Goal: Transaction & Acquisition: Book appointment/travel/reservation

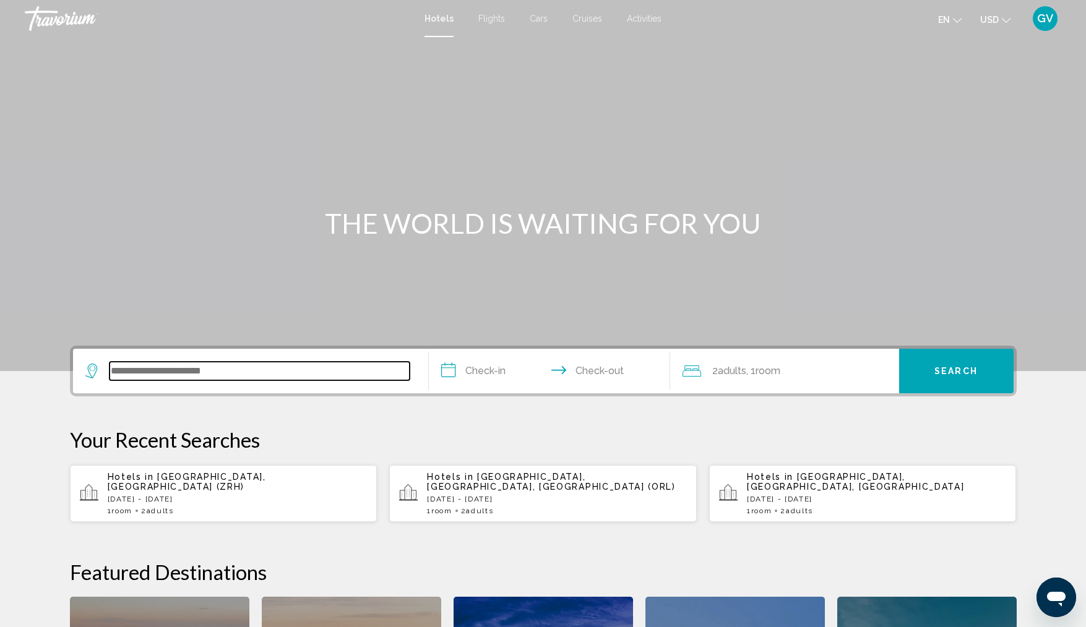
click at [175, 371] on input "Search widget" at bounding box center [260, 371] width 300 height 19
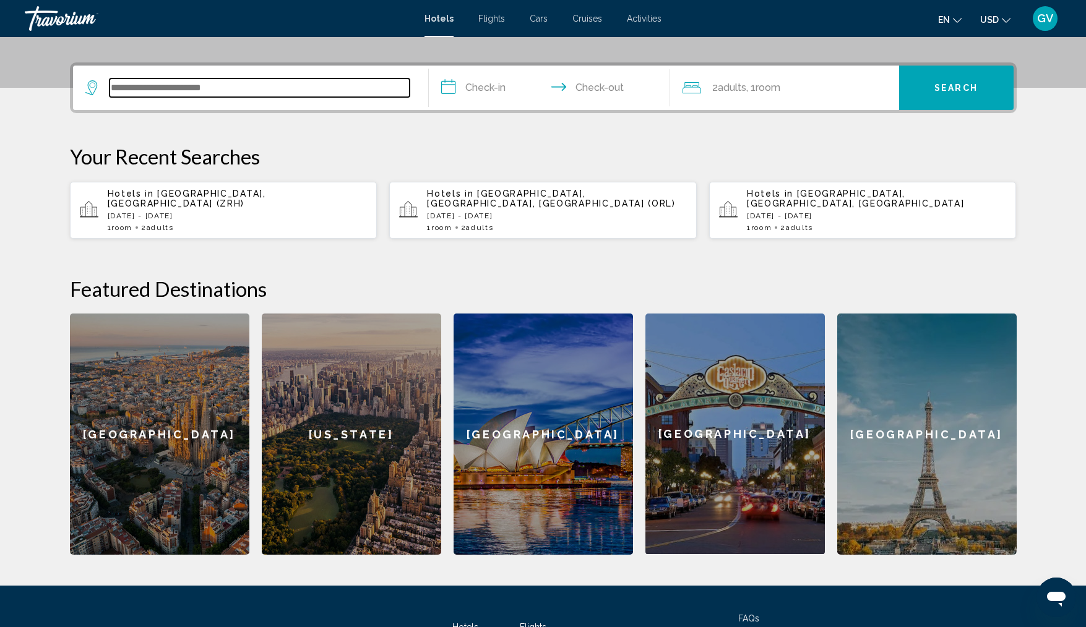
scroll to position [306, 0]
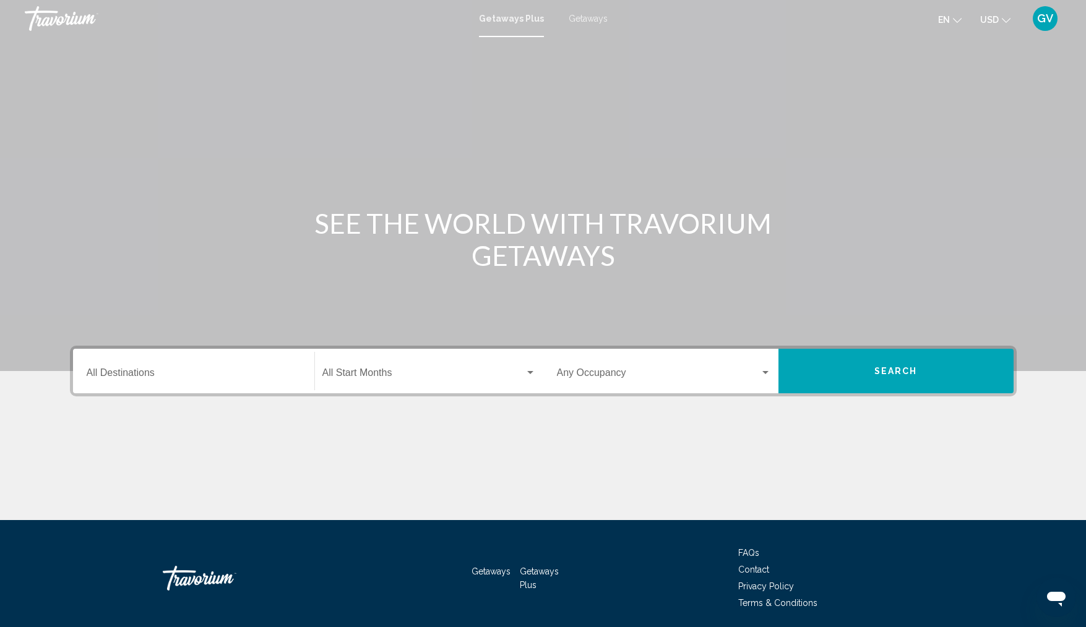
click at [582, 20] on span "Getaways" at bounding box center [588, 19] width 39 height 10
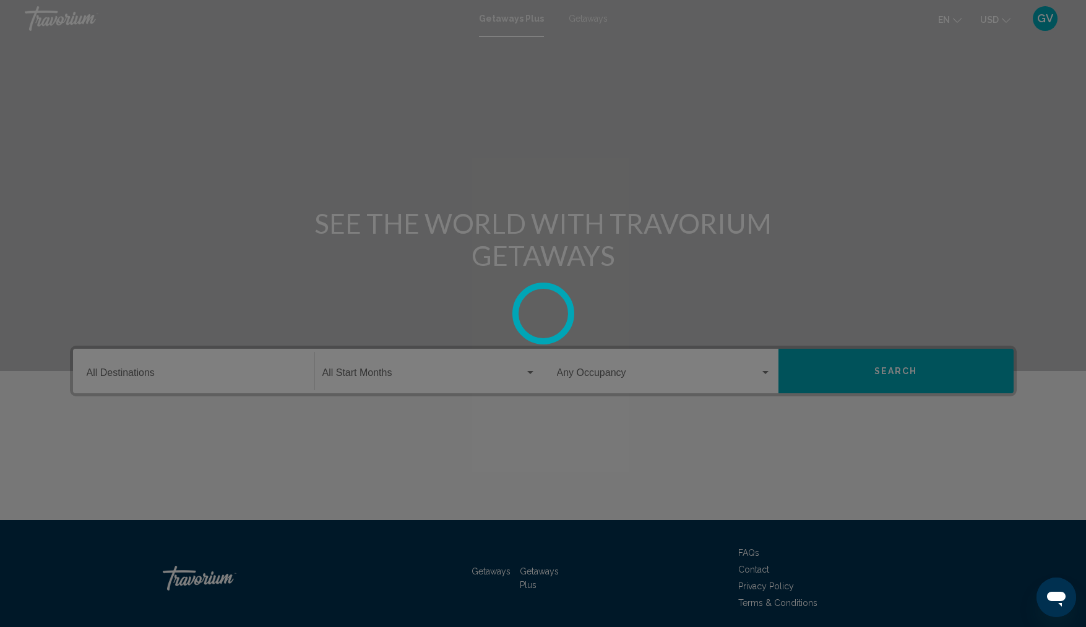
click at [582, 20] on div at bounding box center [543, 313] width 1086 height 627
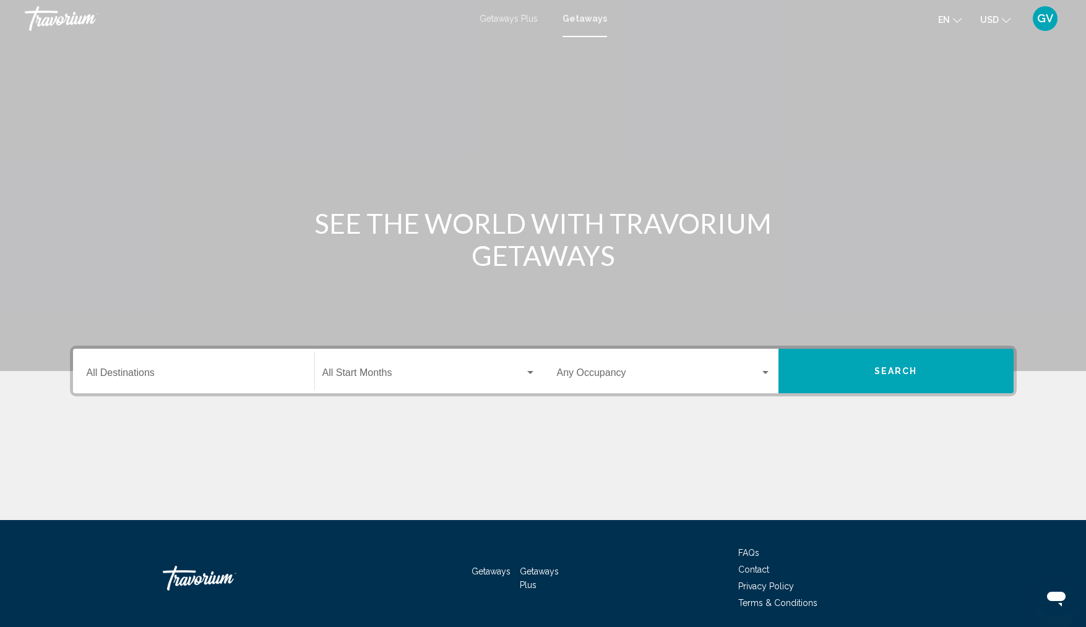
click at [134, 365] on div "Destination All Destinations" at bounding box center [194, 371] width 214 height 39
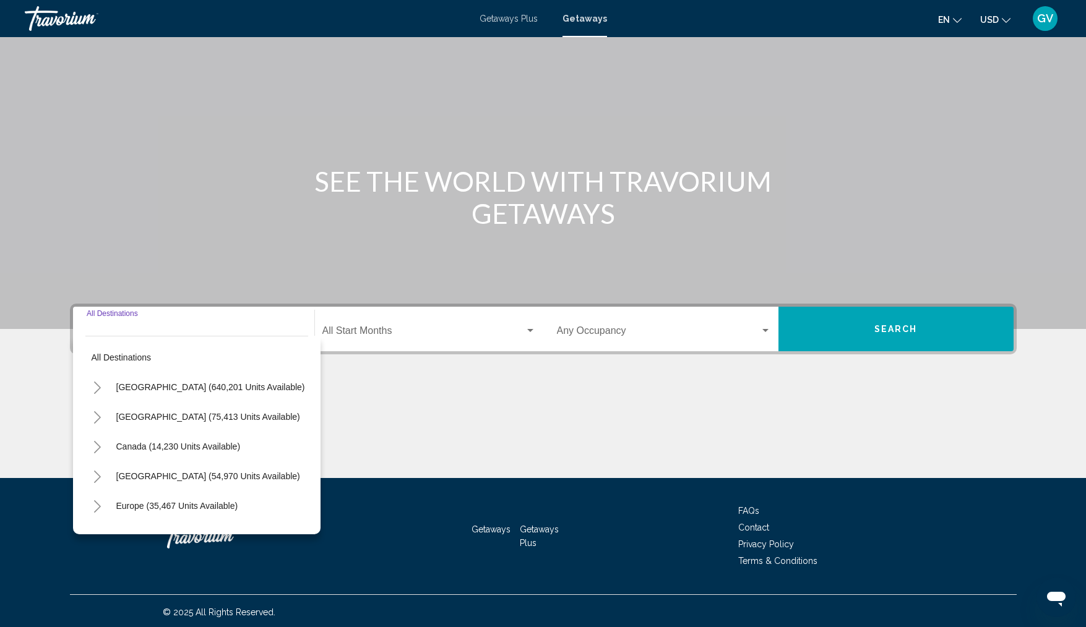
scroll to position [45, 0]
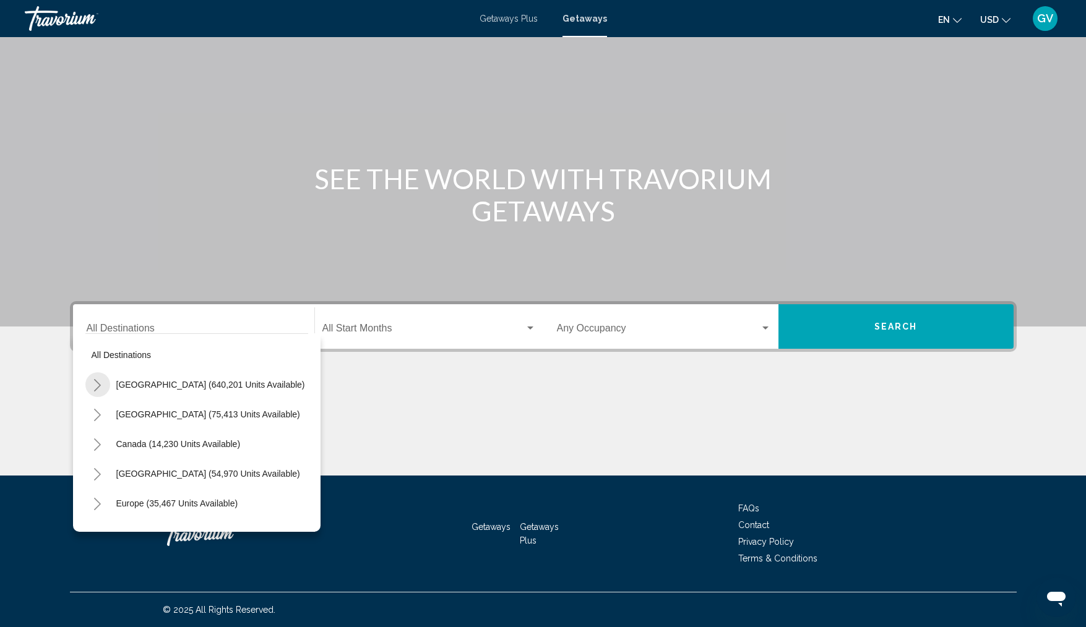
click at [96, 384] on icon "Toggle United States (640,201 units available)" at bounding box center [97, 385] width 9 height 12
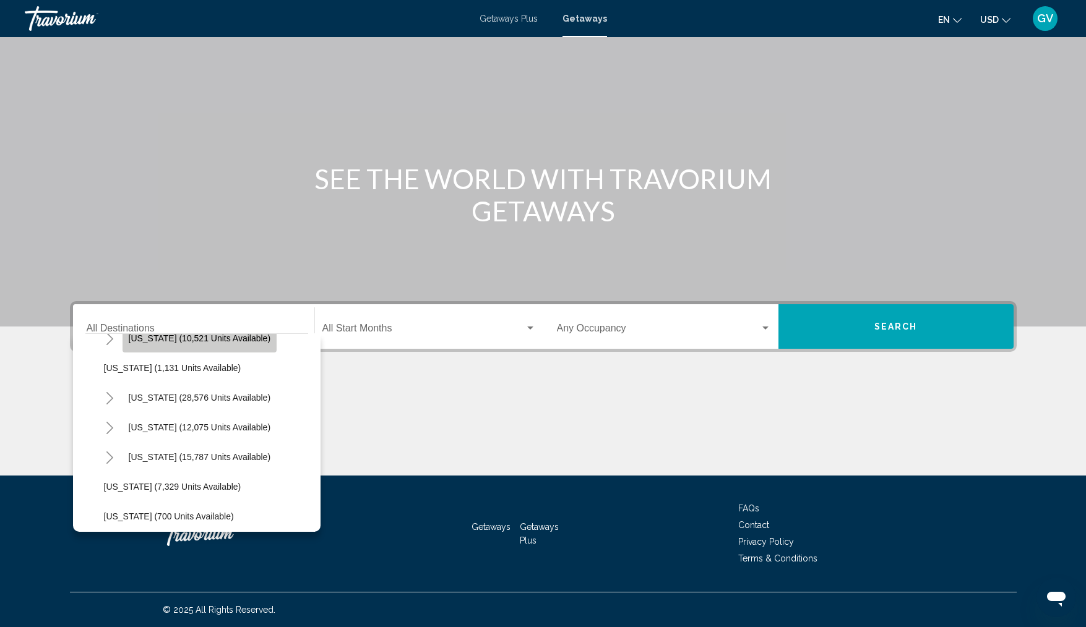
click at [204, 346] on button "Pennsylvania (10,521 units available)" at bounding box center [199, 338] width 155 height 28
type input "**********"
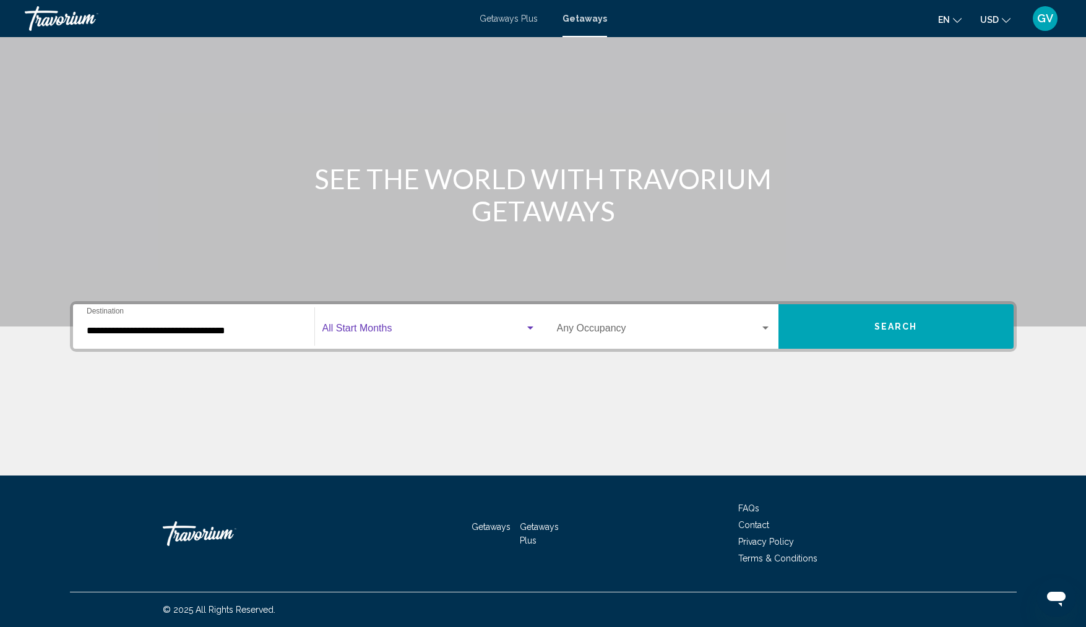
click at [531, 331] on div "Search widget" at bounding box center [530, 329] width 11 height 10
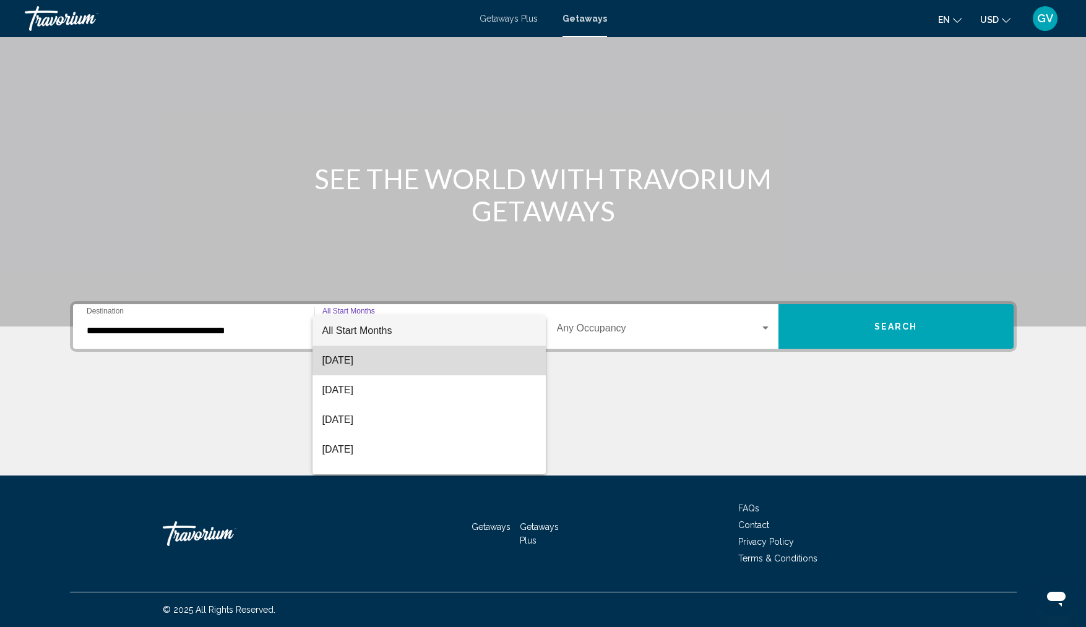
click at [434, 353] on span "August 2025" at bounding box center [428, 361] width 213 height 30
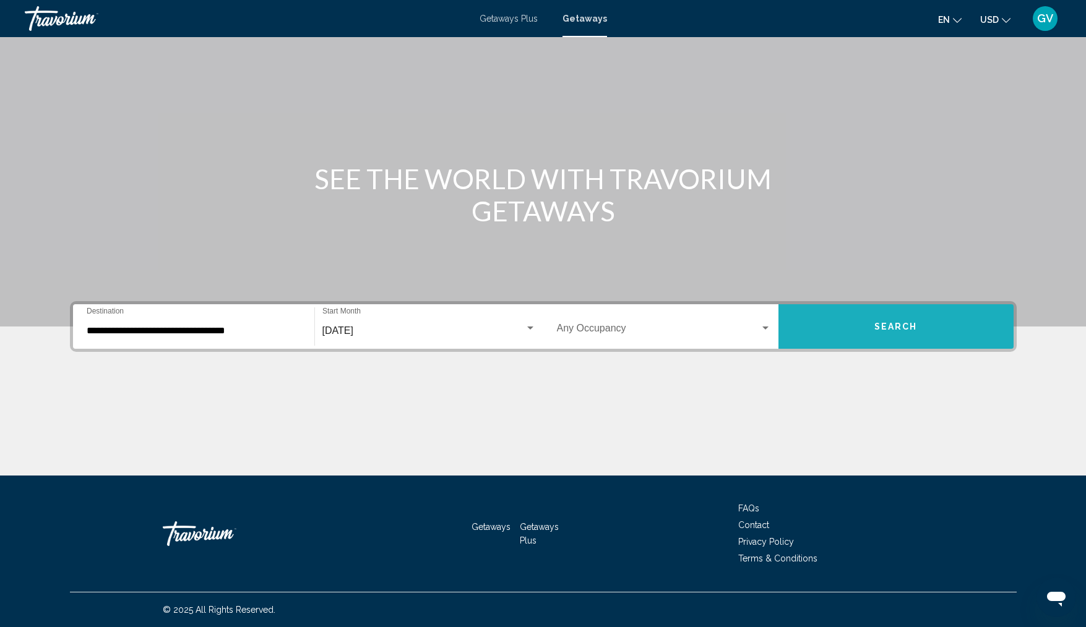
click at [864, 319] on button "Search" at bounding box center [895, 326] width 235 height 45
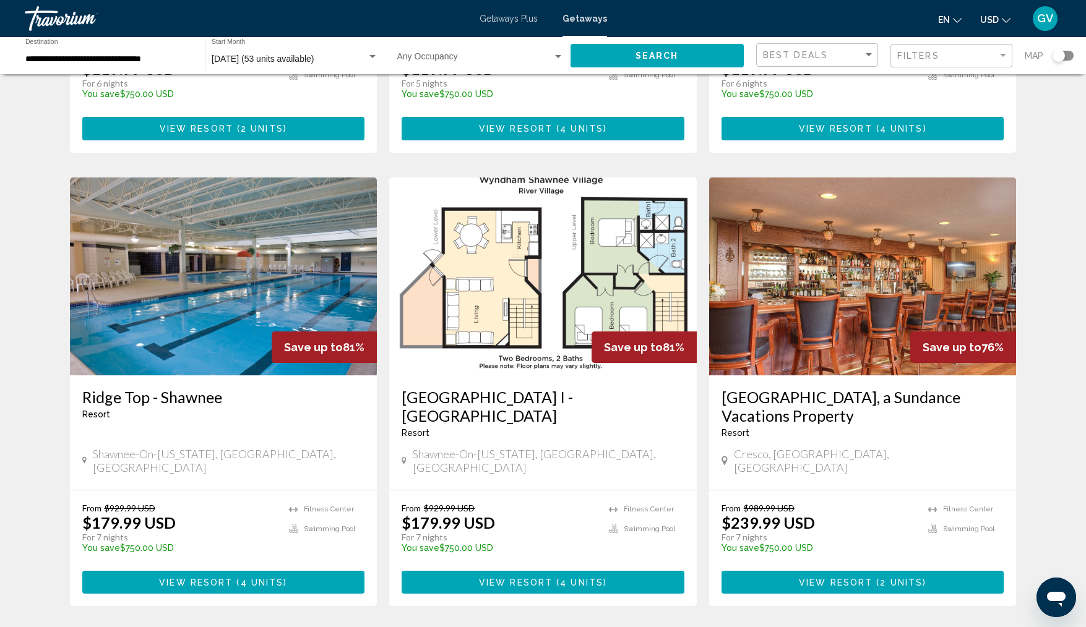
scroll to position [859, 0]
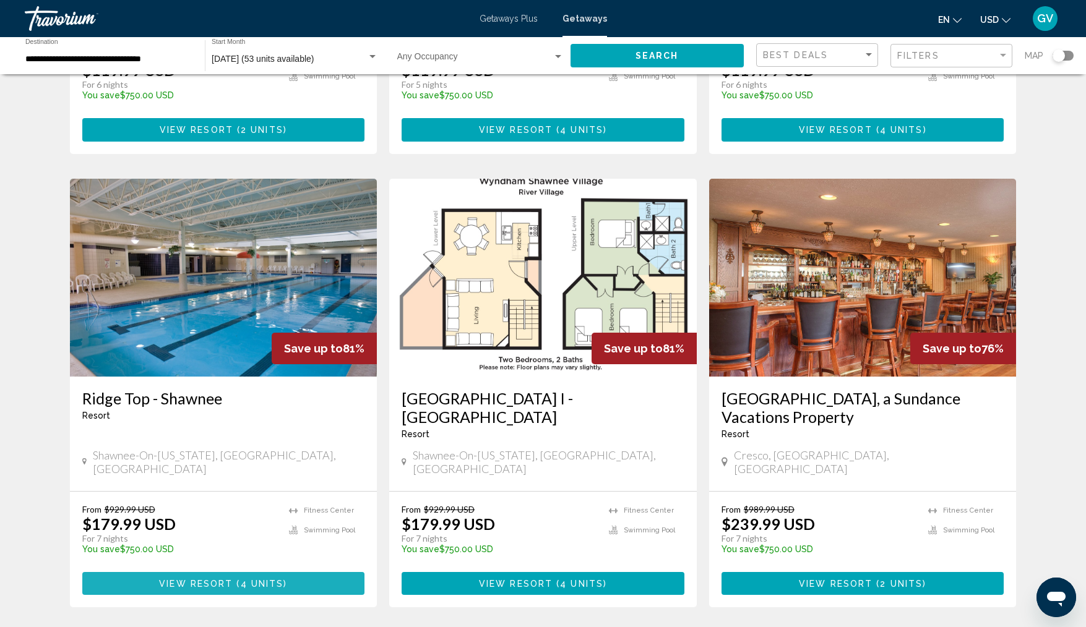
click at [236, 579] on span "( 4 units )" at bounding box center [260, 584] width 54 height 10
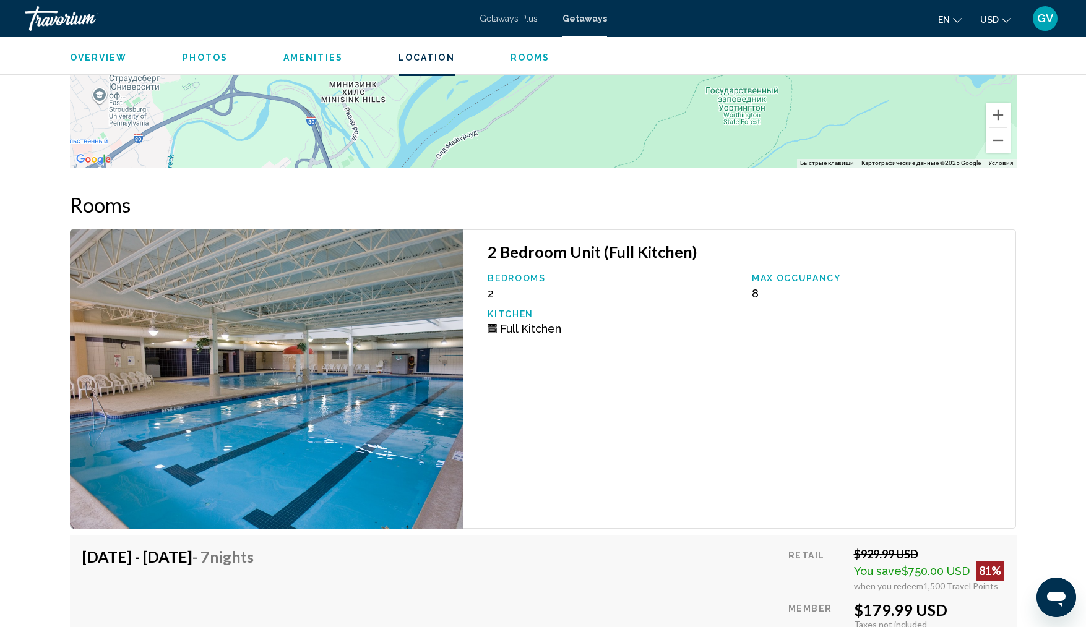
scroll to position [2203, 0]
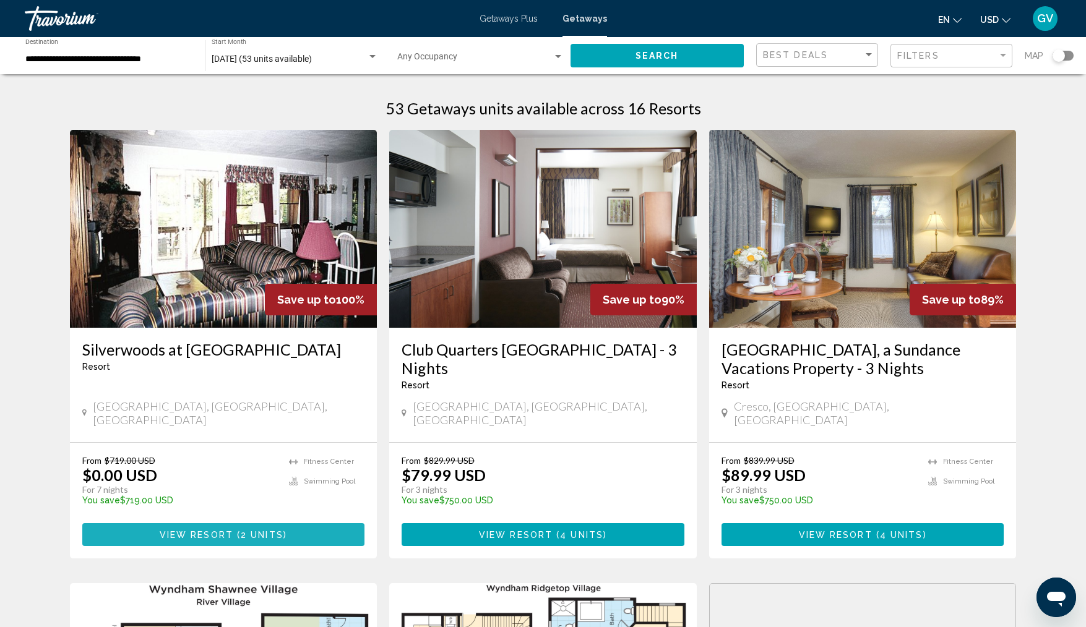
click at [230, 530] on span "View Resort ( 2 units )" at bounding box center [223, 535] width 127 height 10
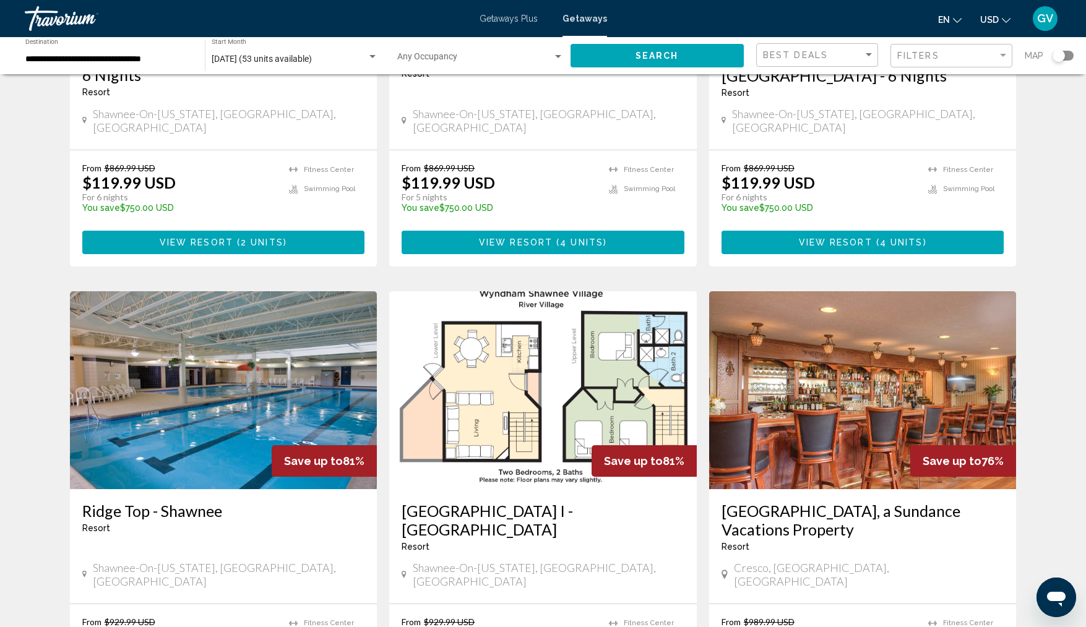
scroll to position [752, 0]
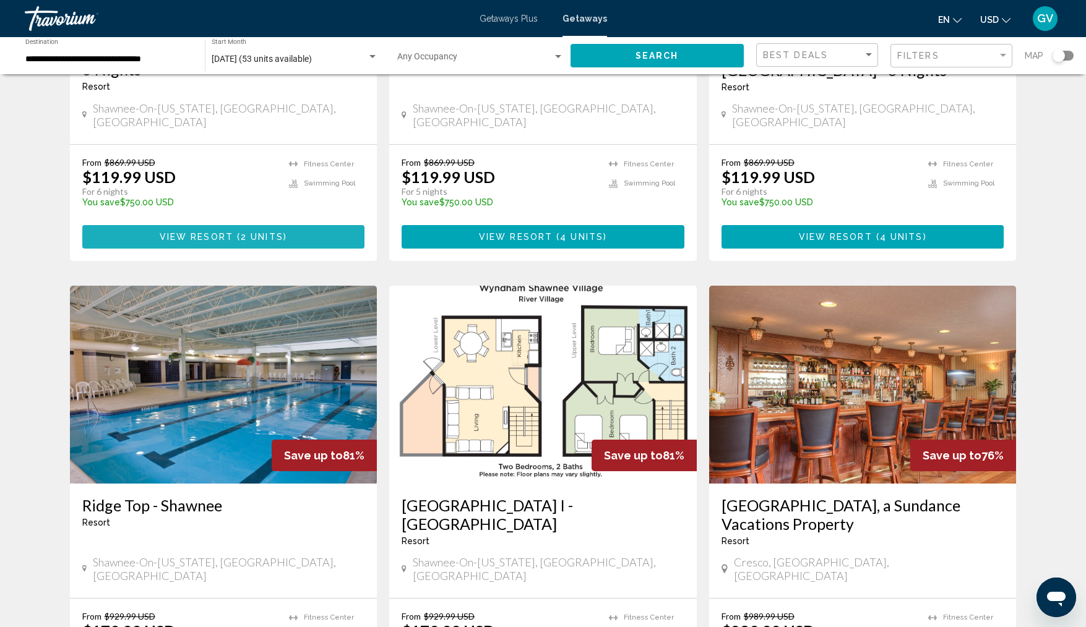
click at [196, 233] on span "View Resort" at bounding box center [197, 238] width 74 height 10
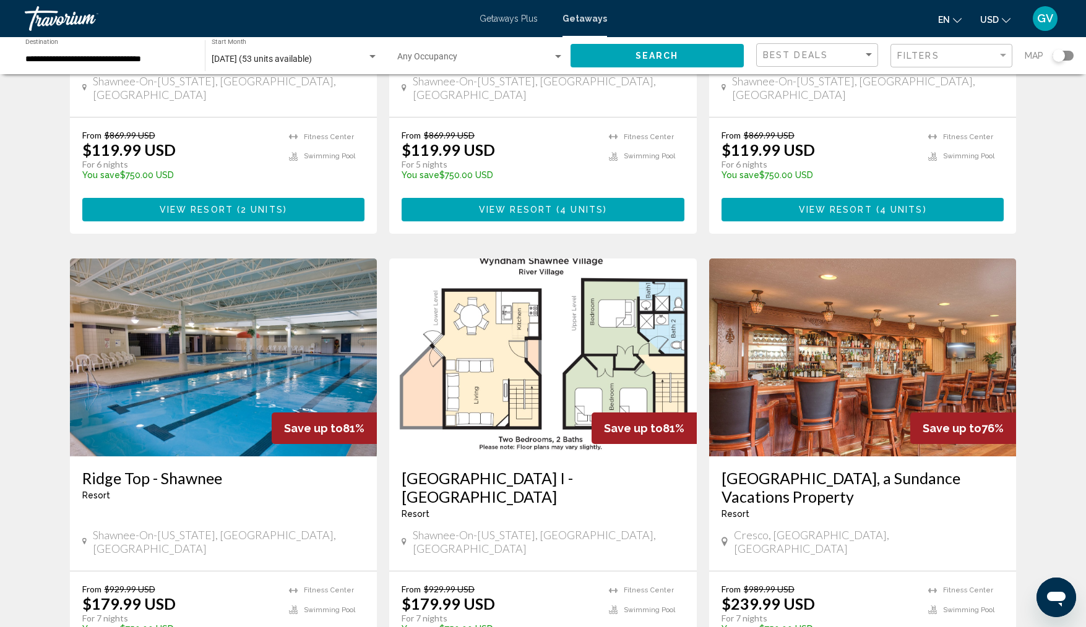
scroll to position [841, 0]
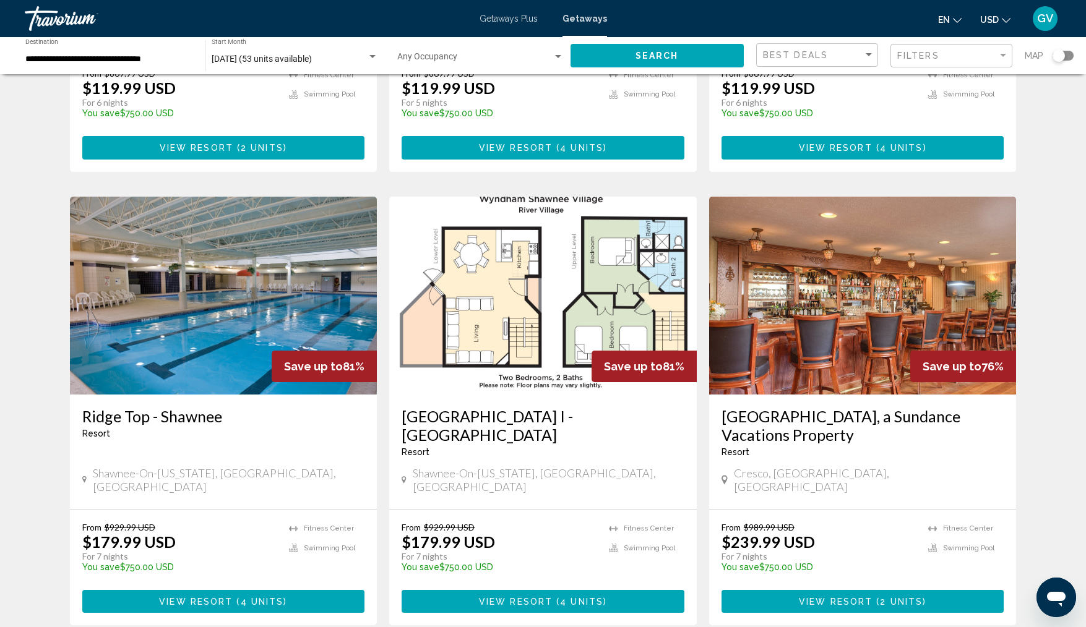
click at [856, 273] on img "Main content" at bounding box center [862, 296] width 307 height 198
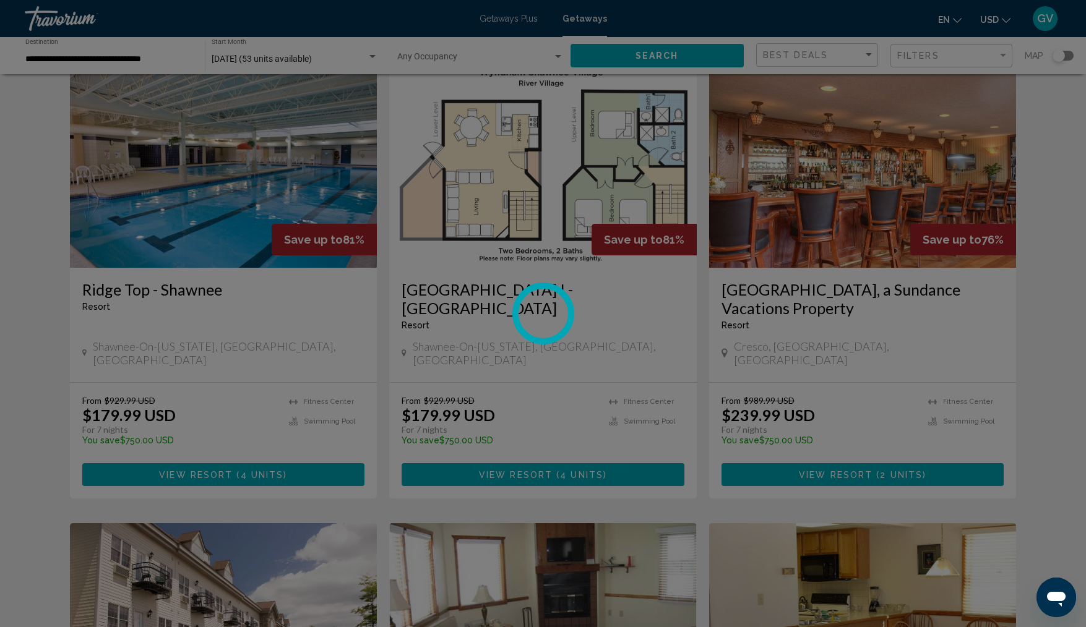
scroll to position [944, 0]
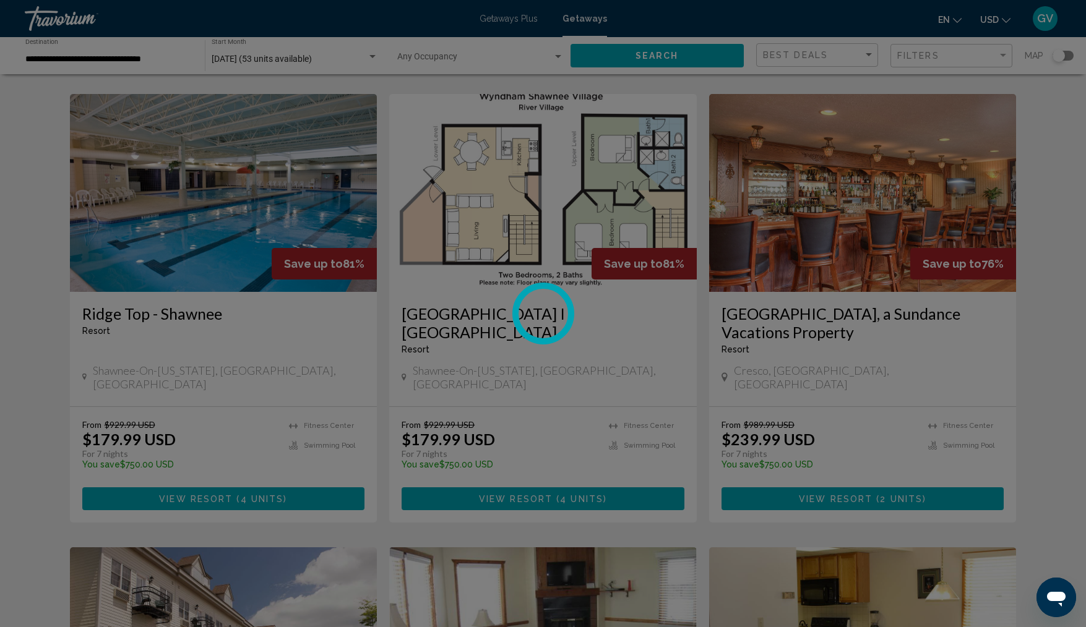
click at [911, 439] on div at bounding box center [543, 313] width 1086 height 627
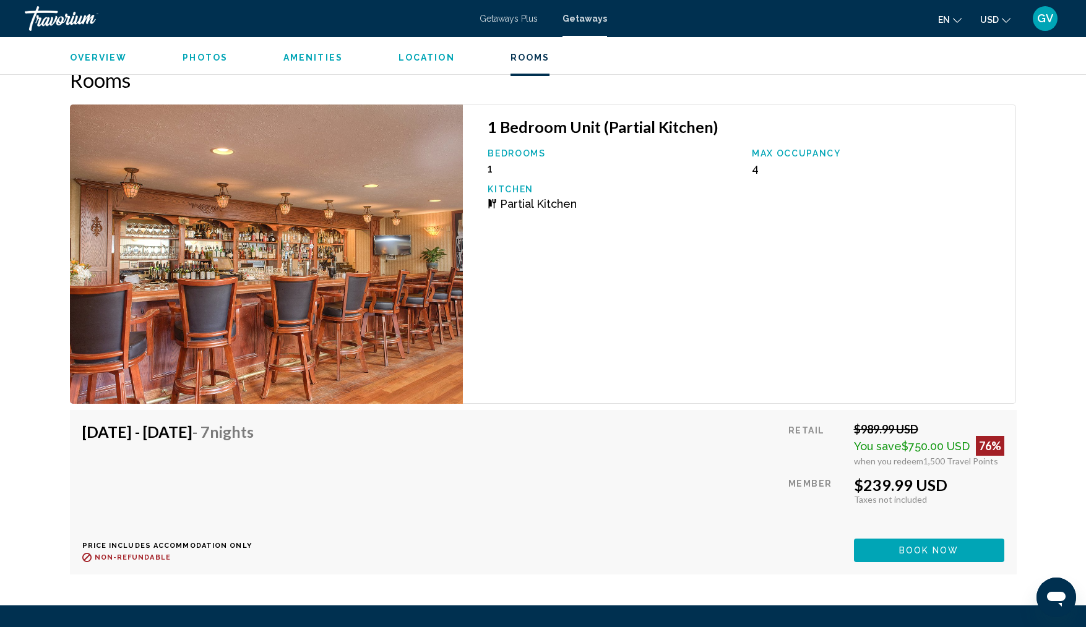
scroll to position [1807, 0]
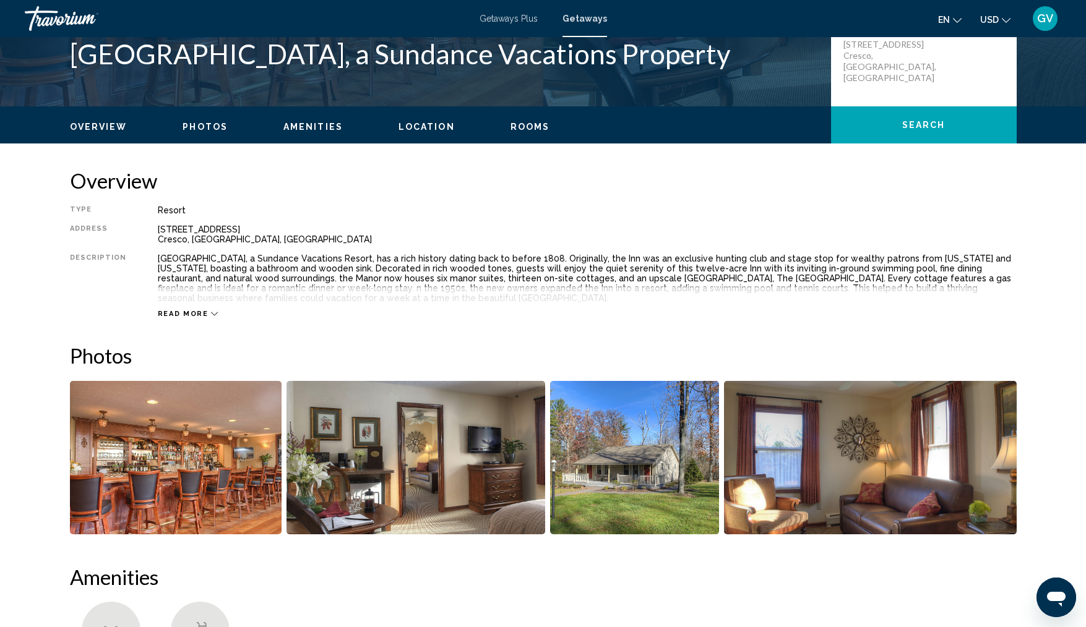
scroll to position [303, 0]
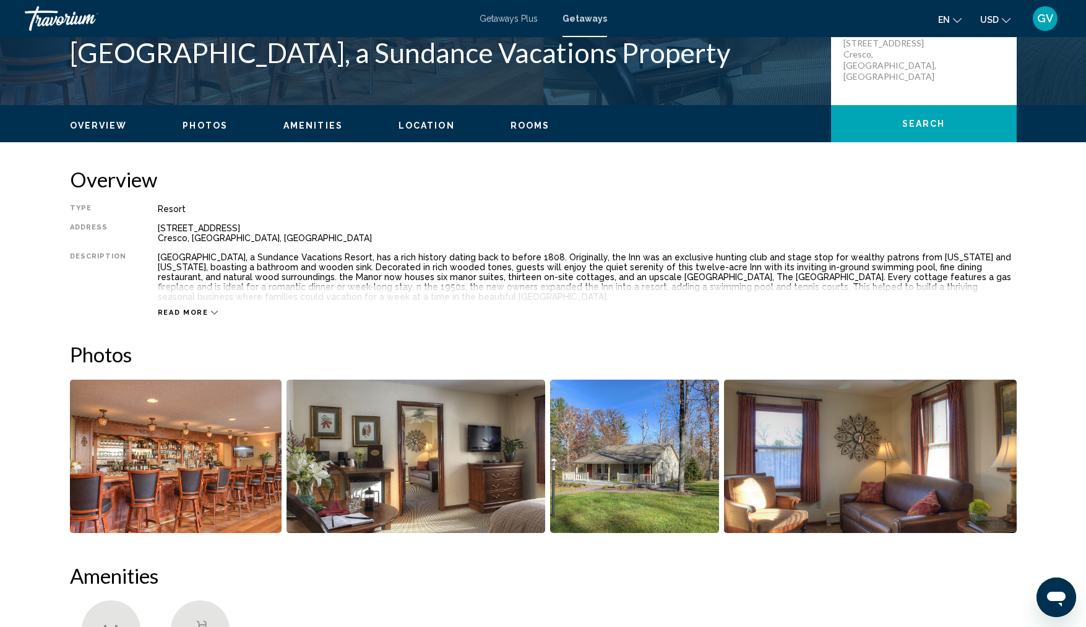
click at [444, 479] on img "Open full-screen image slider" at bounding box center [415, 456] width 259 height 153
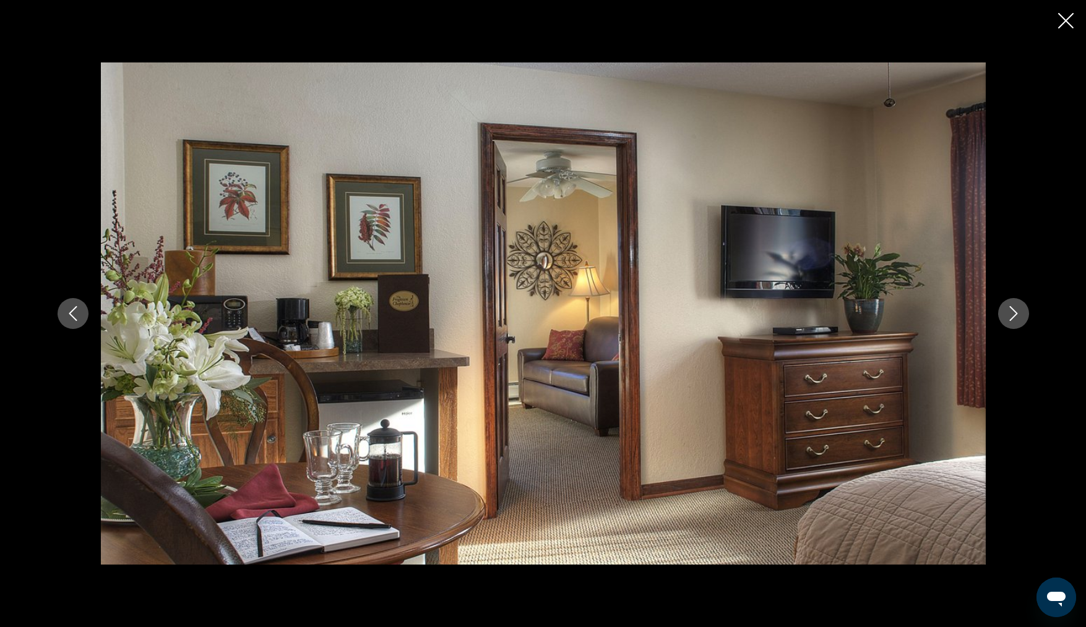
click at [1013, 315] on icon "Next image" at bounding box center [1013, 313] width 15 height 15
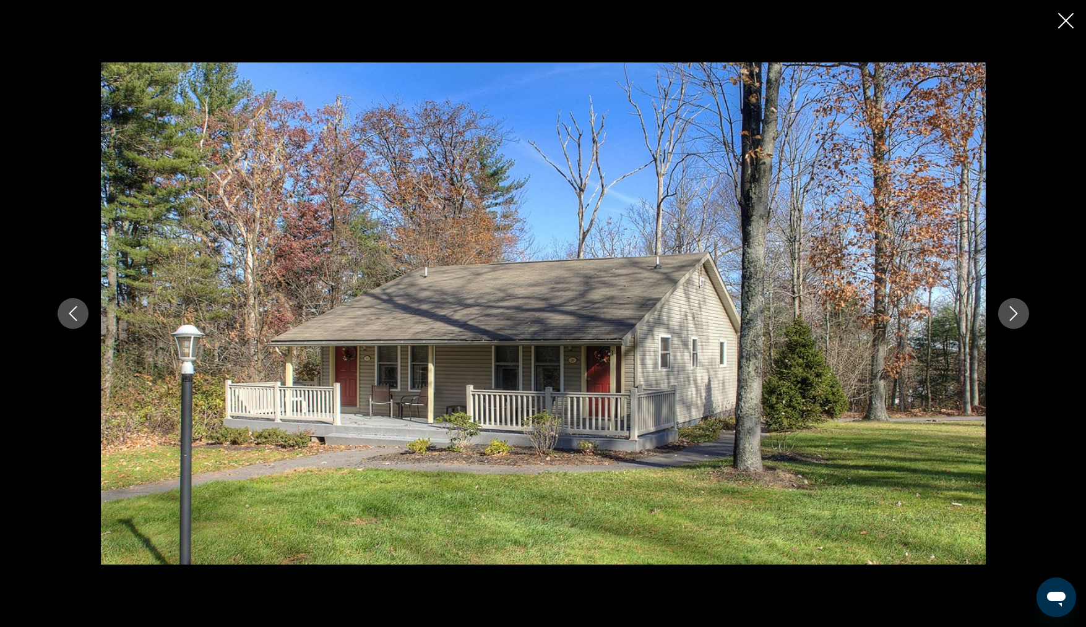
click at [1013, 314] on icon "Next image" at bounding box center [1013, 313] width 15 height 15
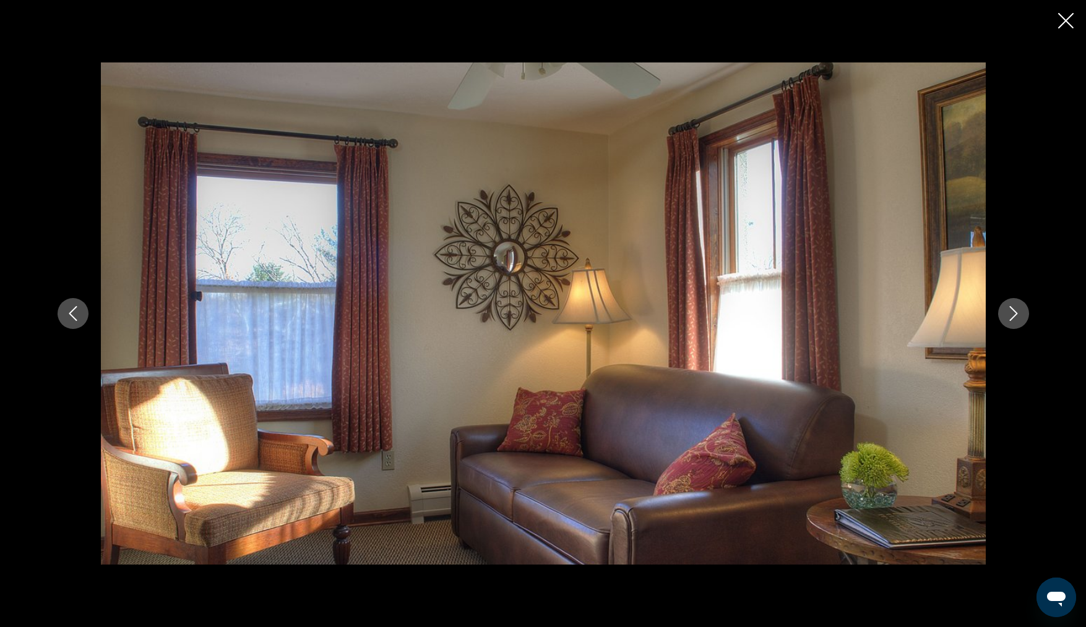
click at [1009, 299] on button "Next image" at bounding box center [1013, 313] width 31 height 31
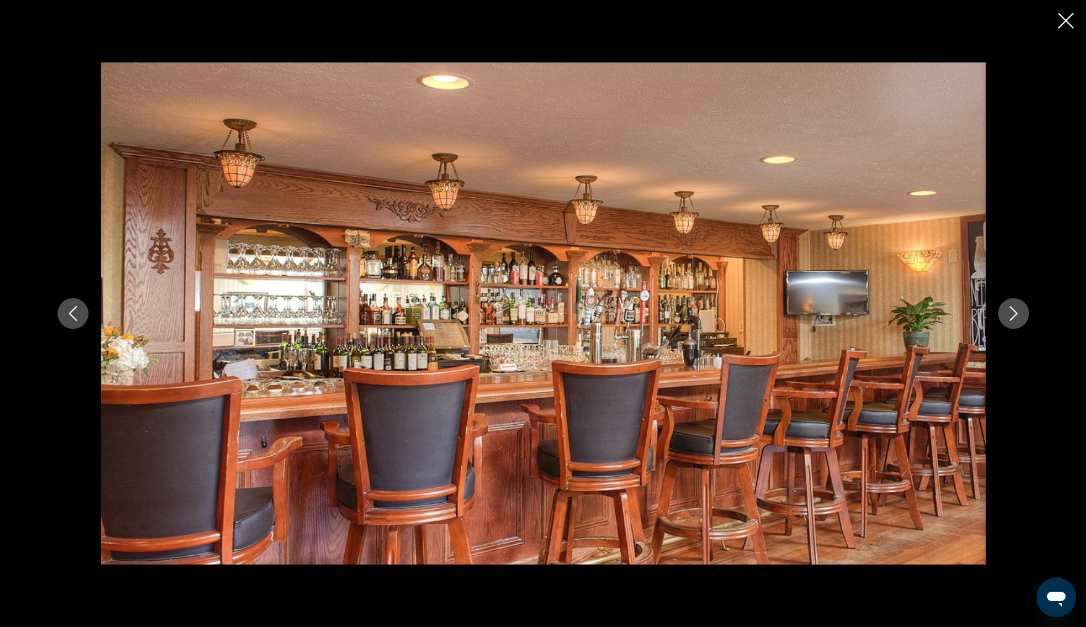
click at [1013, 313] on icon "Next image" at bounding box center [1013, 313] width 15 height 15
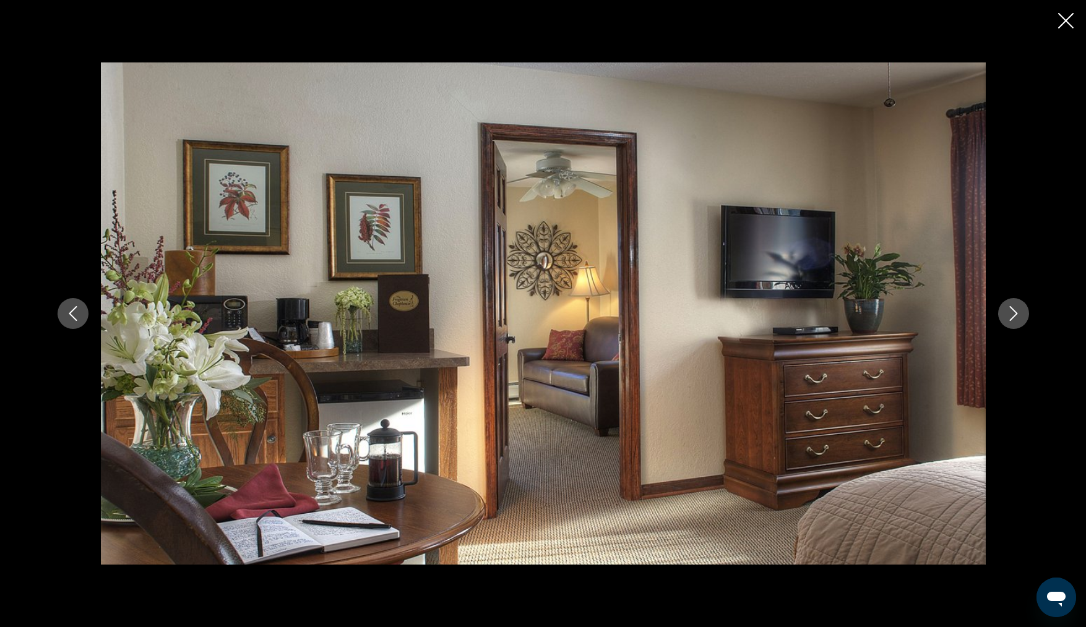
click at [1013, 312] on icon "Next image" at bounding box center [1013, 313] width 15 height 15
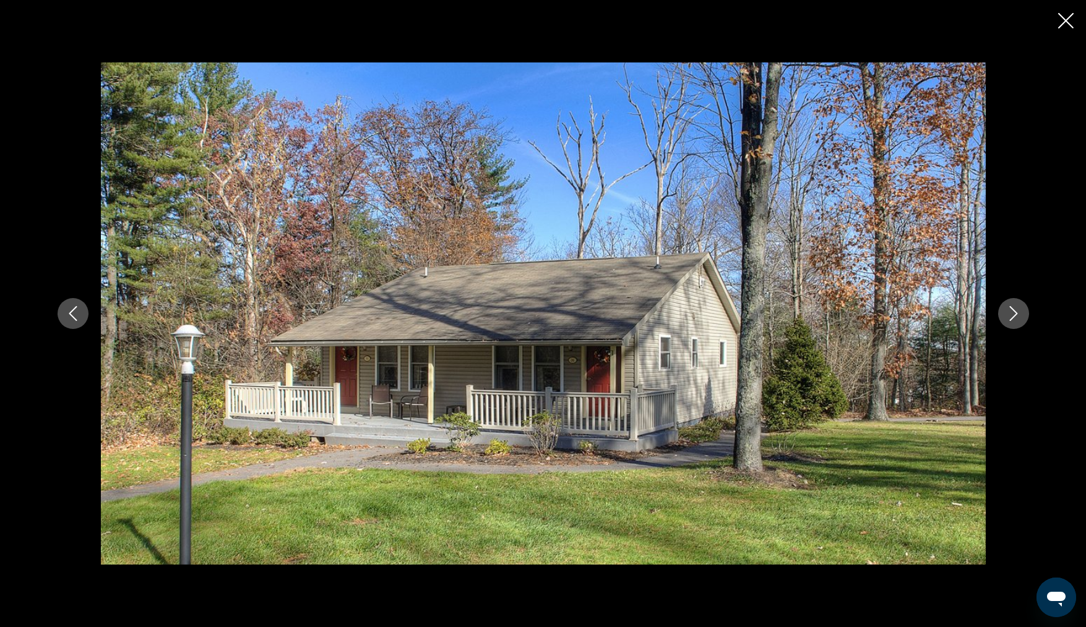
click at [1012, 308] on icon "Next image" at bounding box center [1013, 313] width 8 height 15
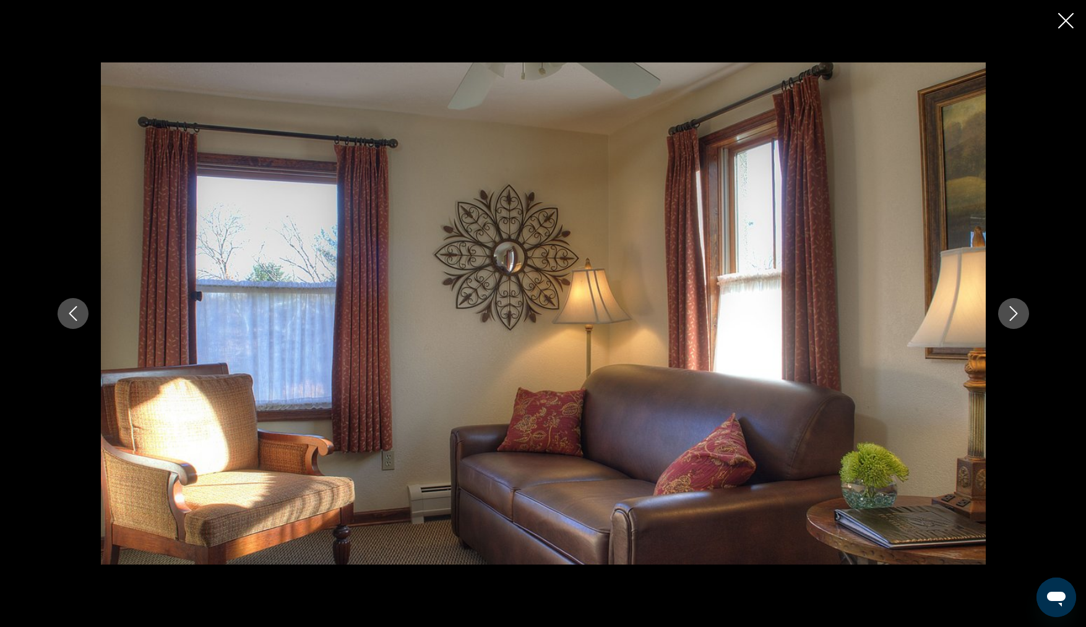
click at [1013, 314] on icon "Next image" at bounding box center [1013, 313] width 15 height 15
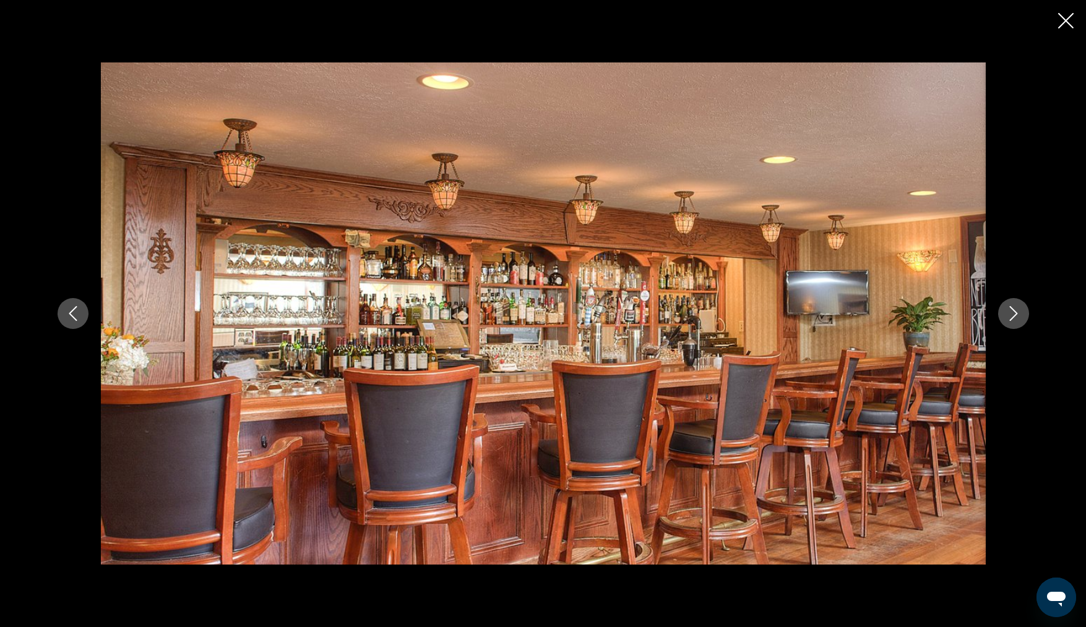
click at [1071, 26] on icon "Close slideshow" at bounding box center [1065, 20] width 15 height 15
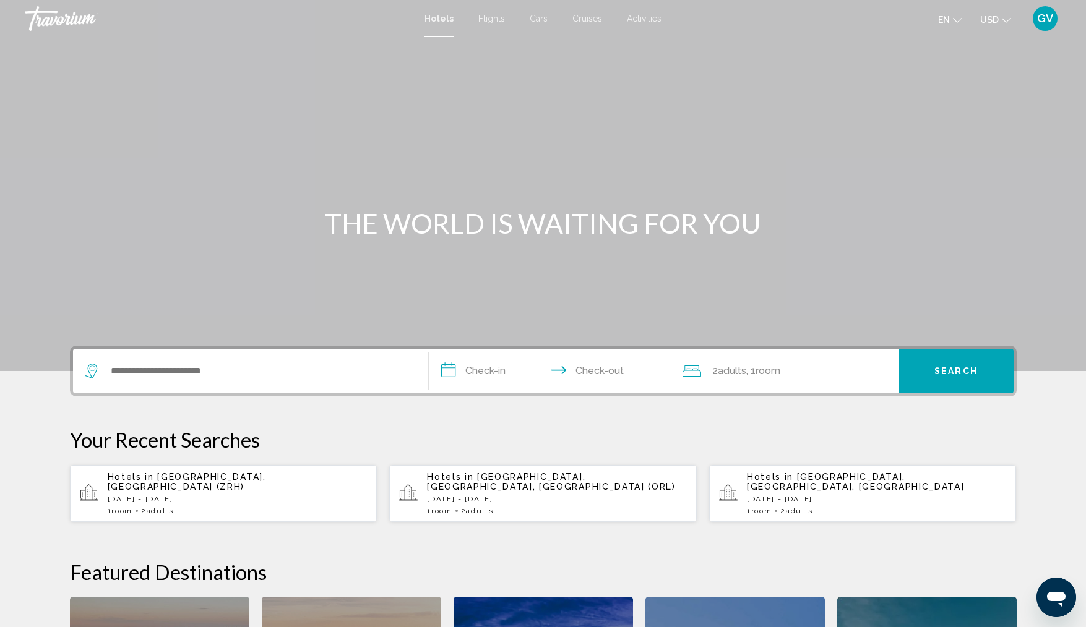
click at [133, 380] on div "Search widget" at bounding box center [250, 371] width 330 height 45
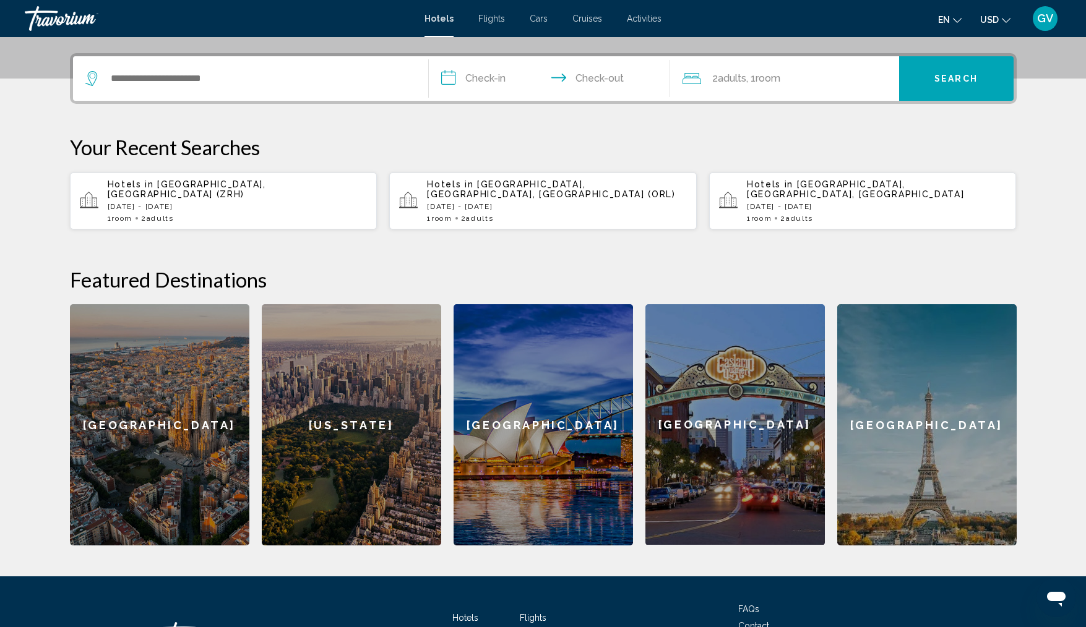
scroll to position [306, 0]
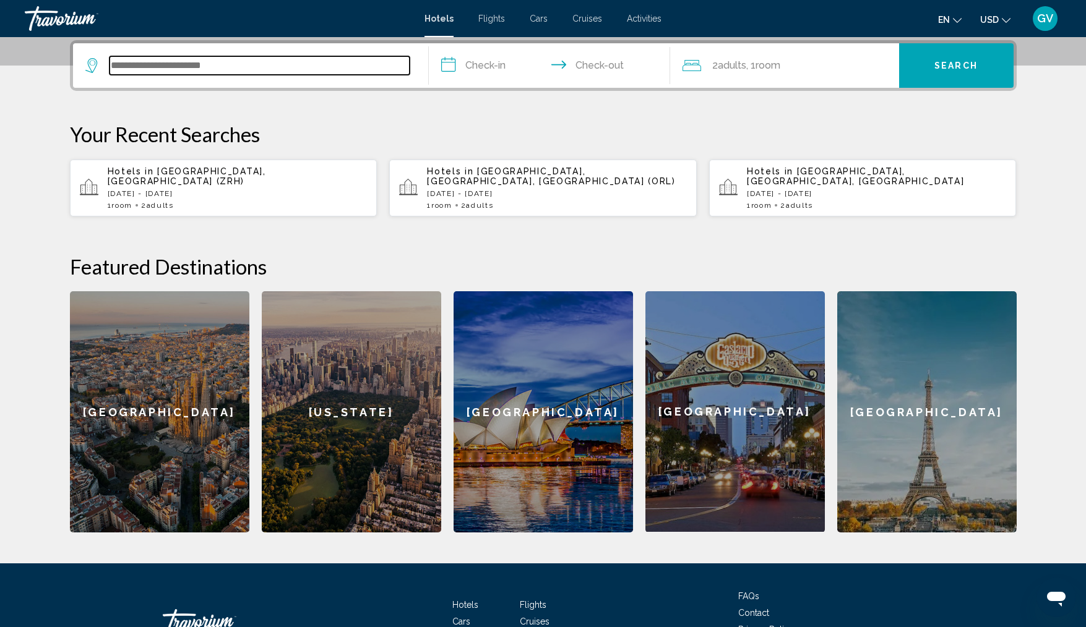
click at [135, 64] on input "Search widget" at bounding box center [260, 65] width 300 height 19
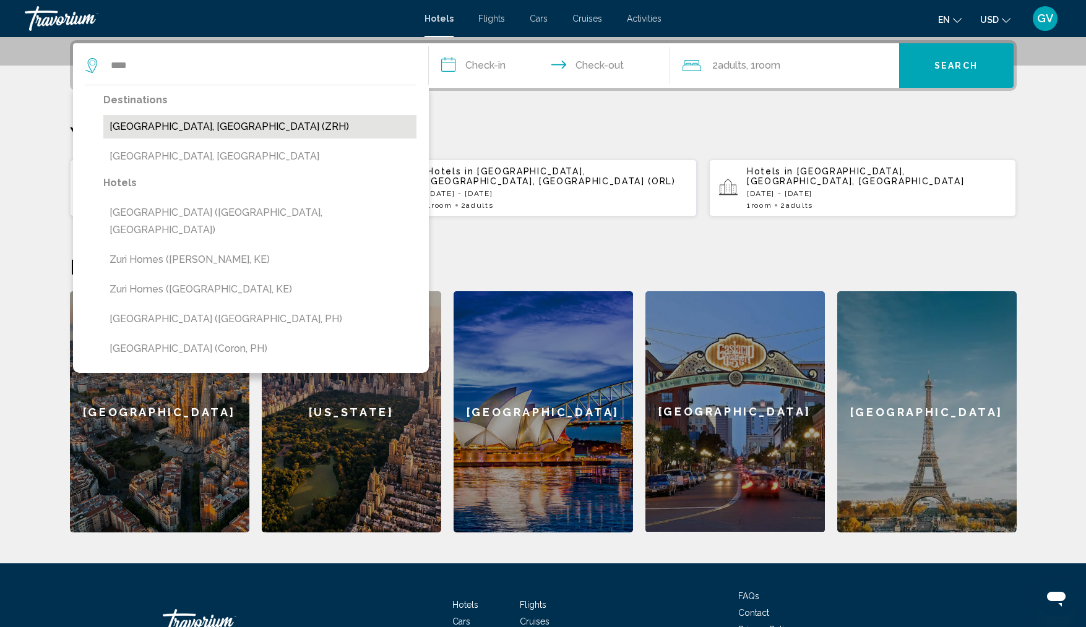
click at [182, 123] on button "[GEOGRAPHIC_DATA], [GEOGRAPHIC_DATA] (ZRH)" at bounding box center [259, 127] width 313 height 24
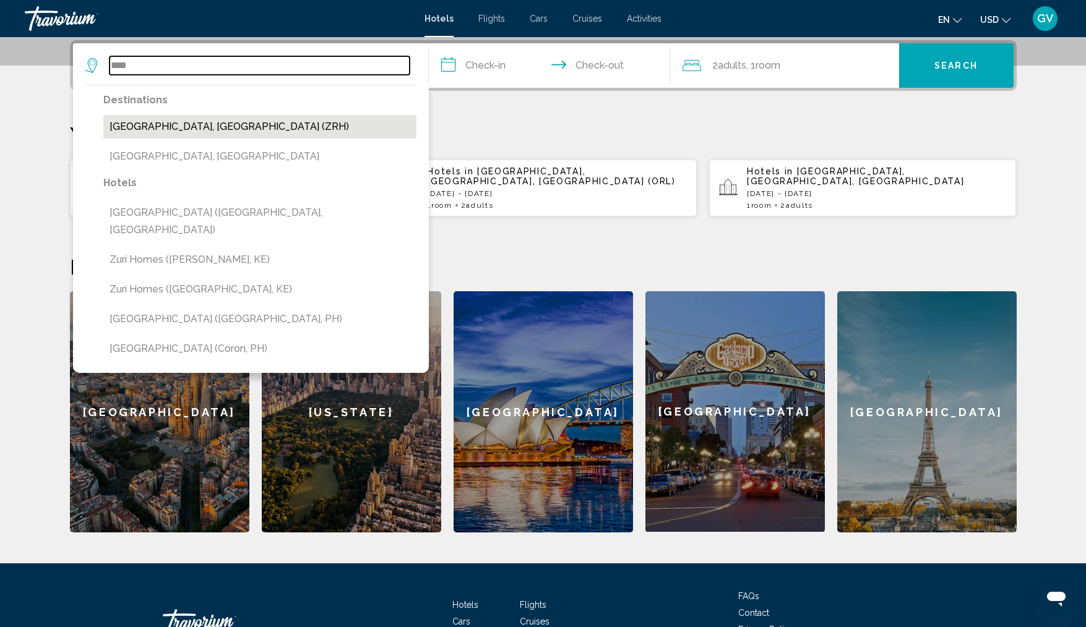
type input "**********"
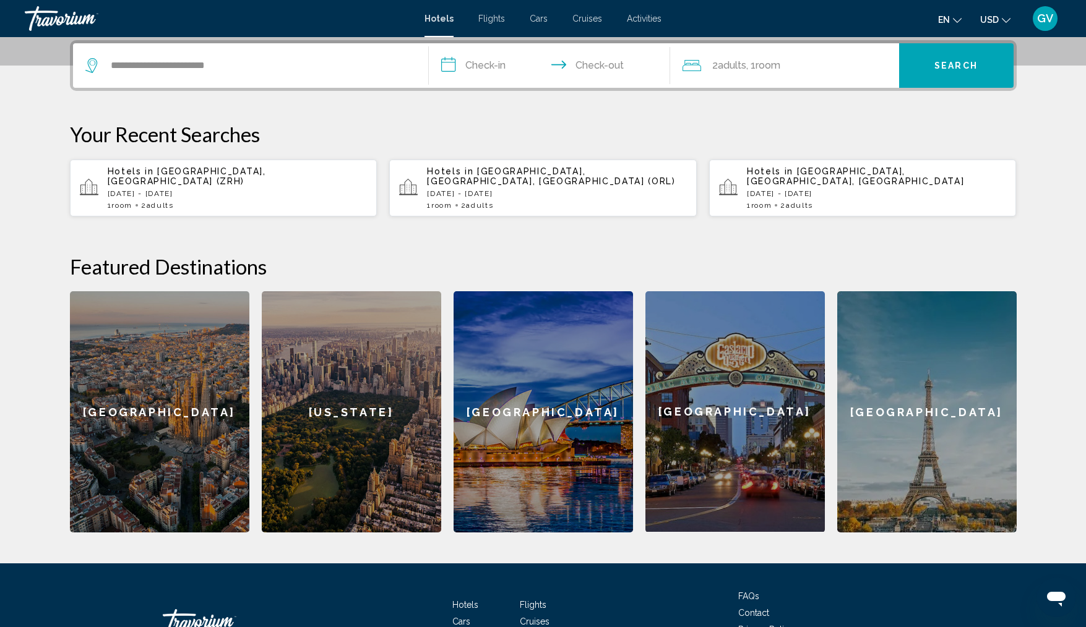
click at [452, 69] on input "**********" at bounding box center [552, 67] width 246 height 48
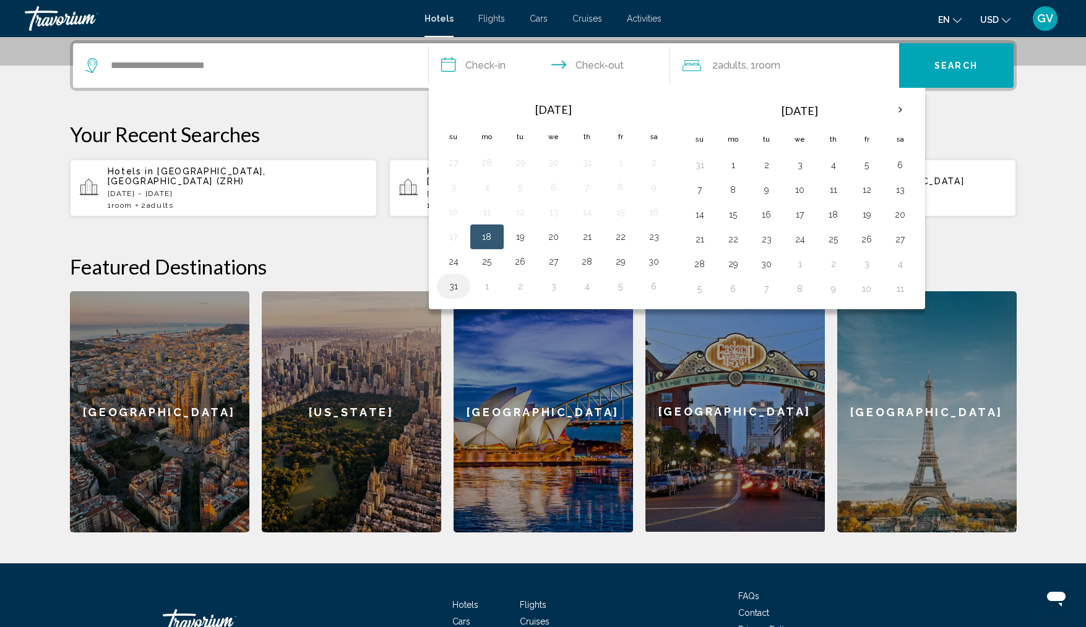
click at [457, 283] on button "31" at bounding box center [454, 286] width 20 height 17
click at [809, 163] on td "3" at bounding box center [799, 165] width 33 height 25
click at [802, 165] on button "3" at bounding box center [800, 165] width 20 height 17
type input "**********"
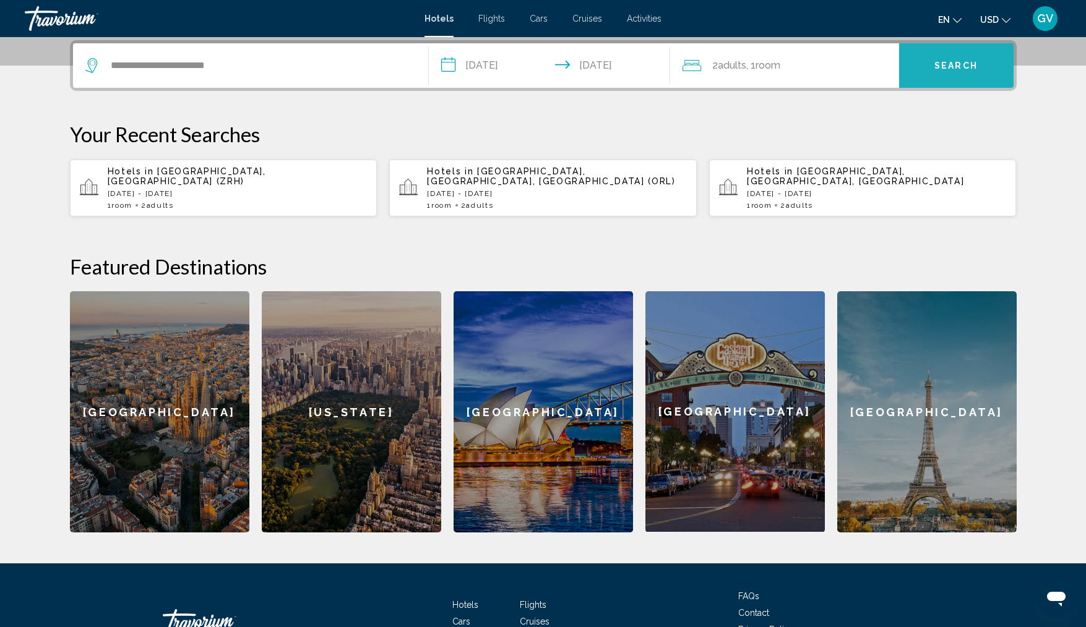
click at [958, 55] on button "Search" at bounding box center [956, 65] width 114 height 45
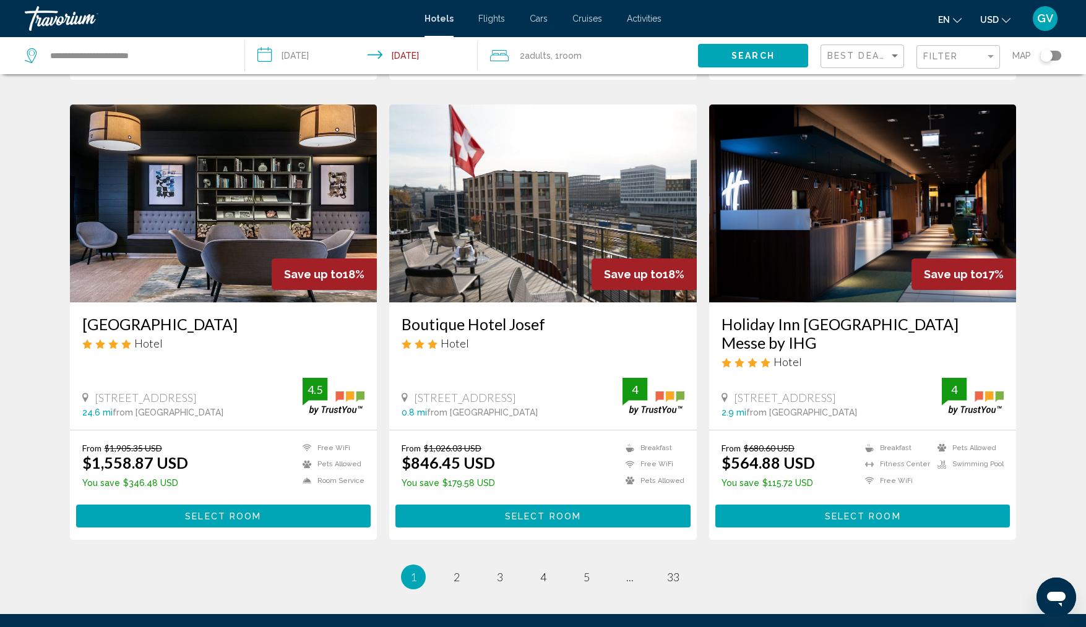
scroll to position [1386, 0]
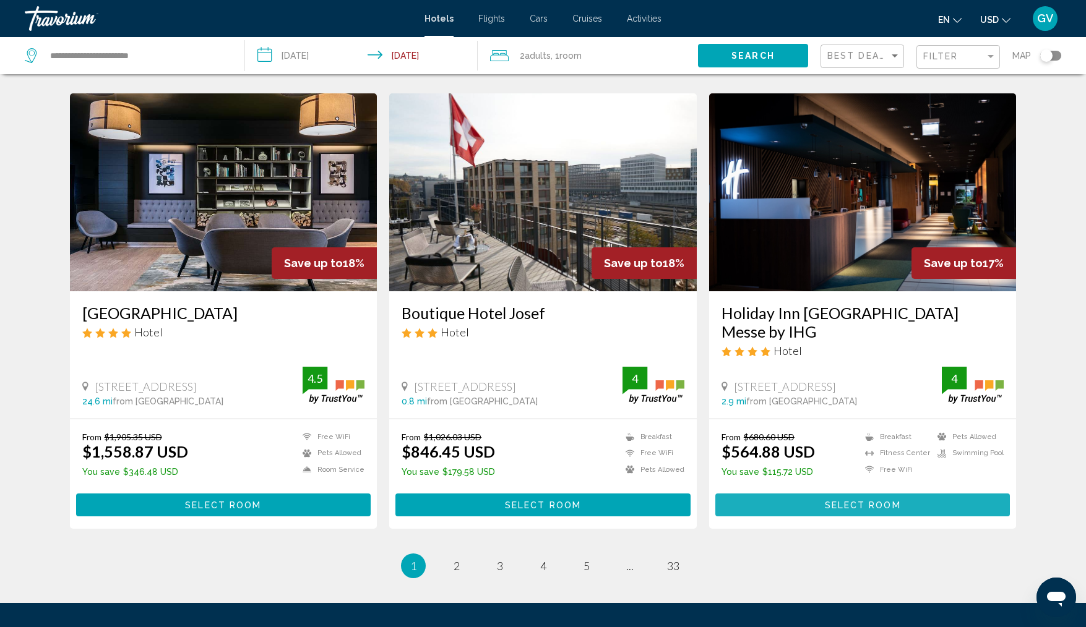
click at [830, 494] on button "Select Room" at bounding box center [862, 505] width 295 height 23
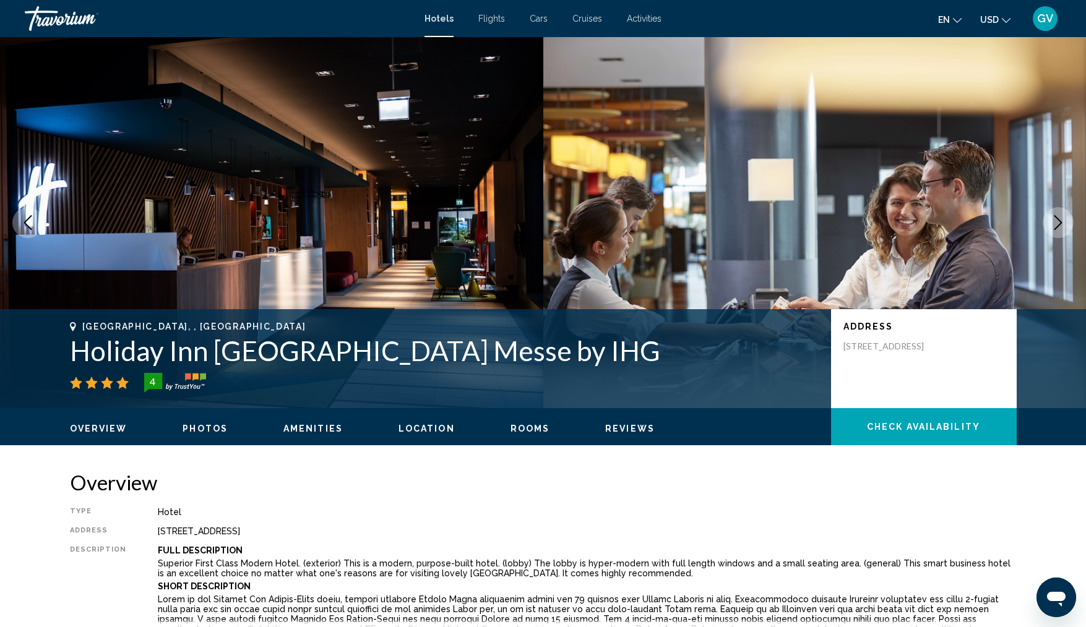
click at [1059, 219] on icon "Next image" at bounding box center [1058, 222] width 15 height 15
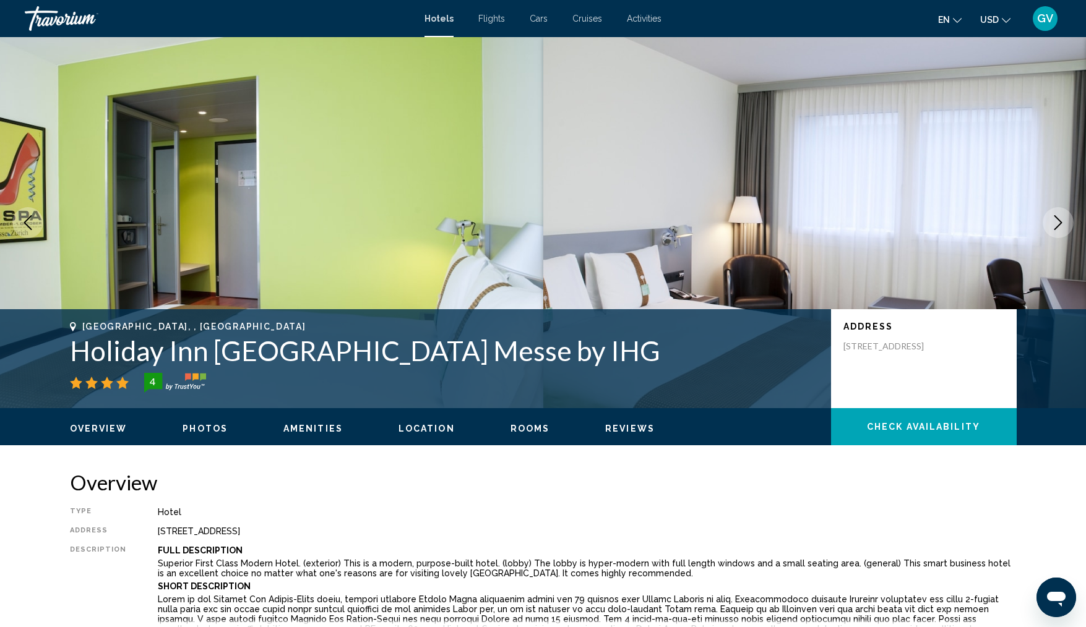
click at [1059, 219] on icon "Next image" at bounding box center [1058, 222] width 15 height 15
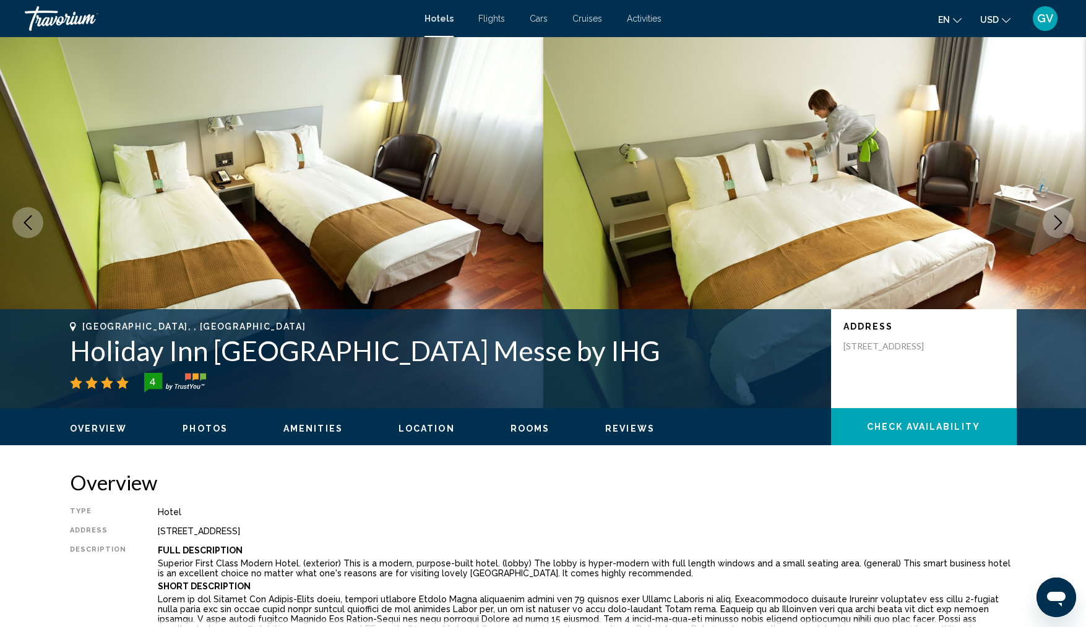
click at [1059, 219] on icon "Next image" at bounding box center [1058, 222] width 15 height 15
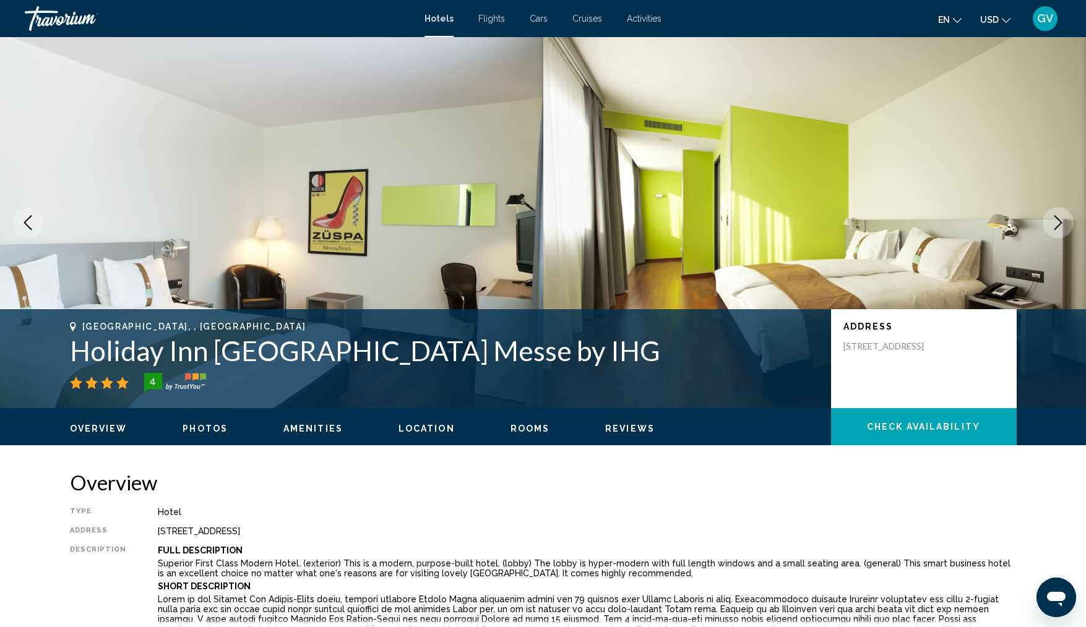
click at [1059, 219] on icon "Next image" at bounding box center [1058, 222] width 15 height 15
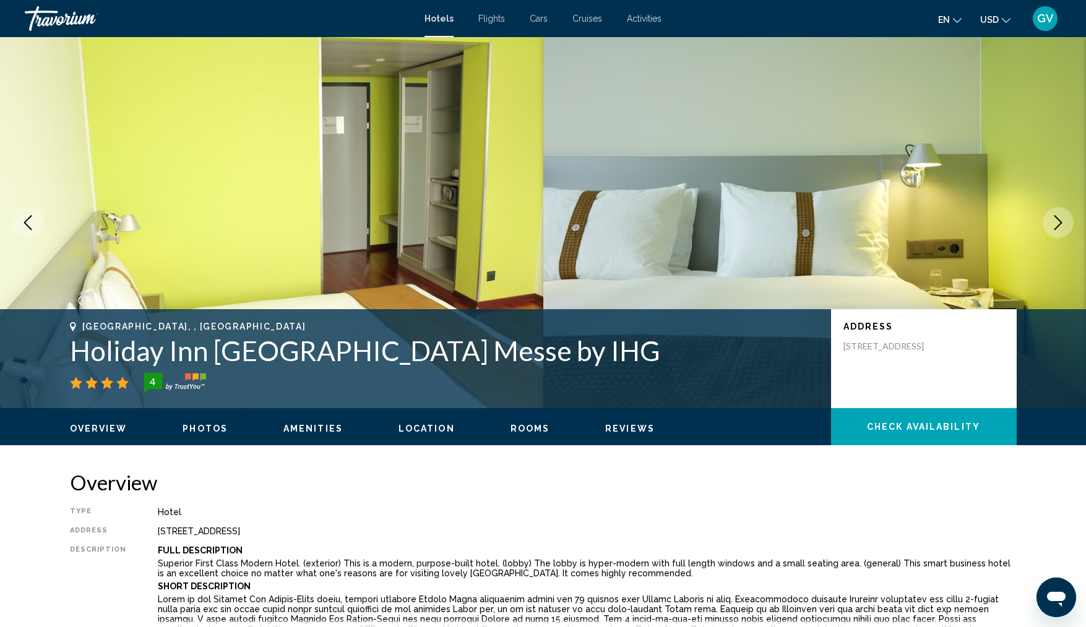
click at [1059, 219] on icon "Next image" at bounding box center [1058, 222] width 15 height 15
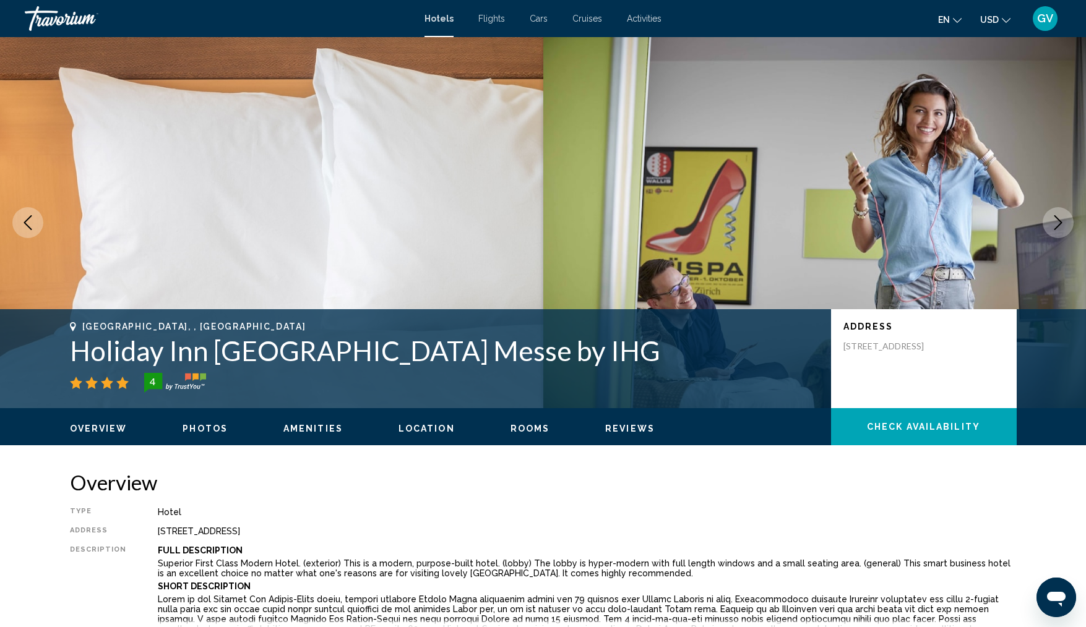
click at [1070, 215] on button "Next image" at bounding box center [1057, 222] width 31 height 31
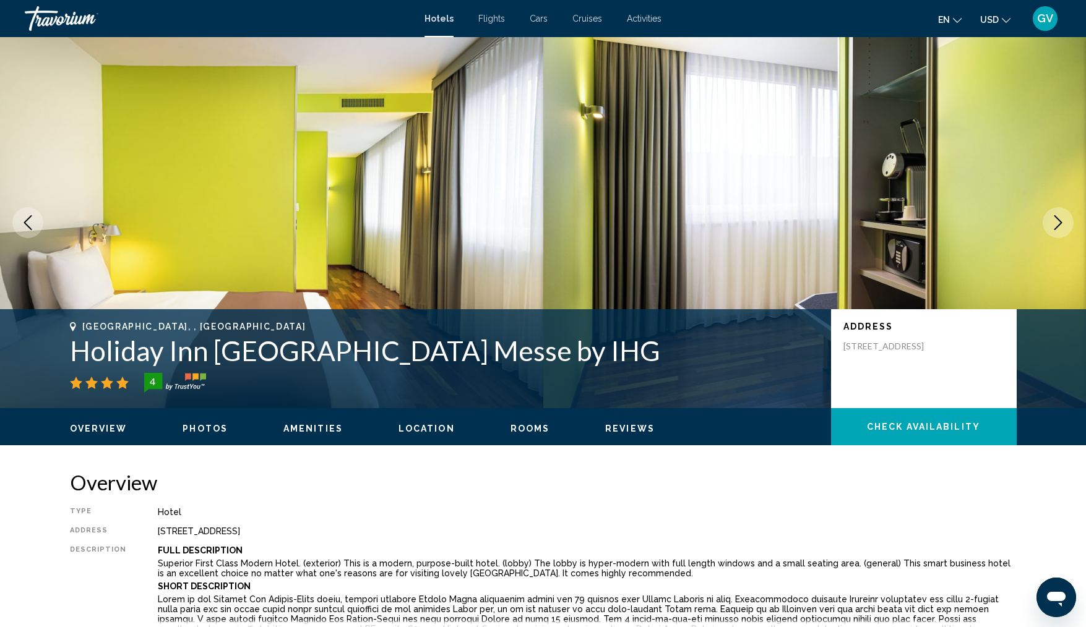
click at [1070, 215] on button "Next image" at bounding box center [1057, 222] width 31 height 31
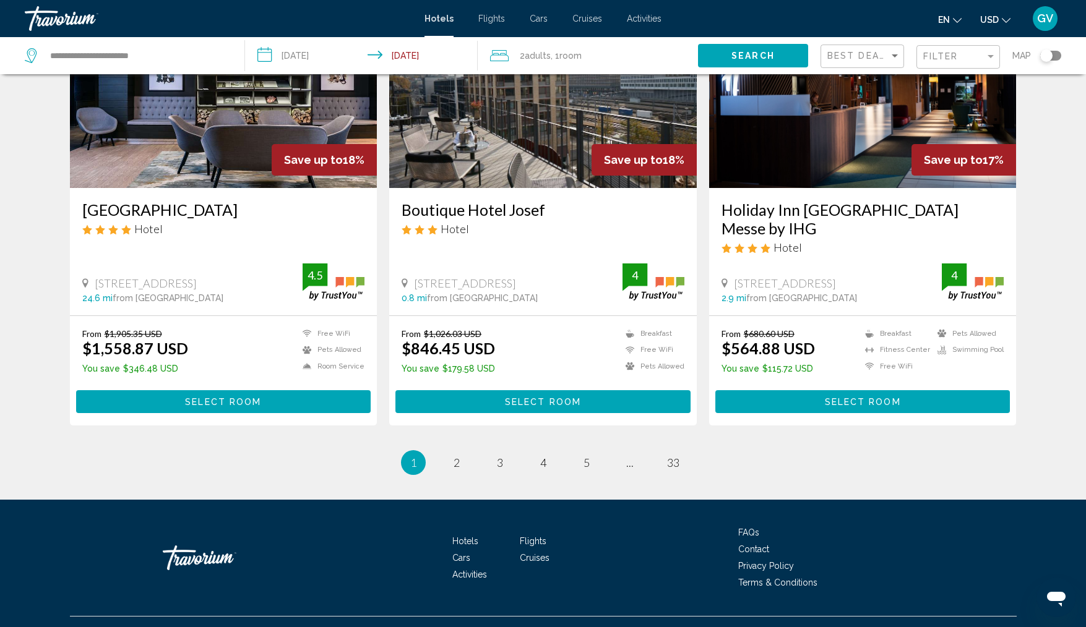
scroll to position [1513, 0]
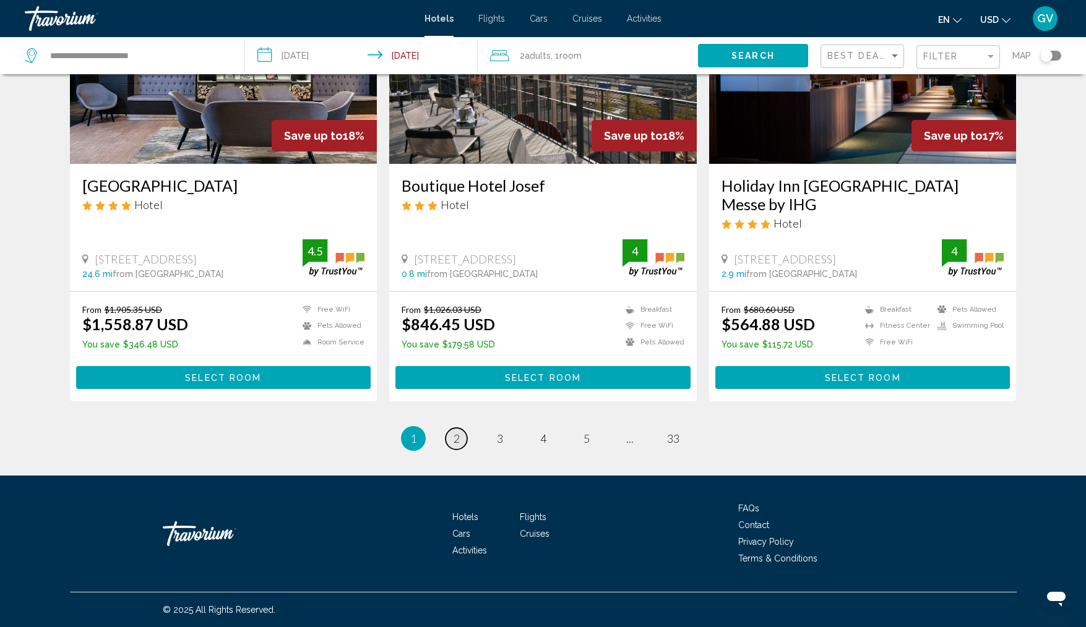
click at [463, 439] on link "page 2" at bounding box center [456, 439] width 22 height 22
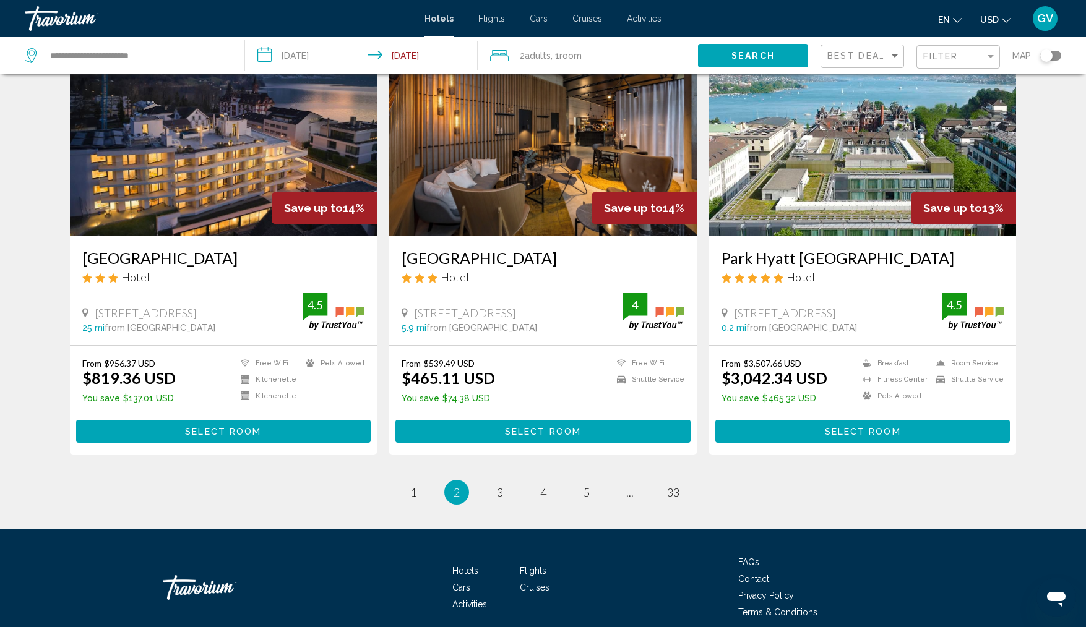
scroll to position [1476, 0]
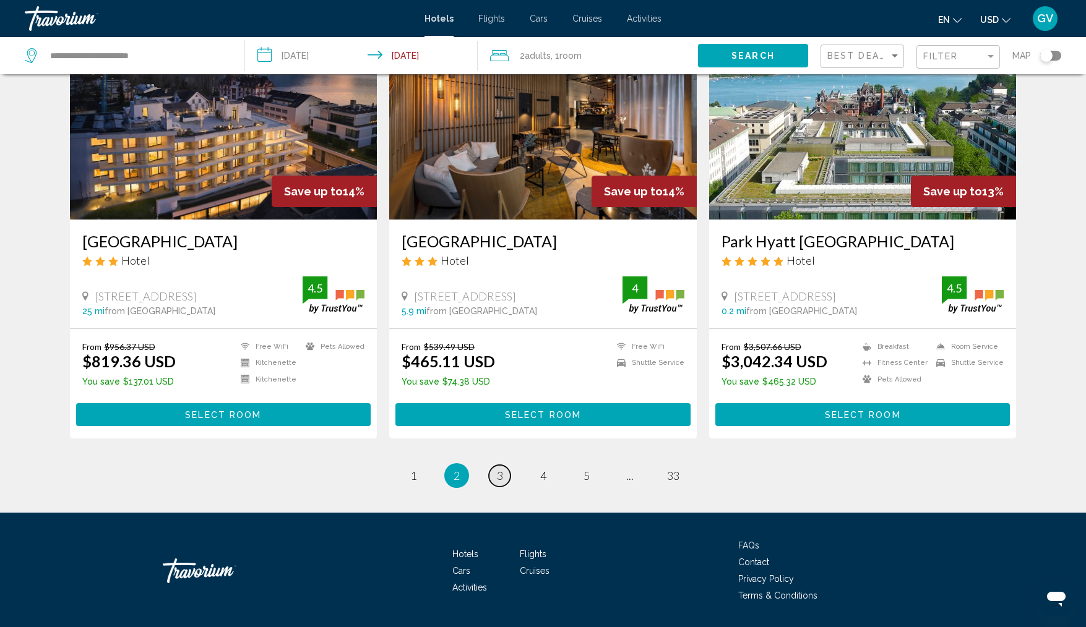
click at [499, 469] on span "3" at bounding box center [500, 476] width 6 height 14
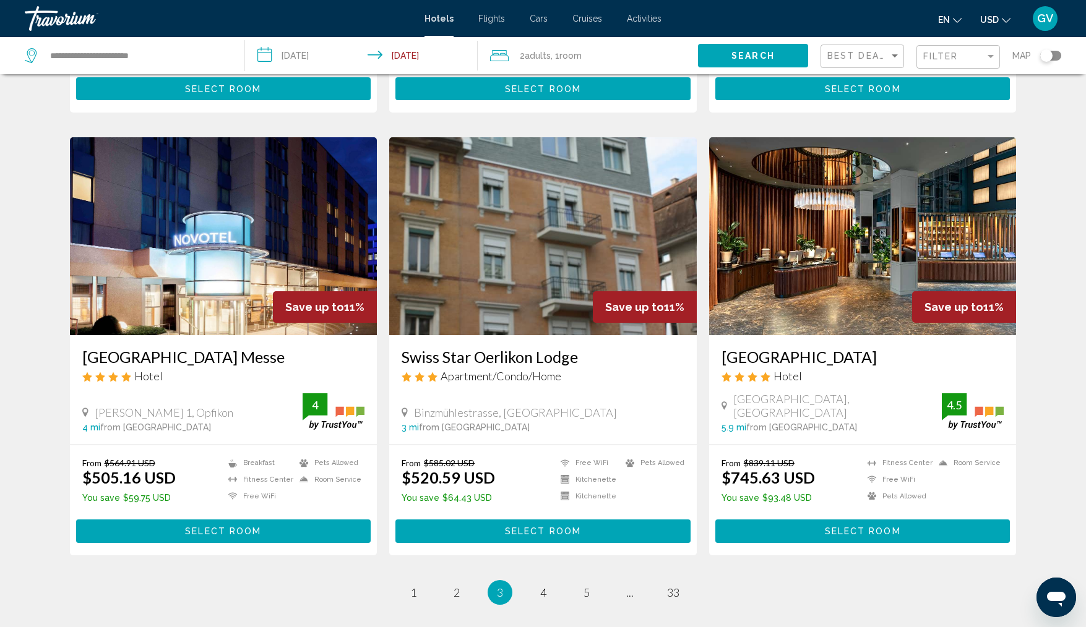
scroll to position [1325, 0]
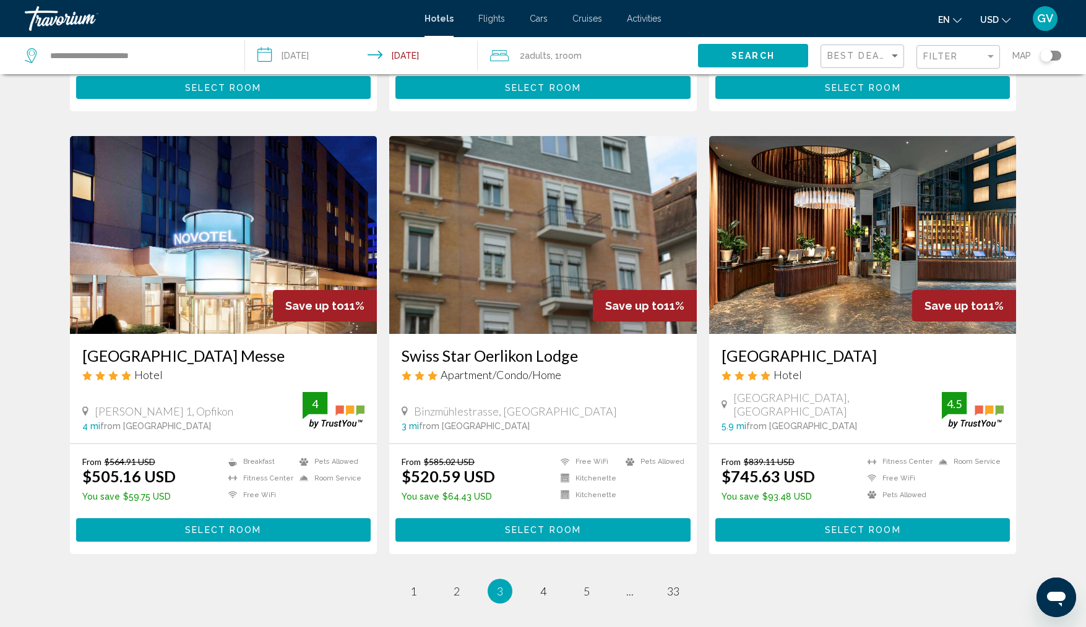
click at [306, 264] on img "Main content" at bounding box center [223, 235] width 307 height 198
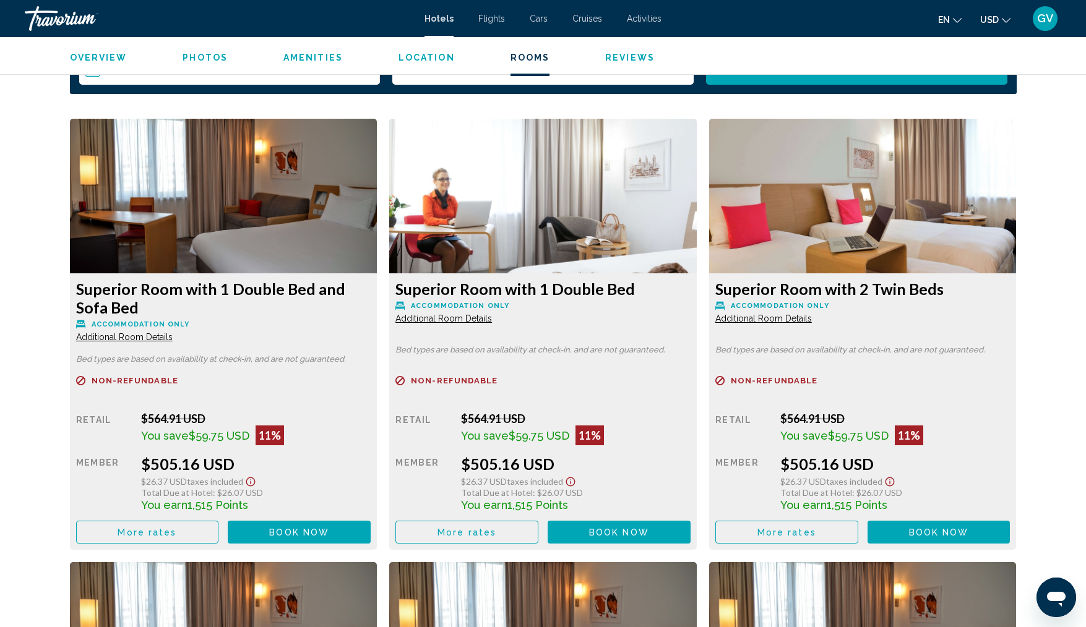
scroll to position [1636, 0]
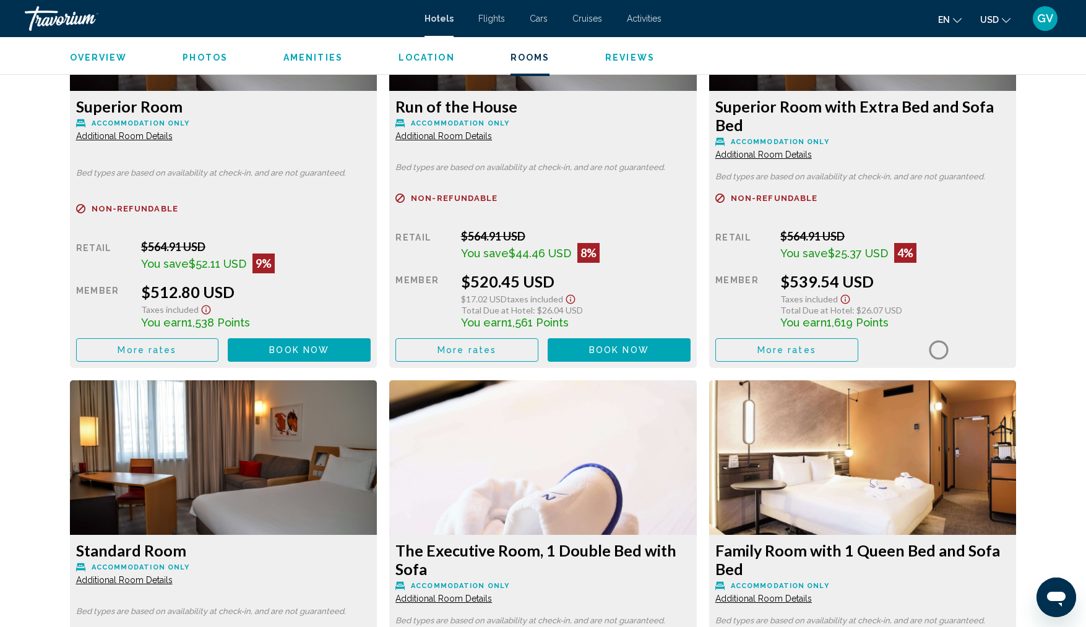
scroll to position [2246, 0]
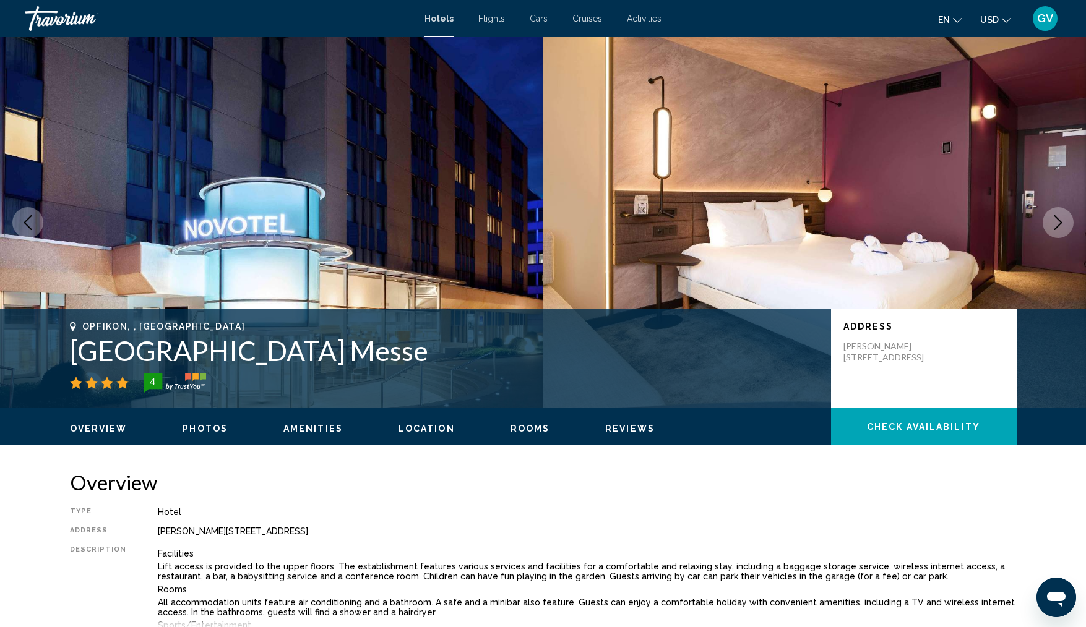
click at [1062, 218] on icon "Next image" at bounding box center [1058, 222] width 15 height 15
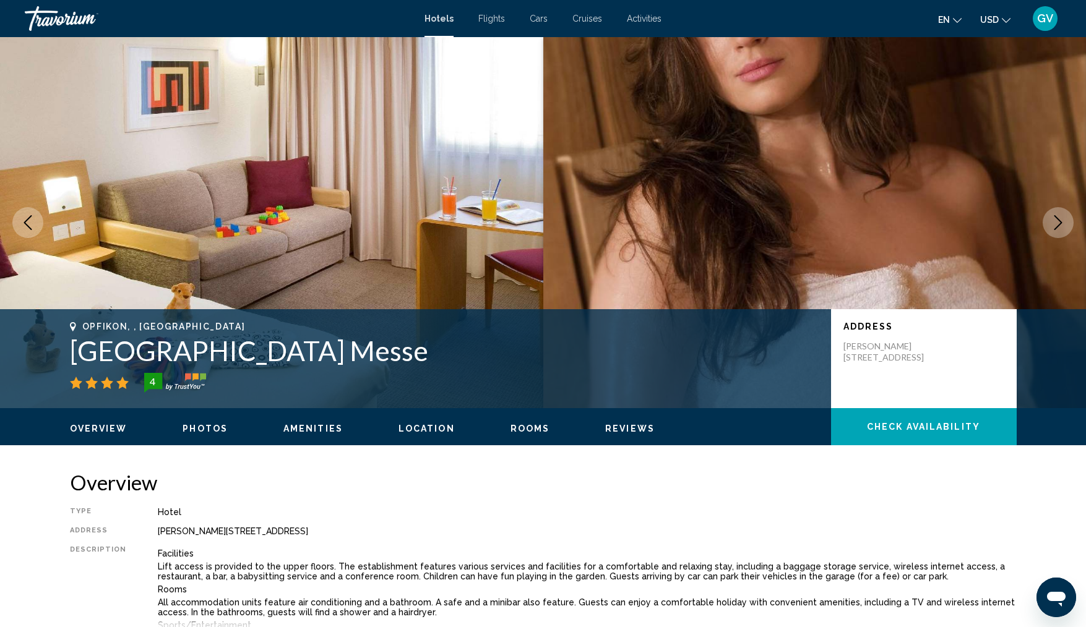
click at [1062, 218] on icon "Next image" at bounding box center [1058, 222] width 15 height 15
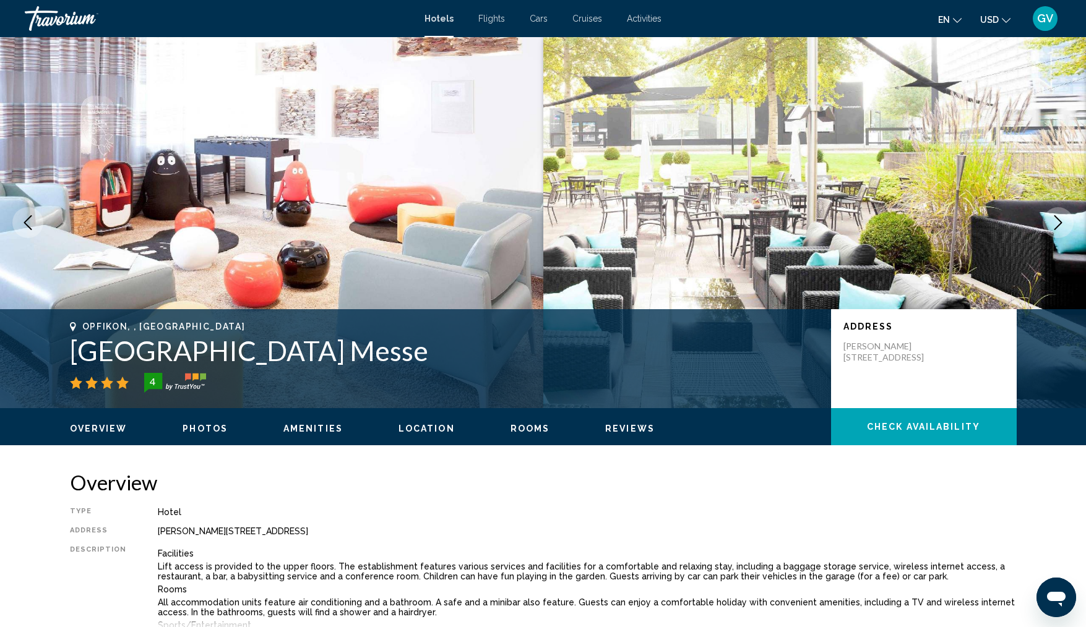
click at [1062, 218] on icon "Next image" at bounding box center [1058, 222] width 15 height 15
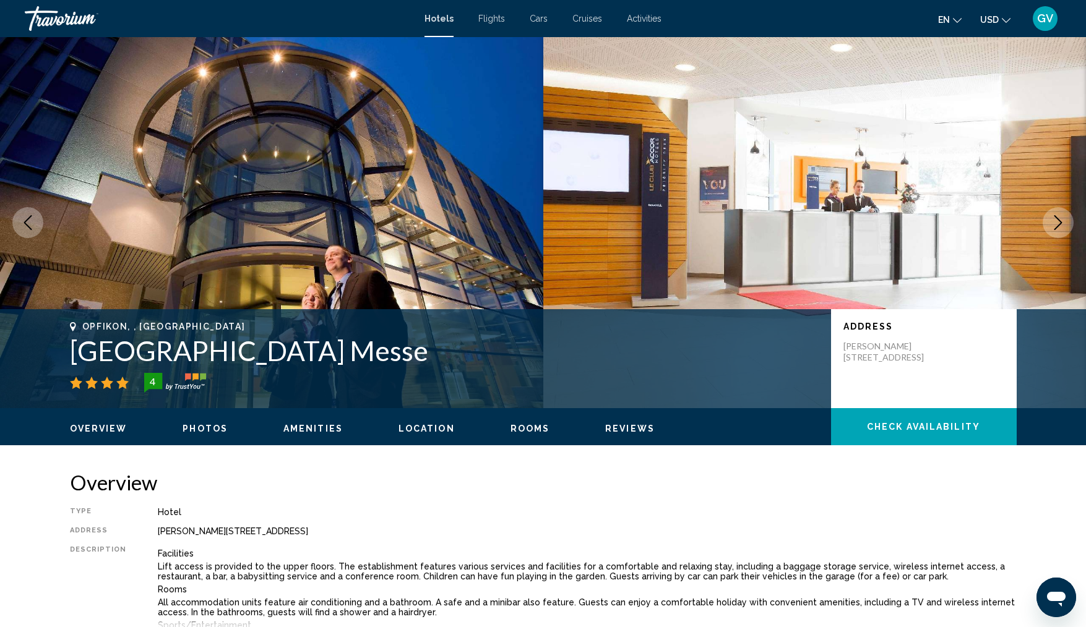
click at [1062, 218] on icon "Next image" at bounding box center [1058, 222] width 15 height 15
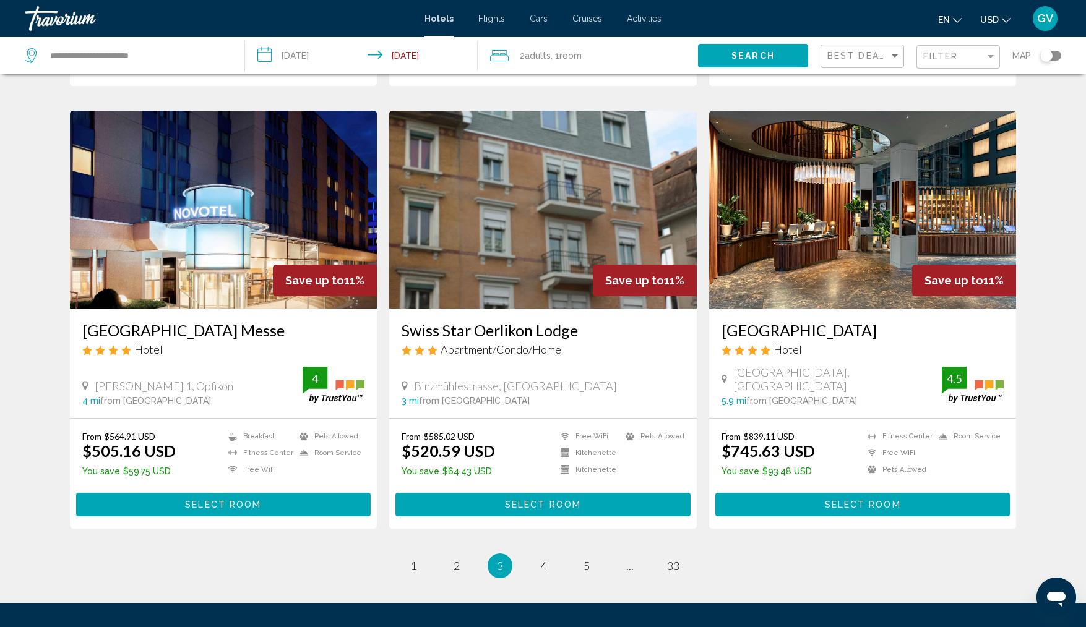
scroll to position [1347, 0]
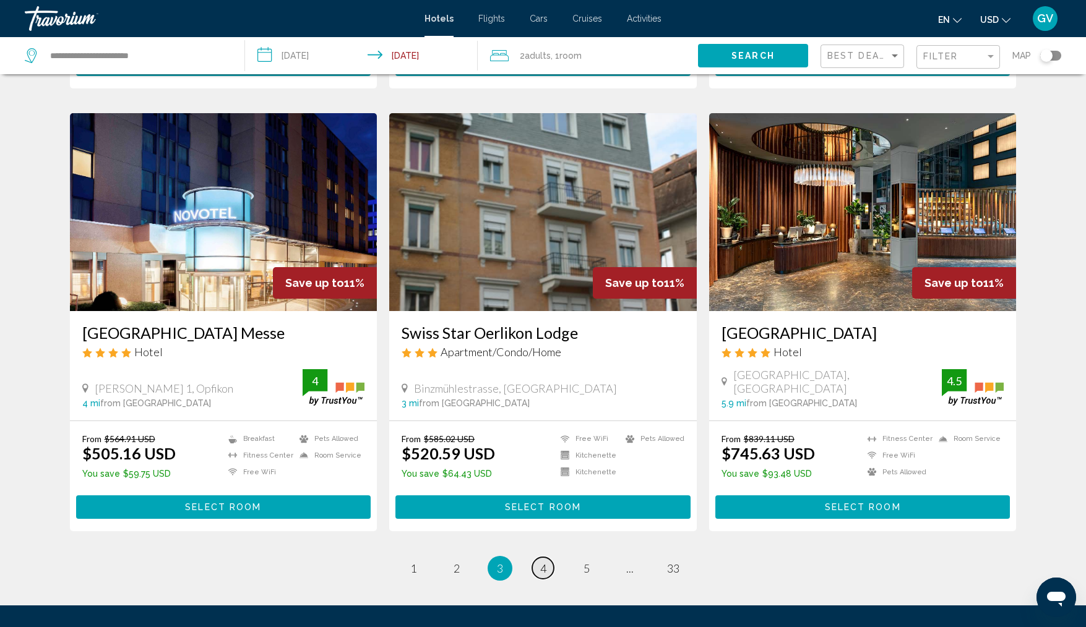
click at [548, 557] on link "page 4" at bounding box center [543, 568] width 22 height 22
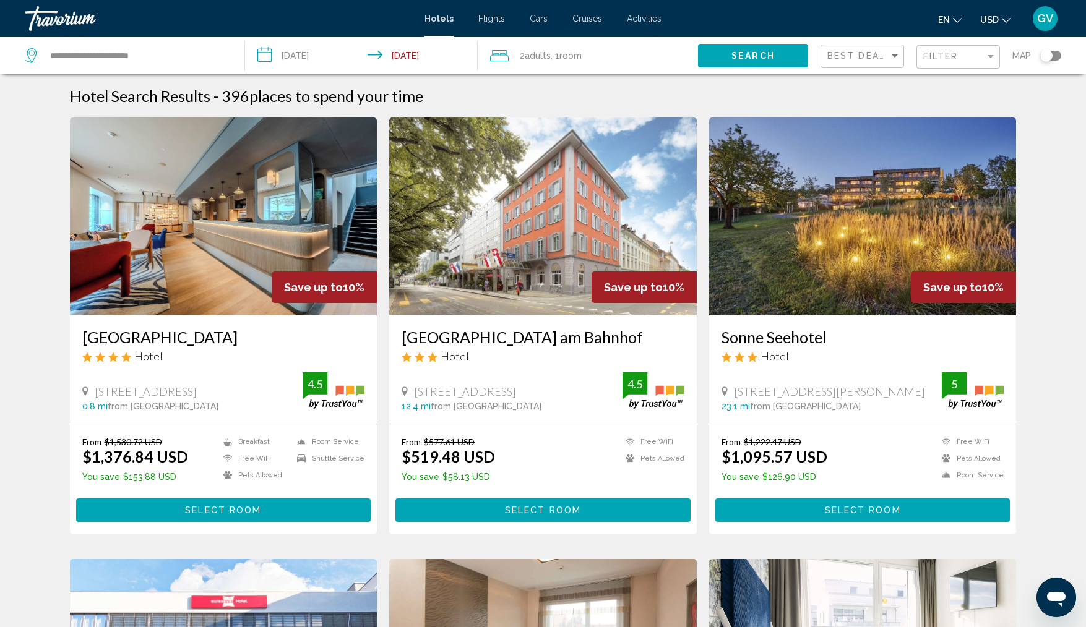
click at [767, 314] on img "Main content" at bounding box center [862, 217] width 307 height 198
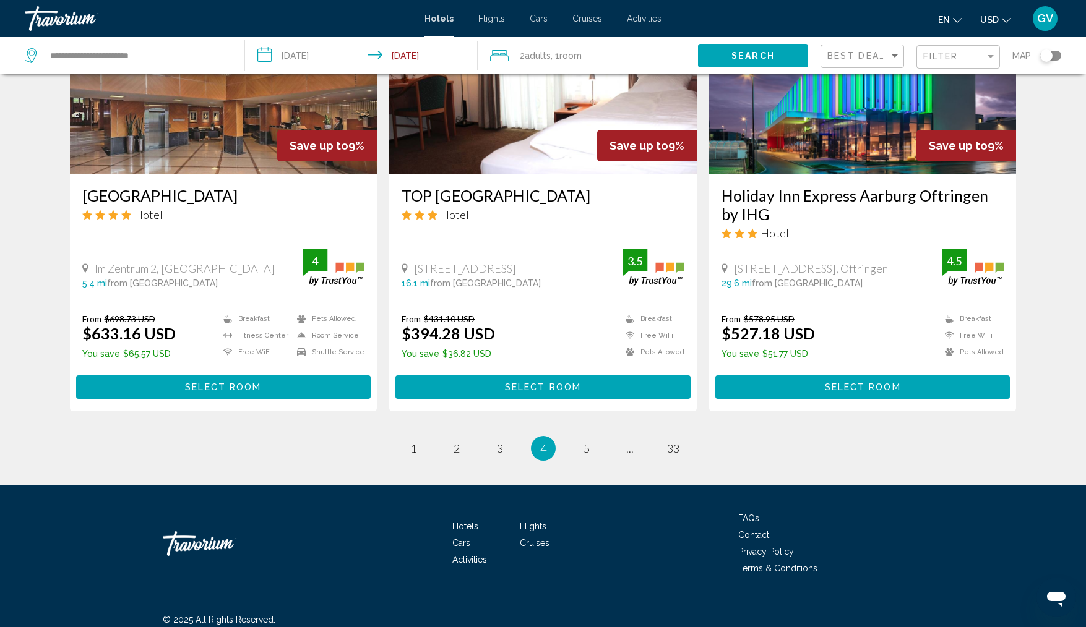
scroll to position [1482, 0]
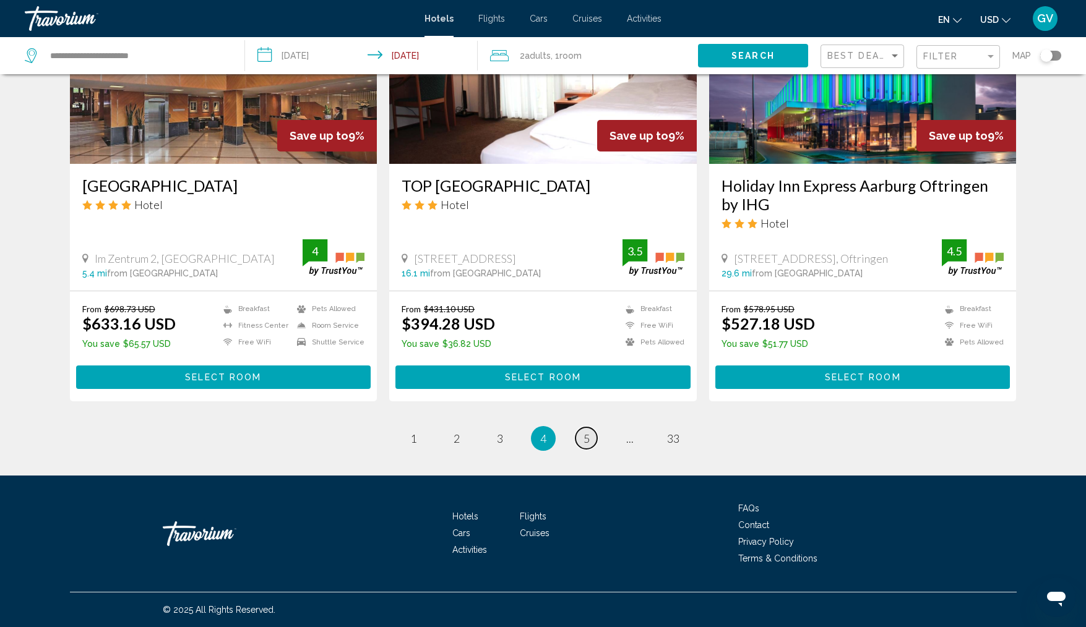
click at [590, 448] on link "page 5" at bounding box center [586, 439] width 22 height 22
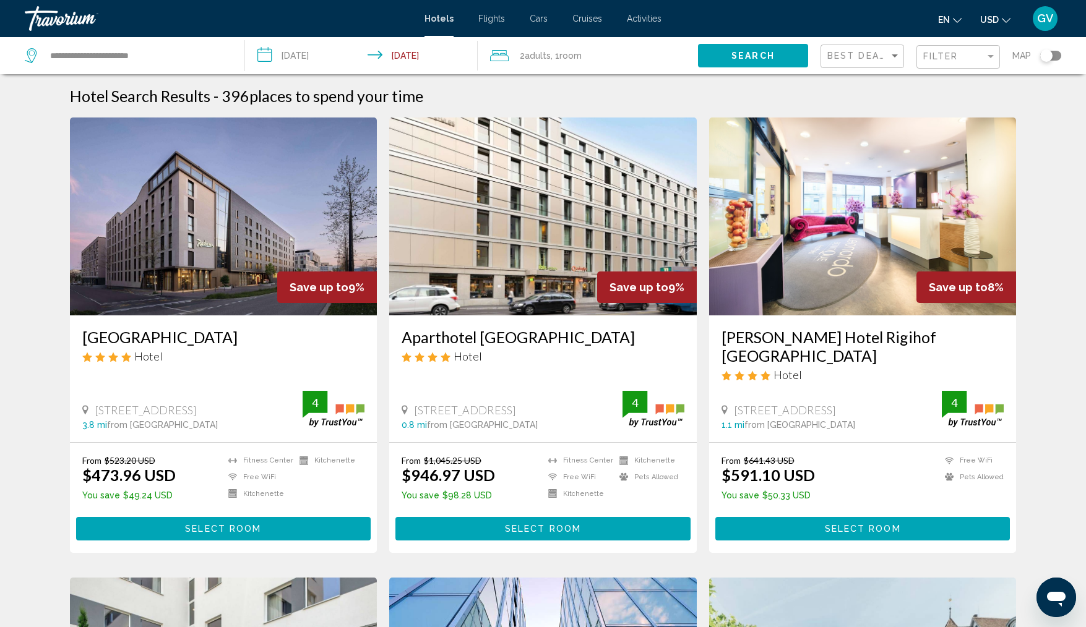
click at [803, 517] on button "Select Room" at bounding box center [862, 528] width 295 height 23
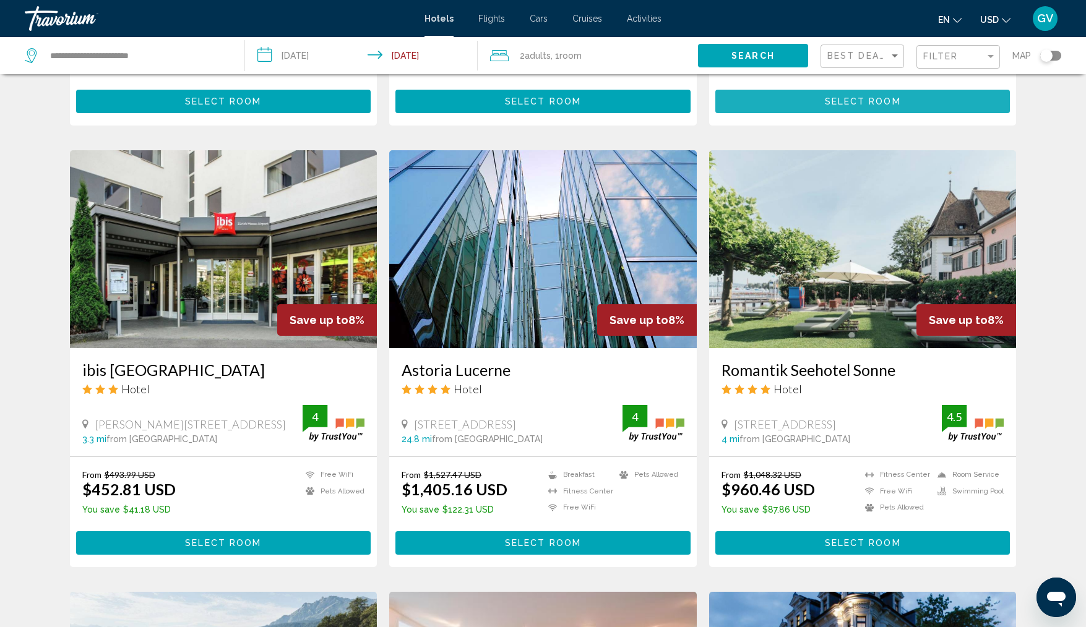
scroll to position [426, 0]
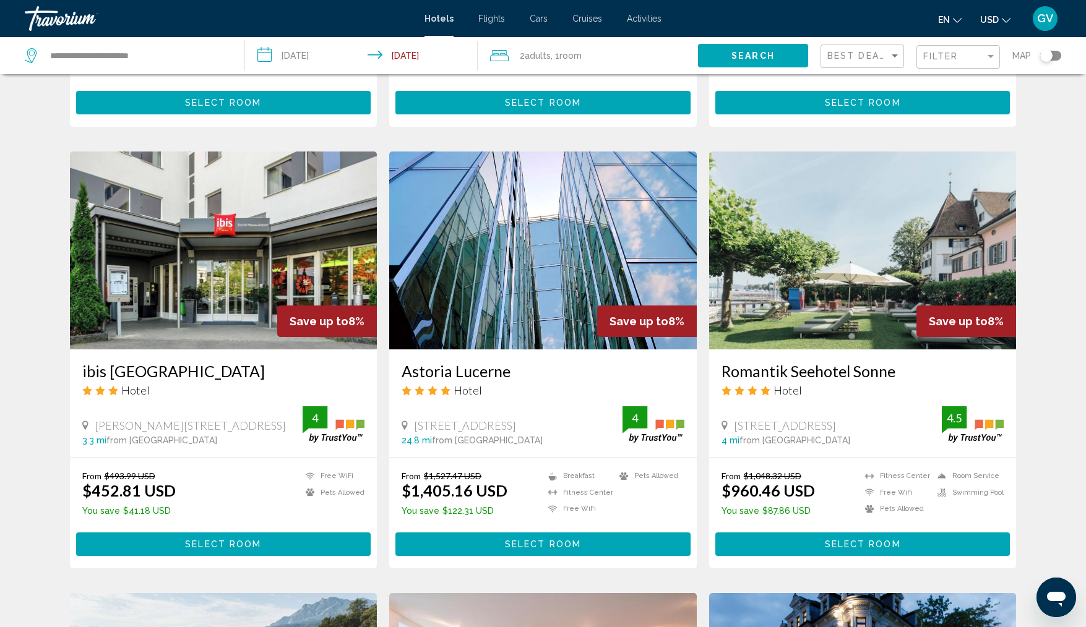
click at [312, 243] on img "Main content" at bounding box center [223, 251] width 307 height 198
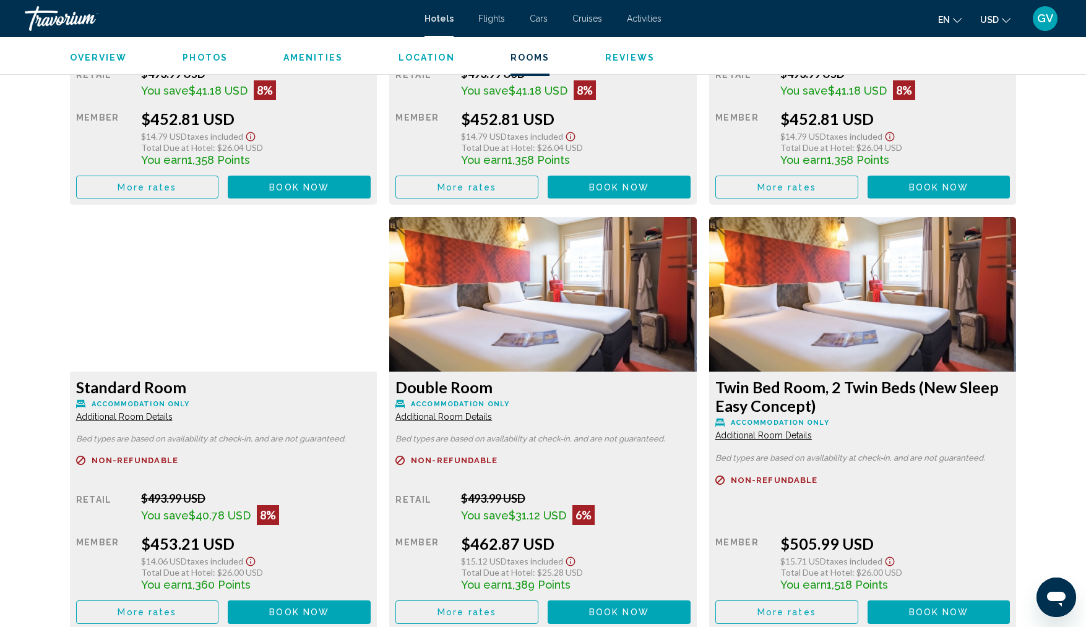
scroll to position [1963, 0]
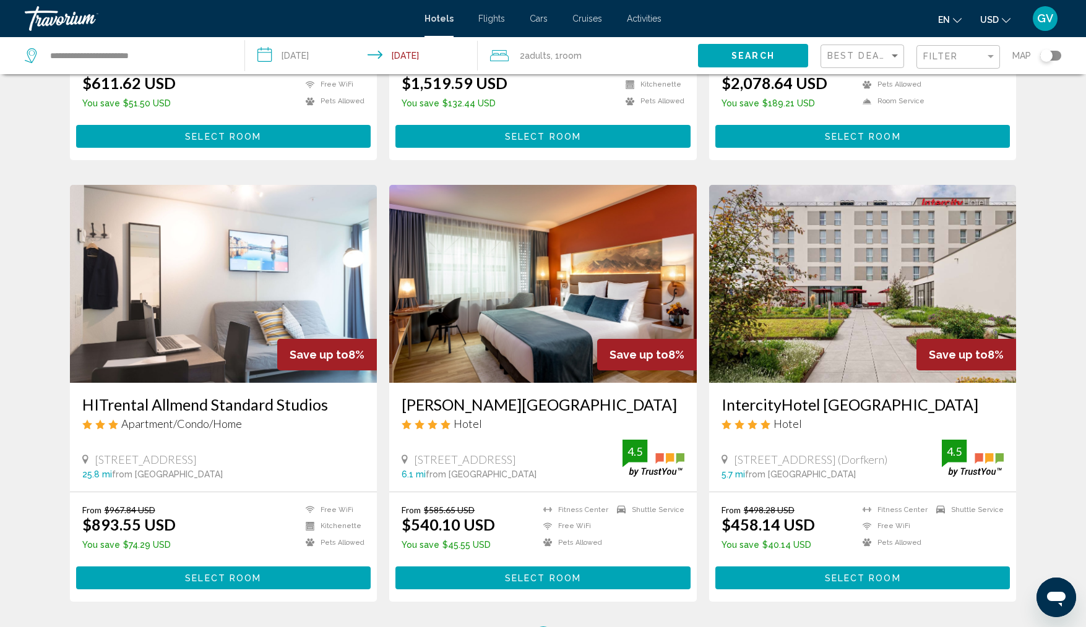
scroll to position [1312, 0]
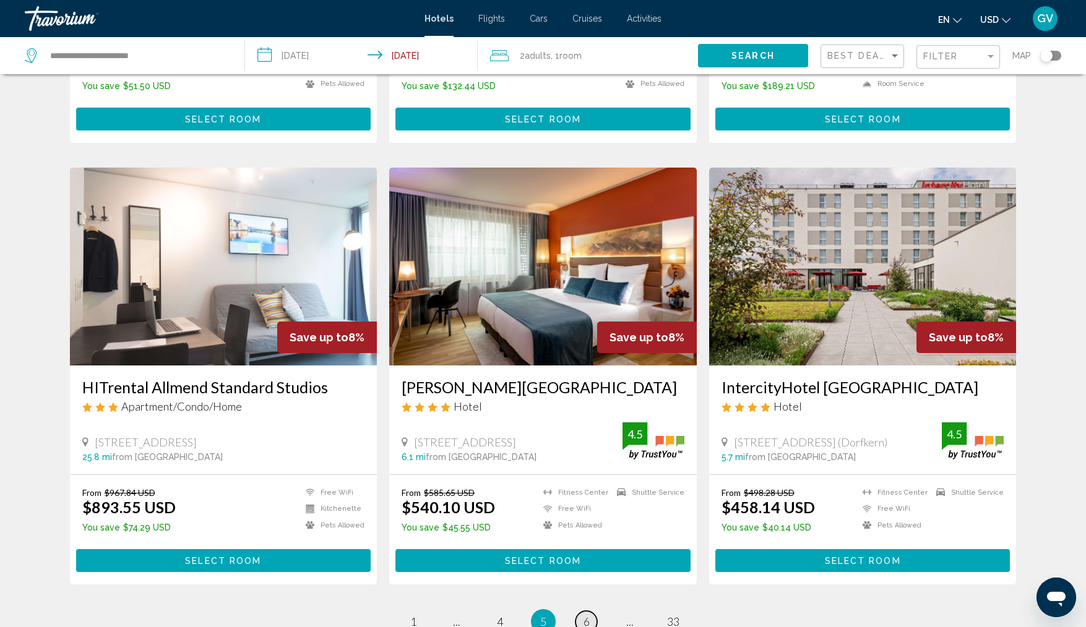
click at [588, 615] on span "6" at bounding box center [586, 622] width 6 height 14
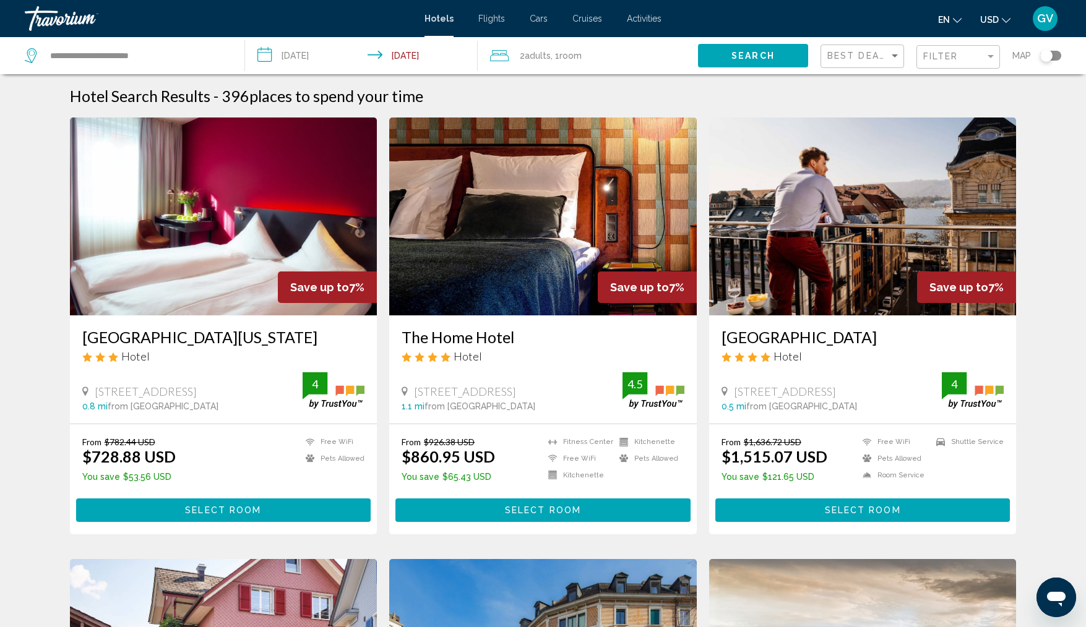
click at [249, 293] on img "Main content" at bounding box center [223, 217] width 307 height 198
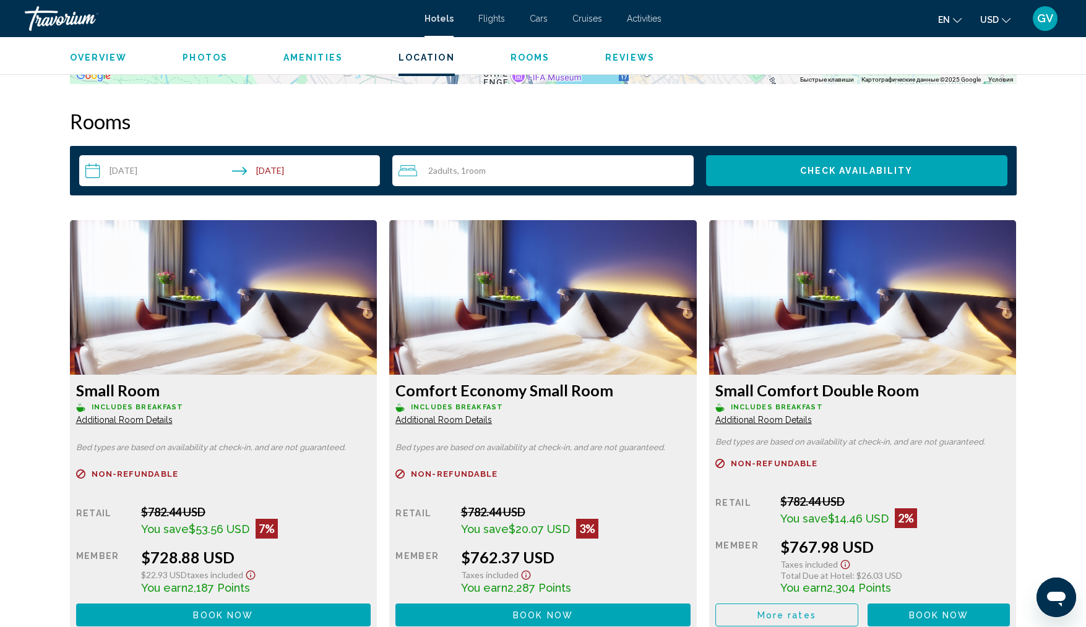
scroll to position [1448, 0]
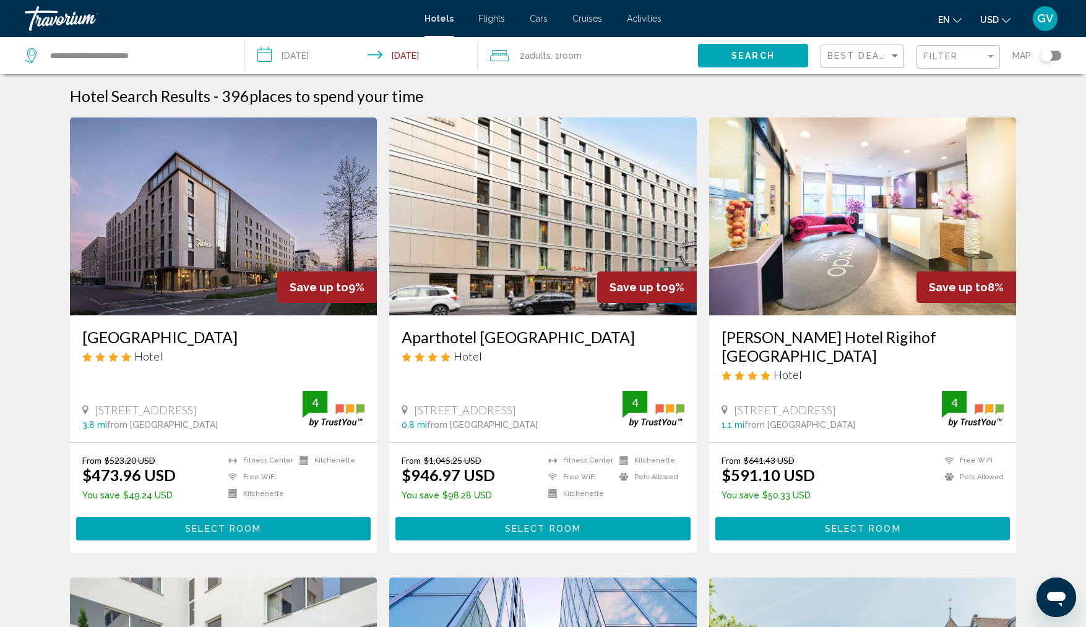
click at [307, 259] on img "Main content" at bounding box center [223, 217] width 307 height 198
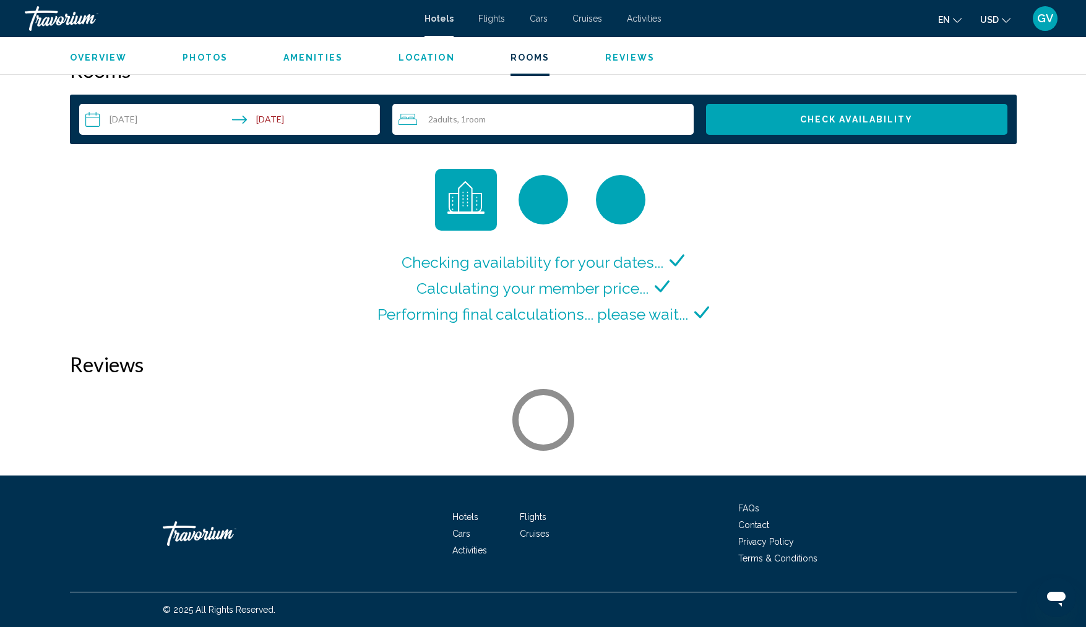
scroll to position [1602, 0]
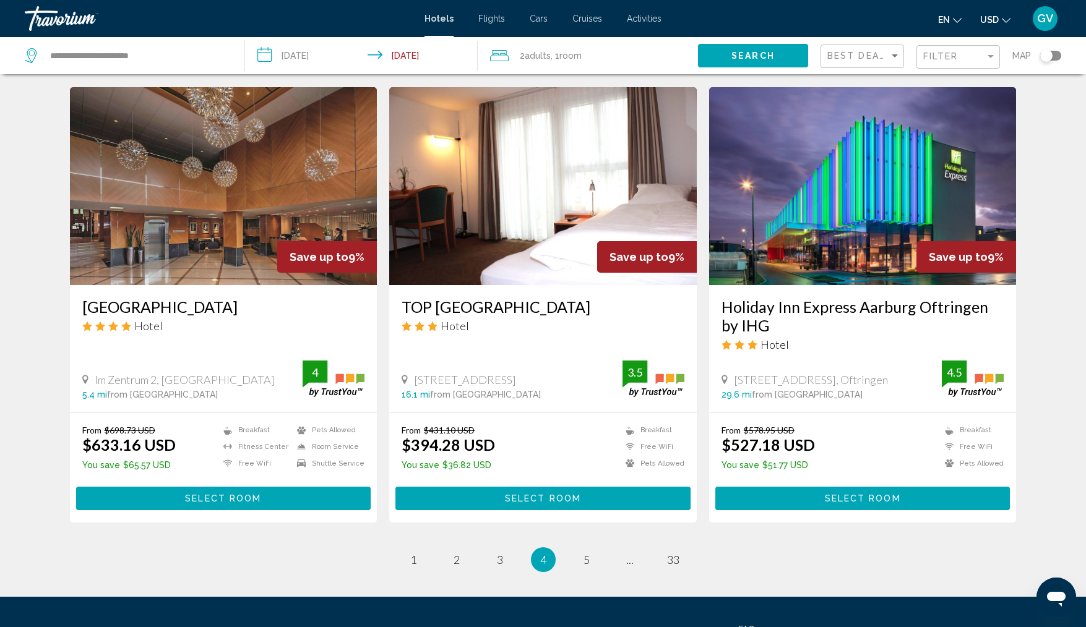
scroll to position [1435, 0]
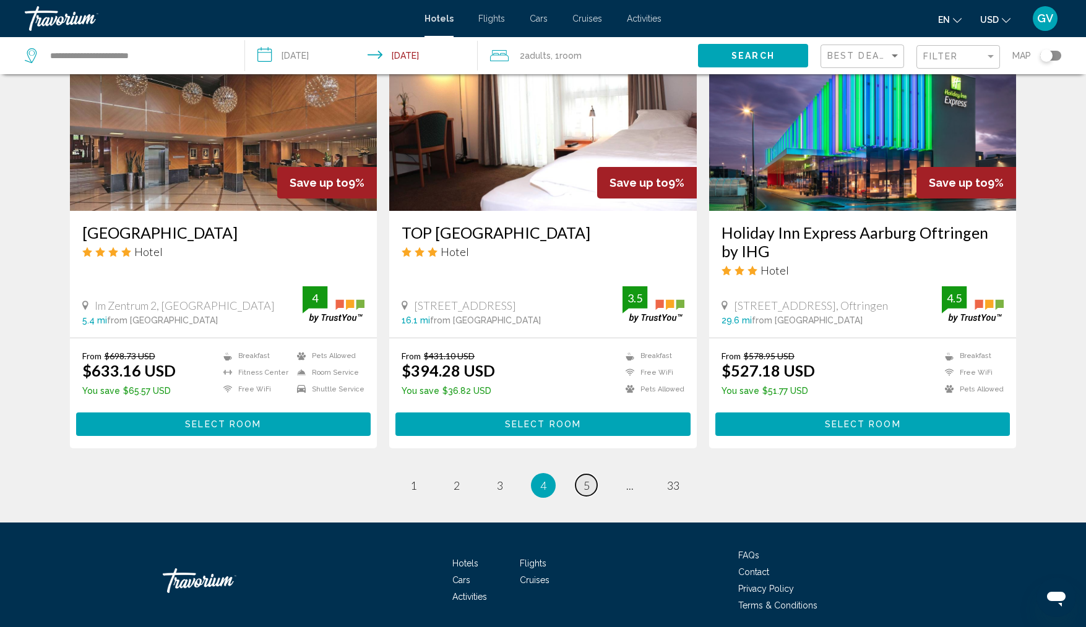
click at [590, 479] on link "page 5" at bounding box center [586, 486] width 22 height 22
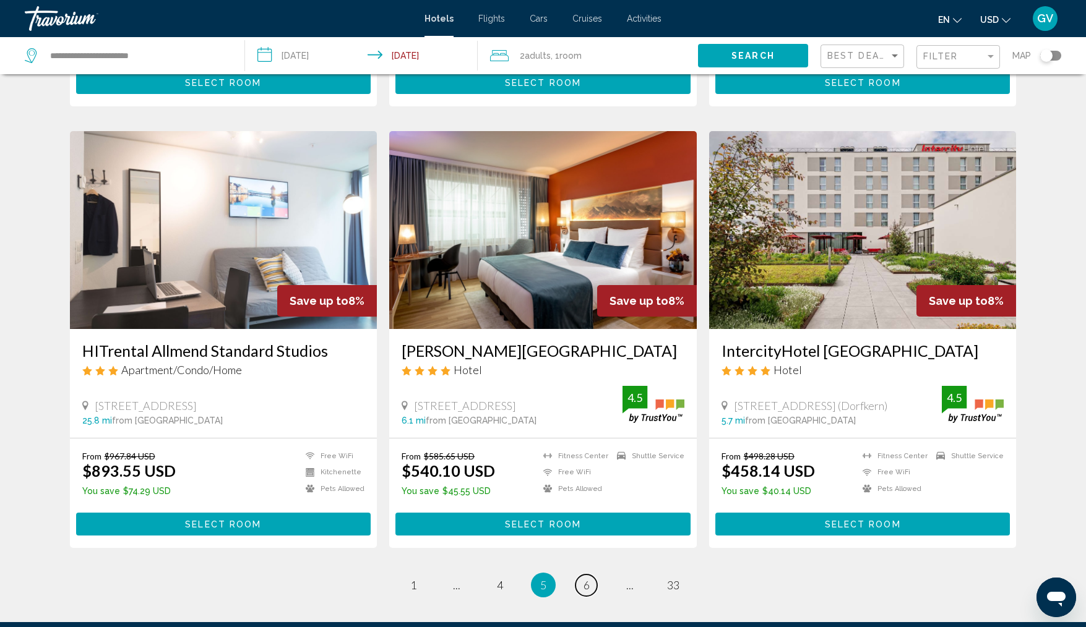
scroll to position [1349, 0]
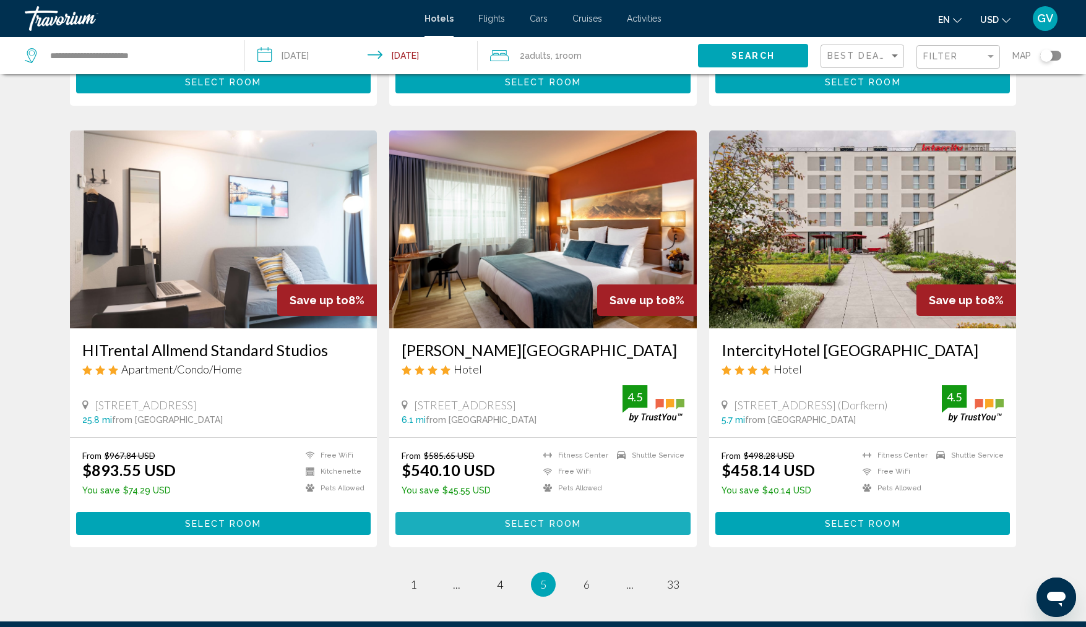
click at [526, 519] on span "Select Room" at bounding box center [543, 524] width 76 height 10
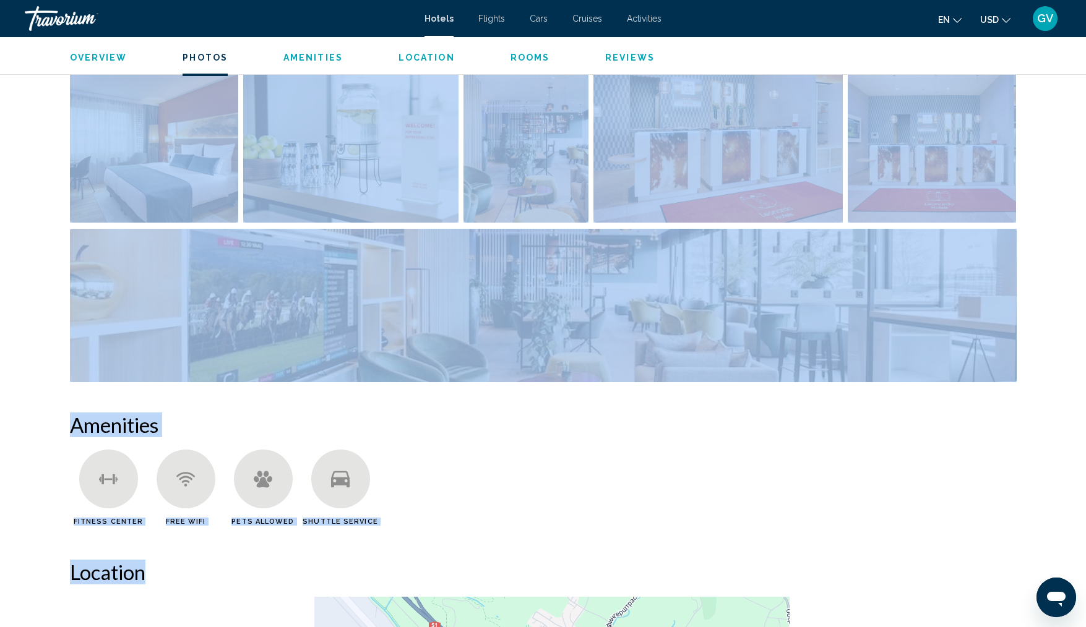
drag, startPoint x: 1084, startPoint y: 617, endPoint x: 1093, endPoint y: 612, distance: 10.0
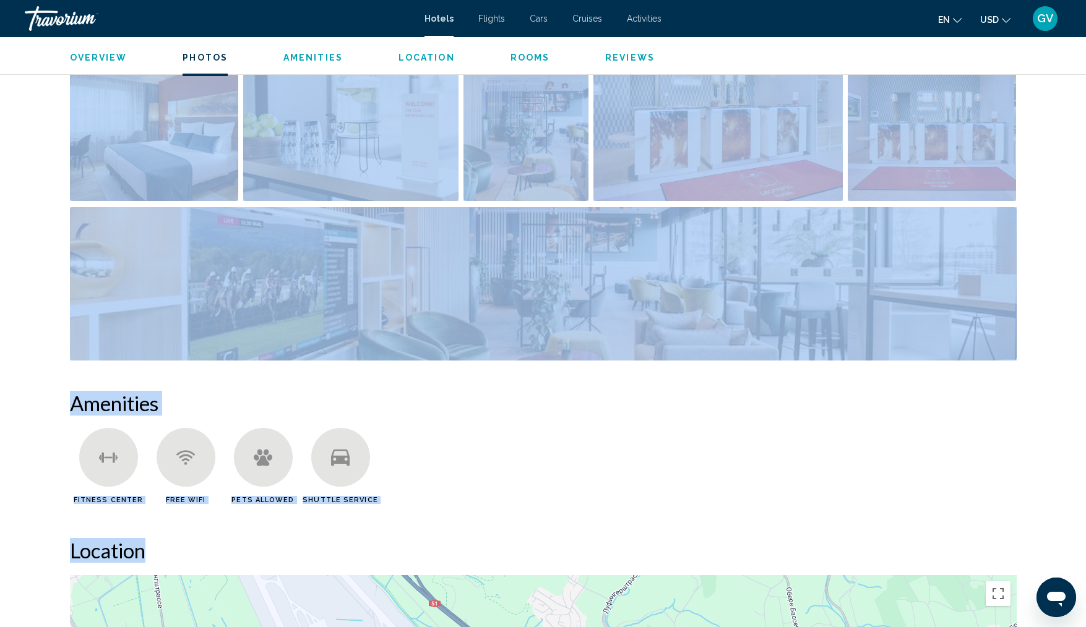
click at [887, 463] on ul "Fitness Center Free WiFi Pets Allowed Shuttle Service" at bounding box center [543, 470] width 947 height 85
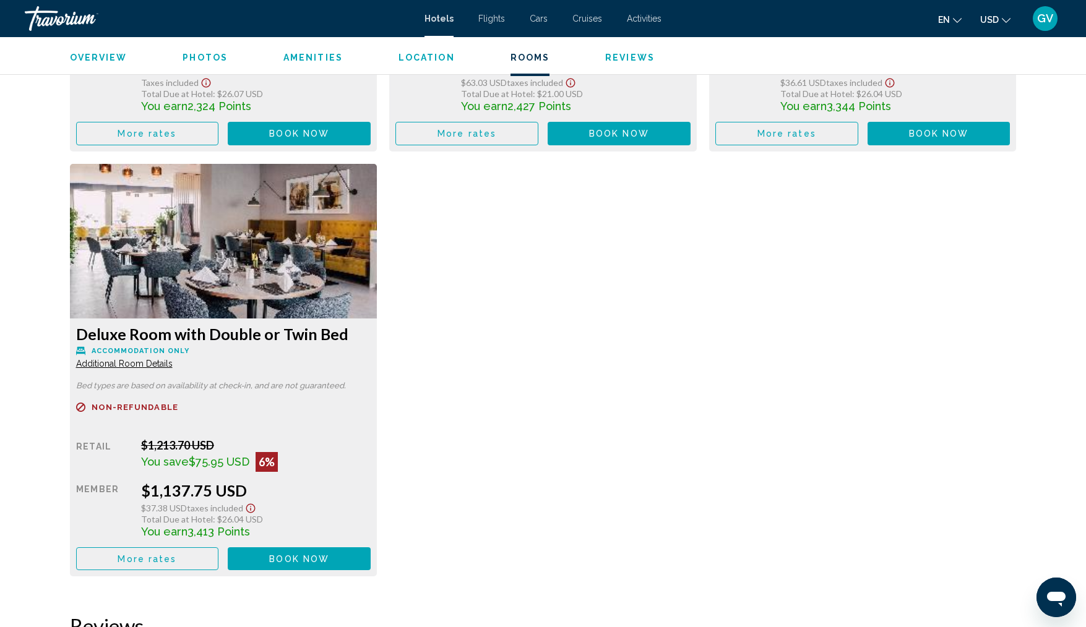
scroll to position [2400, 0]
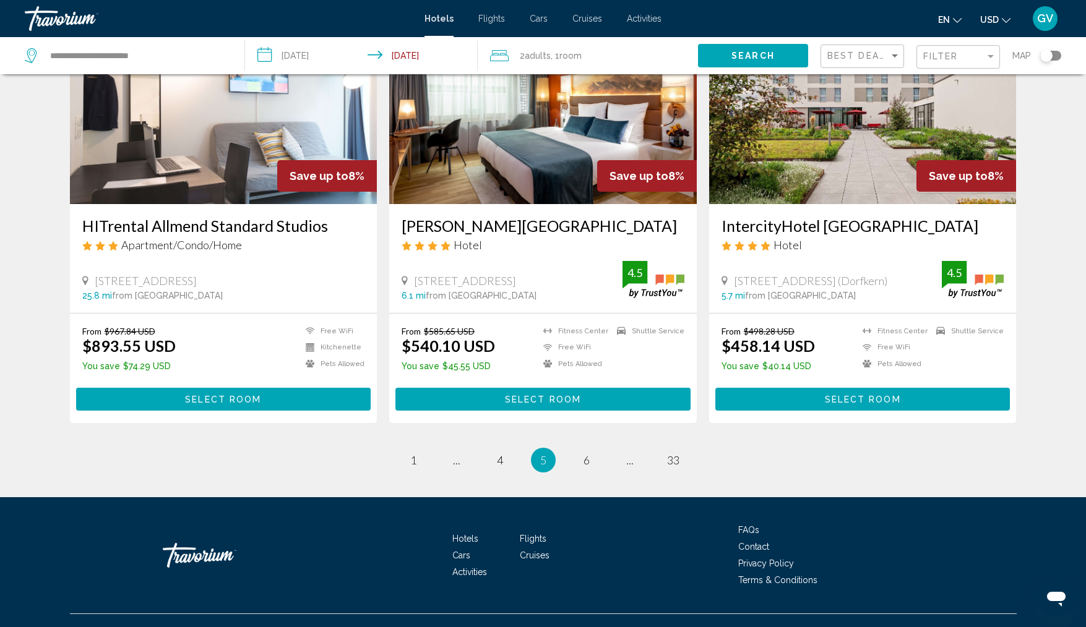
scroll to position [1477, 0]
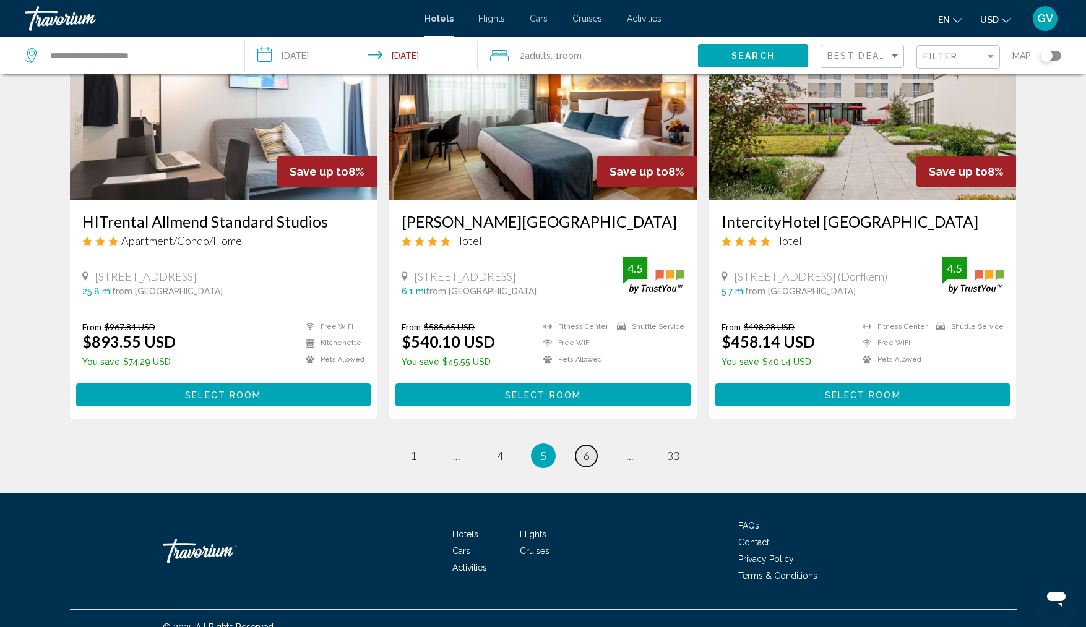
click at [588, 449] on span "6" at bounding box center [586, 456] width 6 height 14
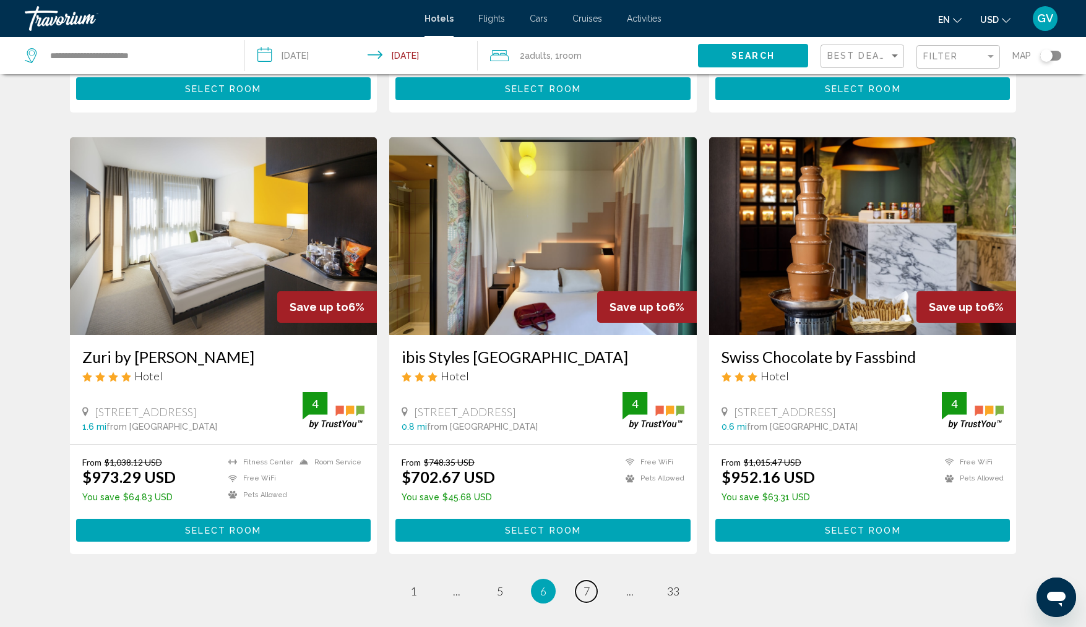
scroll to position [1410, 0]
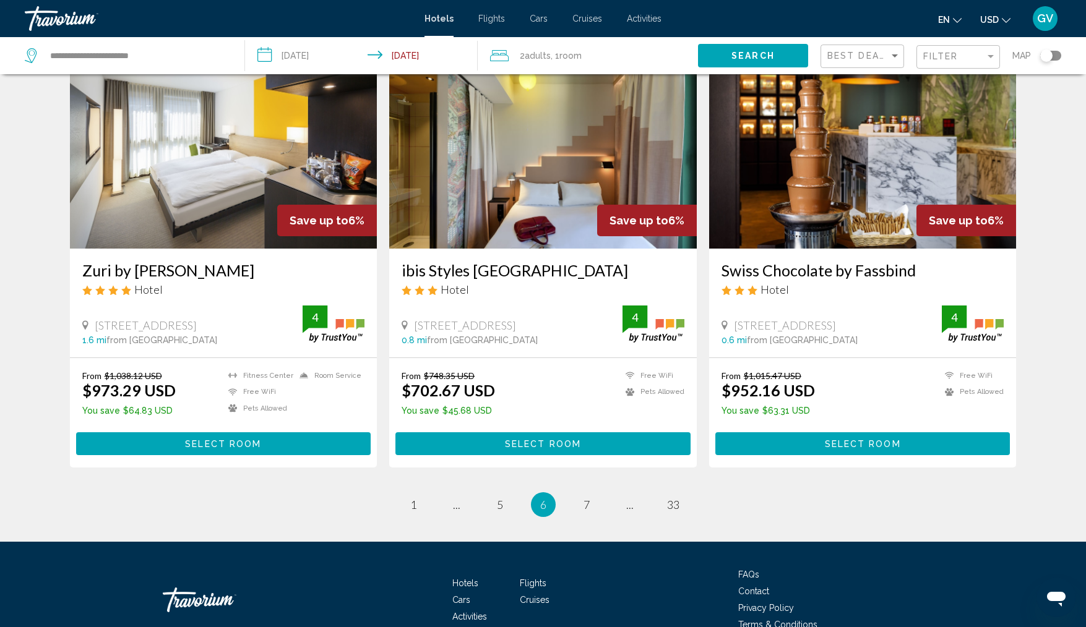
click at [576, 147] on img "Main content" at bounding box center [542, 150] width 307 height 198
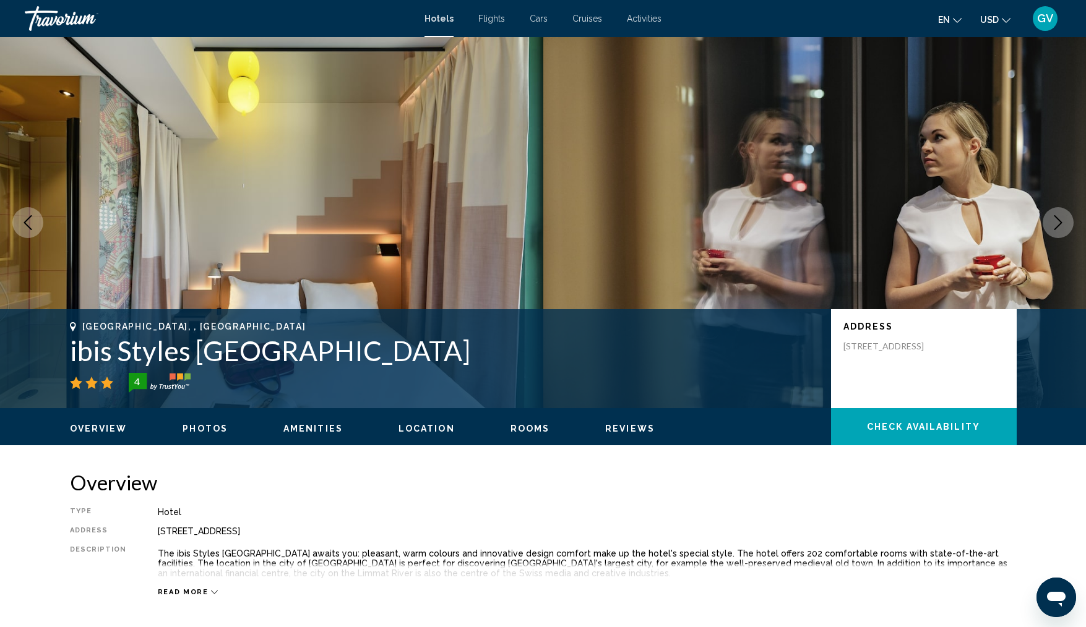
click at [1065, 221] on button "Next image" at bounding box center [1057, 222] width 31 height 31
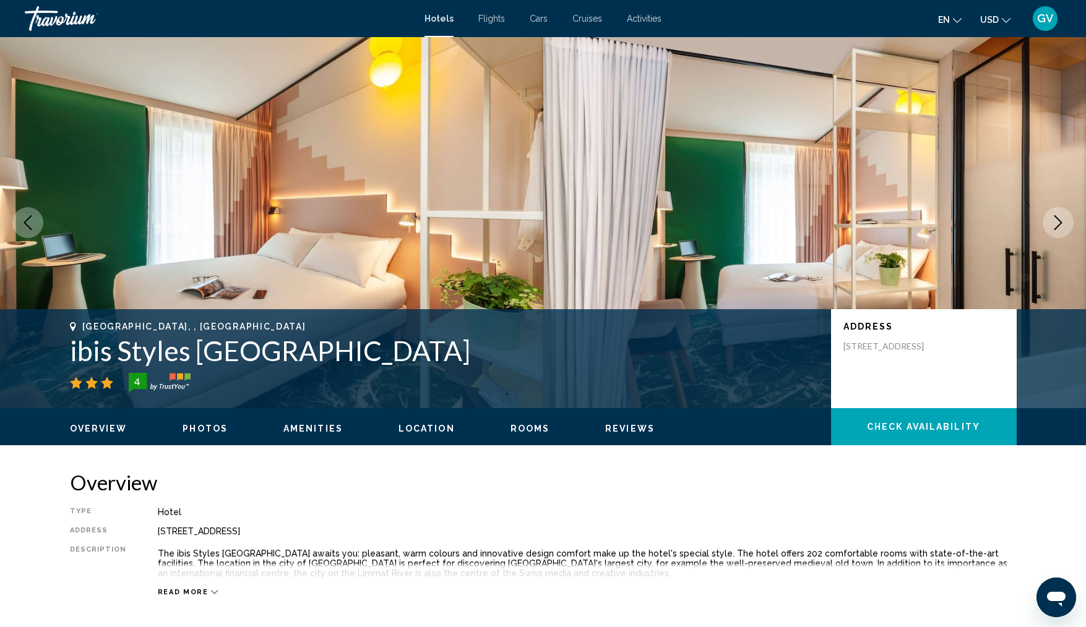
click at [1065, 221] on button "Next image" at bounding box center [1057, 222] width 31 height 31
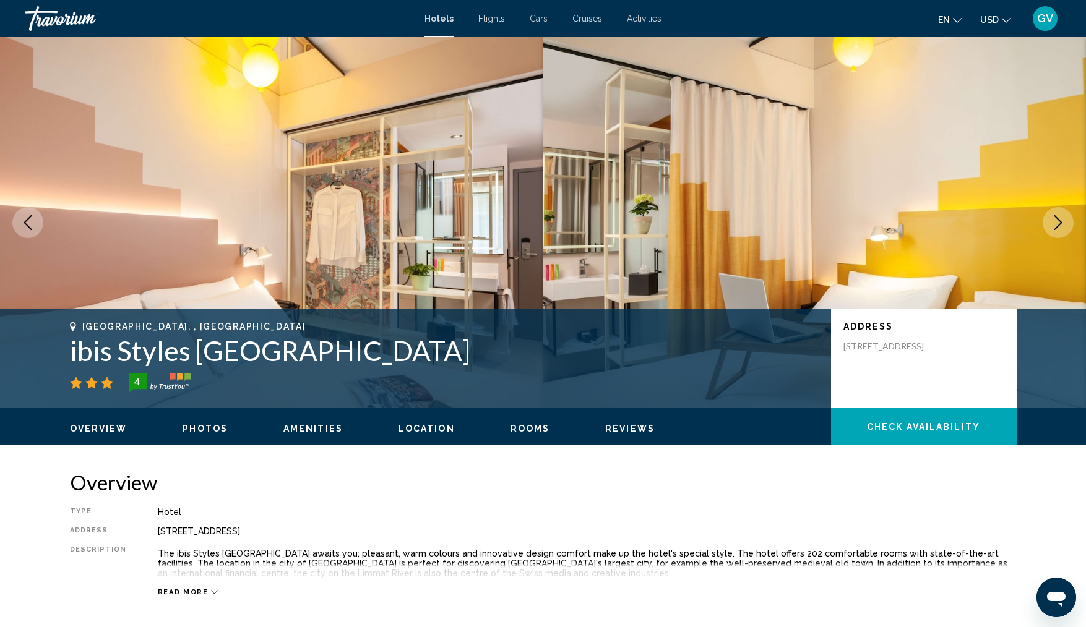
click at [1065, 221] on button "Next image" at bounding box center [1057, 222] width 31 height 31
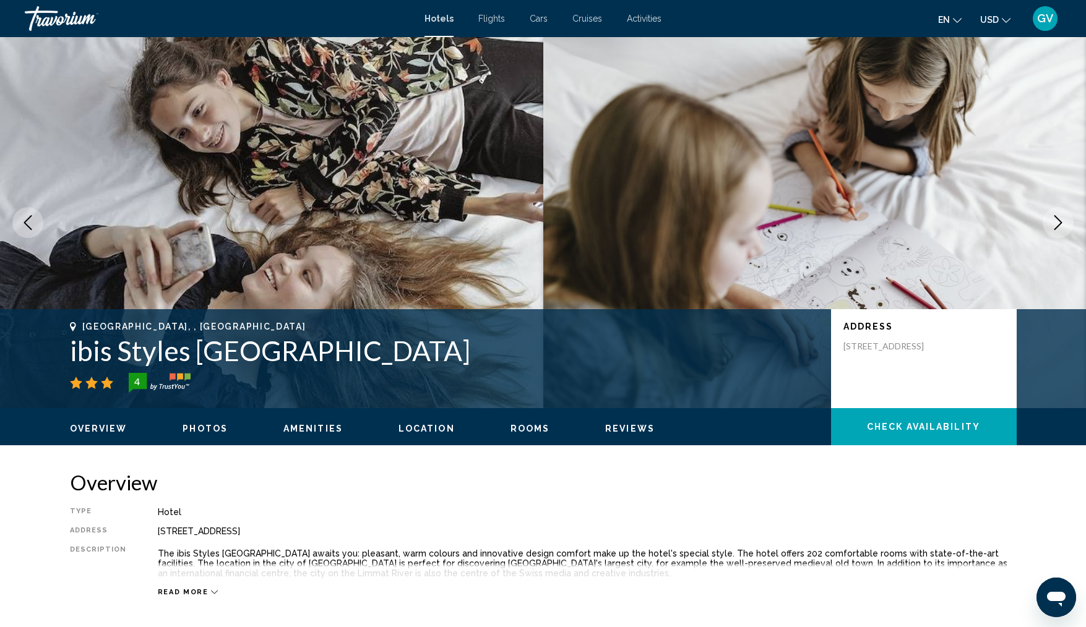
click at [1065, 221] on button "Next image" at bounding box center [1057, 222] width 31 height 31
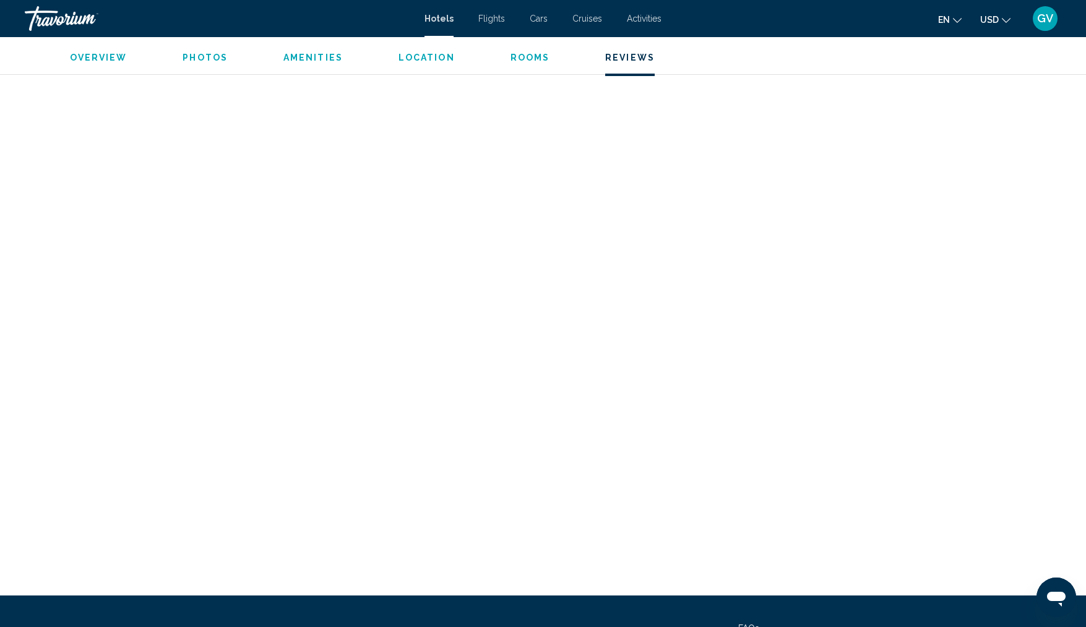
scroll to position [2647, 0]
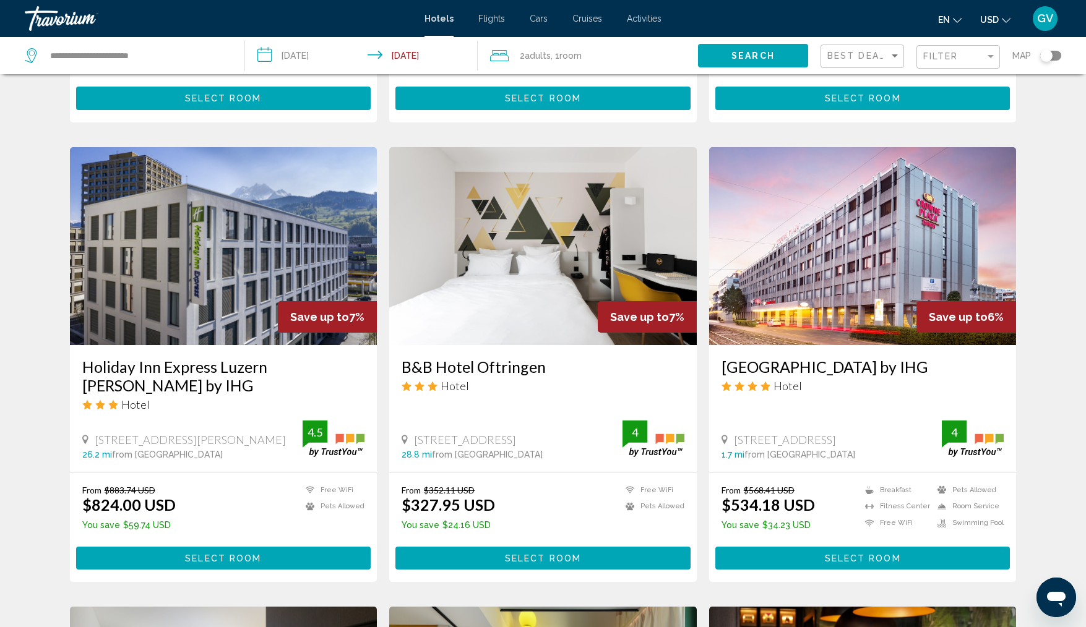
scroll to position [891, 0]
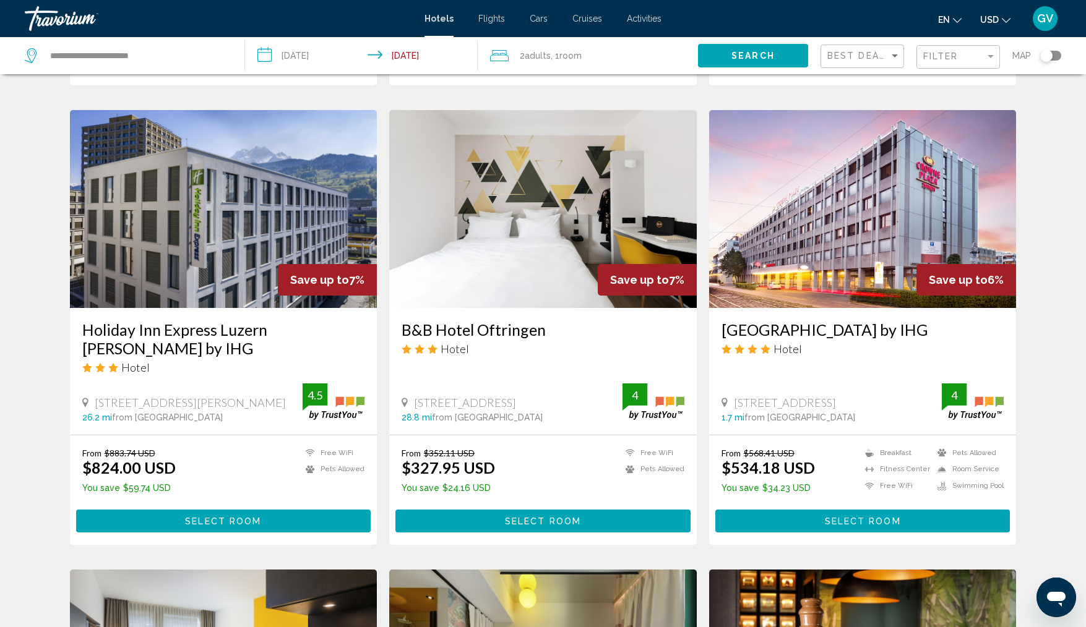
click at [864, 229] on img "Main content" at bounding box center [862, 209] width 307 height 198
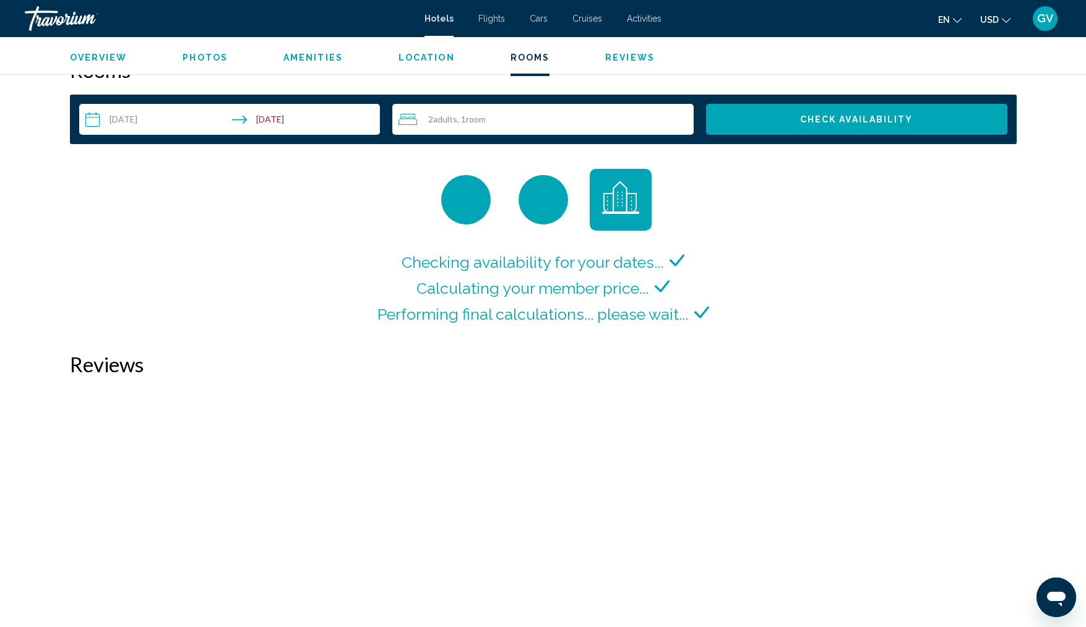
scroll to position [1602, 0]
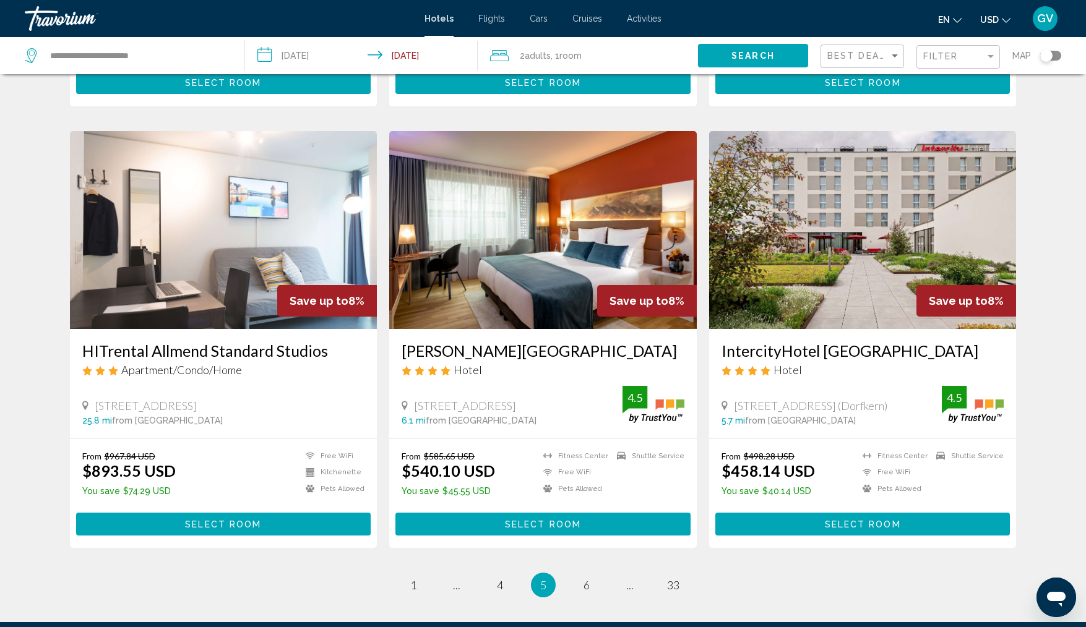
scroll to position [1385, 0]
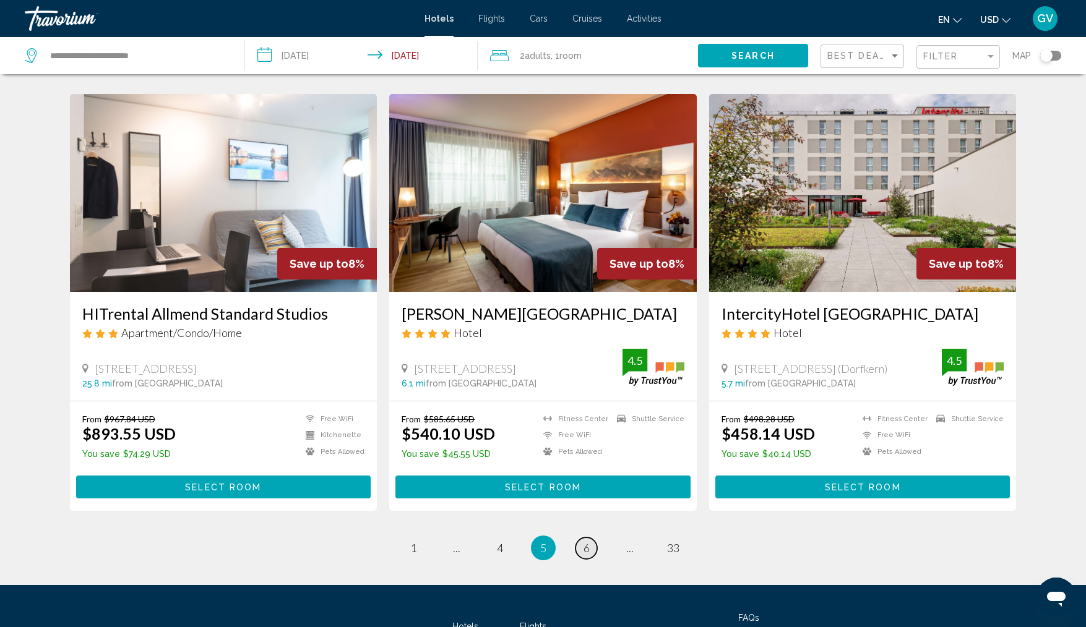
click at [591, 538] on link "page 6" at bounding box center [586, 549] width 22 height 22
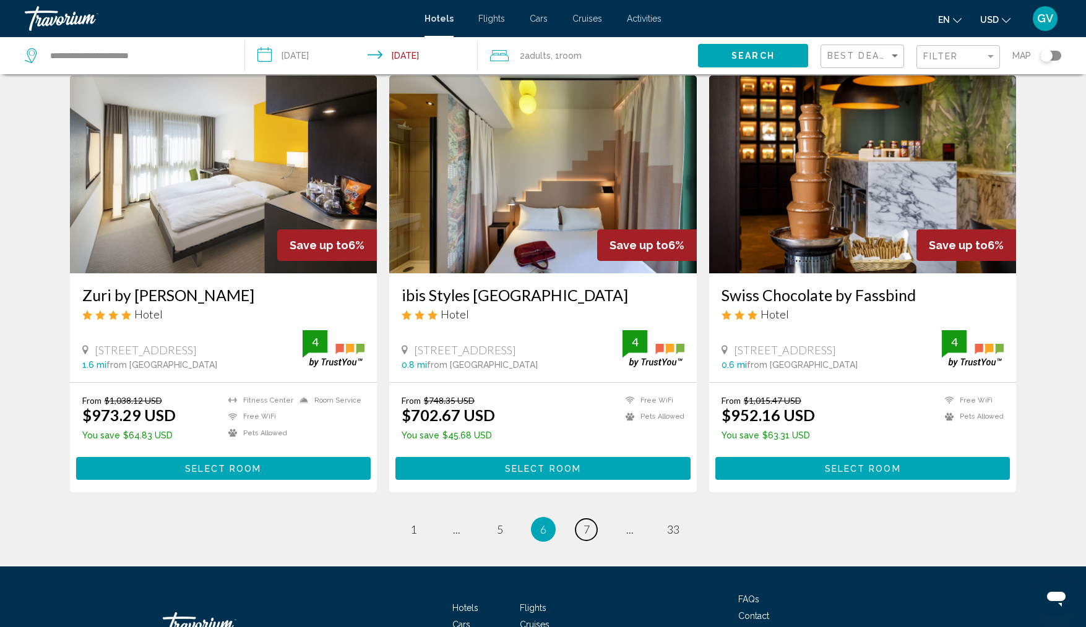
scroll to position [1458, 0]
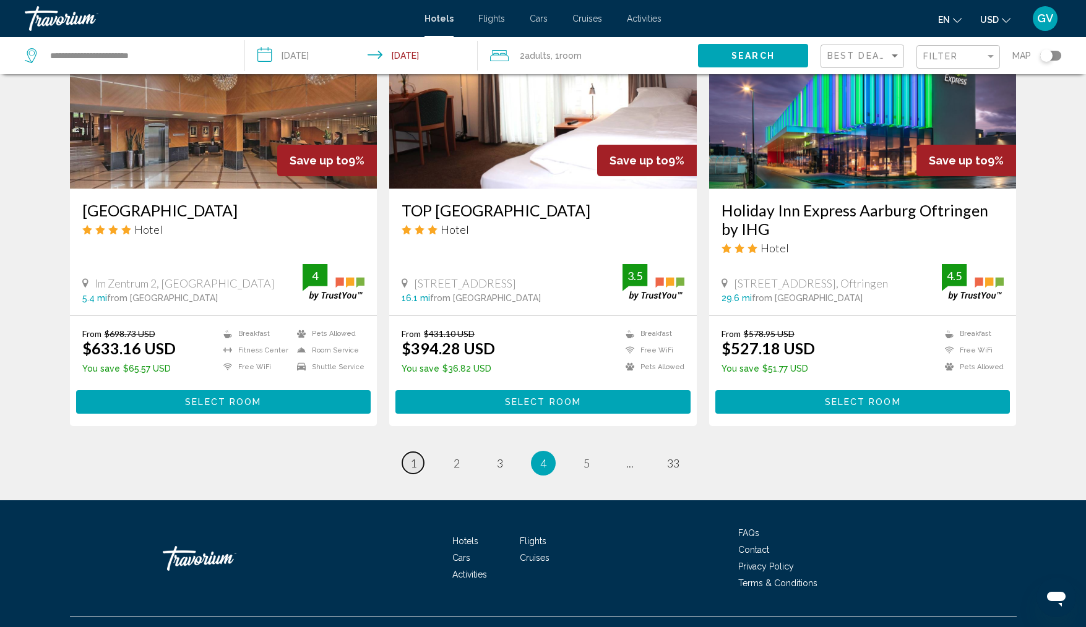
click at [408, 459] on link "page 1" at bounding box center [413, 463] width 22 height 22
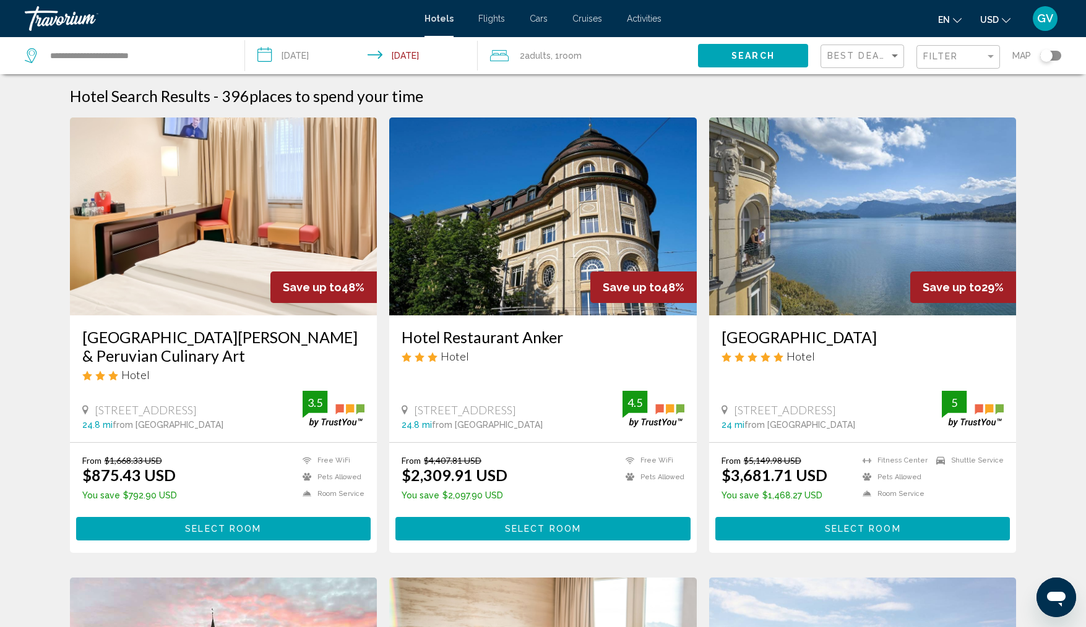
click at [187, 265] on img "Main content" at bounding box center [223, 217] width 307 height 198
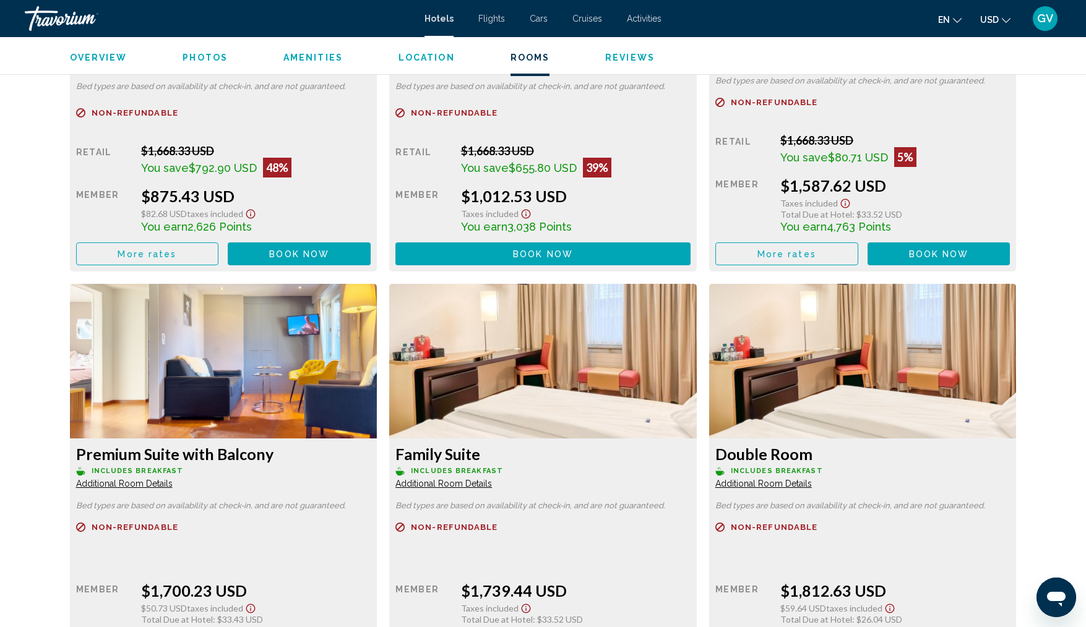
scroll to position [1844, 0]
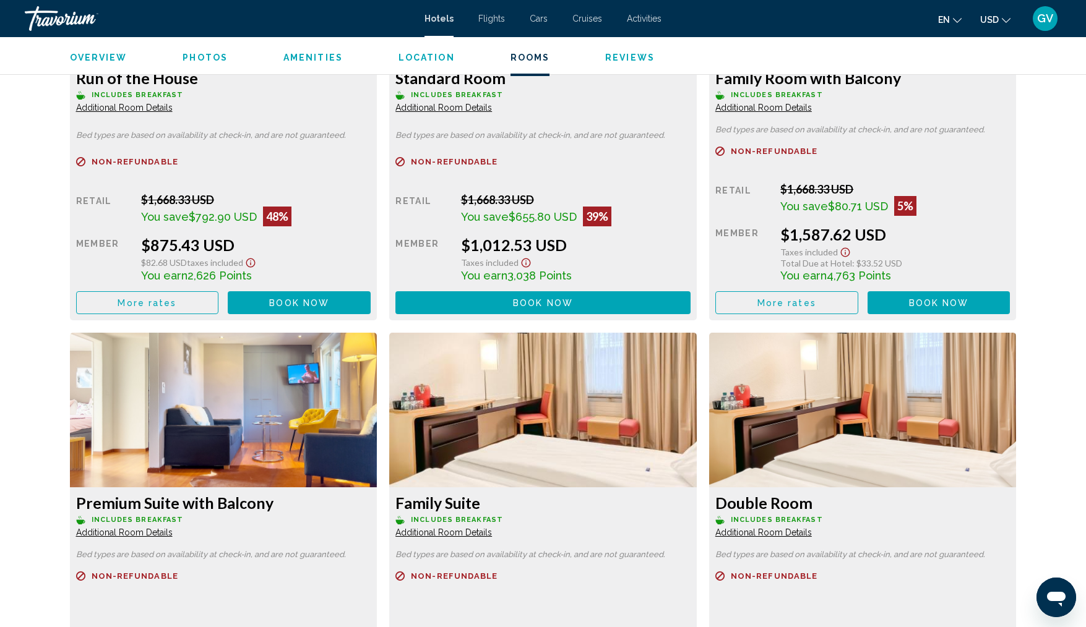
drag, startPoint x: 1089, startPoint y: 13, endPoint x: 728, endPoint y: 275, distance: 447.0
click at [132, 275] on div "Member" at bounding box center [104, 259] width 56 height 46
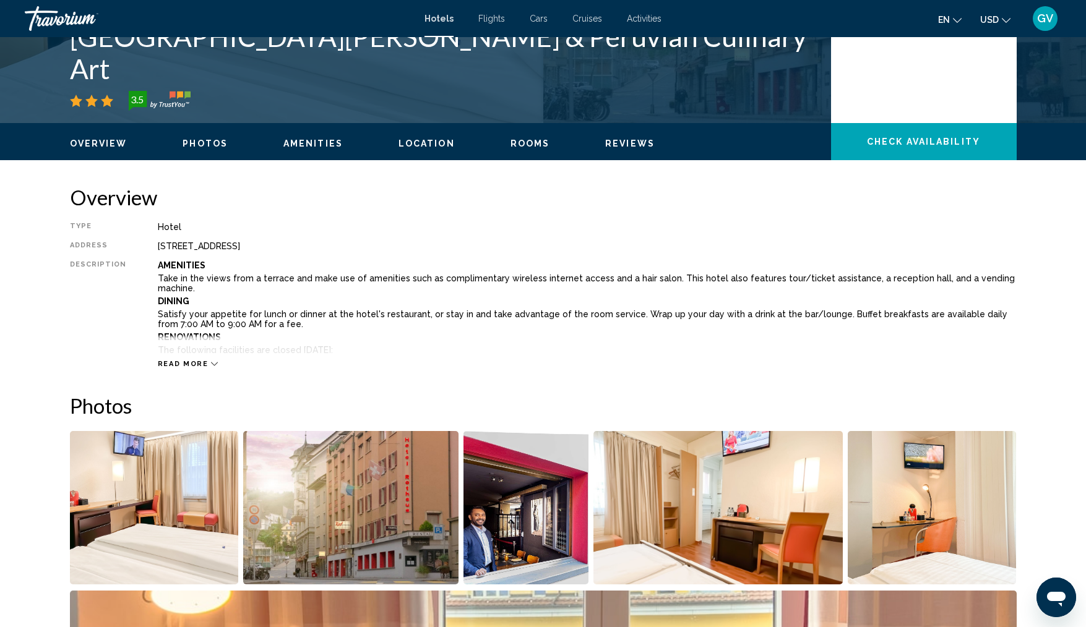
scroll to position [248, 0]
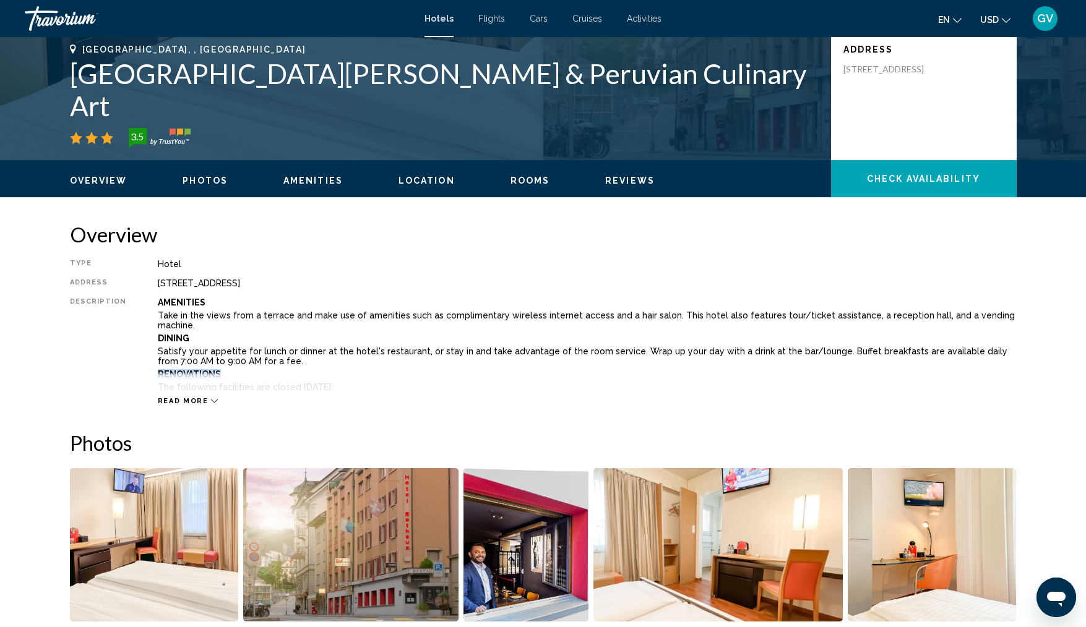
drag, startPoint x: 647, startPoint y: 355, endPoint x: 581, endPoint y: 362, distance: 65.9
click at [581, 362] on div "Amenities Take in the views from a terrace and make use of amenities such as co…" at bounding box center [587, 344] width 859 height 93
click at [385, 405] on div "Read more" at bounding box center [587, 389] width 859 height 34
click at [210, 397] on button "Read more" at bounding box center [188, 401] width 61 height 9
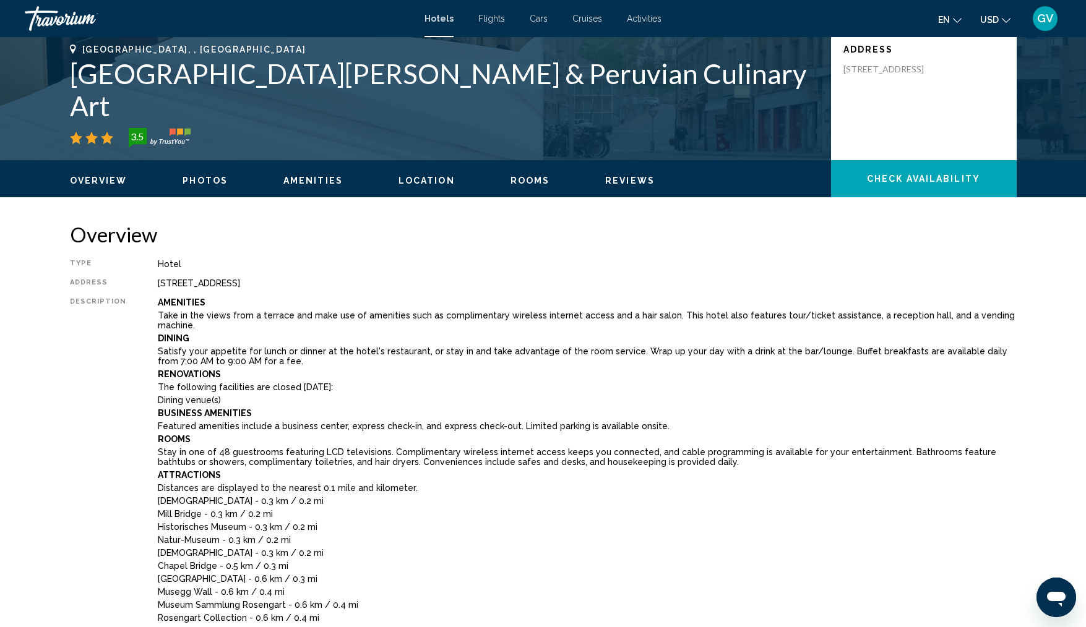
click at [526, 600] on p "Museum Sammlung Rosengart - 0.6 km / 0.4 mi" at bounding box center [587, 605] width 859 height 10
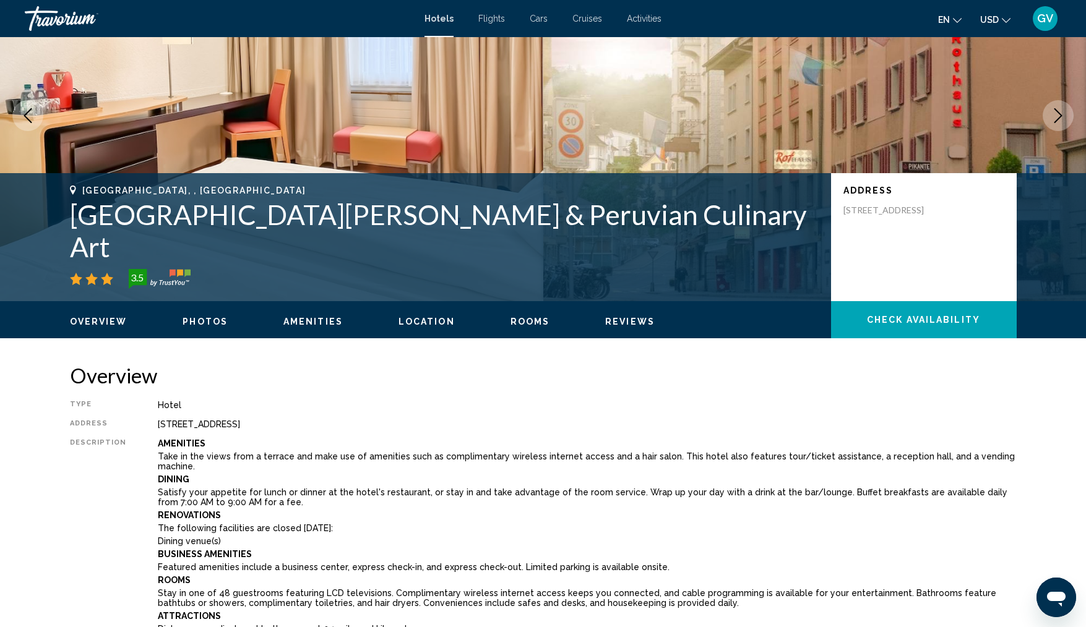
scroll to position [0, 0]
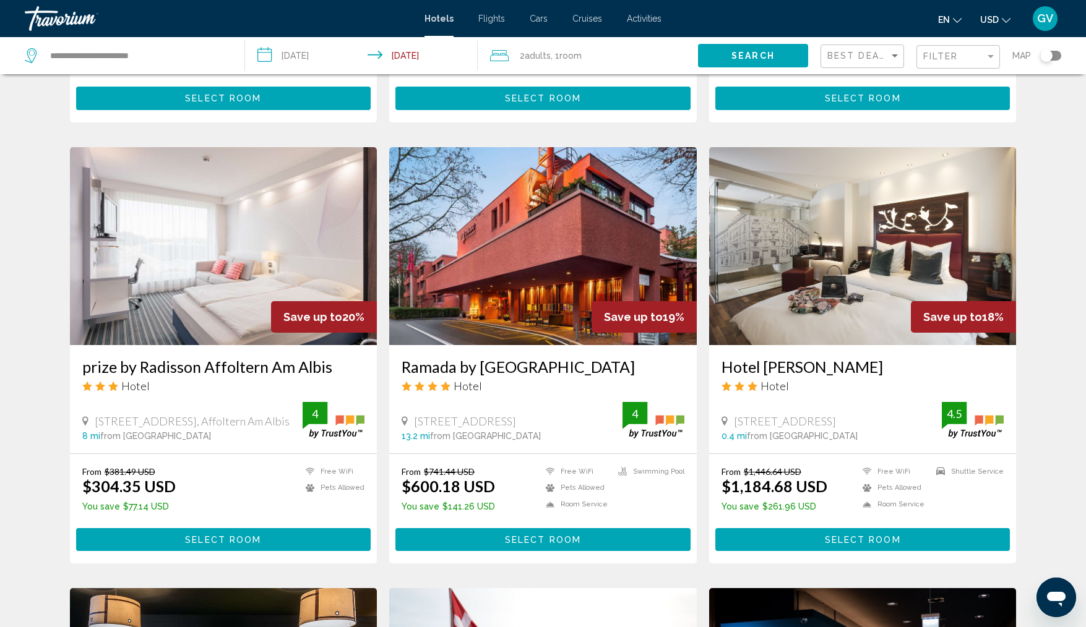
scroll to position [916, 0]
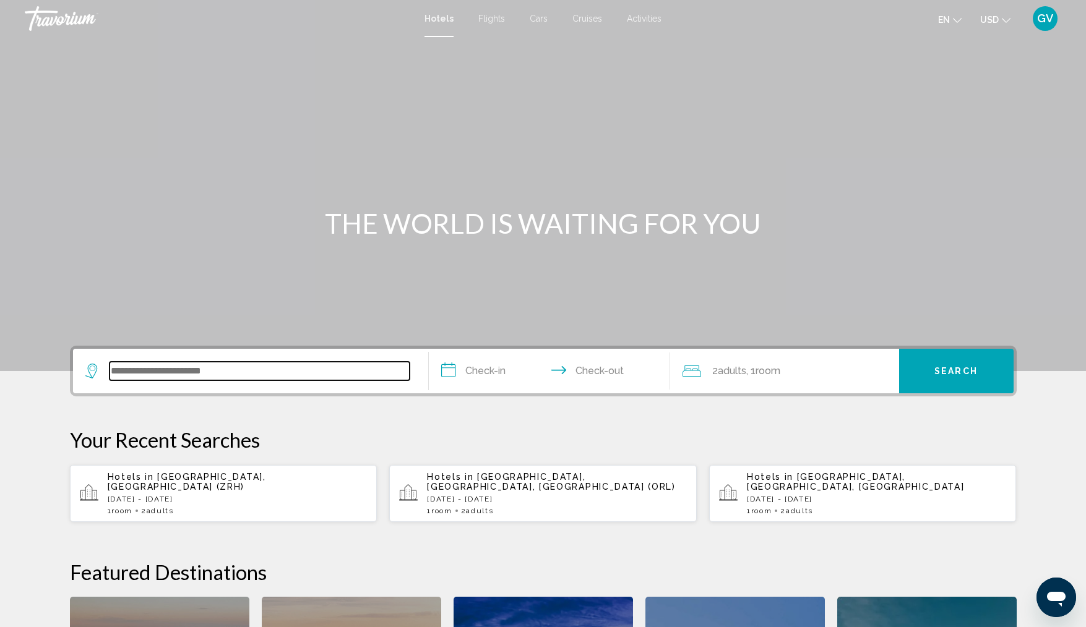
click at [171, 372] on input "Search widget" at bounding box center [260, 371] width 300 height 19
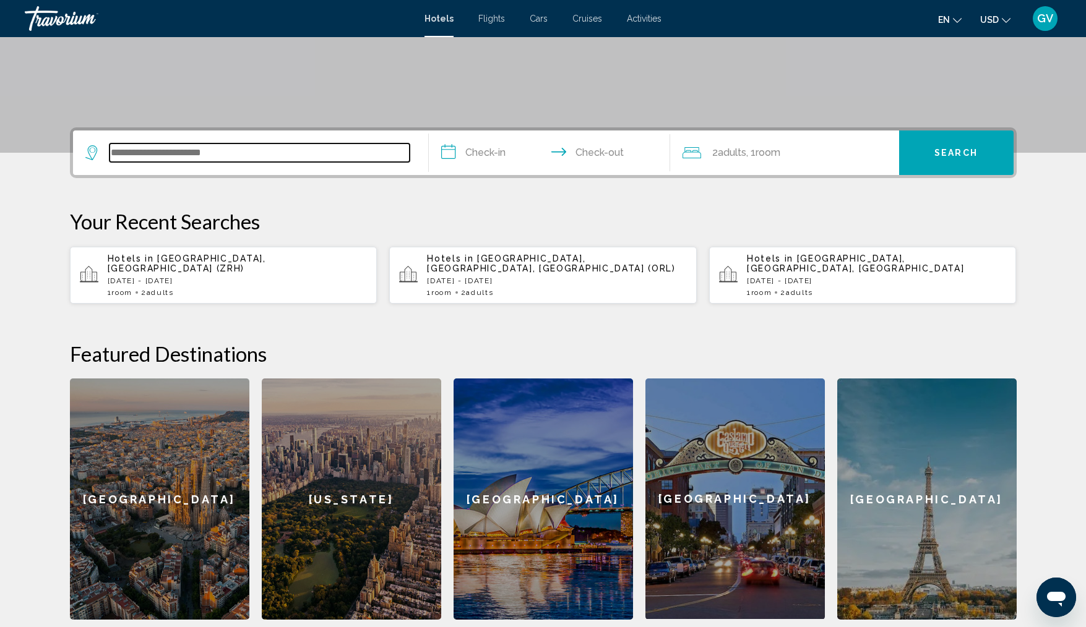
scroll to position [306, 0]
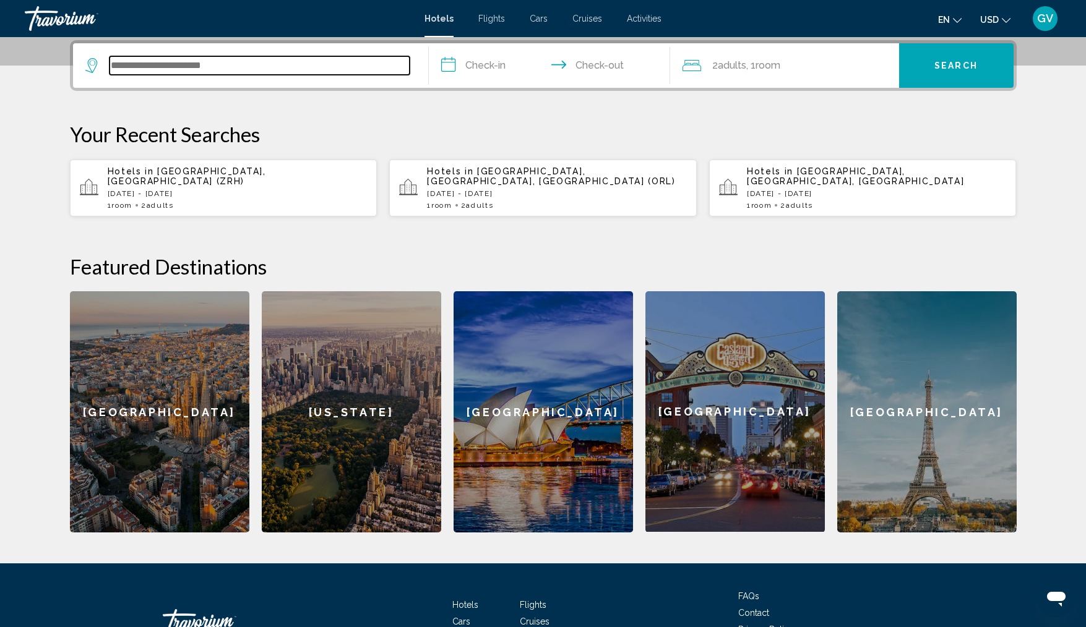
click at [157, 69] on input "Search widget" at bounding box center [260, 65] width 300 height 19
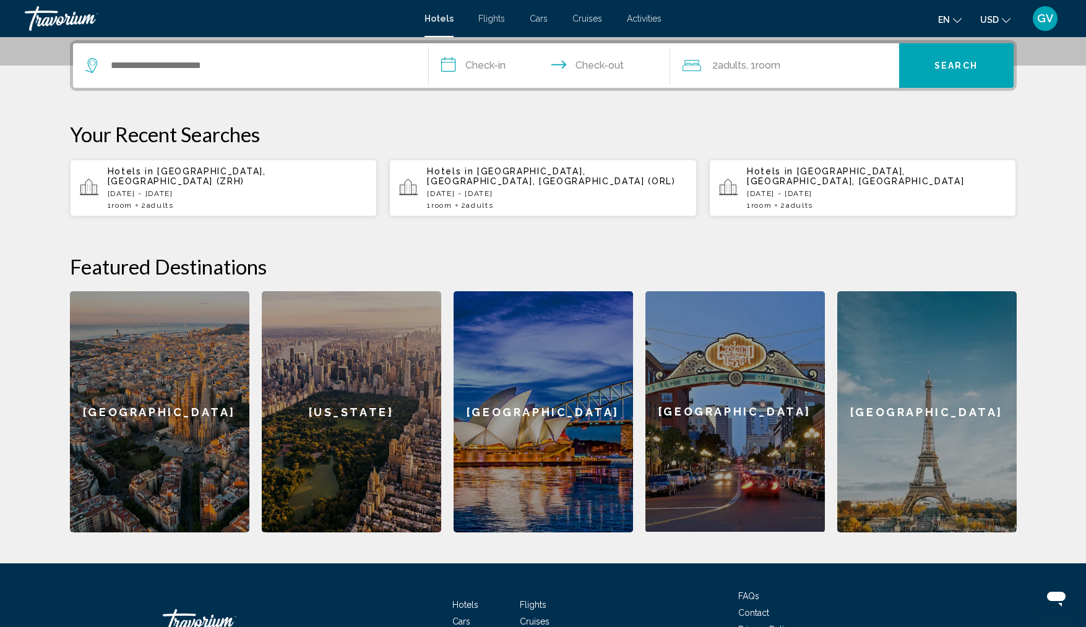
click at [332, 422] on div "New York" at bounding box center [351, 411] width 179 height 241
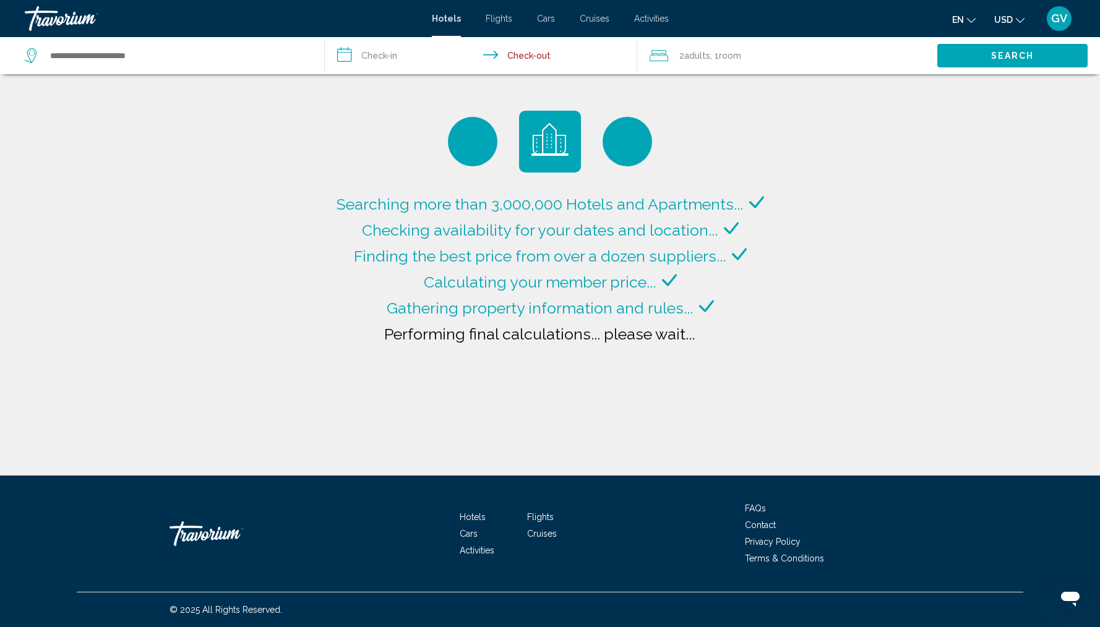
type input "**********"
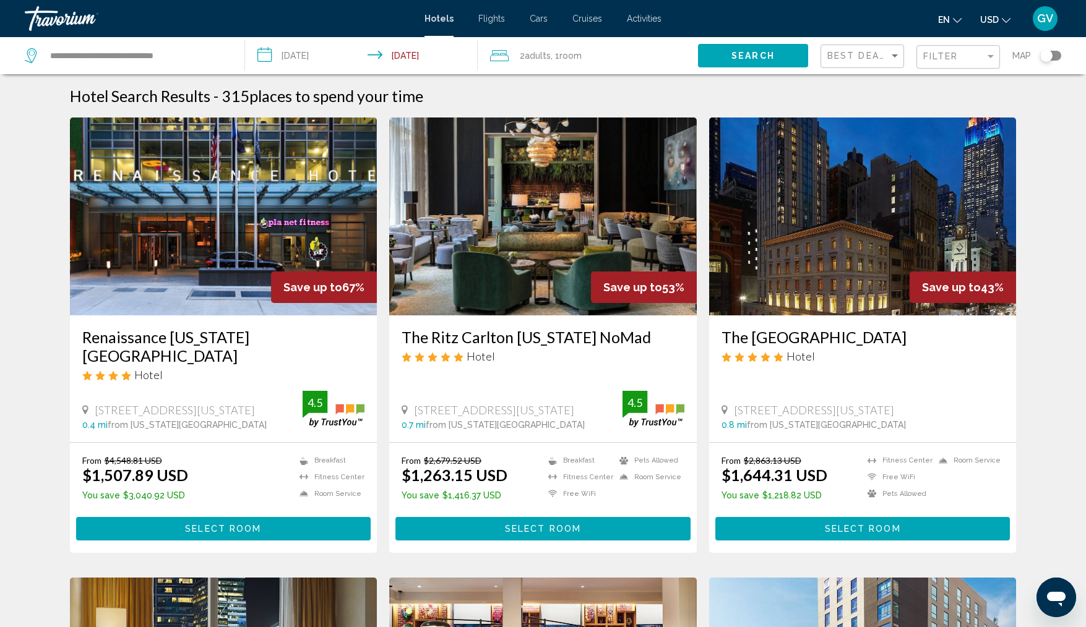
click at [267, 48] on input "**********" at bounding box center [364, 57] width 238 height 41
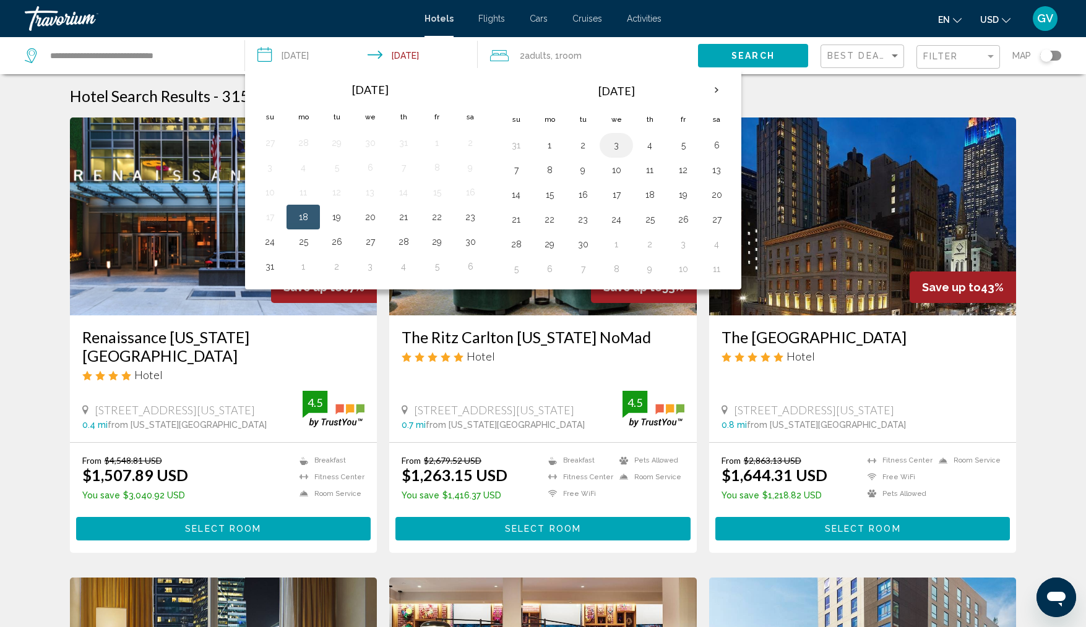
click at [611, 149] on button "3" at bounding box center [616, 145] width 20 height 17
click at [719, 150] on button "6" at bounding box center [717, 145] width 20 height 17
type input "**********"
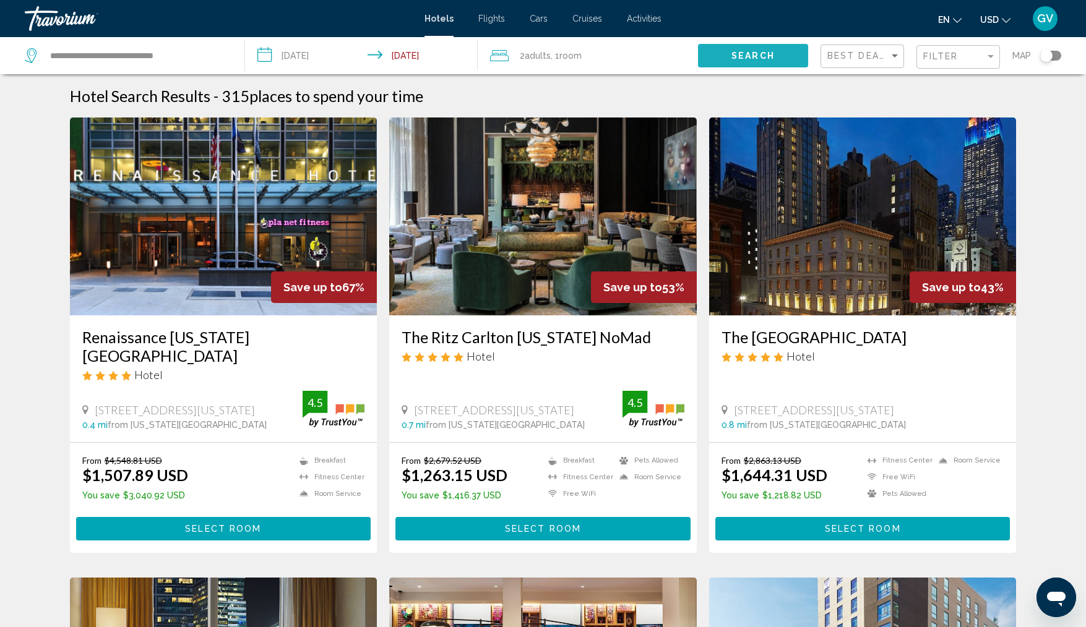
click at [755, 53] on span "Search" at bounding box center [752, 56] width 43 height 10
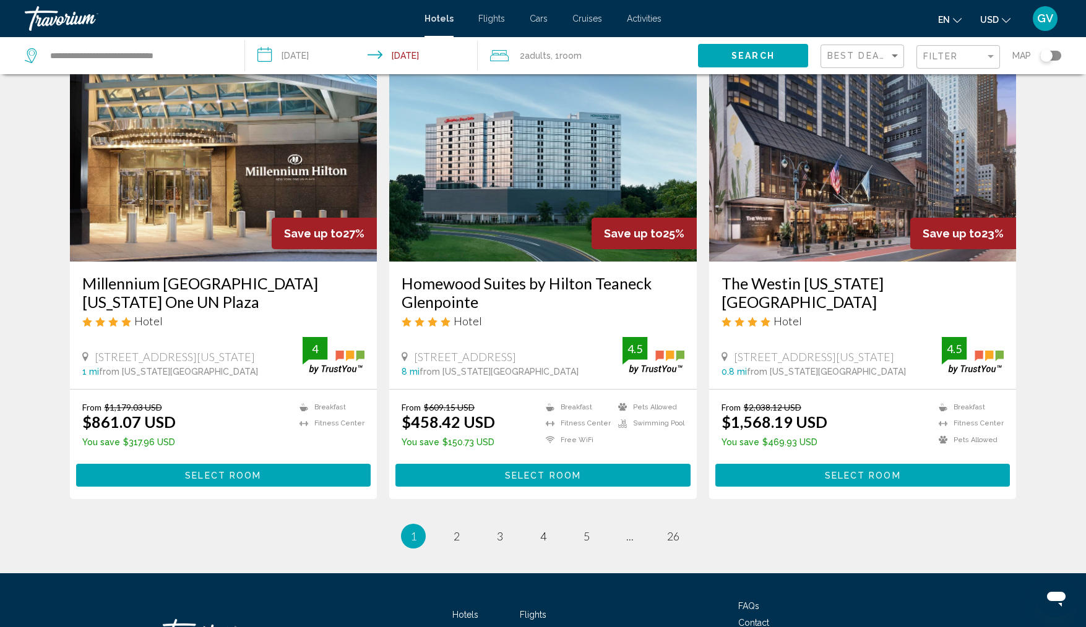
scroll to position [1428, 0]
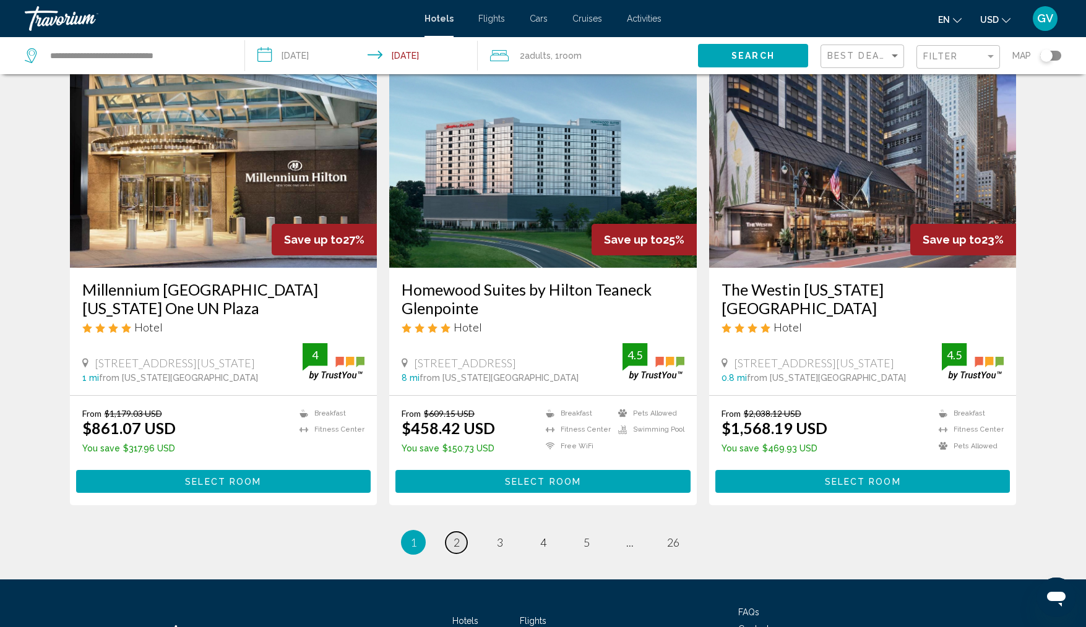
click at [459, 536] on span "2" at bounding box center [456, 543] width 6 height 14
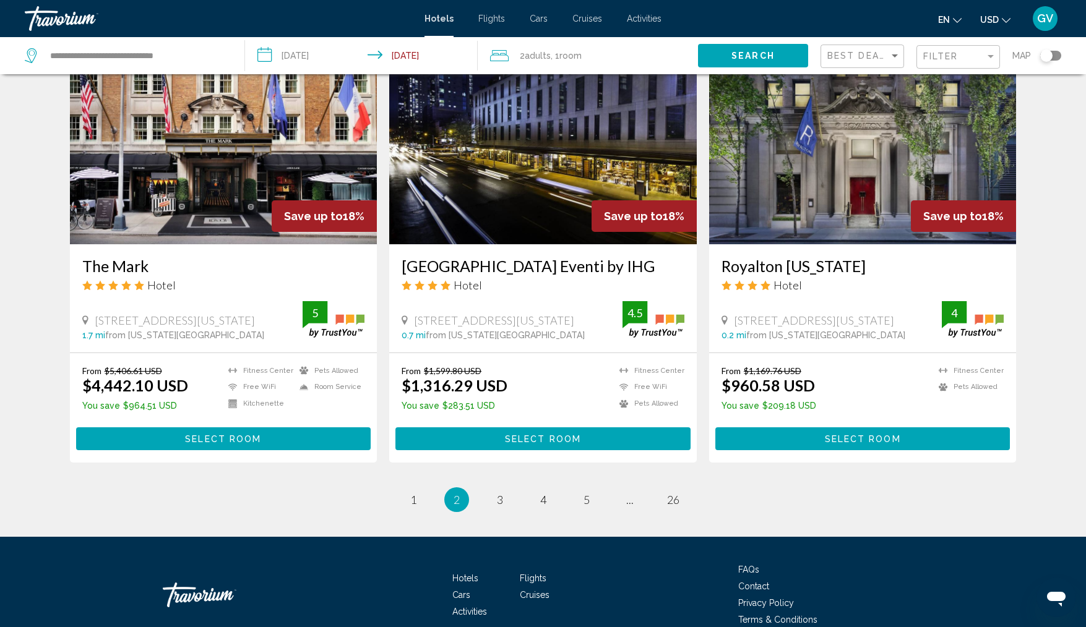
scroll to position [1496, 0]
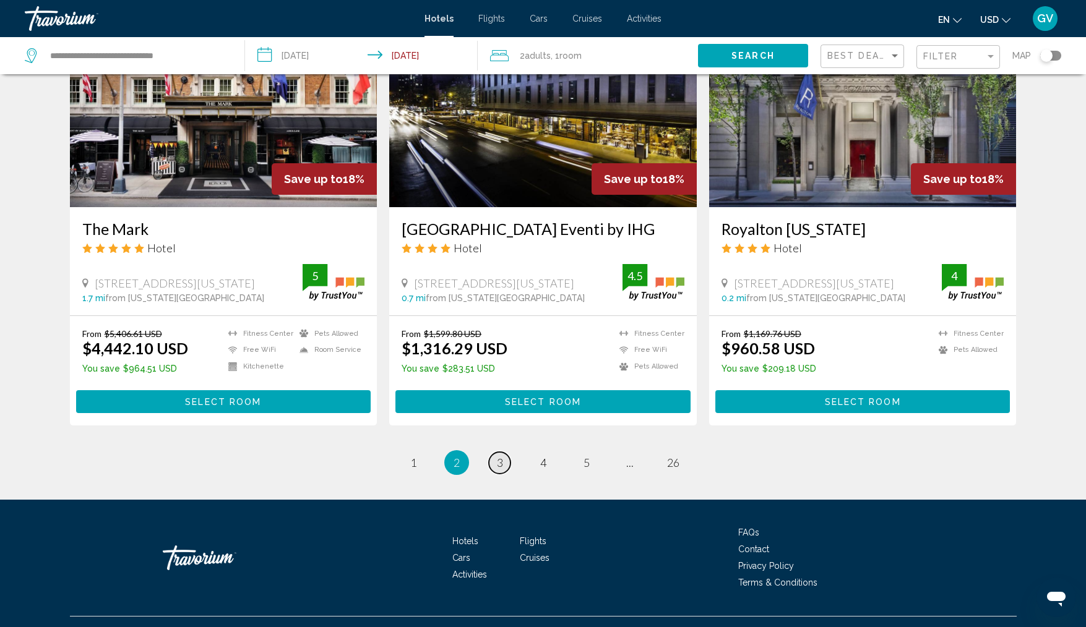
click at [499, 456] on span "3" at bounding box center [500, 463] width 6 height 14
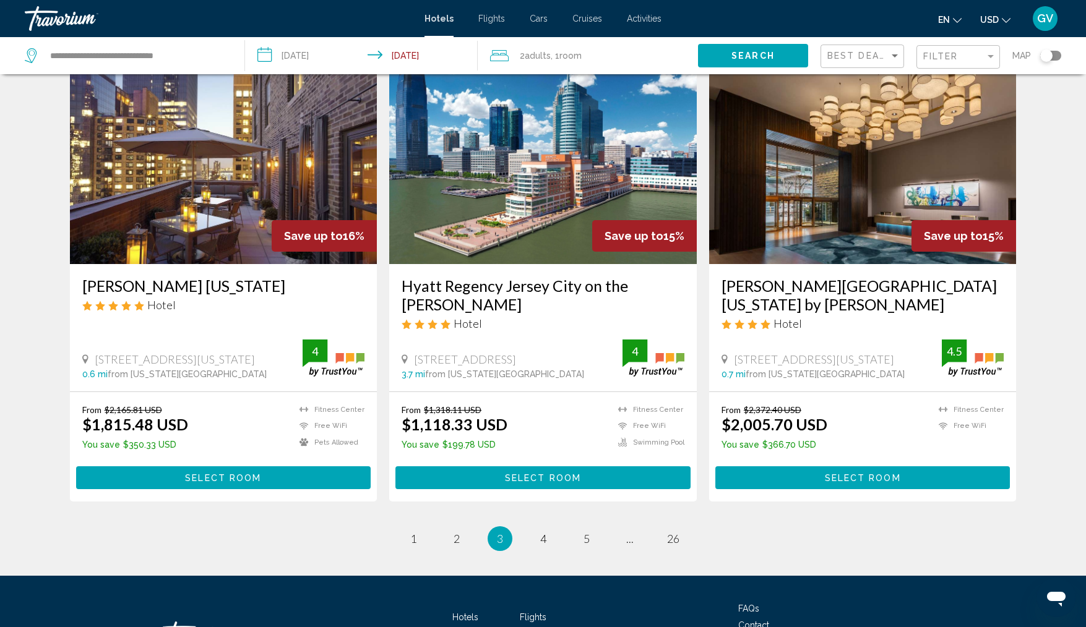
scroll to position [1437, 0]
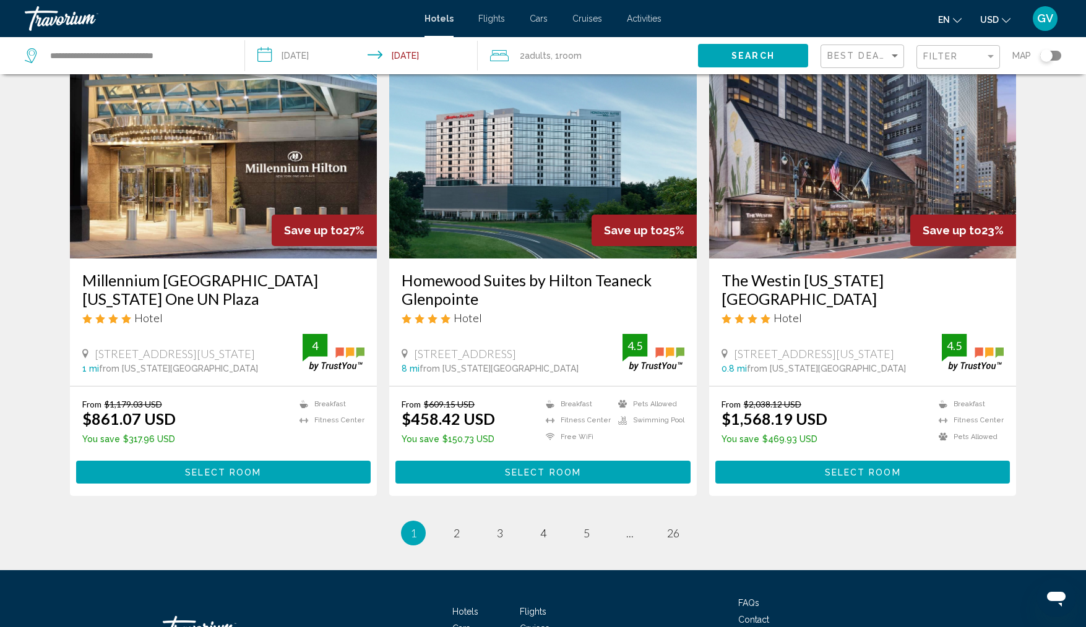
click at [260, 87] on img "Main content" at bounding box center [223, 160] width 307 height 198
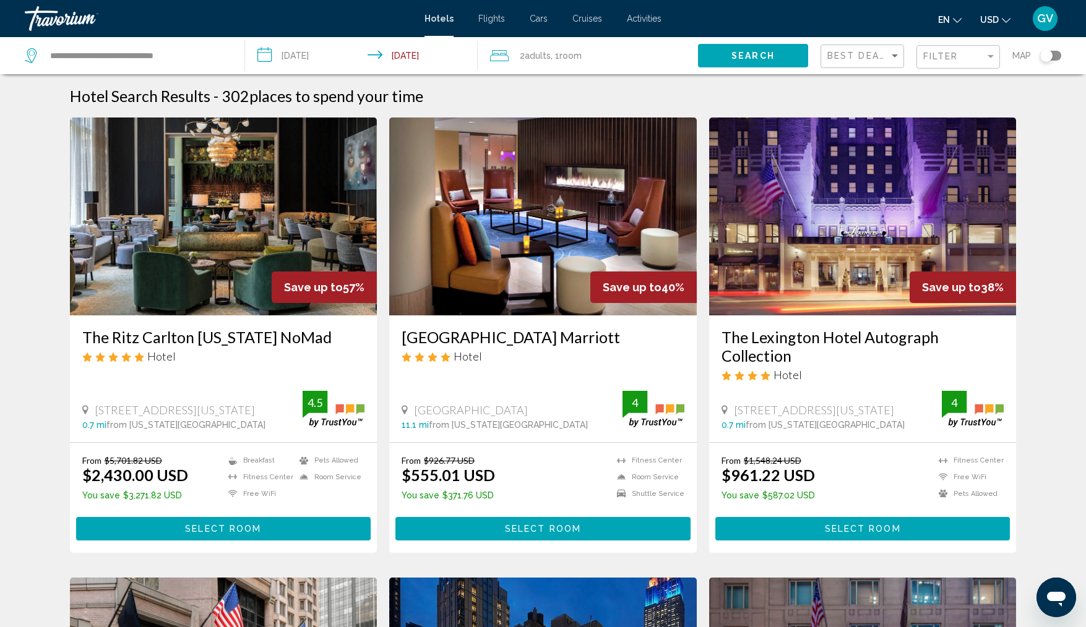
click at [147, 45] on div "**********" at bounding box center [128, 55] width 207 height 37
click at [152, 58] on input "**********" at bounding box center [137, 55] width 177 height 19
click at [189, 55] on input "**********" at bounding box center [137, 55] width 177 height 19
type input "*"
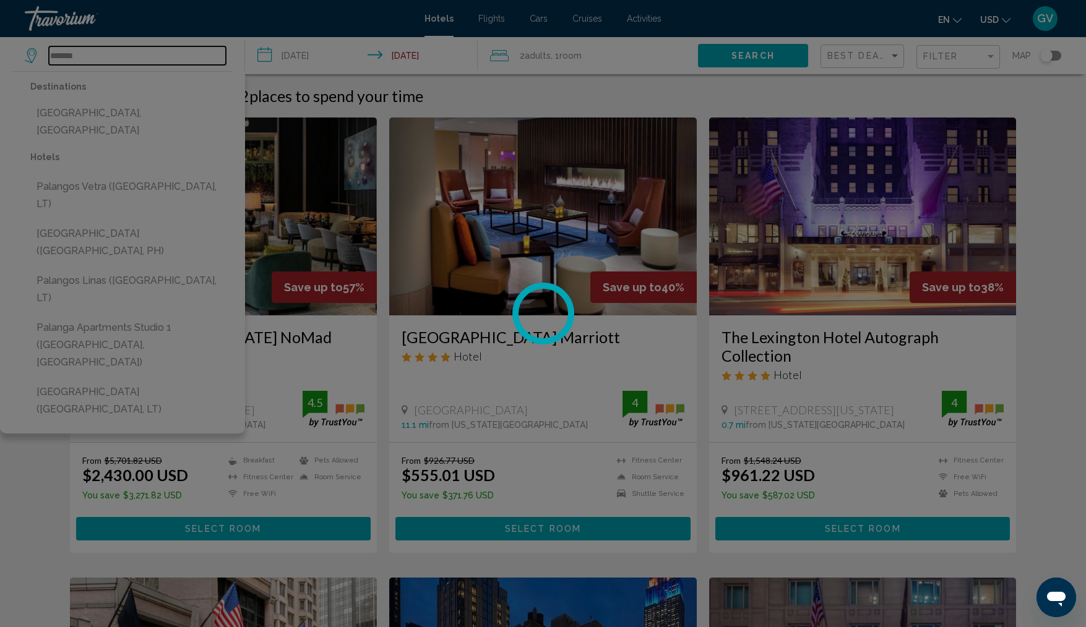
type input "*******"
click at [128, 116] on div at bounding box center [543, 313] width 1086 height 627
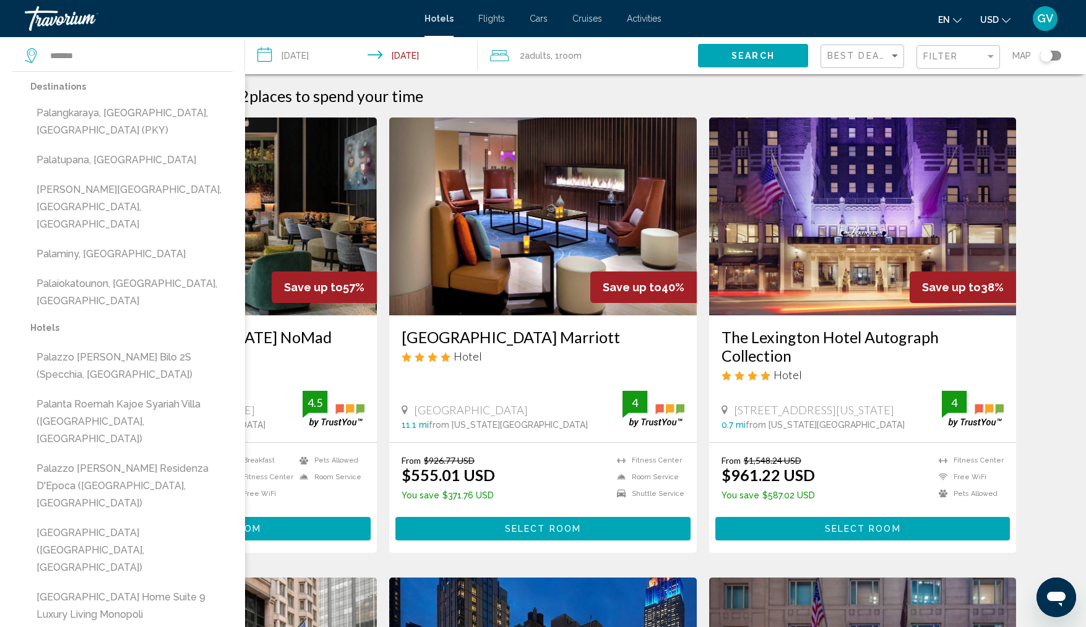
click at [270, 53] on input "**********" at bounding box center [364, 57] width 238 height 41
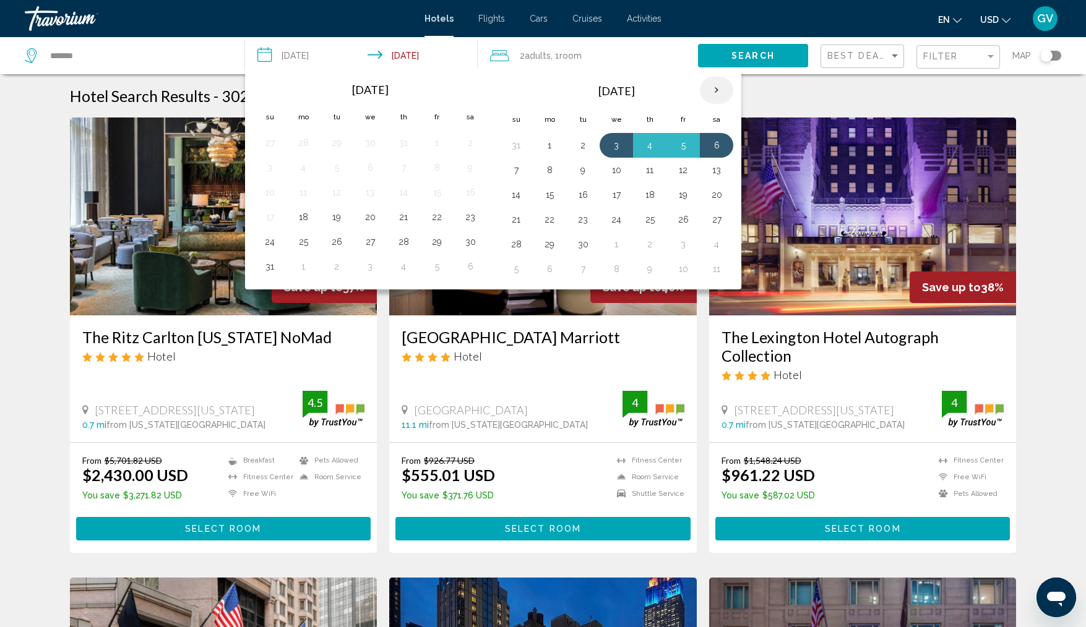
click at [716, 92] on th "Next month" at bounding box center [716, 90] width 33 height 27
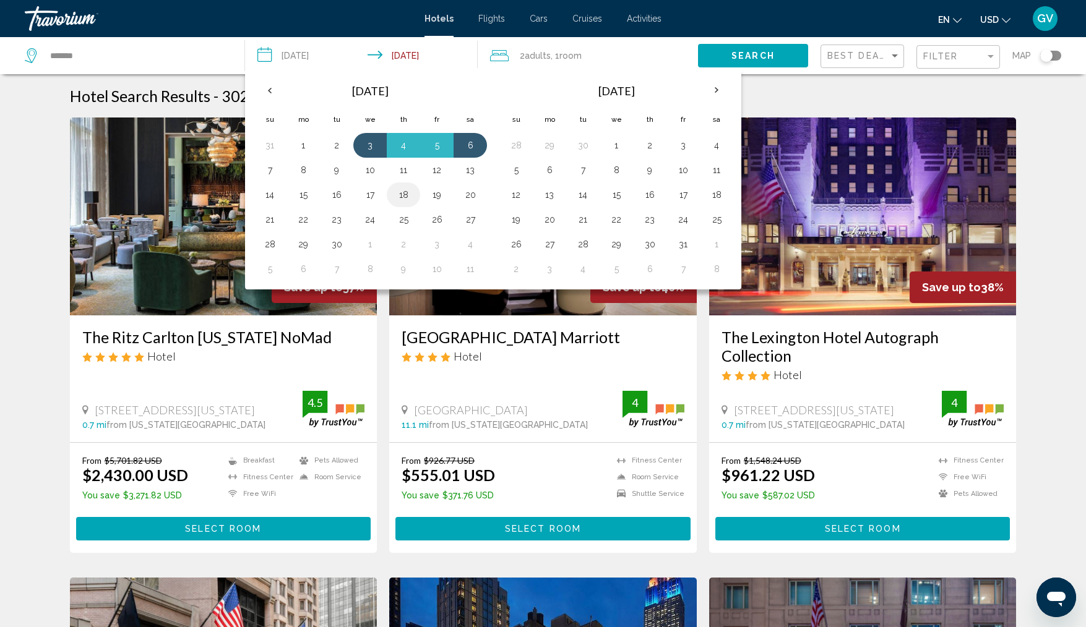
click at [411, 192] on button "18" at bounding box center [403, 194] width 20 height 17
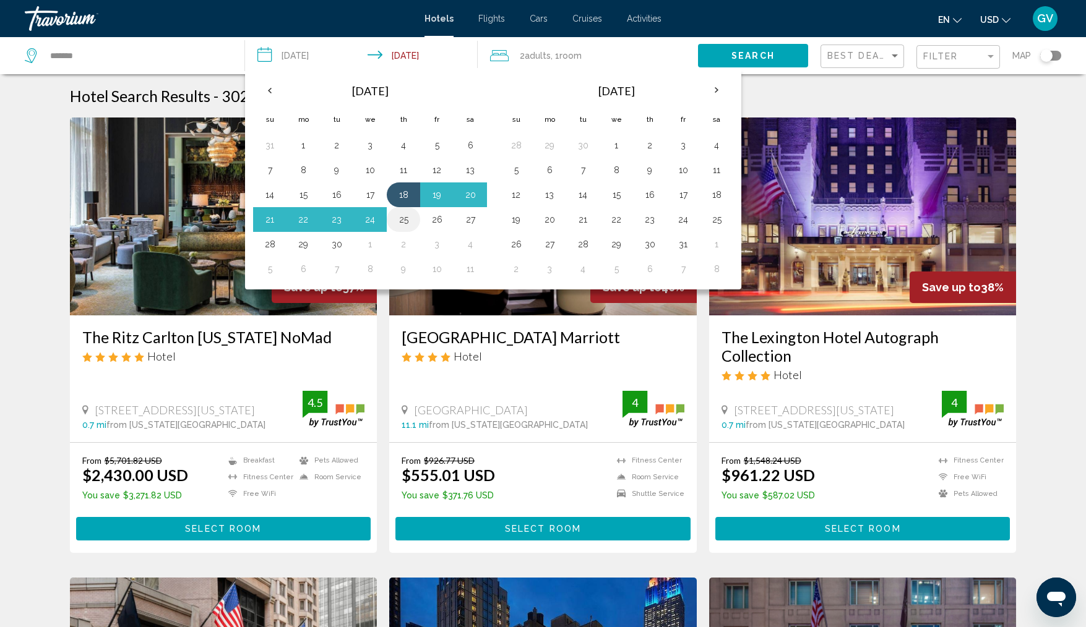
click at [405, 220] on button "25" at bounding box center [403, 219] width 20 height 17
type input "**********"
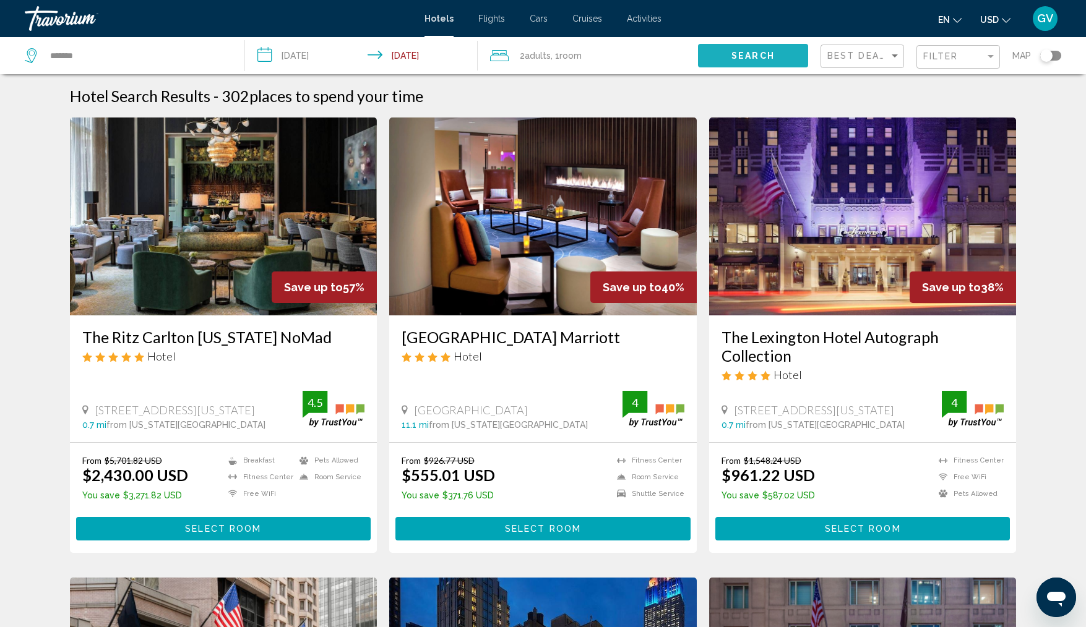
click at [755, 52] on span "Search" at bounding box center [752, 56] width 43 height 10
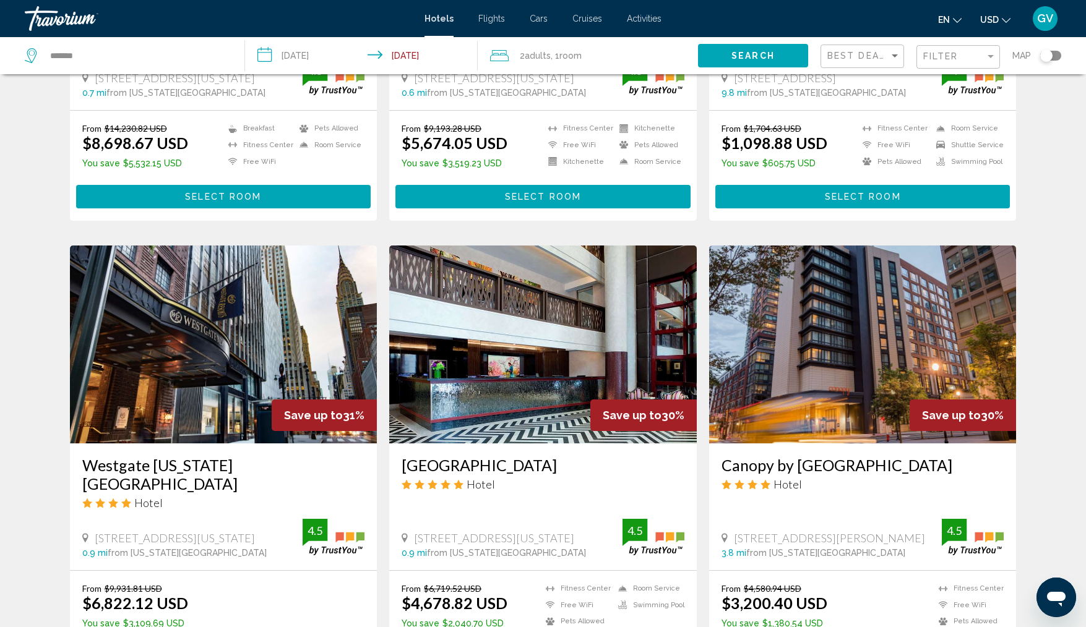
scroll to position [364, 0]
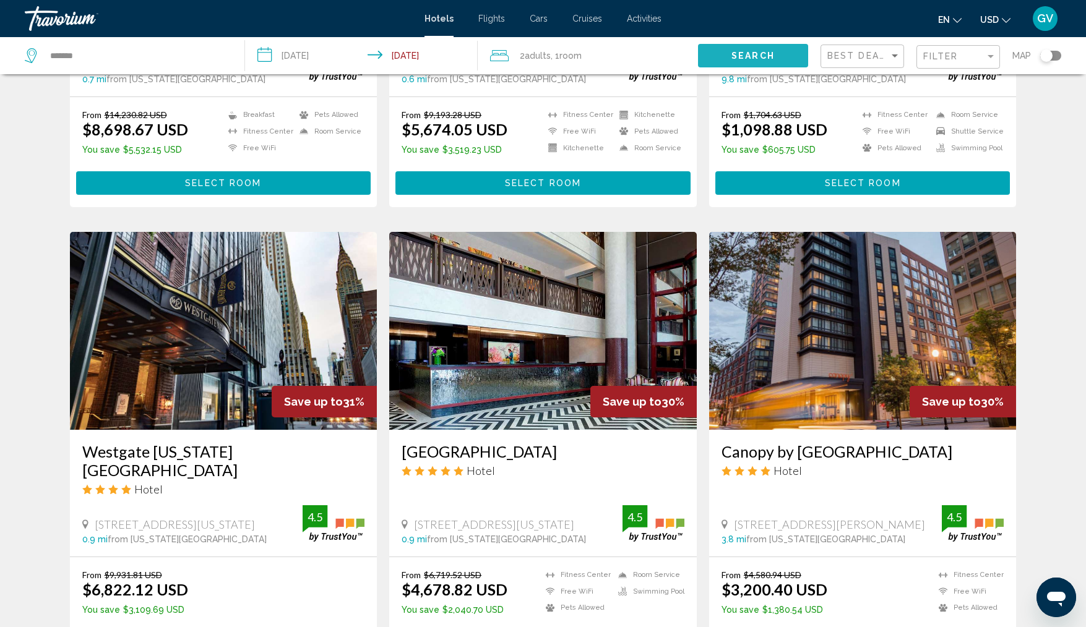
click at [733, 45] on button "Search" at bounding box center [753, 55] width 110 height 23
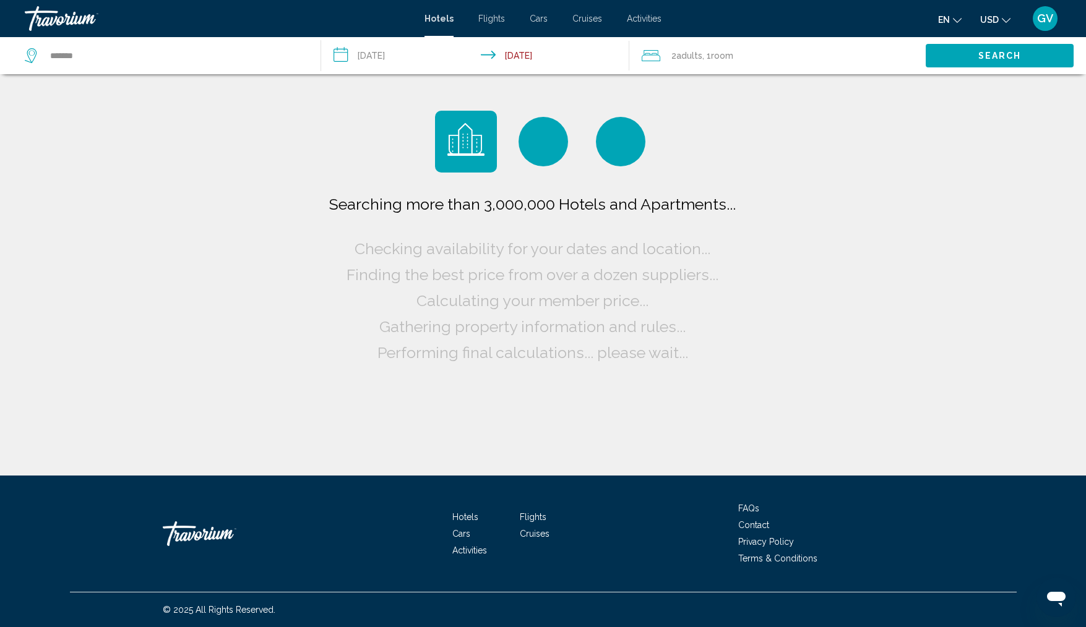
scroll to position [0, 0]
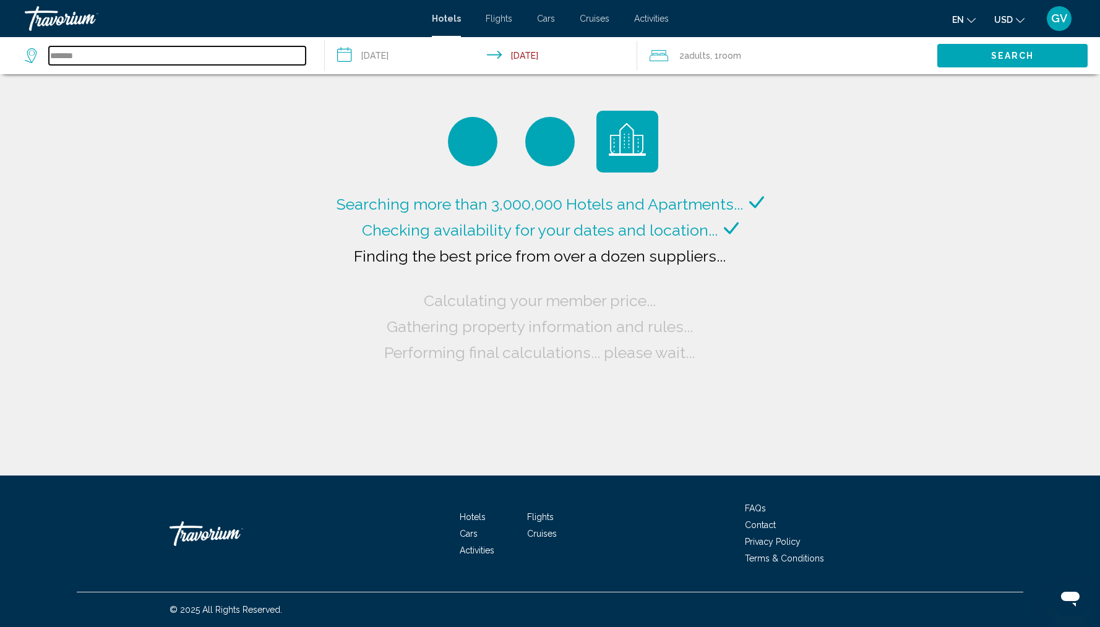
click at [97, 50] on input "*******" at bounding box center [177, 55] width 257 height 19
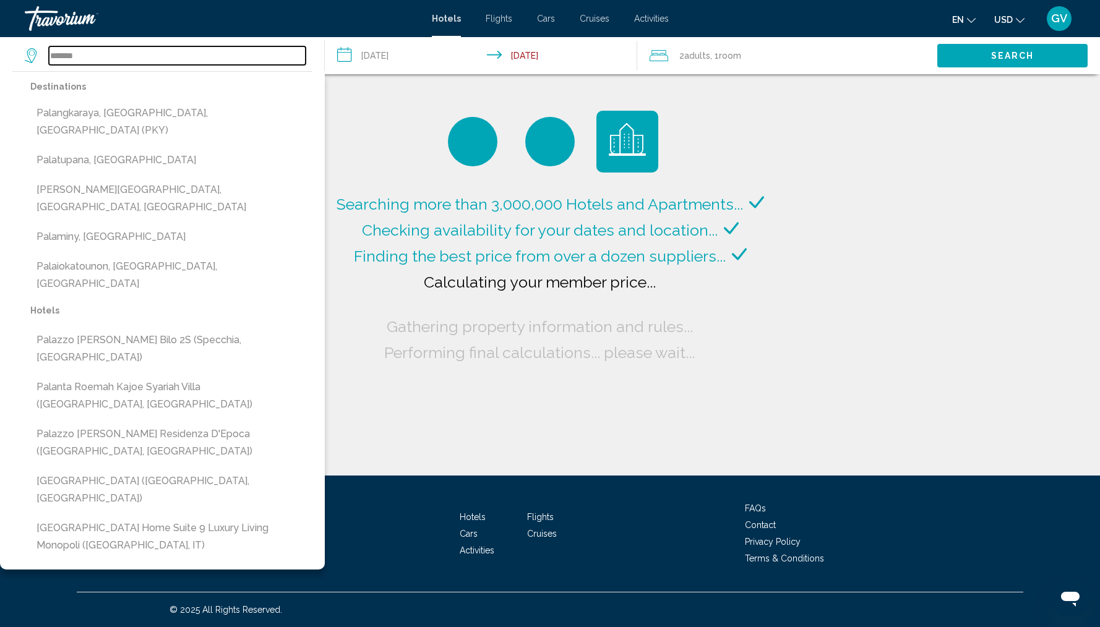
click at [99, 59] on input "*******" at bounding box center [177, 55] width 257 height 19
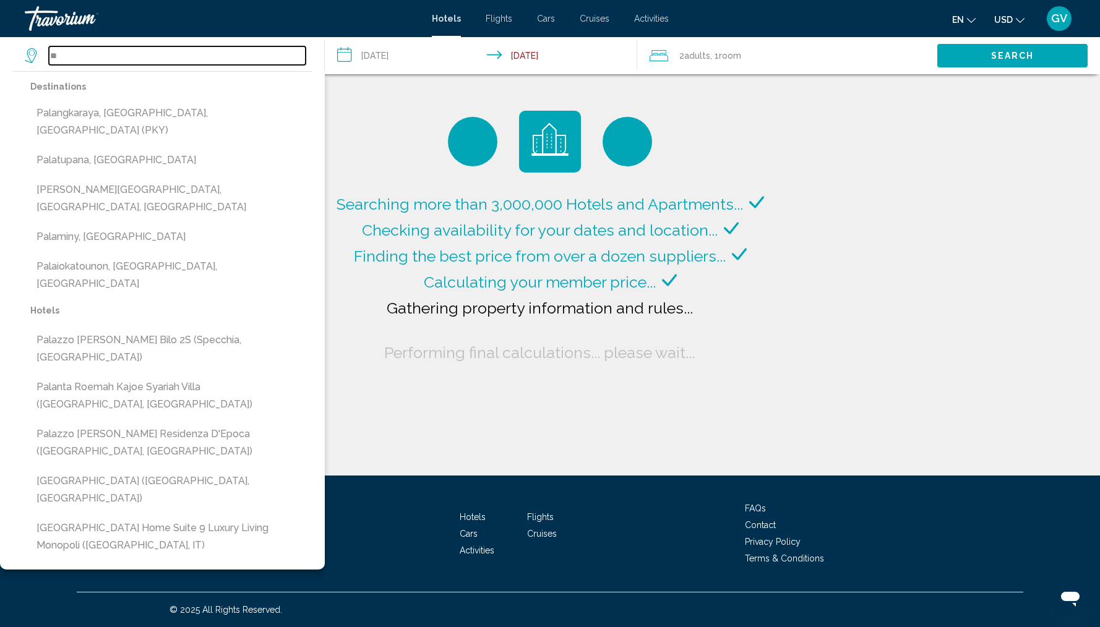
type input "*"
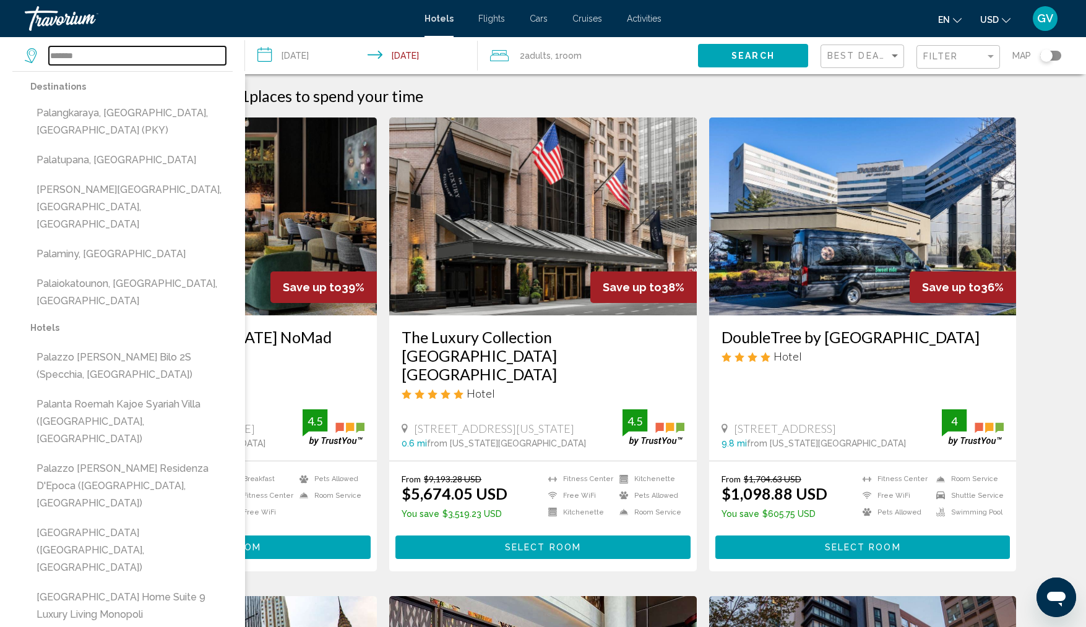
click at [121, 57] on input "*******" at bounding box center [137, 55] width 177 height 19
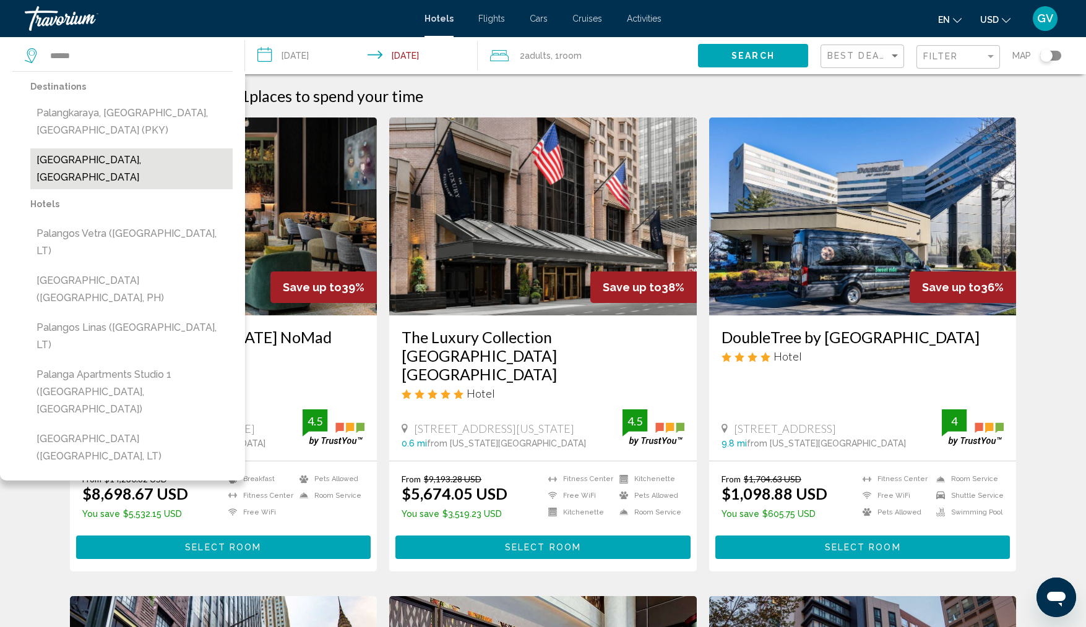
click at [74, 161] on button "Palanga, Lithuania" at bounding box center [131, 168] width 202 height 41
type input "**********"
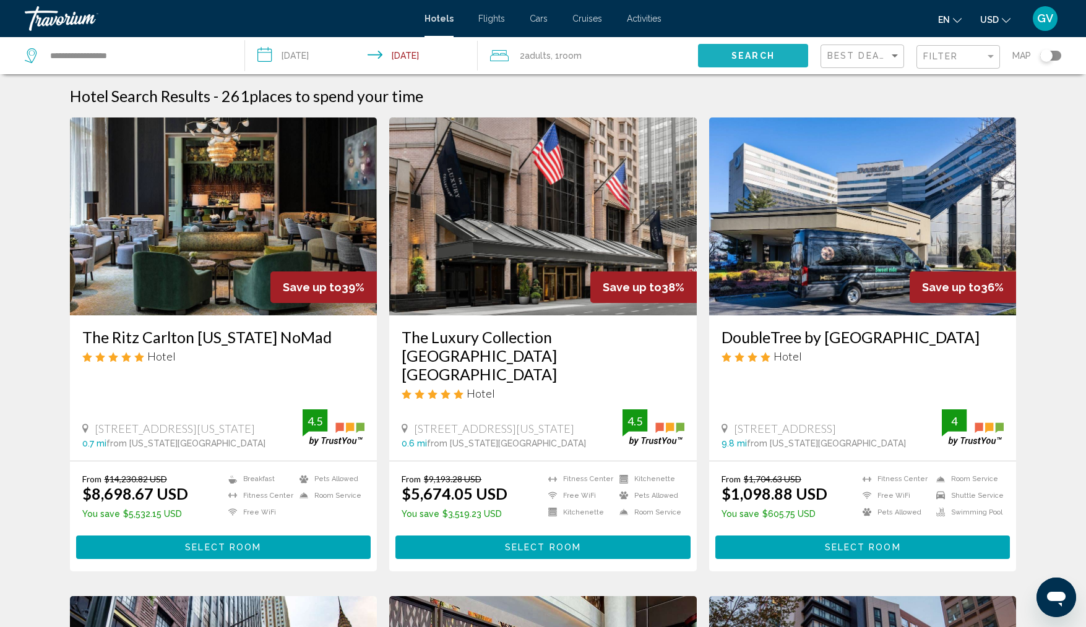
click at [727, 53] on button "Search" at bounding box center [753, 55] width 110 height 23
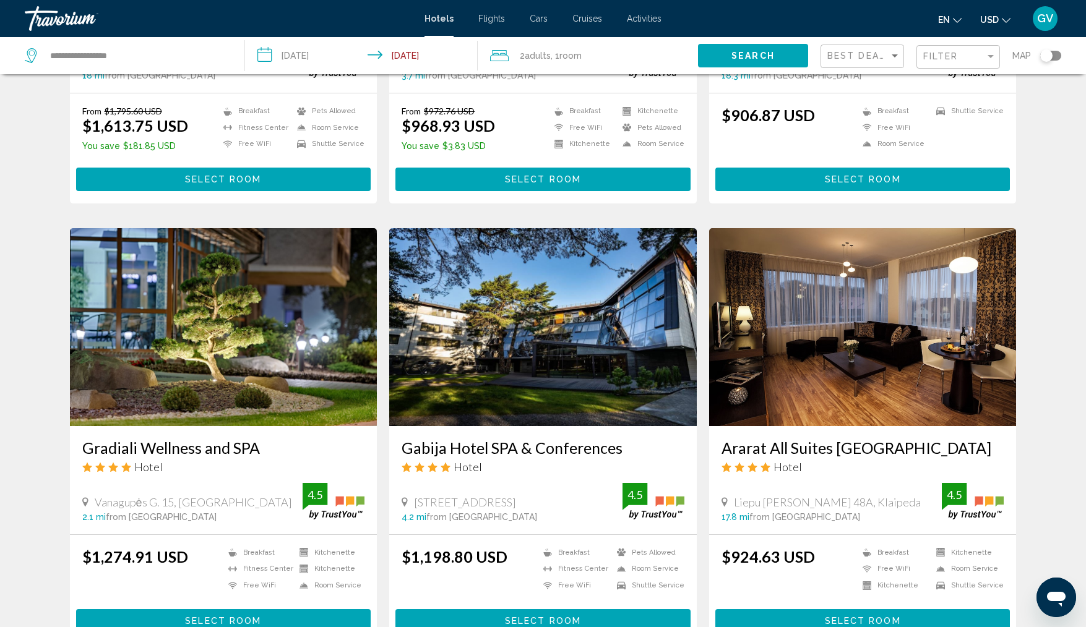
scroll to position [792, 0]
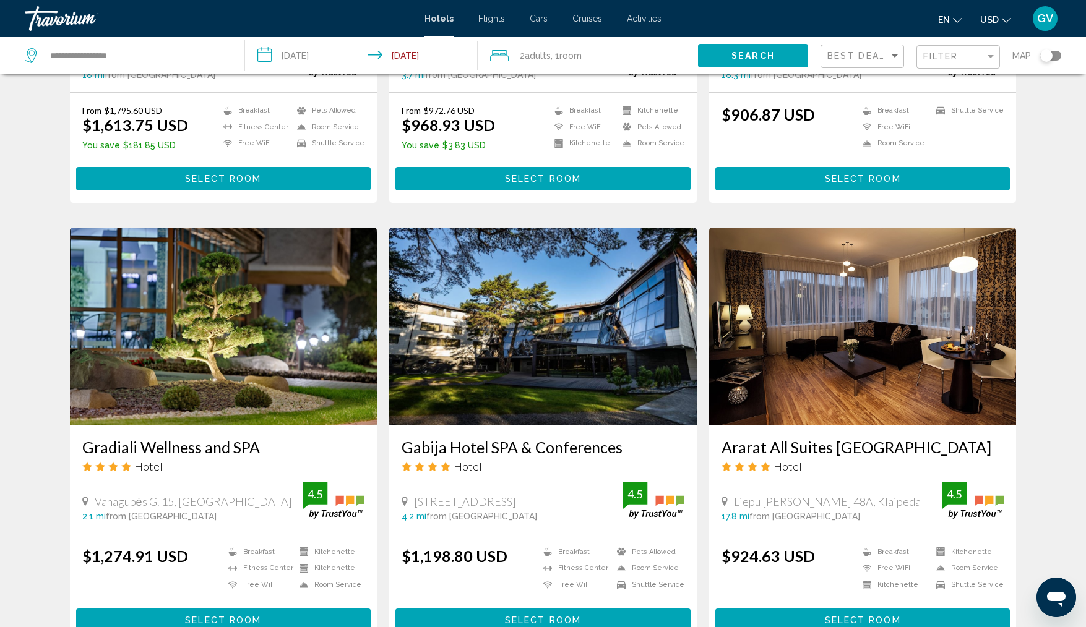
click at [204, 327] on img "Main content" at bounding box center [223, 327] width 307 height 198
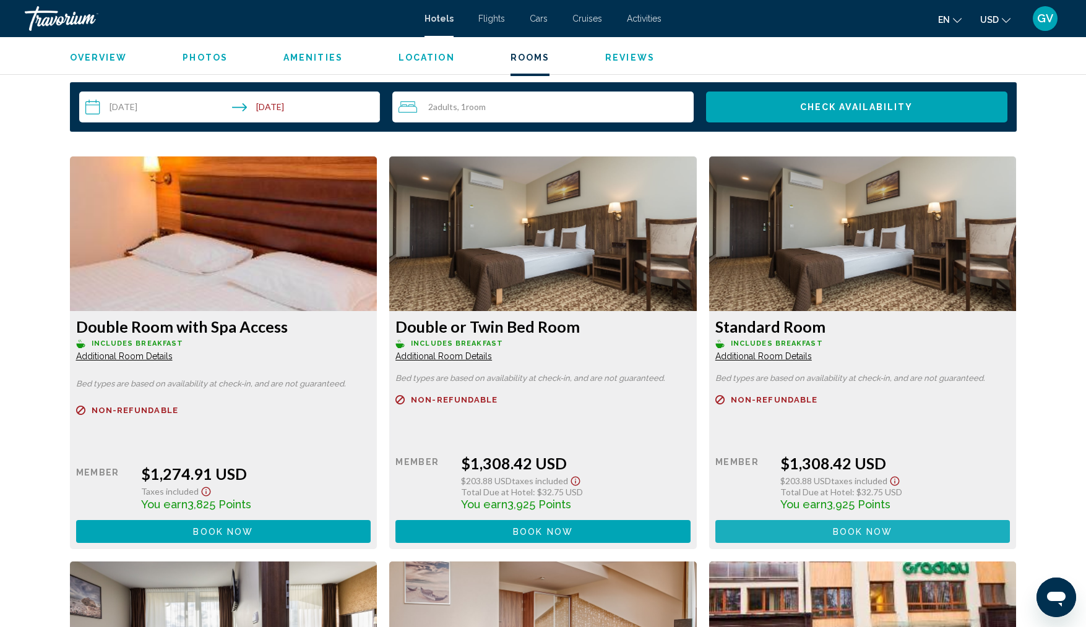
scroll to position [1597, 0]
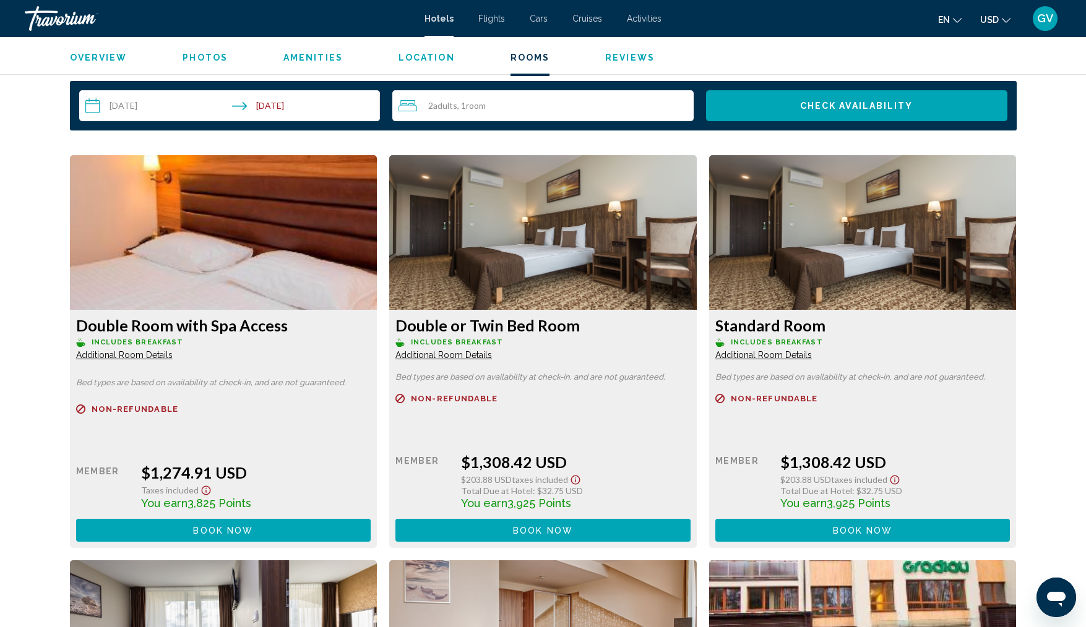
click at [377, 277] on img "Main content" at bounding box center [223, 232] width 307 height 155
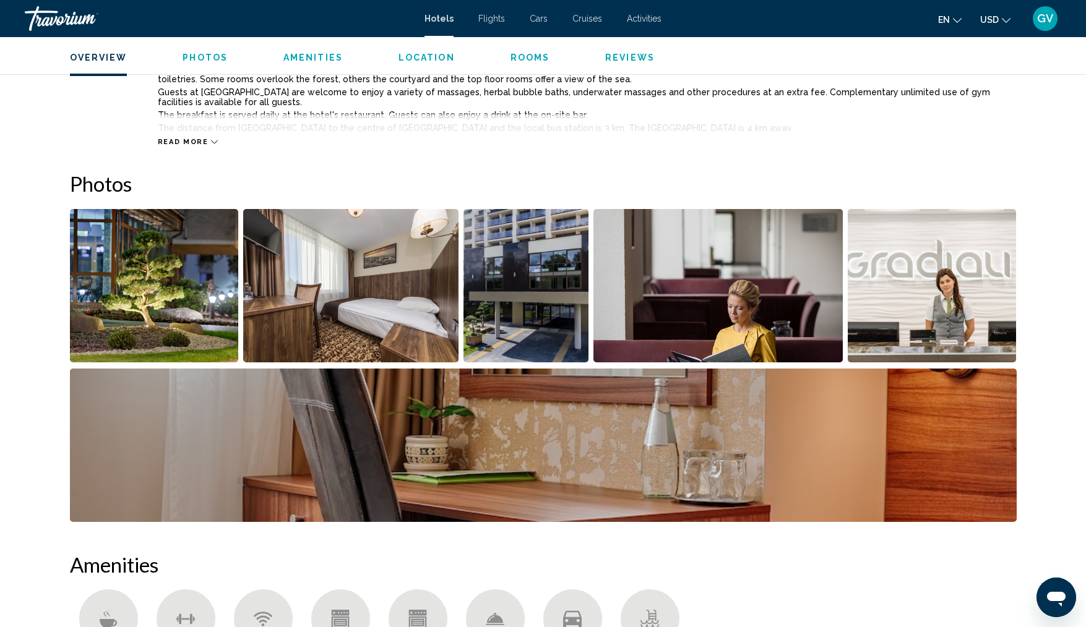
scroll to position [446, 0]
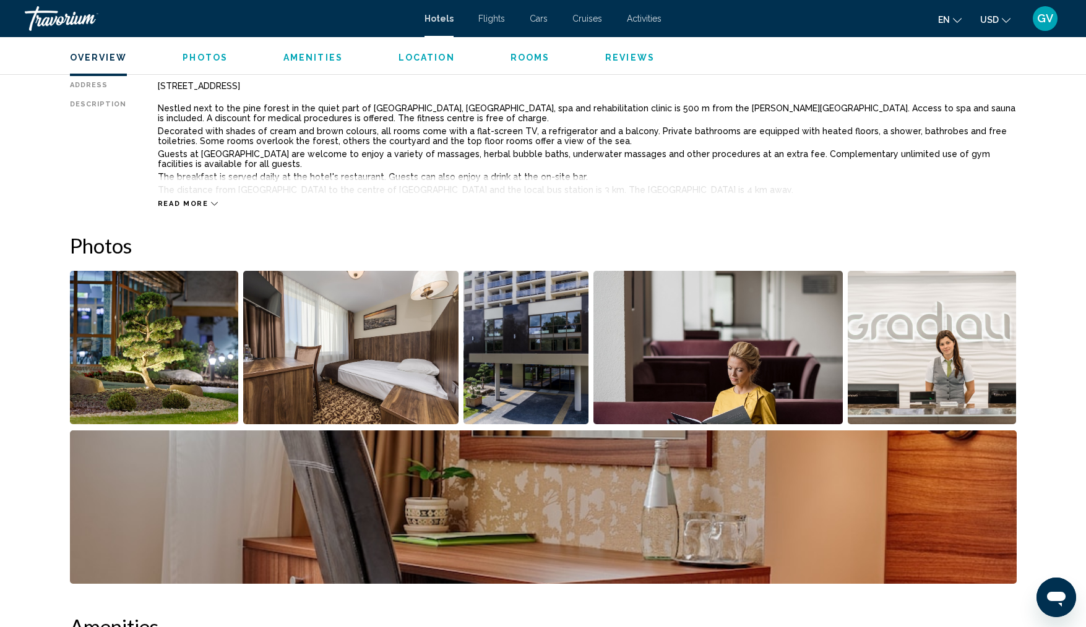
click at [176, 340] on img "Open full-screen image slider" at bounding box center [154, 347] width 169 height 153
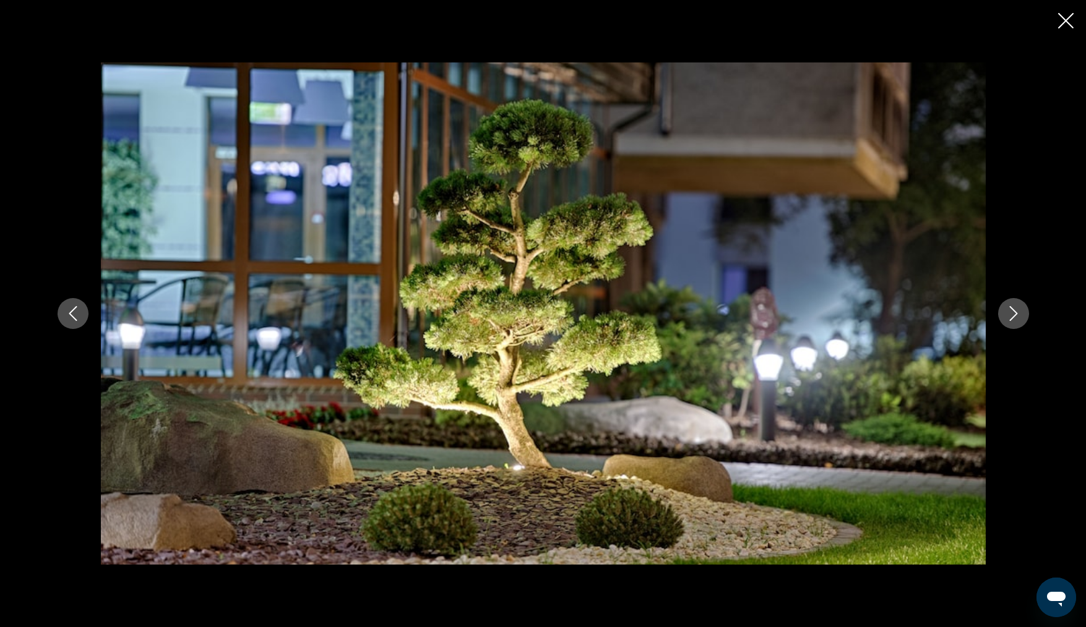
click at [1016, 308] on icon "Next image" at bounding box center [1013, 313] width 15 height 15
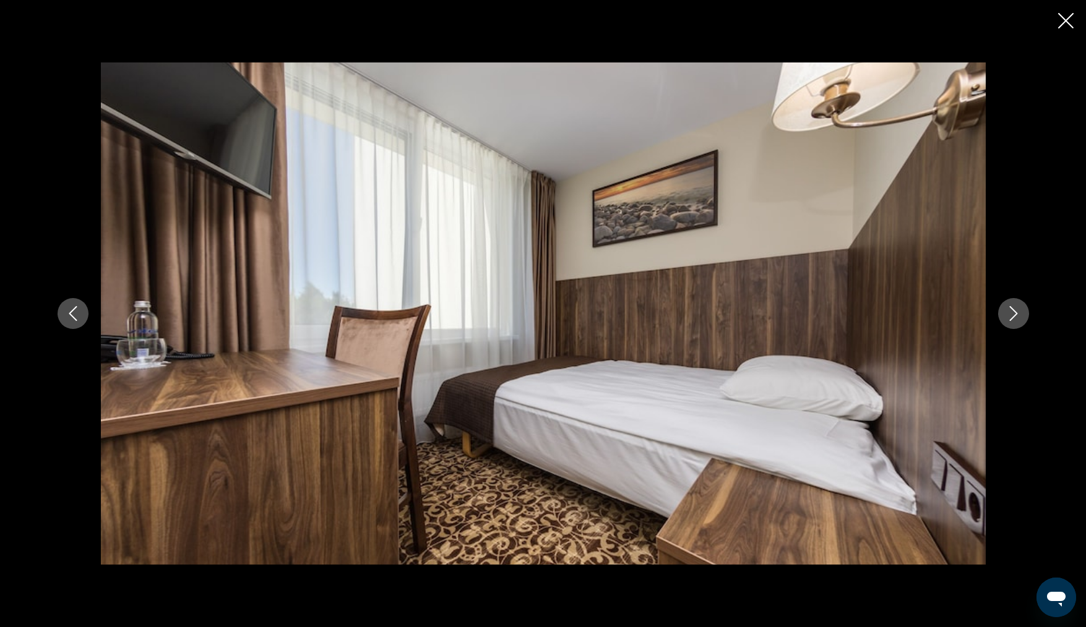
click at [1016, 308] on icon "Next image" at bounding box center [1013, 313] width 15 height 15
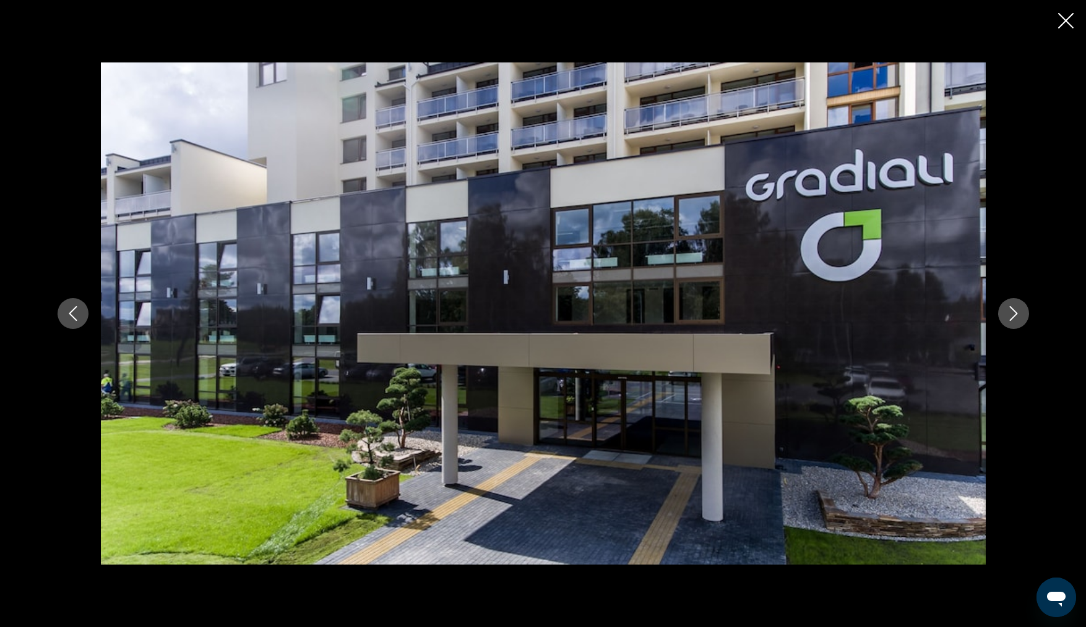
click at [77, 309] on icon "Previous image" at bounding box center [73, 313] width 15 height 15
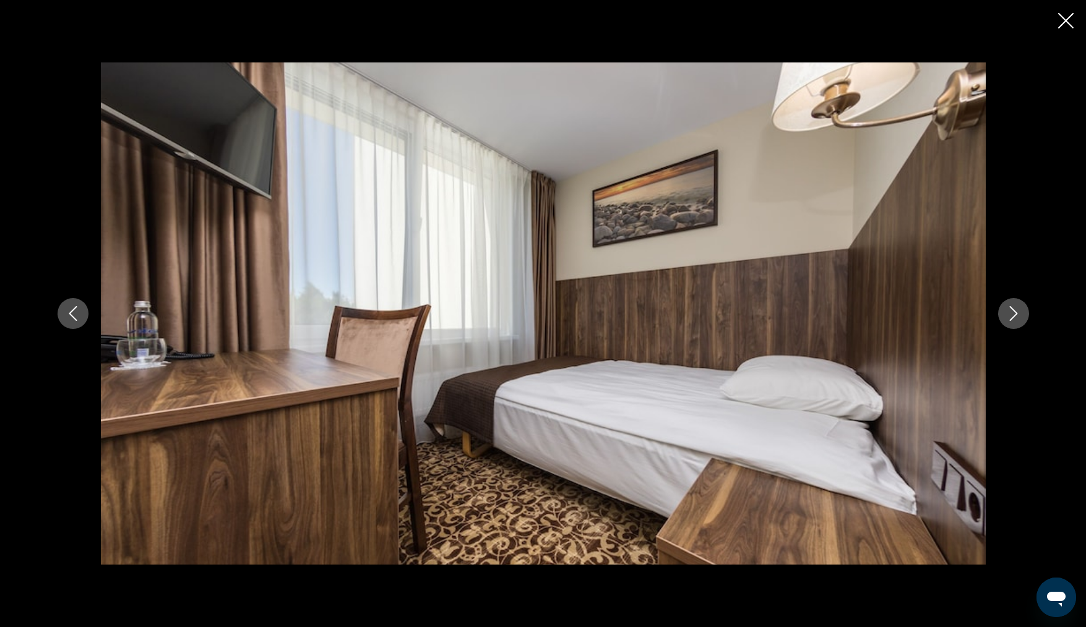
click at [1015, 311] on icon "Next image" at bounding box center [1013, 313] width 15 height 15
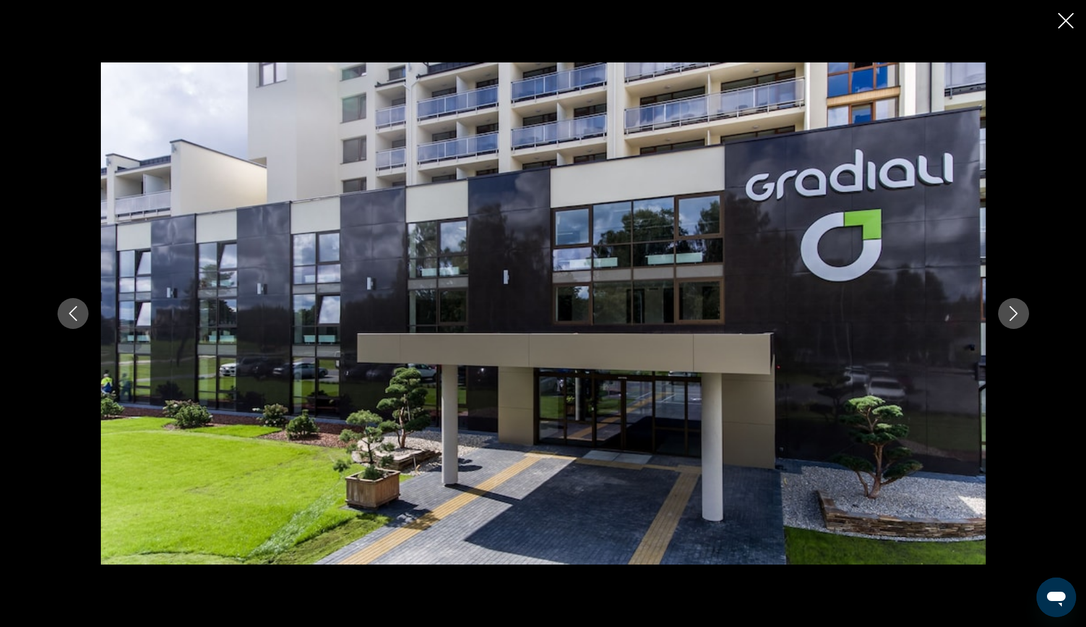
click at [1015, 311] on icon "Next image" at bounding box center [1013, 313] width 15 height 15
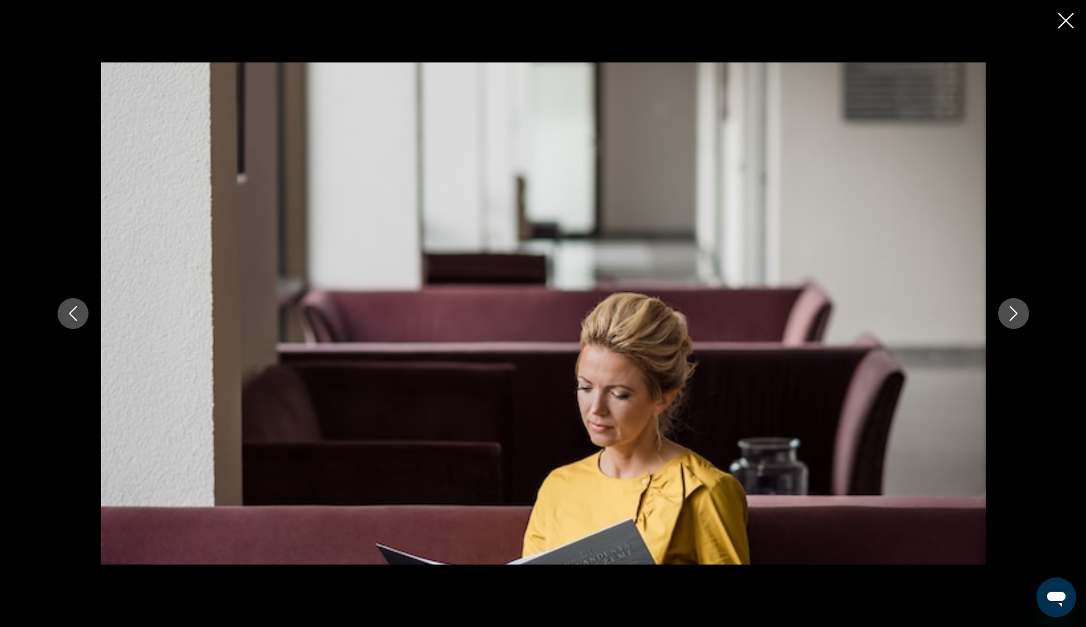
click at [1015, 311] on icon "Next image" at bounding box center [1013, 313] width 15 height 15
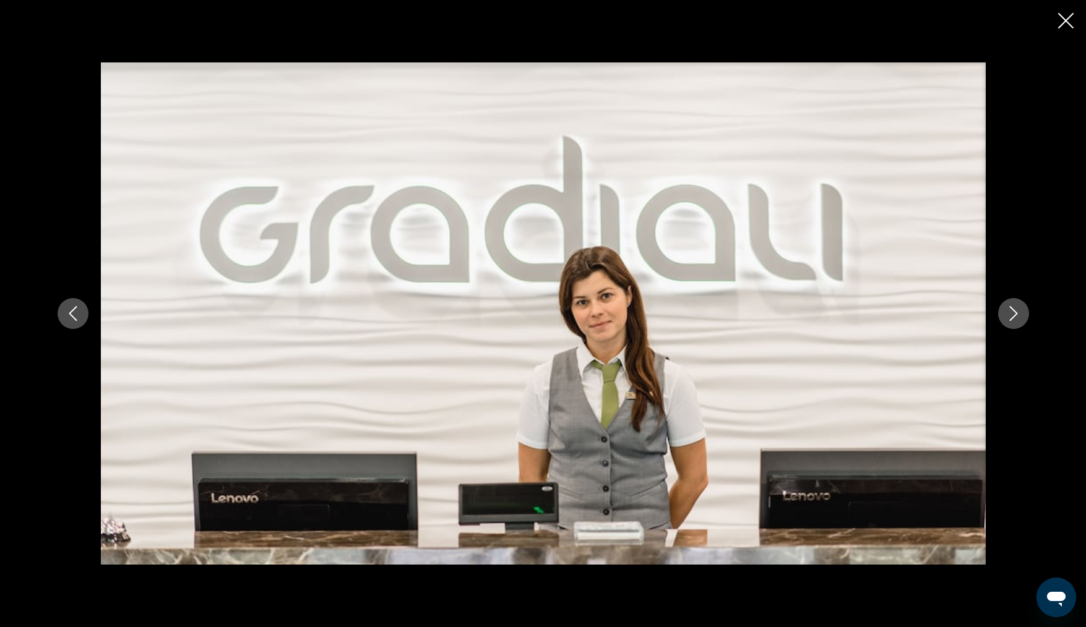
click at [1015, 311] on icon "Next image" at bounding box center [1013, 313] width 15 height 15
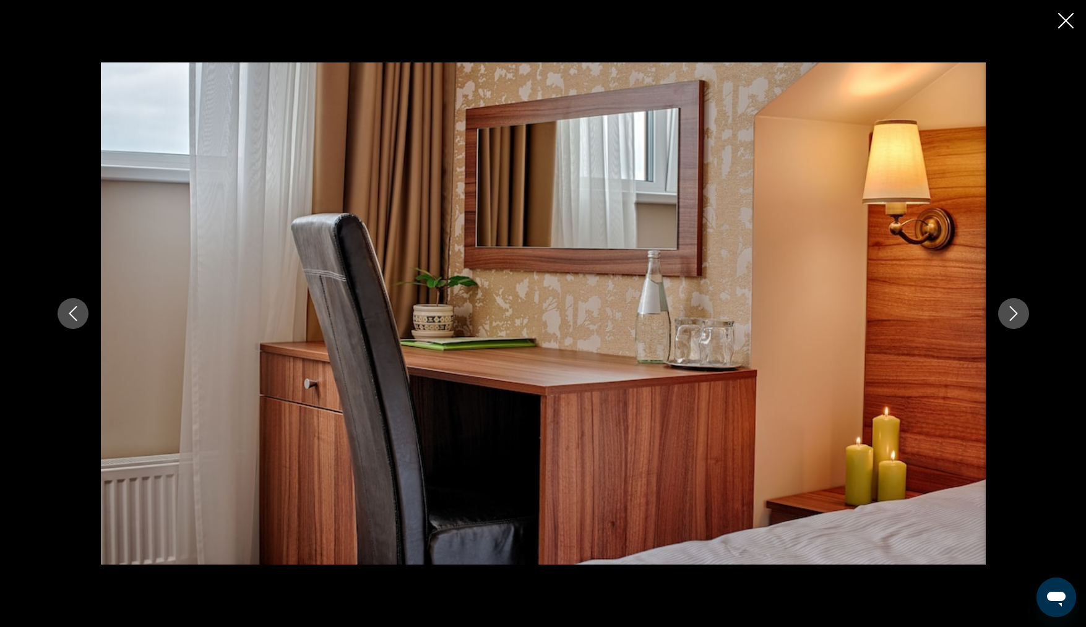
click at [1015, 311] on icon "Next image" at bounding box center [1013, 313] width 15 height 15
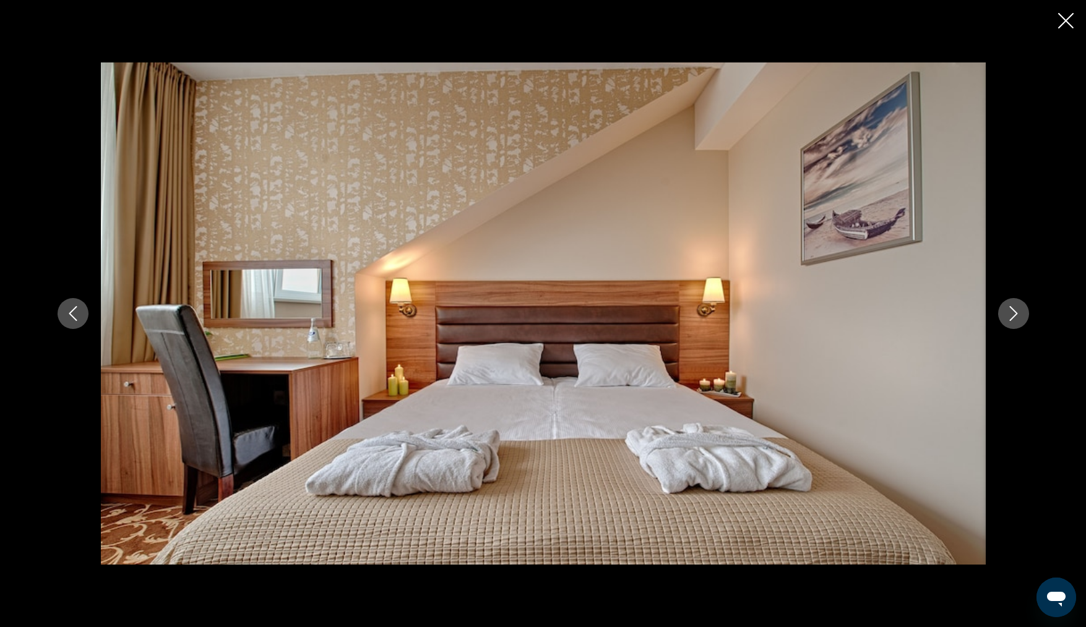
click at [1015, 311] on icon "Next image" at bounding box center [1013, 313] width 15 height 15
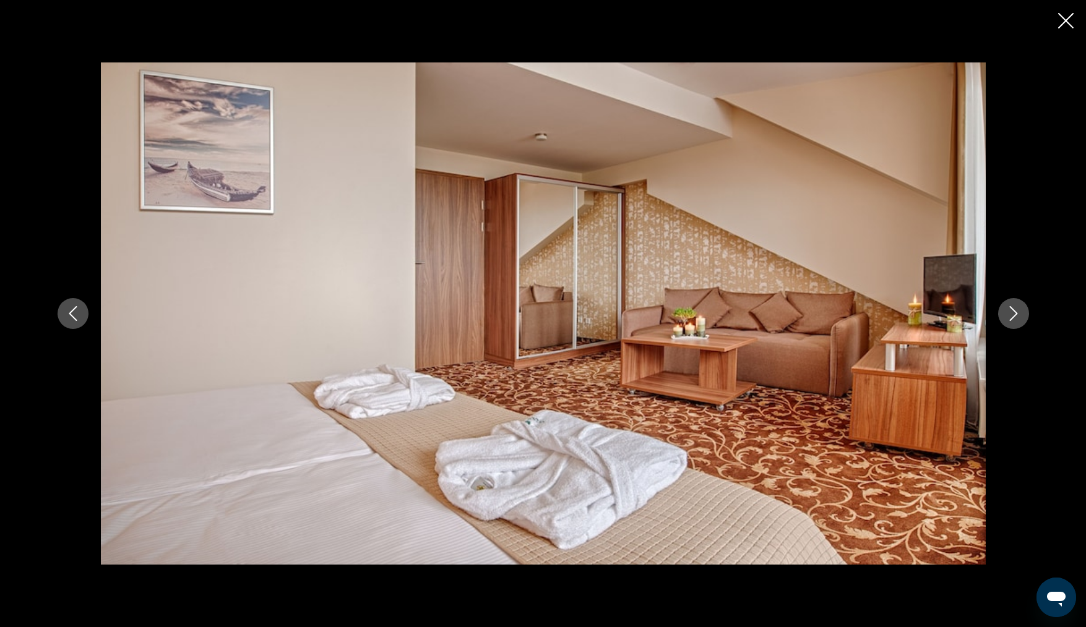
click at [1015, 311] on icon "Next image" at bounding box center [1013, 313] width 15 height 15
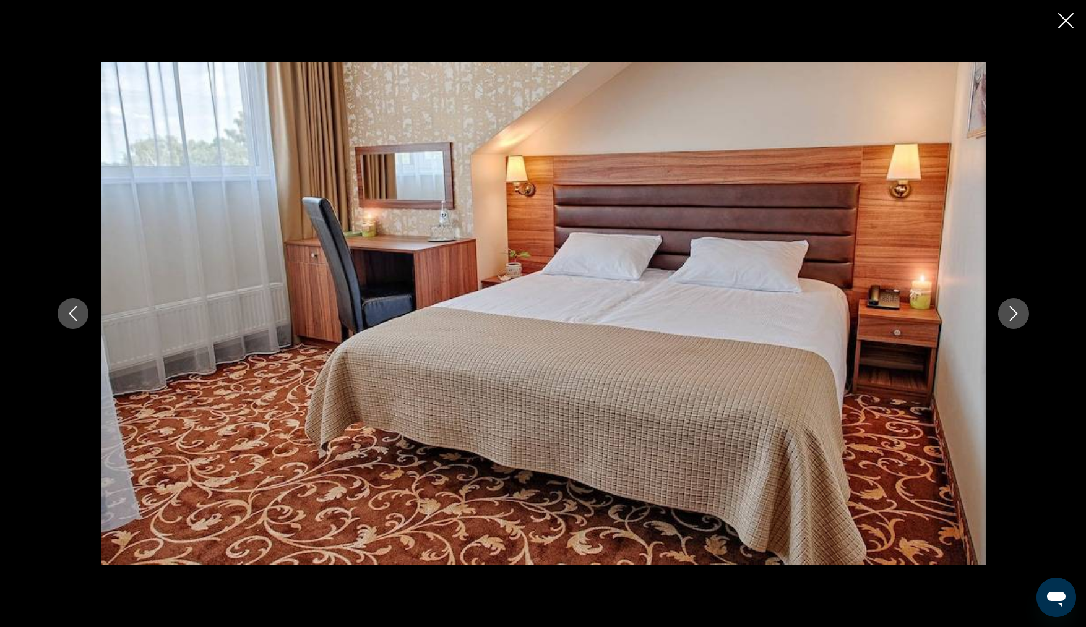
click at [1015, 311] on icon "Next image" at bounding box center [1013, 313] width 15 height 15
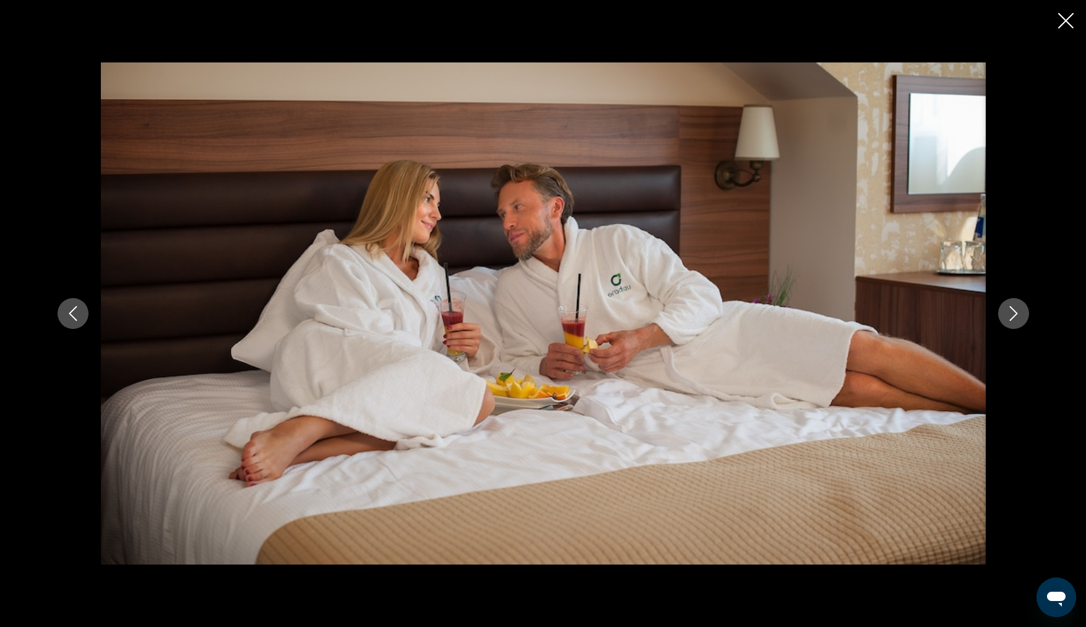
click at [1015, 311] on icon "Next image" at bounding box center [1013, 313] width 15 height 15
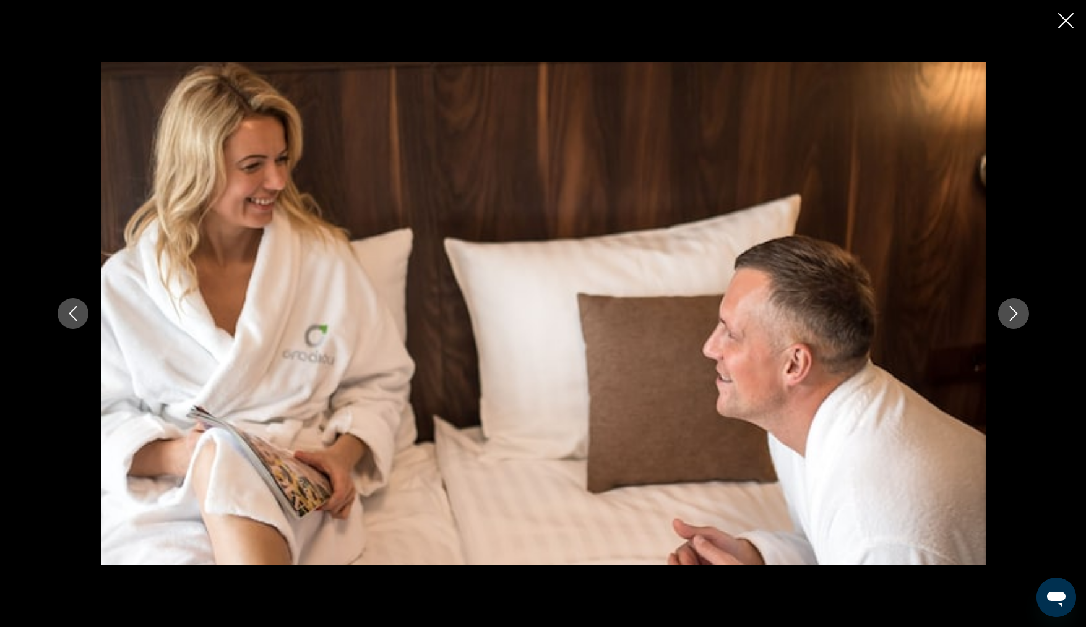
click at [1015, 311] on icon "Next image" at bounding box center [1013, 313] width 15 height 15
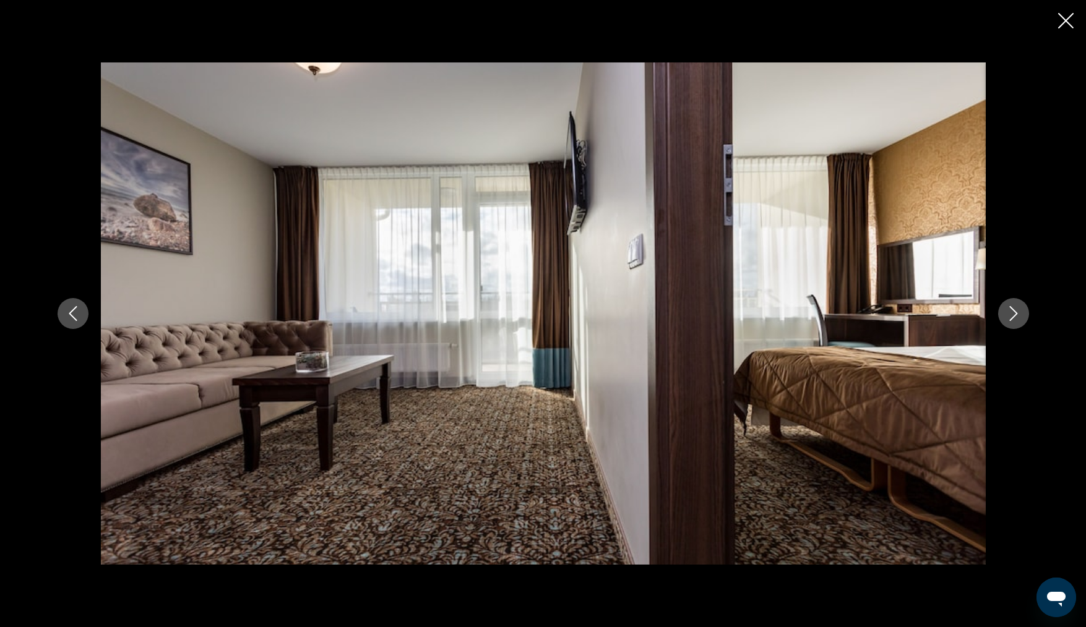
click at [1015, 311] on icon "Next image" at bounding box center [1013, 313] width 15 height 15
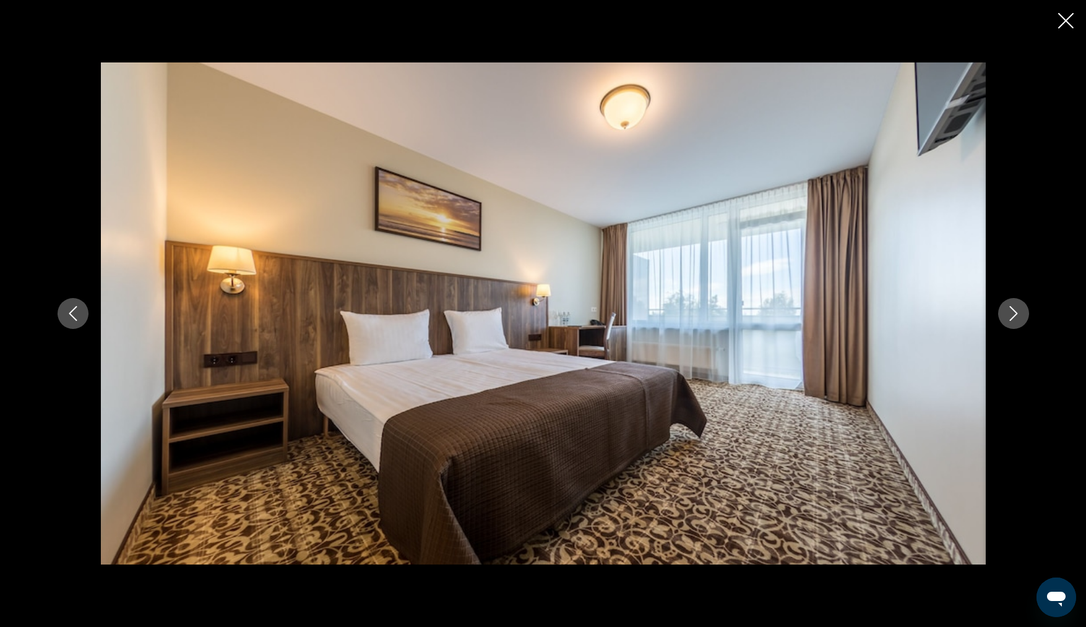
click at [1015, 311] on icon "Next image" at bounding box center [1013, 313] width 15 height 15
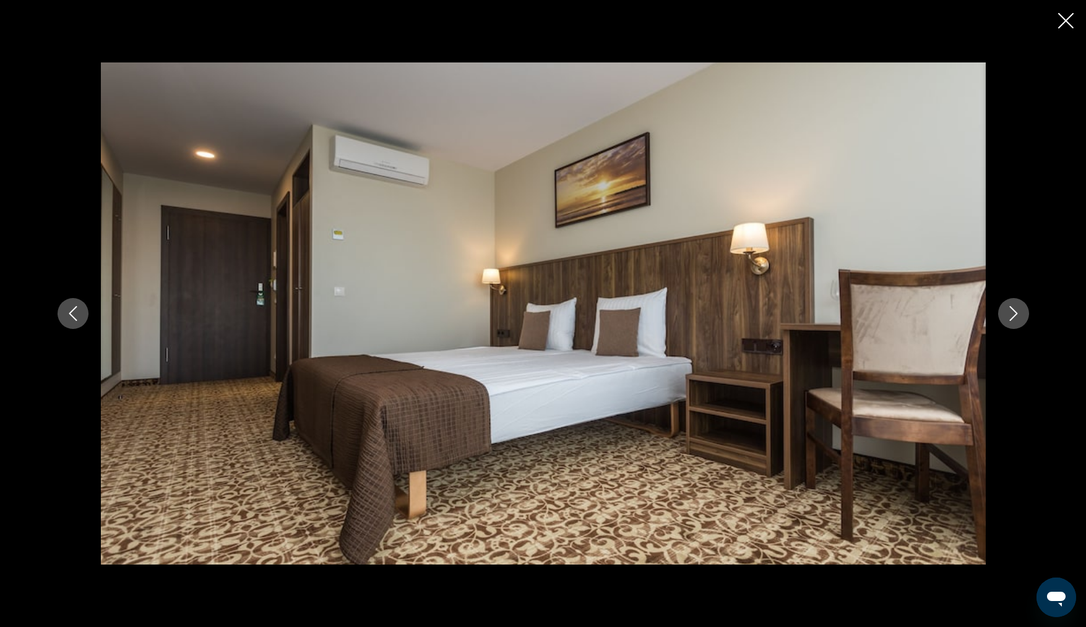
click at [1015, 311] on icon "Next image" at bounding box center [1013, 313] width 15 height 15
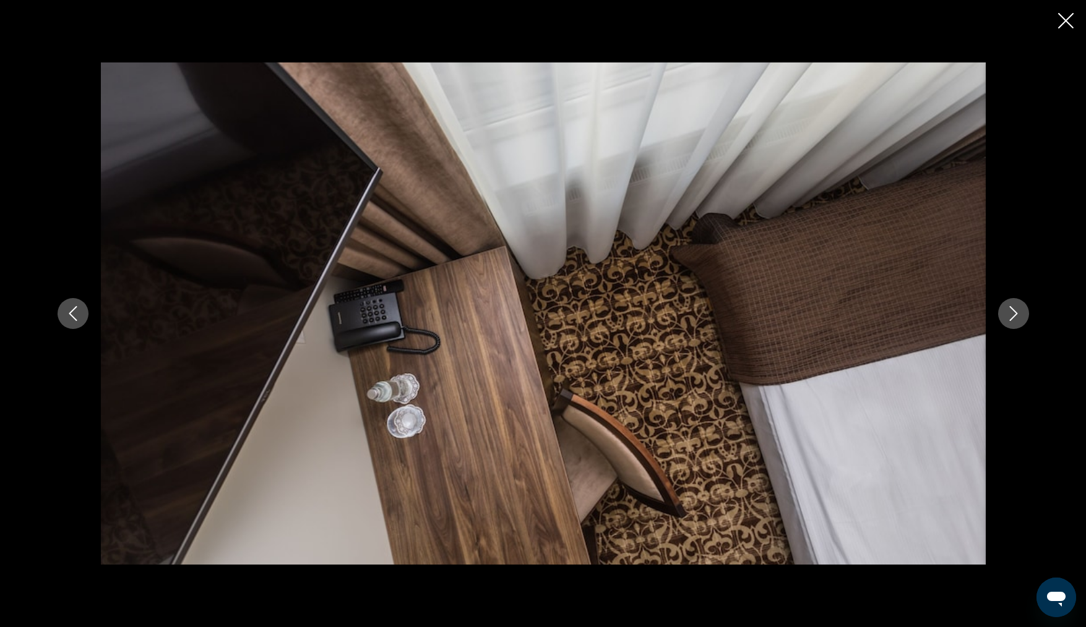
click at [1015, 311] on icon "Next image" at bounding box center [1013, 313] width 15 height 15
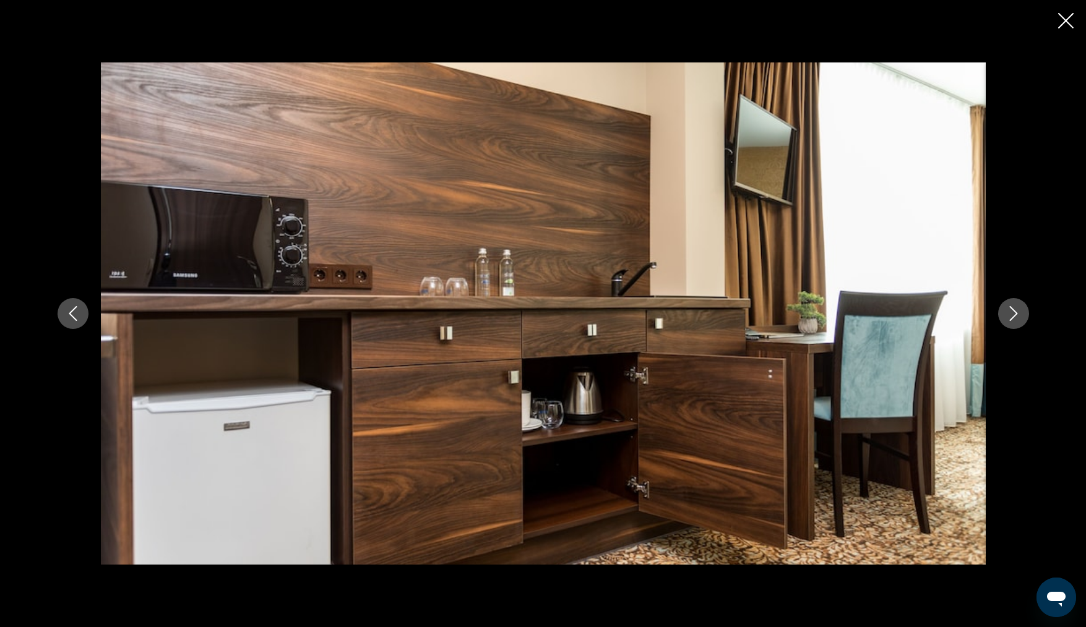
click at [1015, 311] on icon "Next image" at bounding box center [1013, 313] width 15 height 15
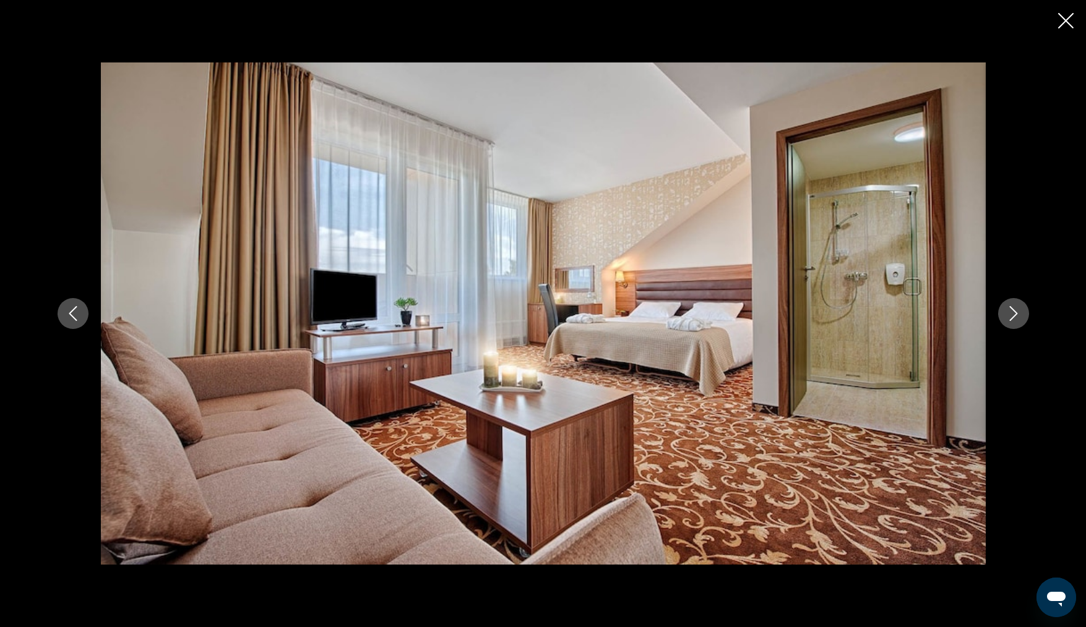
click at [1015, 311] on icon "Next image" at bounding box center [1013, 313] width 15 height 15
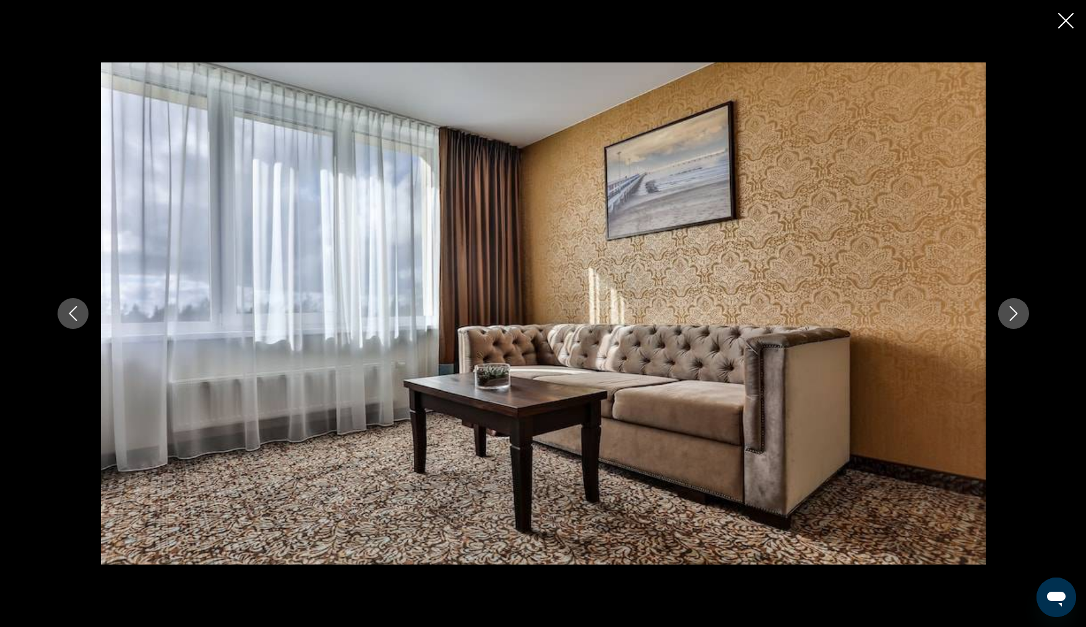
click at [1015, 311] on icon "Next image" at bounding box center [1013, 313] width 15 height 15
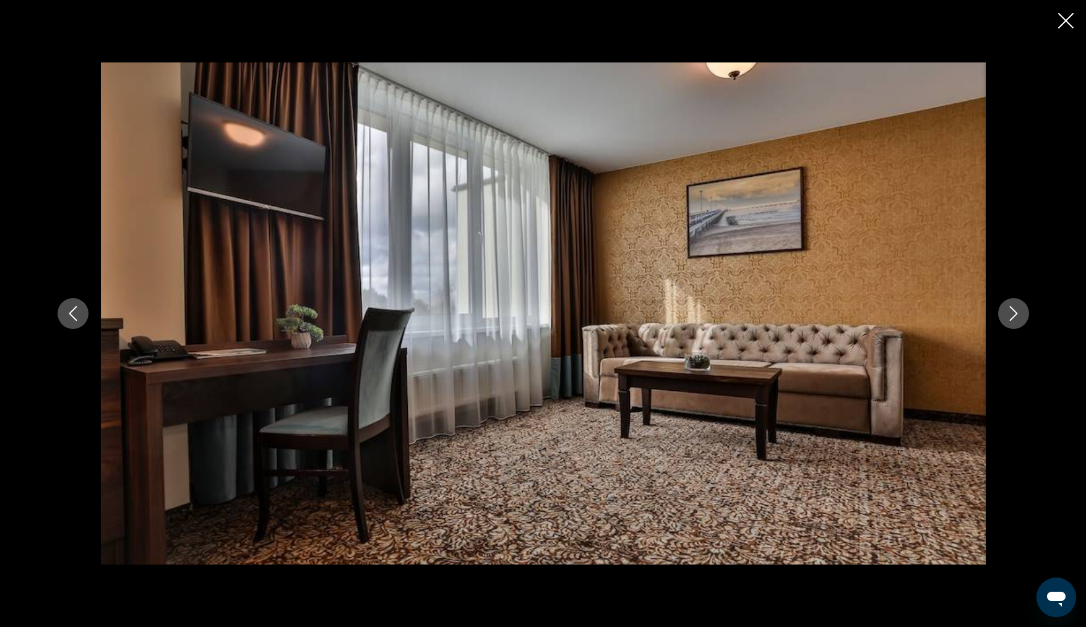
click at [1015, 311] on icon "Next image" at bounding box center [1013, 313] width 15 height 15
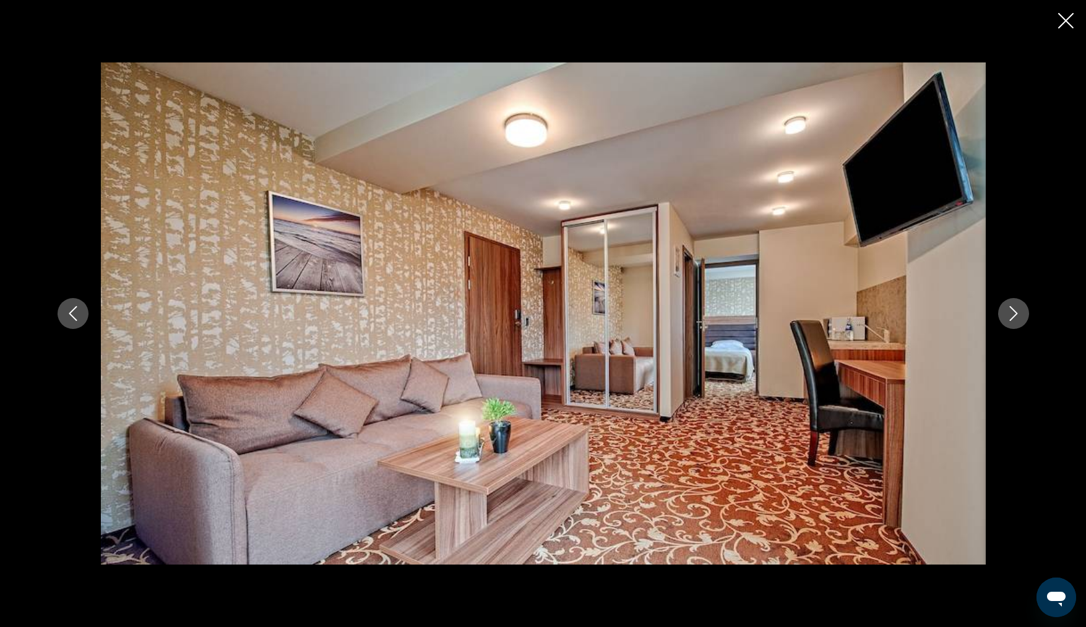
click at [1015, 311] on icon "Next image" at bounding box center [1013, 313] width 15 height 15
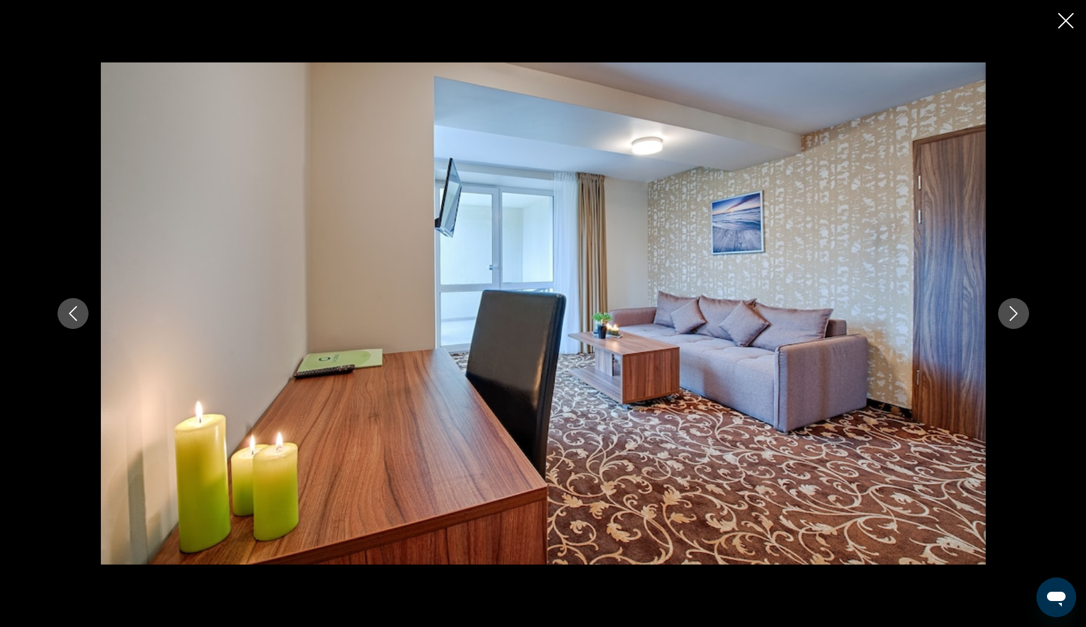
click at [1015, 311] on icon "Next image" at bounding box center [1013, 313] width 15 height 15
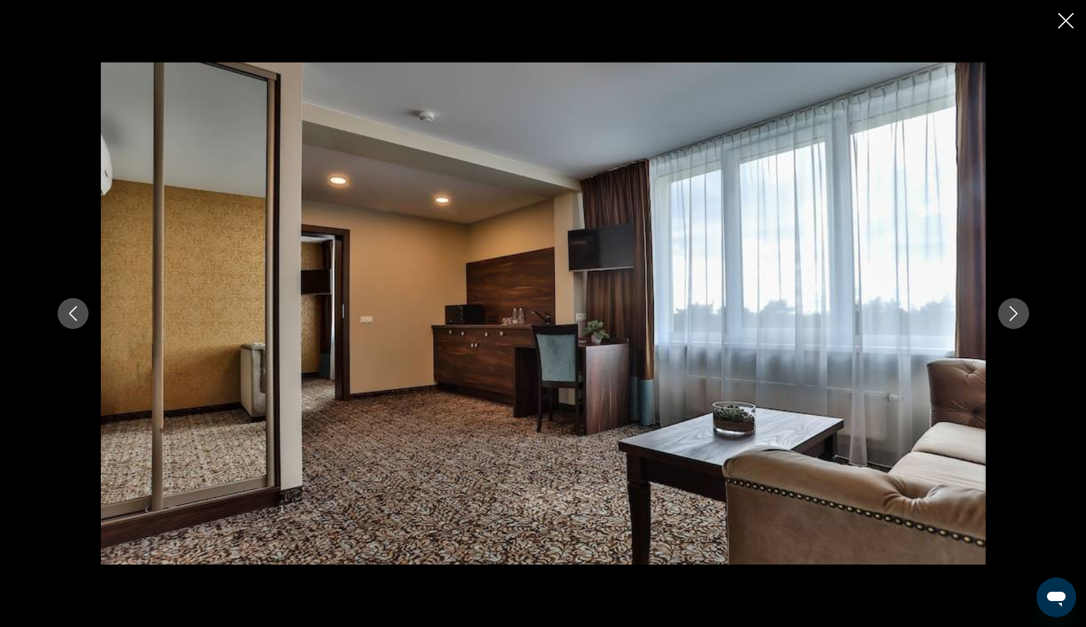
click at [1015, 311] on icon "Next image" at bounding box center [1013, 313] width 15 height 15
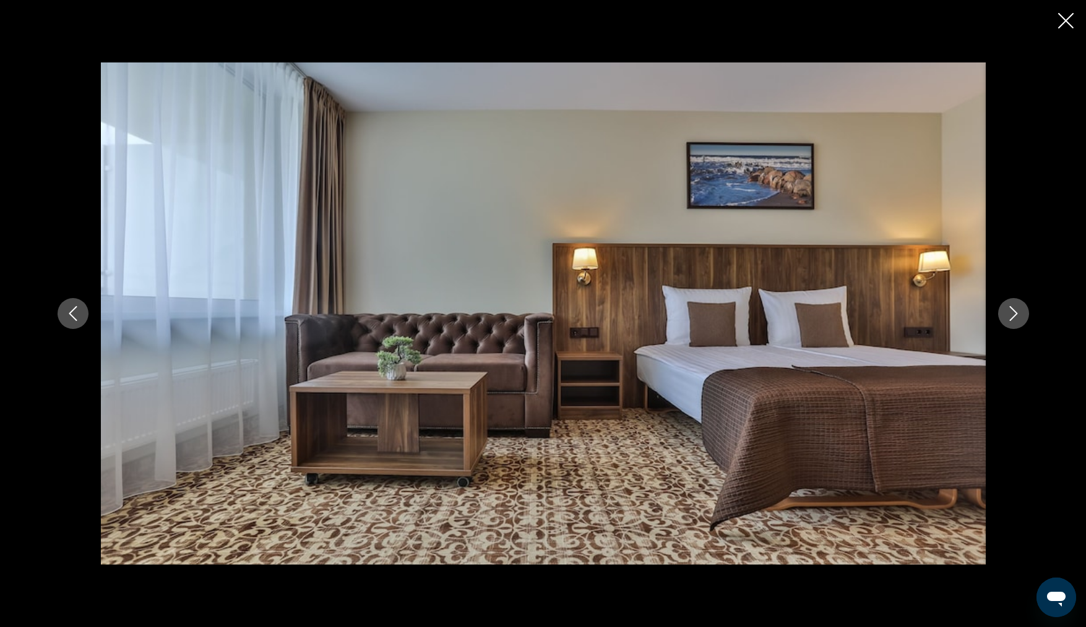
click at [1015, 311] on icon "Next image" at bounding box center [1013, 313] width 15 height 15
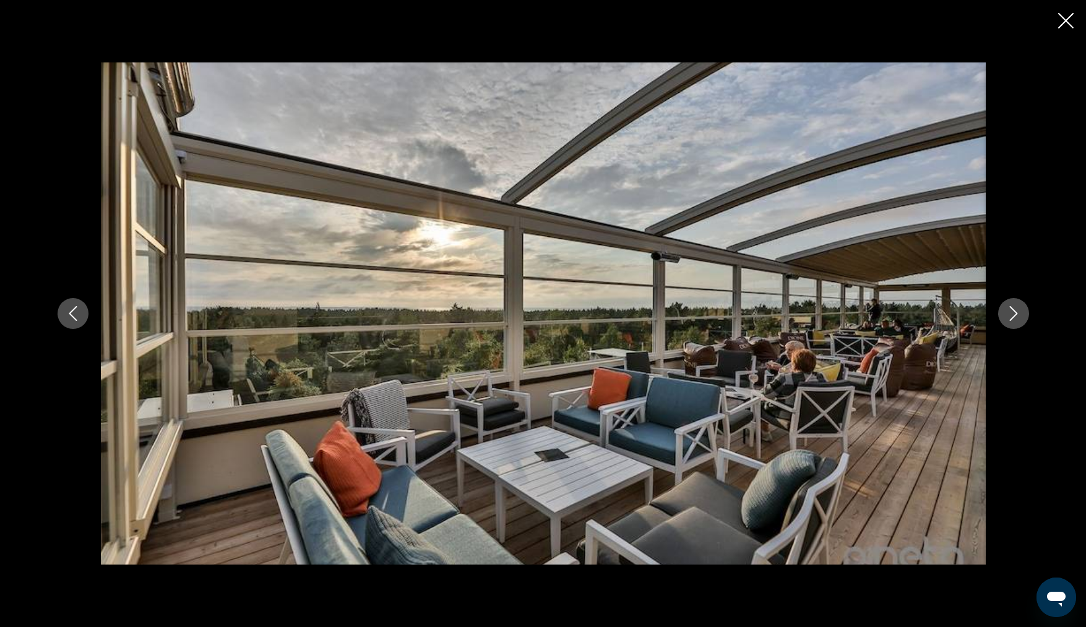
click at [1015, 311] on icon "Next image" at bounding box center [1013, 313] width 15 height 15
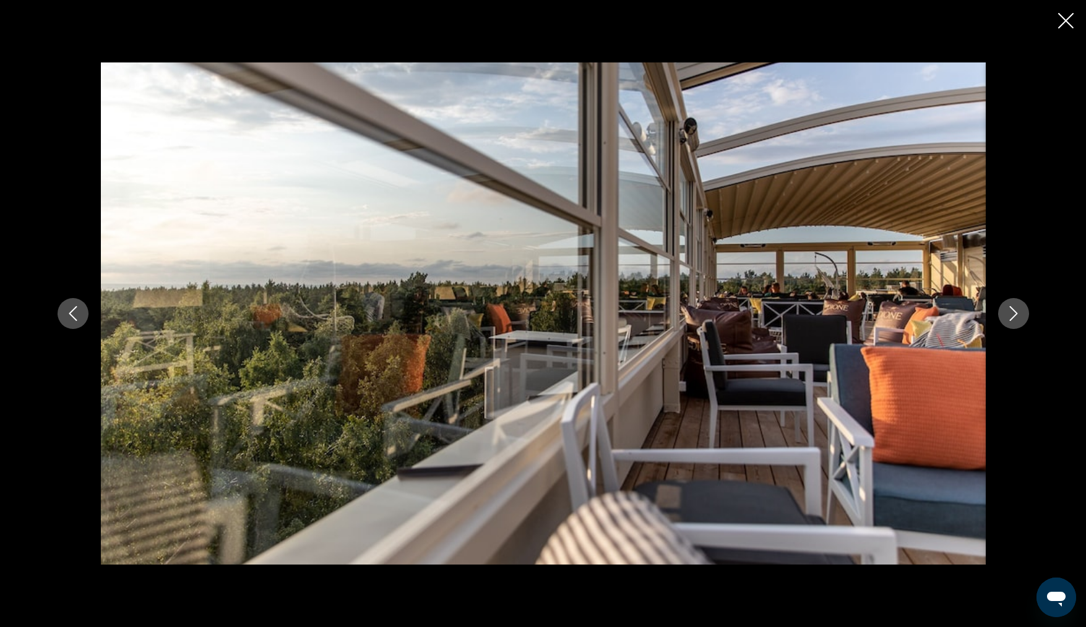
click at [1015, 311] on icon "Next image" at bounding box center [1013, 313] width 15 height 15
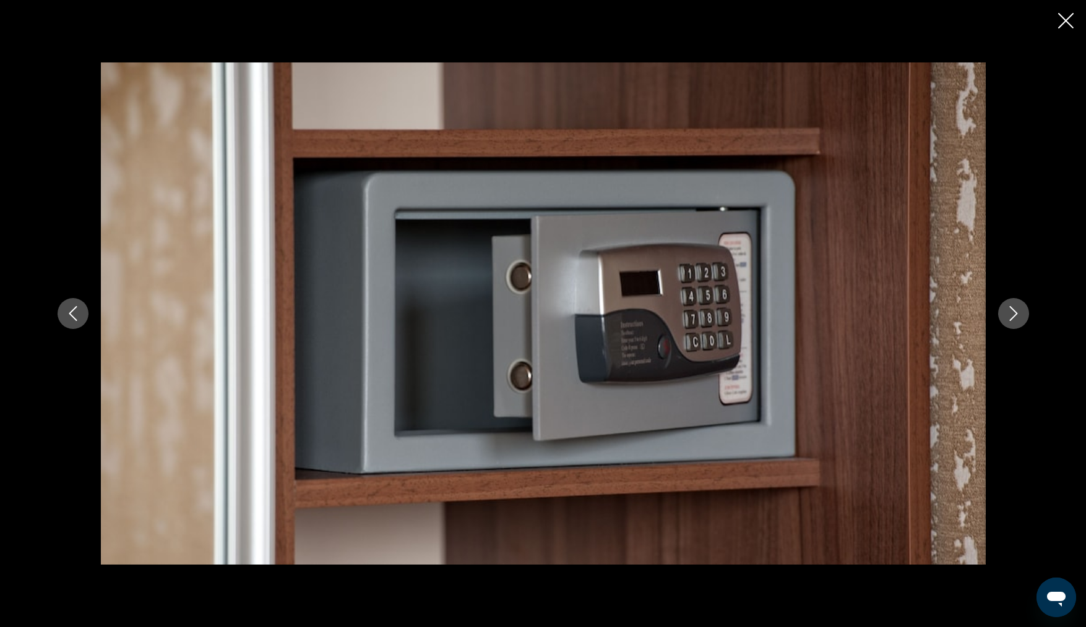
click at [1015, 311] on icon "Next image" at bounding box center [1013, 313] width 15 height 15
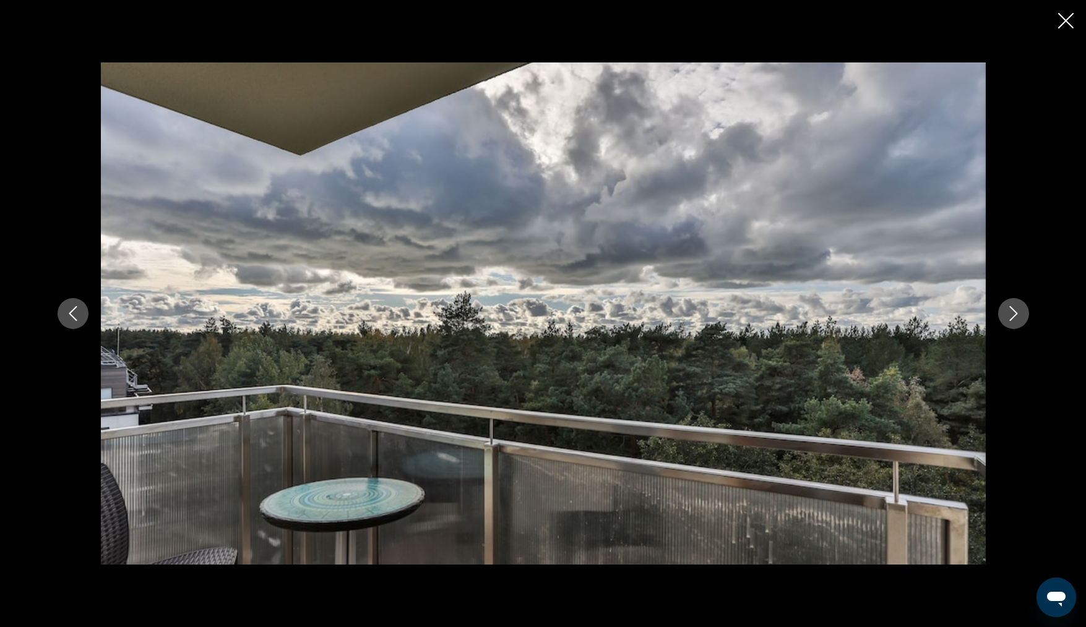
click at [1015, 311] on icon "Next image" at bounding box center [1013, 313] width 15 height 15
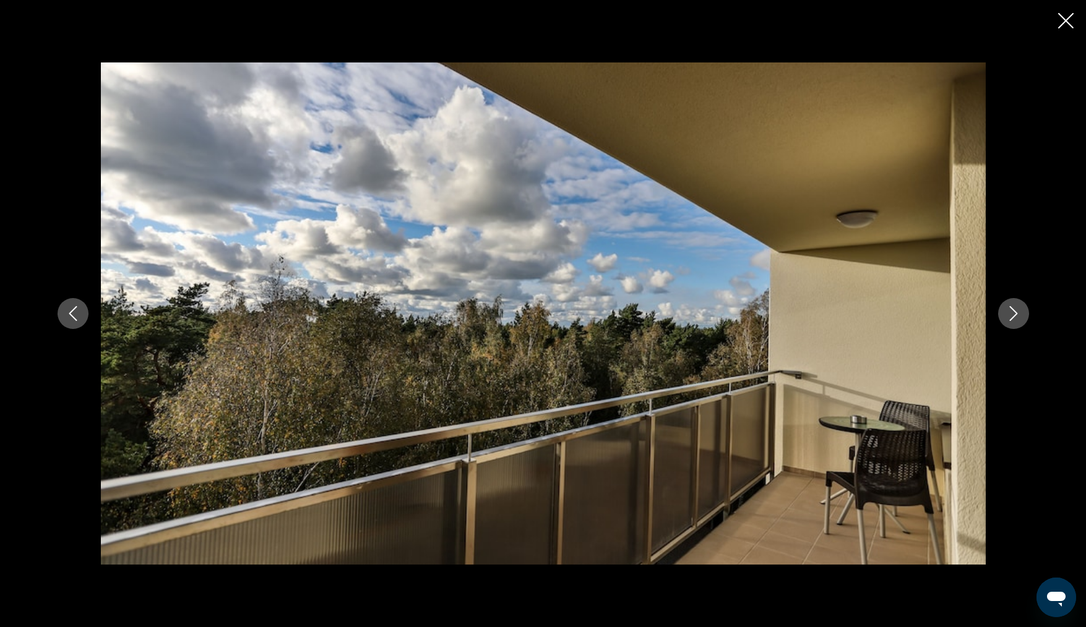
click at [1015, 311] on icon "Next image" at bounding box center [1013, 313] width 15 height 15
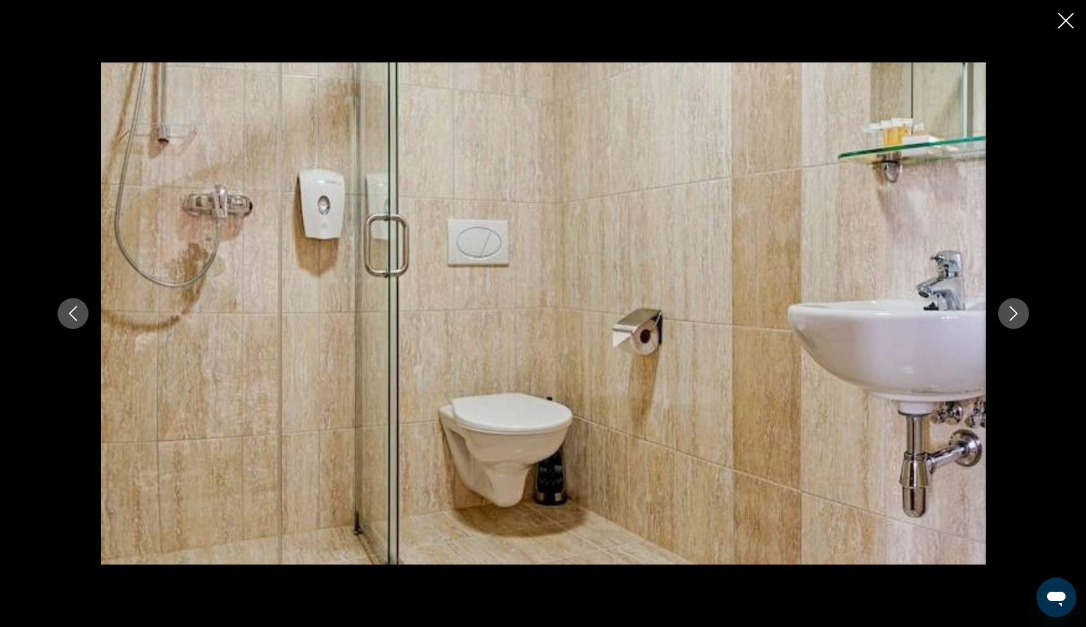
click at [1015, 311] on icon "Next image" at bounding box center [1013, 313] width 15 height 15
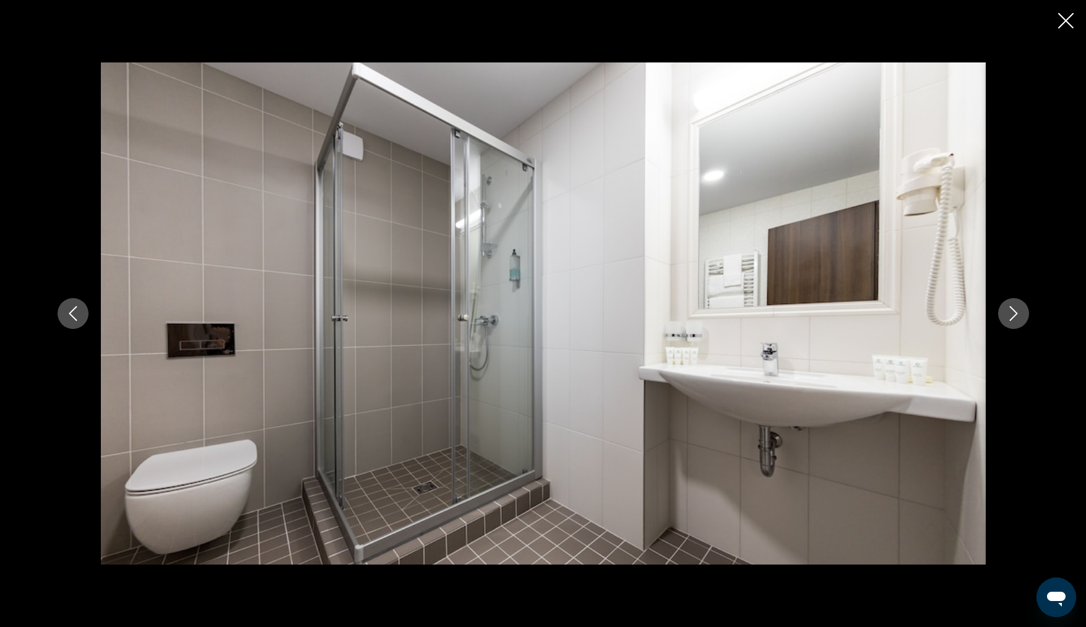
click at [1015, 311] on icon "Next image" at bounding box center [1013, 313] width 15 height 15
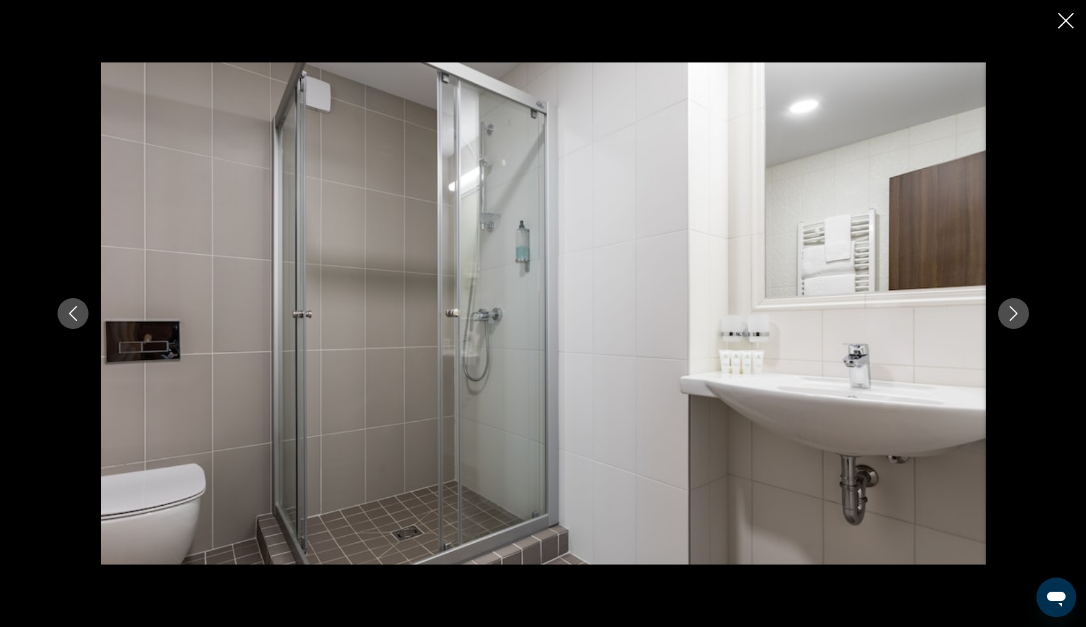
click at [1015, 311] on icon "Next image" at bounding box center [1013, 313] width 15 height 15
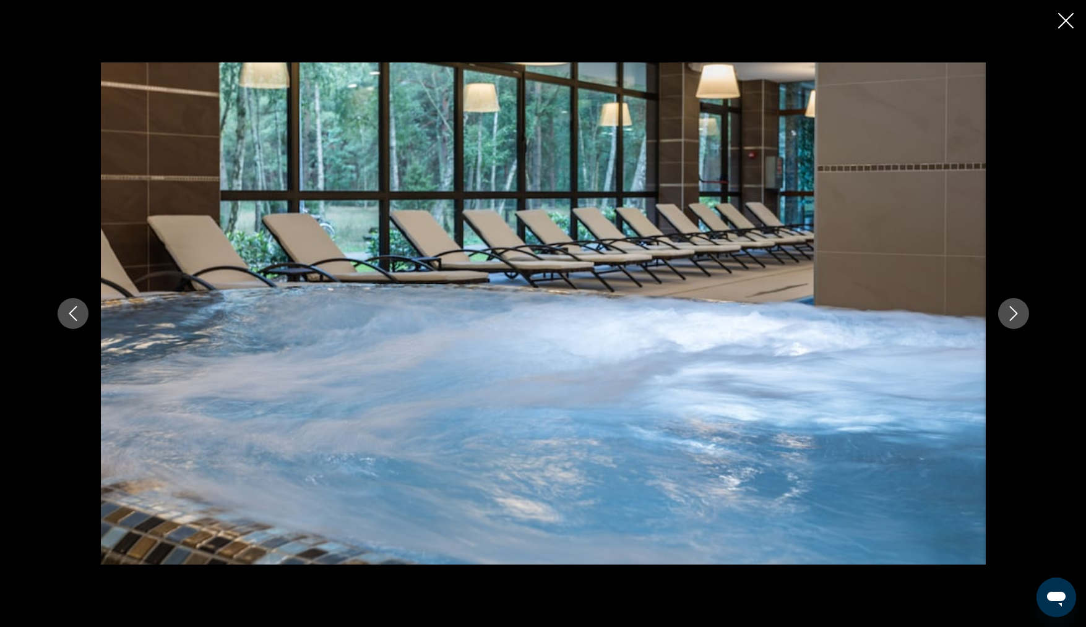
click at [1015, 311] on icon "Next image" at bounding box center [1013, 313] width 15 height 15
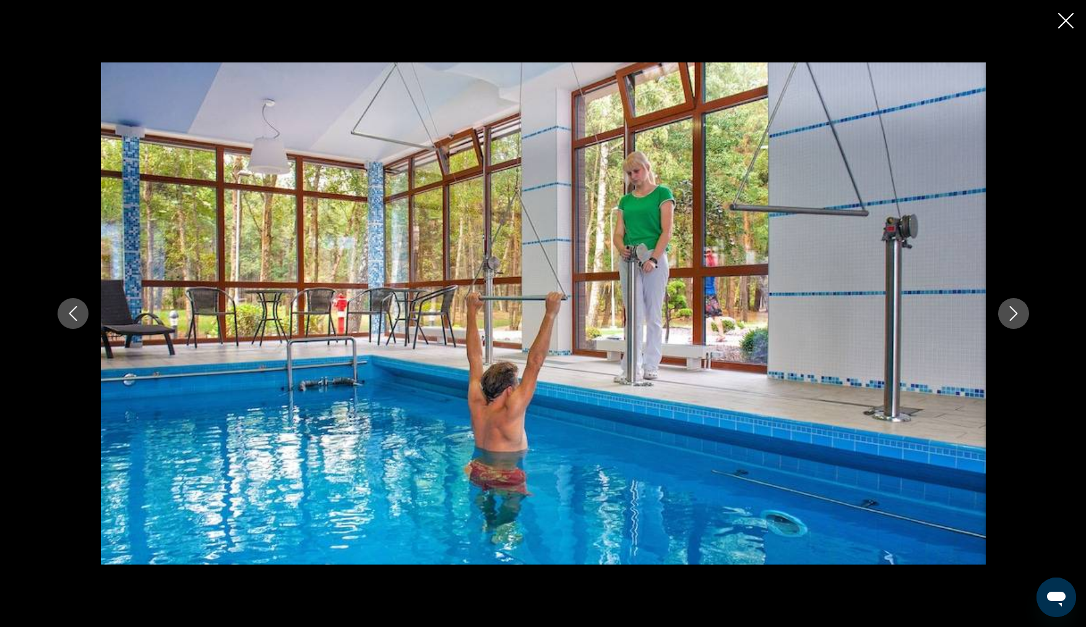
click at [1015, 311] on icon "Next image" at bounding box center [1013, 313] width 15 height 15
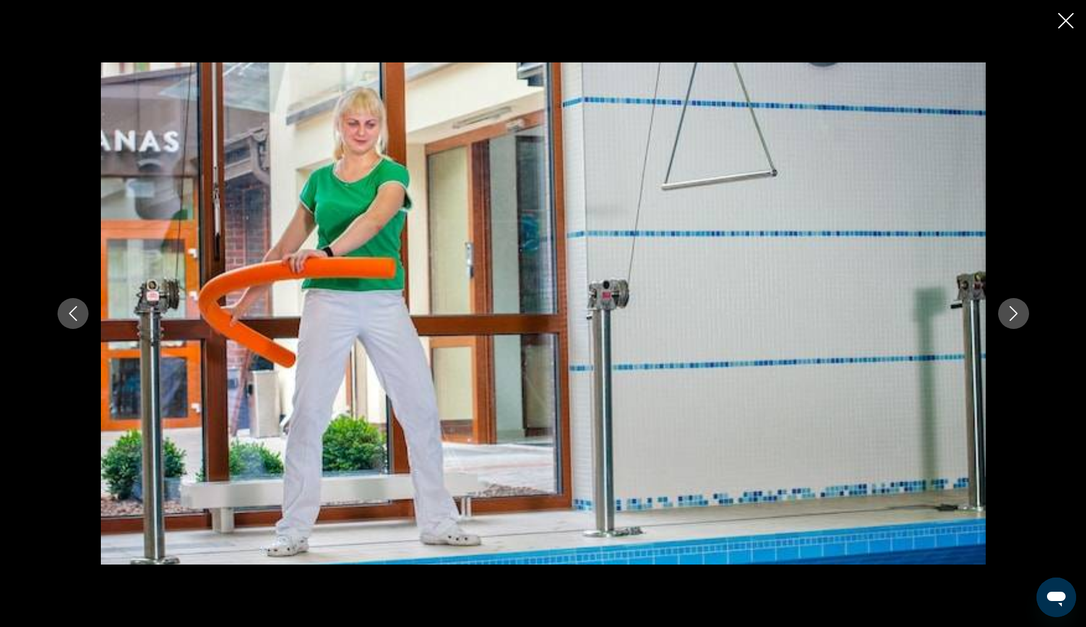
click at [1015, 311] on icon "Next image" at bounding box center [1013, 313] width 15 height 15
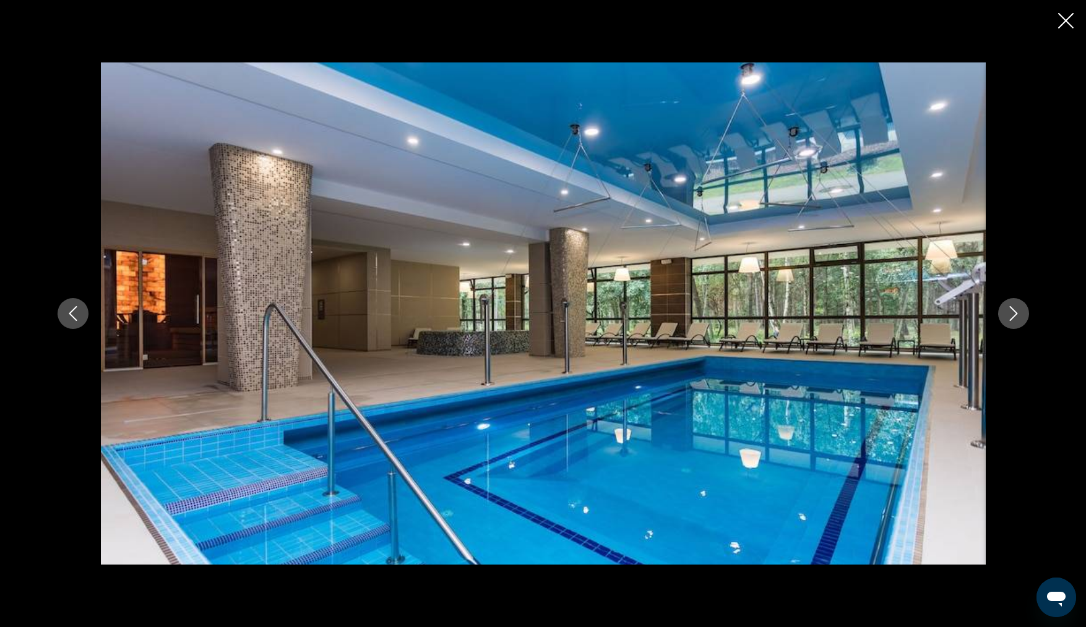
click at [1015, 311] on icon "Next image" at bounding box center [1013, 313] width 15 height 15
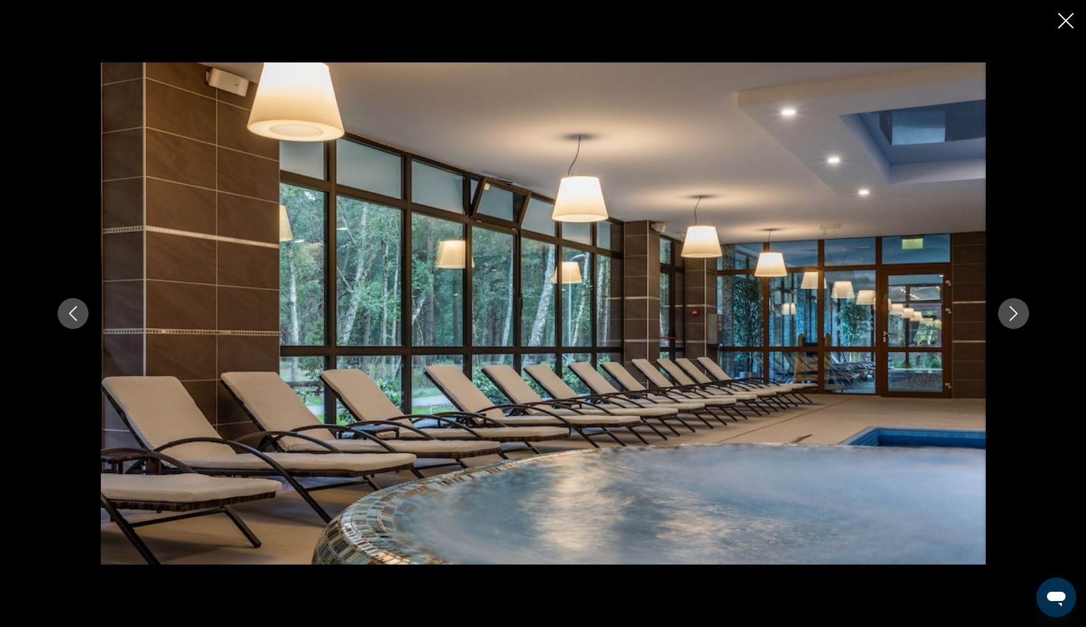
click at [1015, 311] on icon "Next image" at bounding box center [1013, 313] width 15 height 15
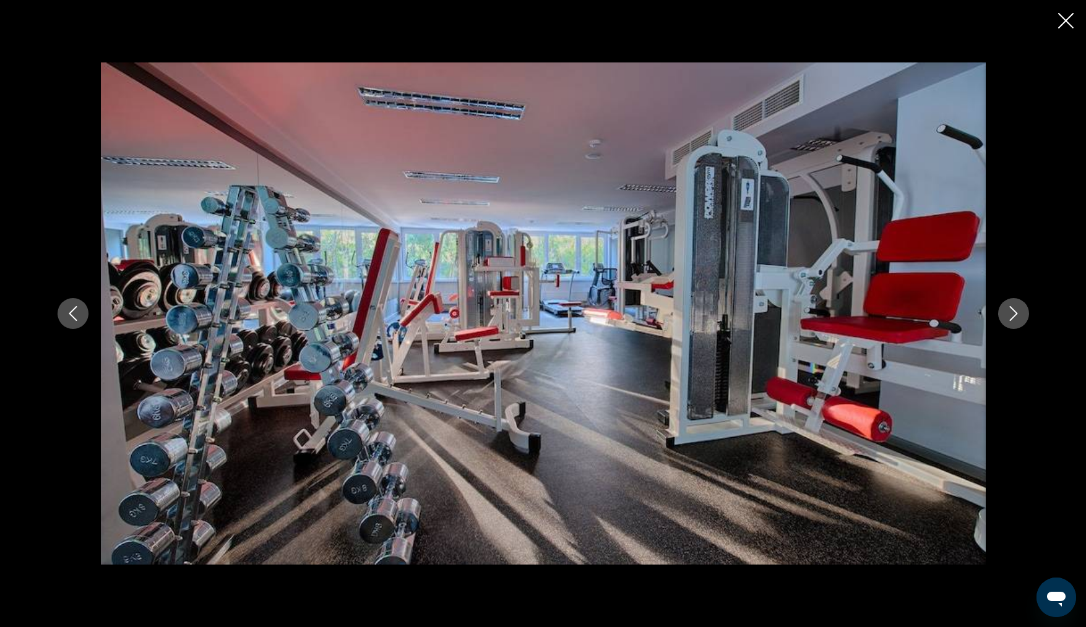
click at [1015, 311] on icon "Next image" at bounding box center [1013, 313] width 15 height 15
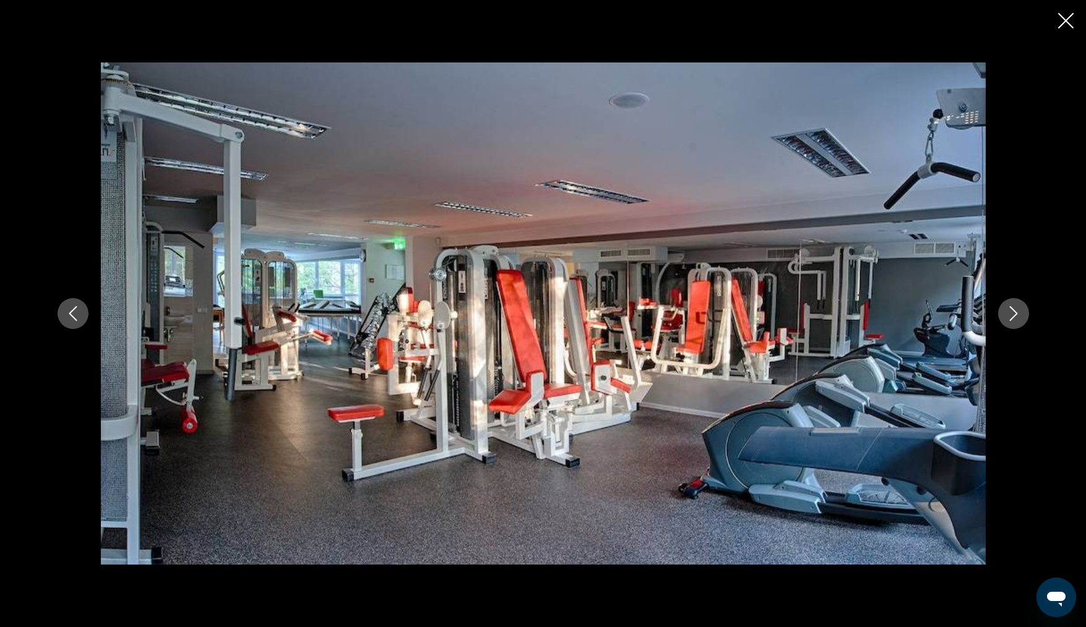
click at [1015, 311] on icon "Next image" at bounding box center [1013, 313] width 15 height 15
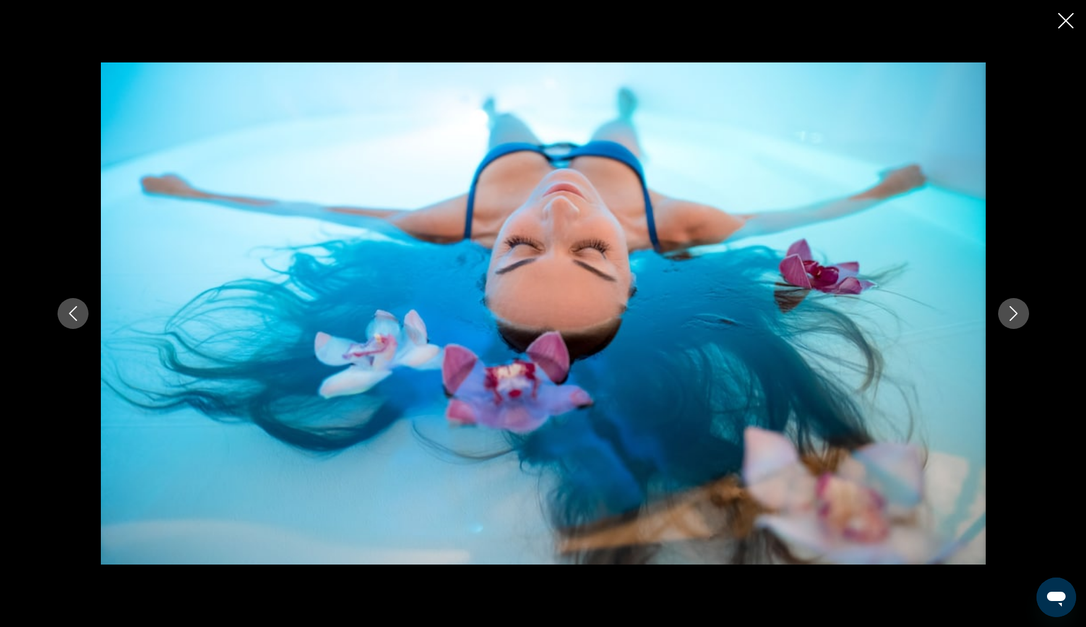
click at [1015, 311] on icon "Next image" at bounding box center [1013, 313] width 15 height 15
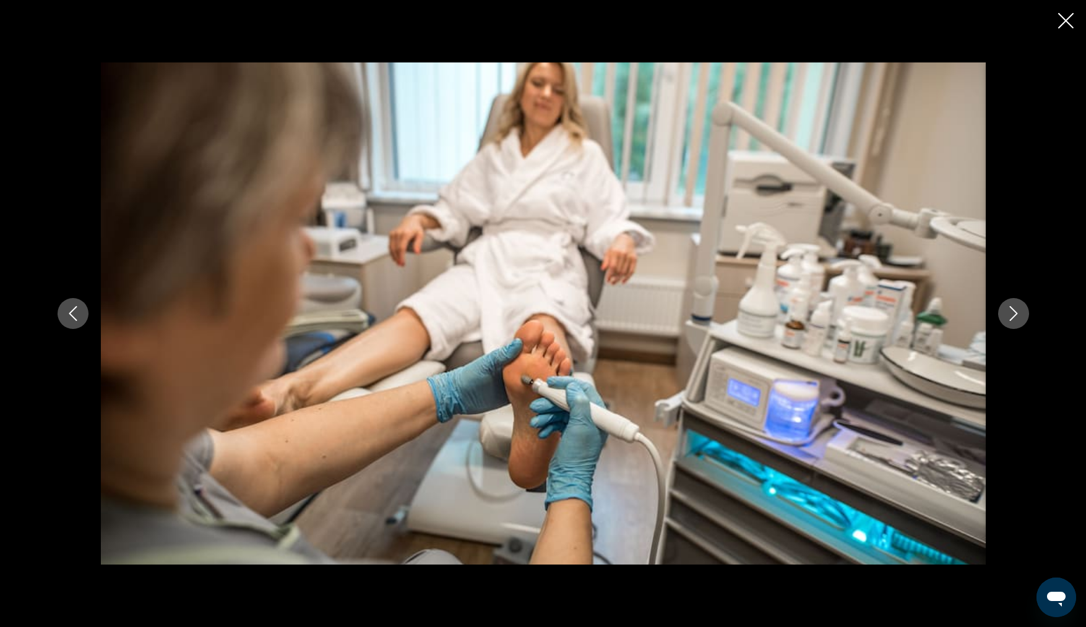
click at [1015, 311] on icon "Next image" at bounding box center [1013, 313] width 15 height 15
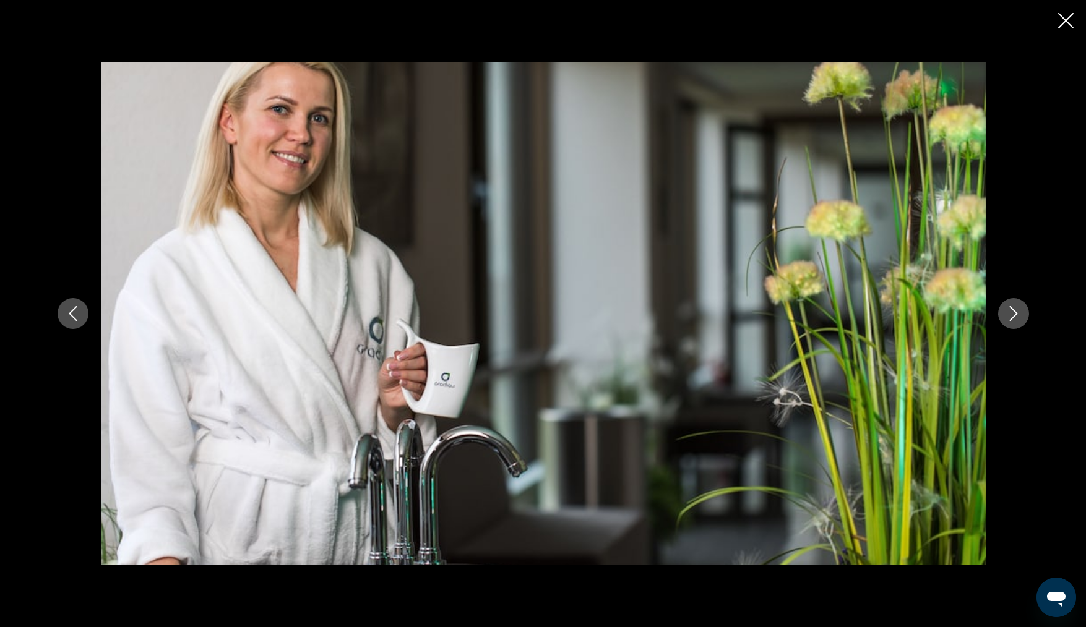
click at [1015, 311] on icon "Next image" at bounding box center [1013, 313] width 15 height 15
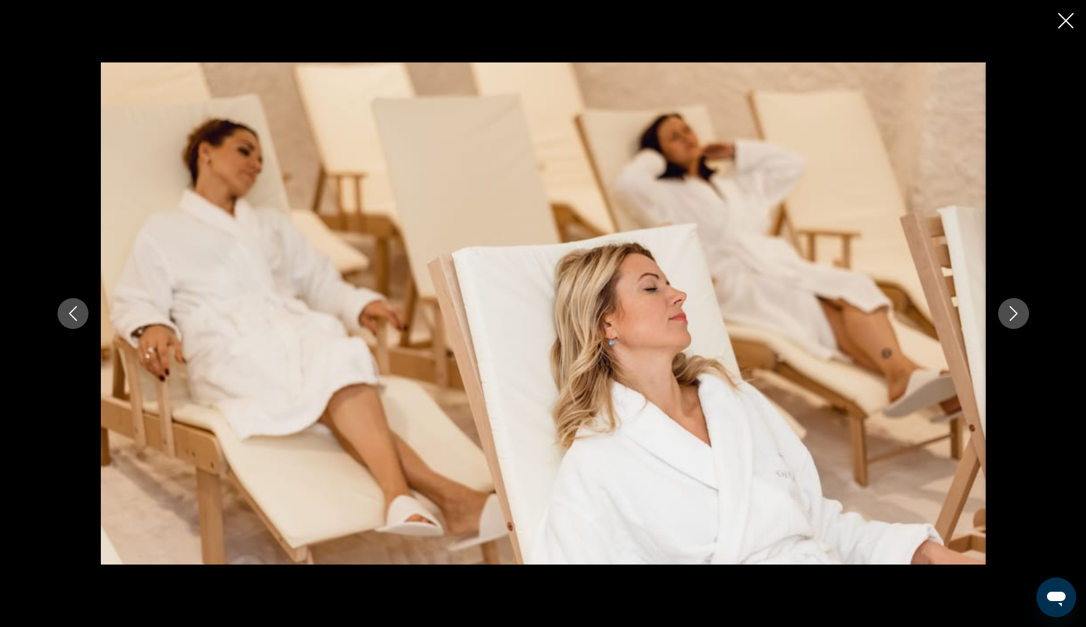
click at [1015, 311] on icon "Next image" at bounding box center [1013, 313] width 15 height 15
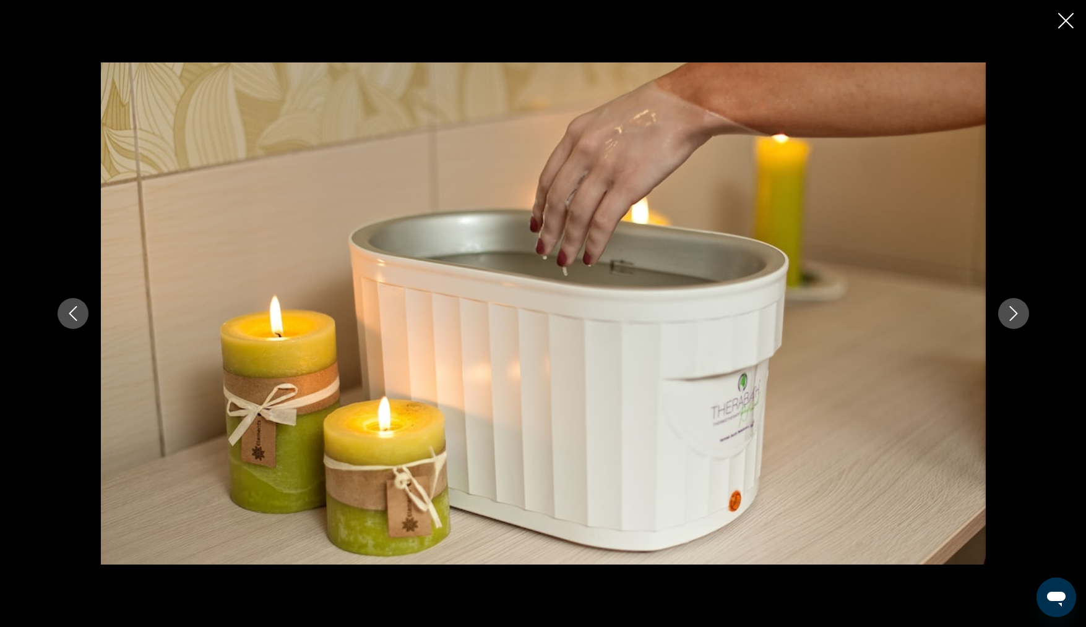
click at [1015, 311] on icon "Next image" at bounding box center [1013, 313] width 15 height 15
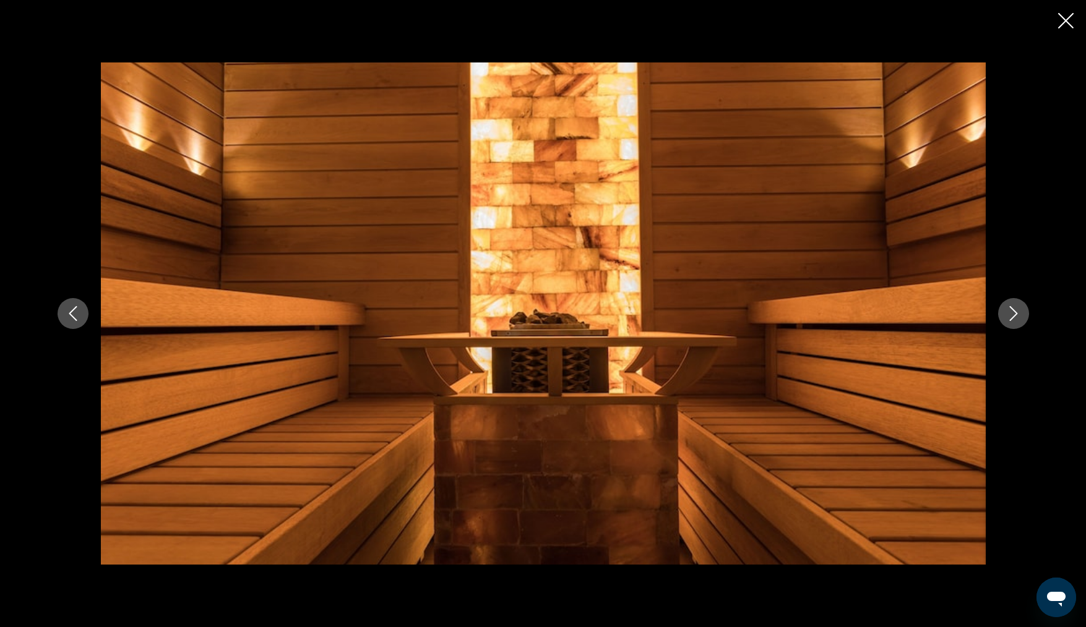
click at [1015, 311] on icon "Next image" at bounding box center [1013, 313] width 15 height 15
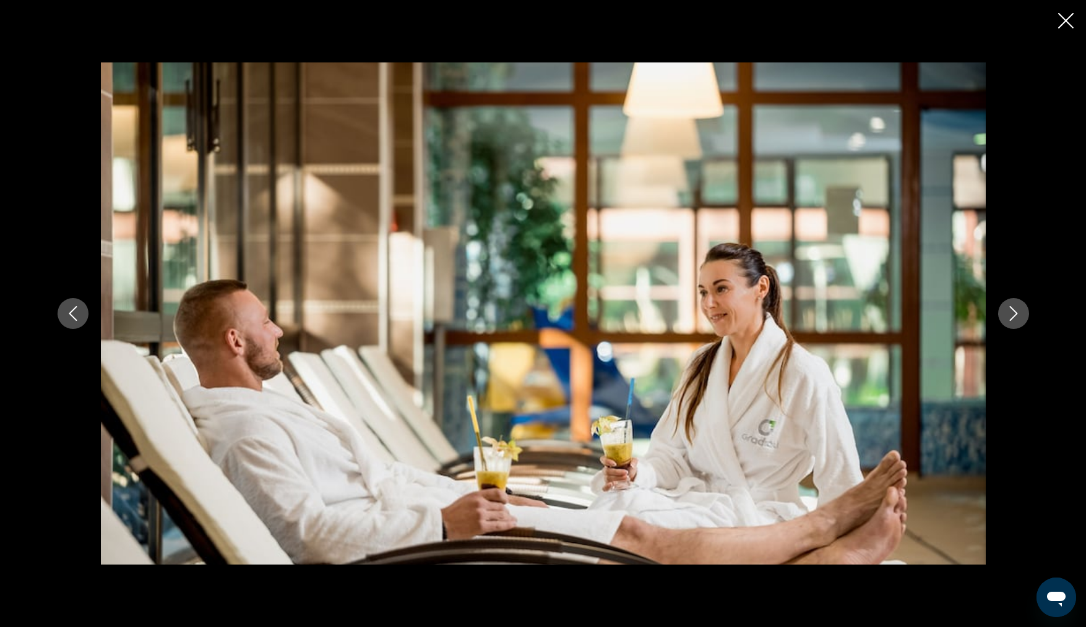
click at [1015, 311] on icon "Next image" at bounding box center [1013, 313] width 15 height 15
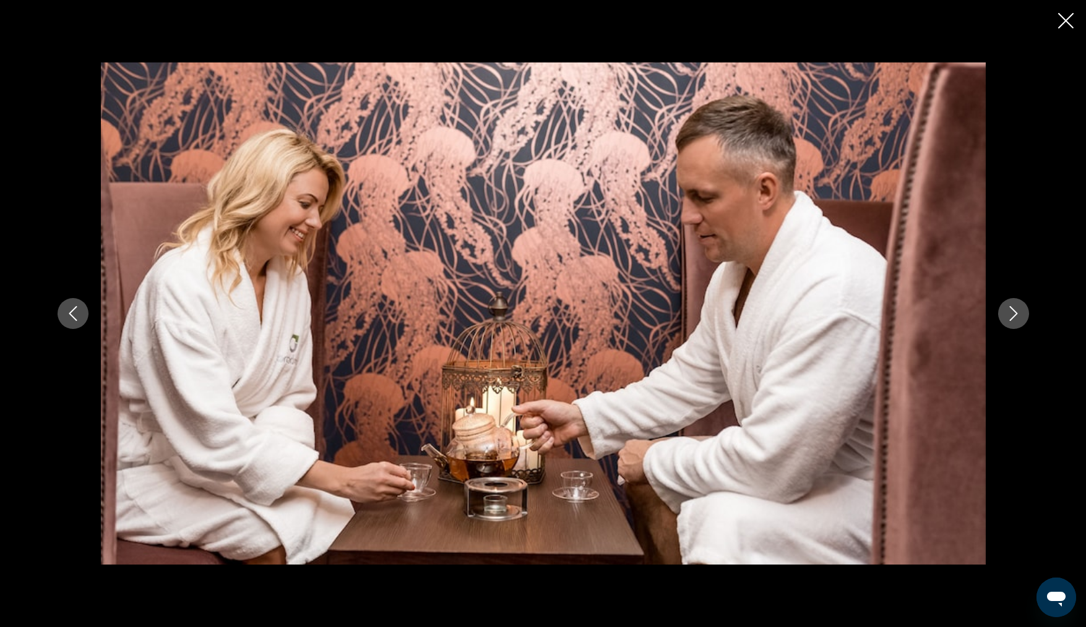
click at [1015, 311] on icon "Next image" at bounding box center [1013, 313] width 15 height 15
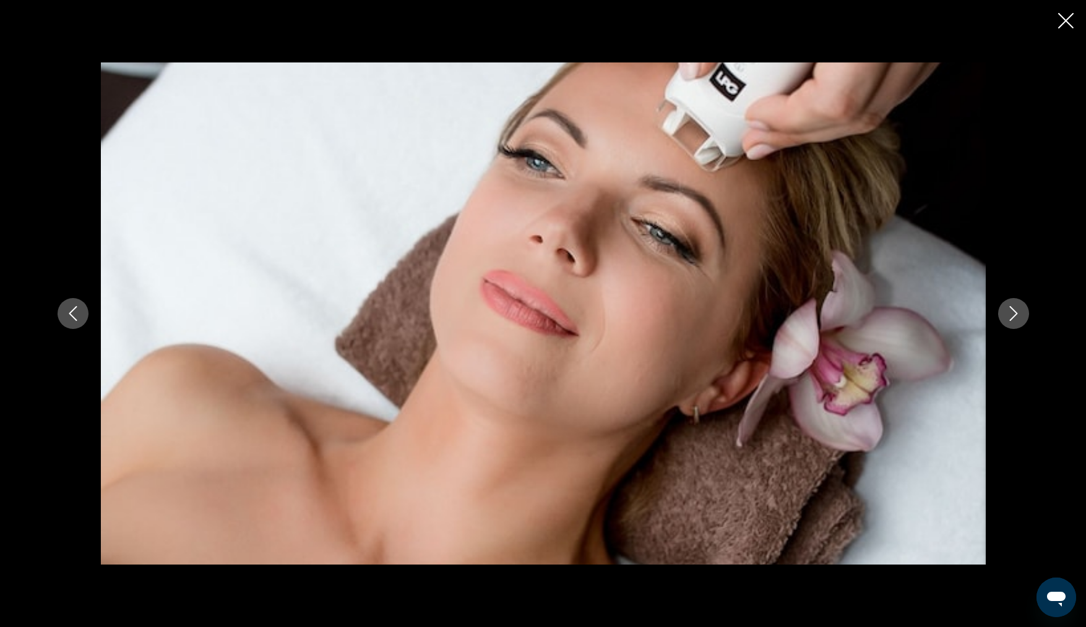
click at [1015, 311] on icon "Next image" at bounding box center [1013, 313] width 15 height 15
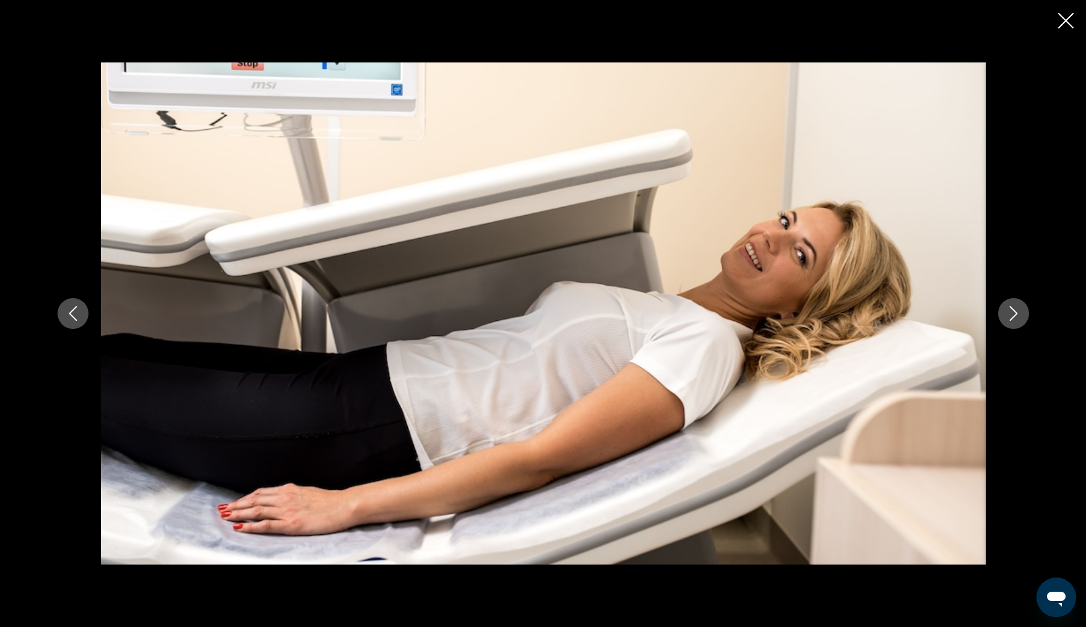
click at [1015, 311] on icon "Next image" at bounding box center [1013, 313] width 15 height 15
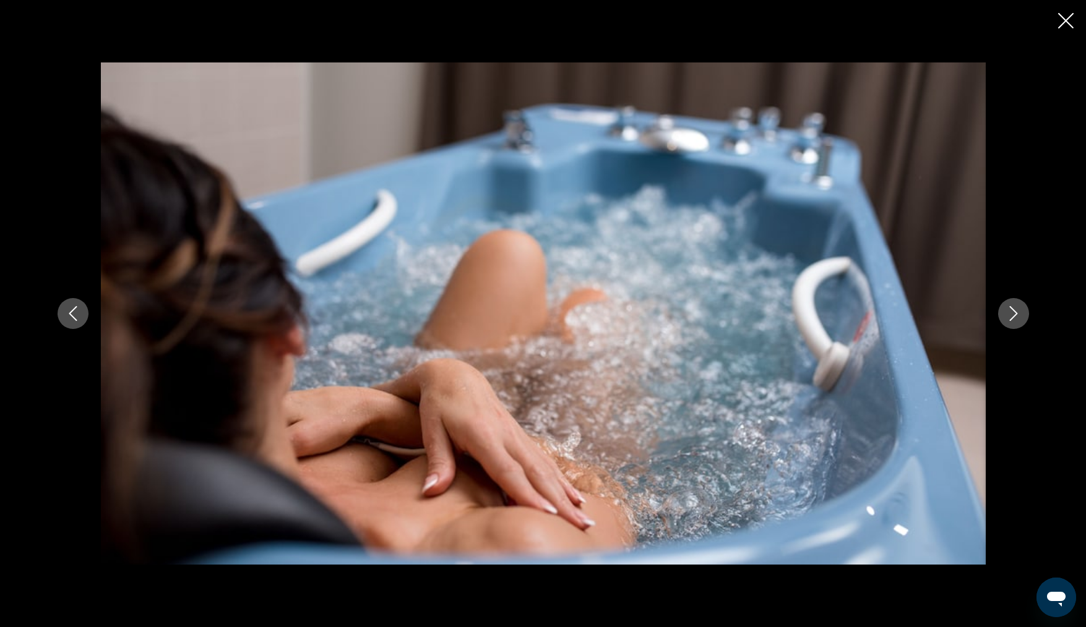
click at [1015, 311] on icon "Next image" at bounding box center [1013, 313] width 15 height 15
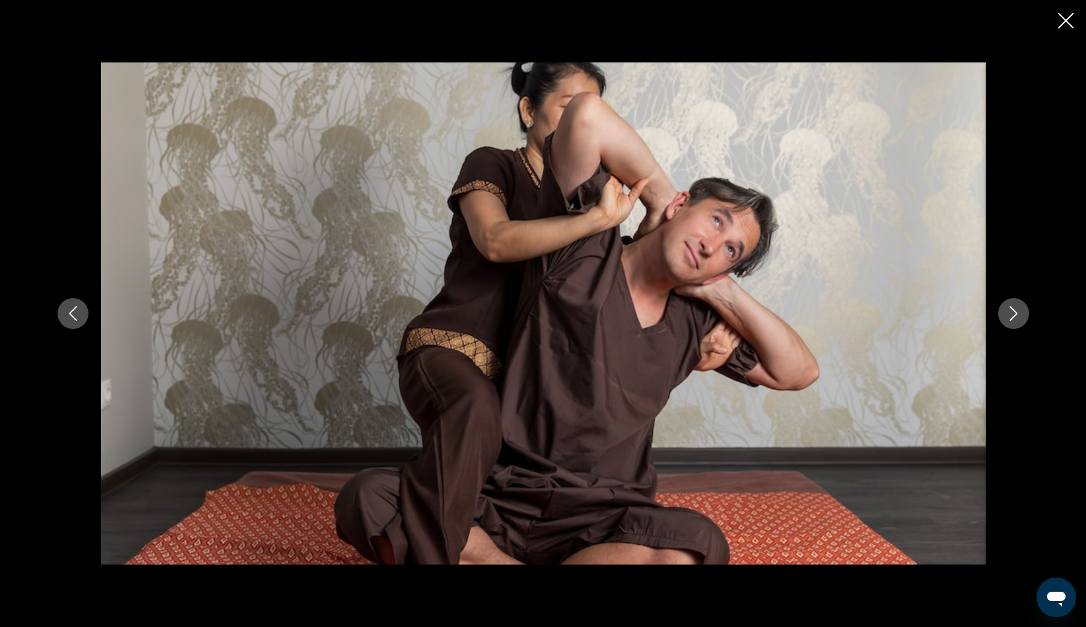
click at [1016, 311] on icon "Next image" at bounding box center [1013, 313] width 15 height 15
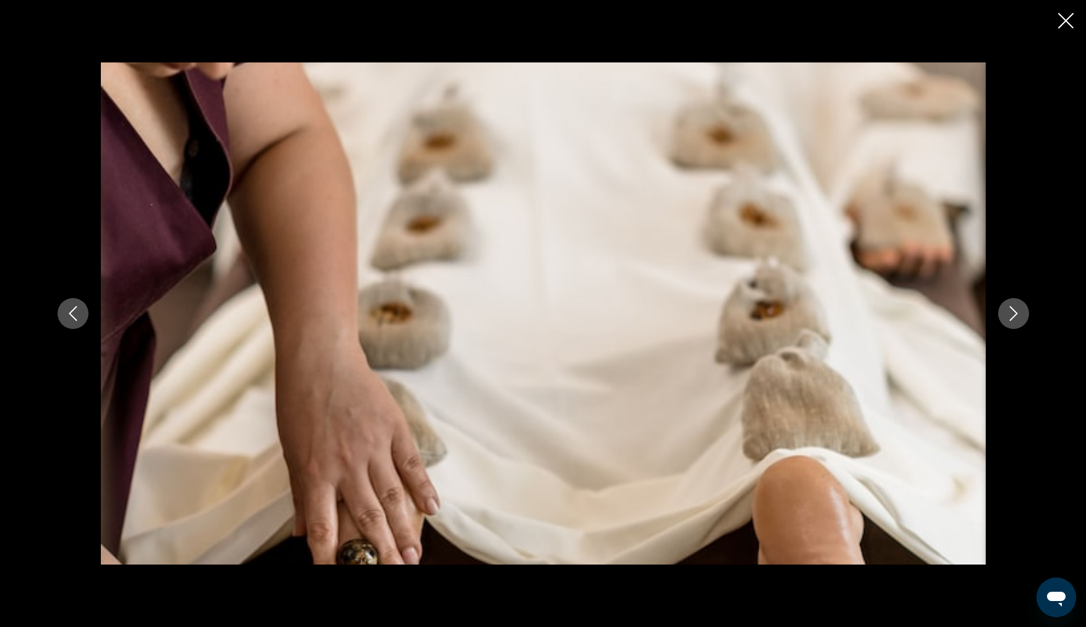
click at [1016, 311] on icon "Next image" at bounding box center [1013, 313] width 15 height 15
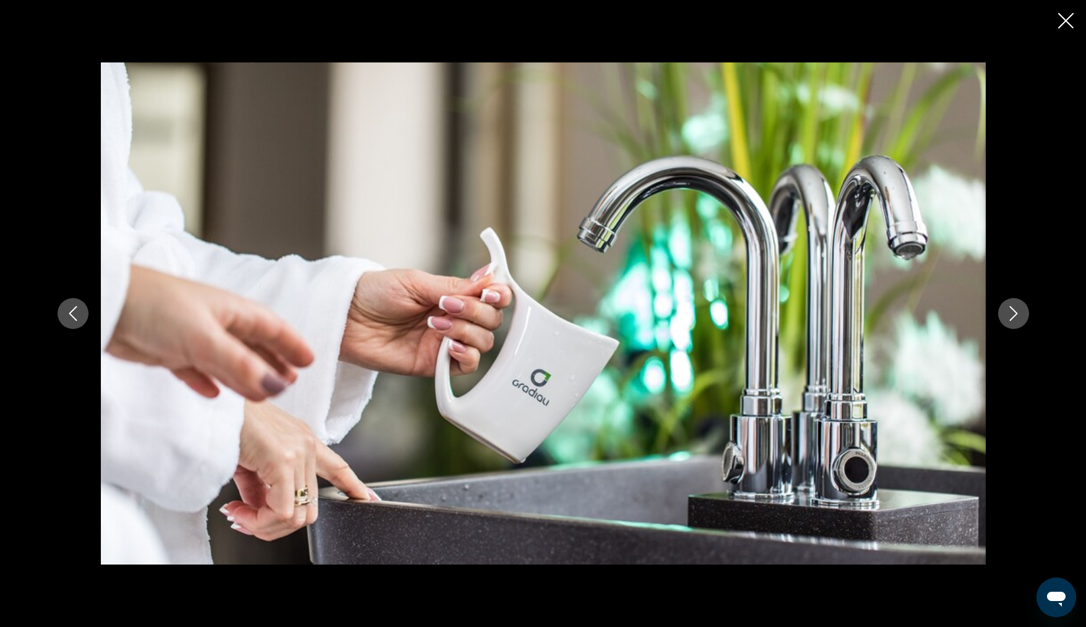
click at [1016, 311] on icon "Next image" at bounding box center [1013, 313] width 15 height 15
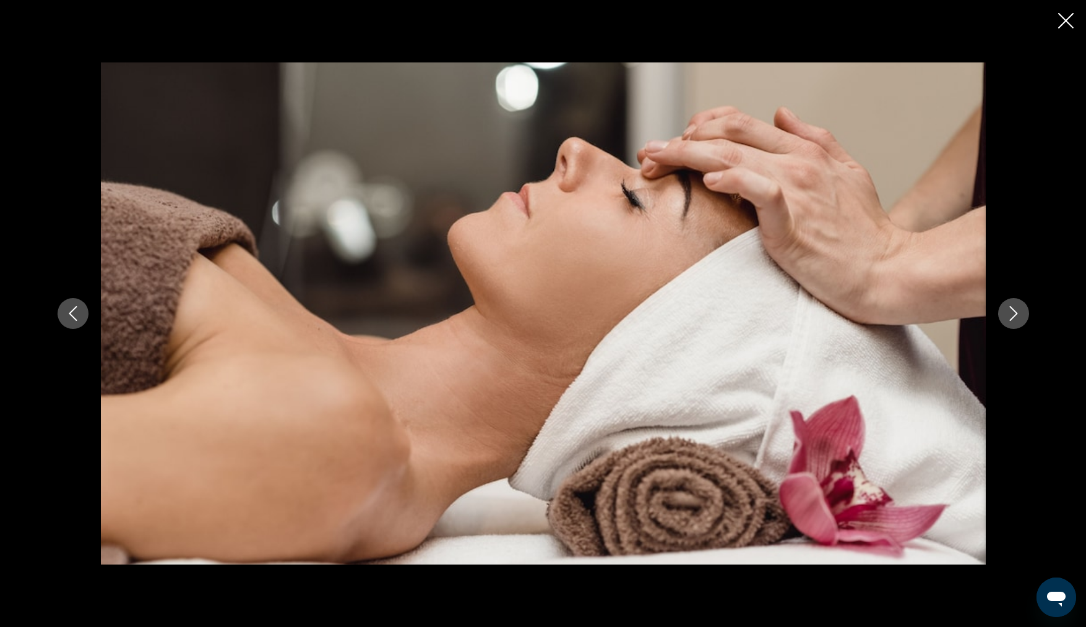
click at [1017, 311] on icon "Next image" at bounding box center [1013, 313] width 15 height 15
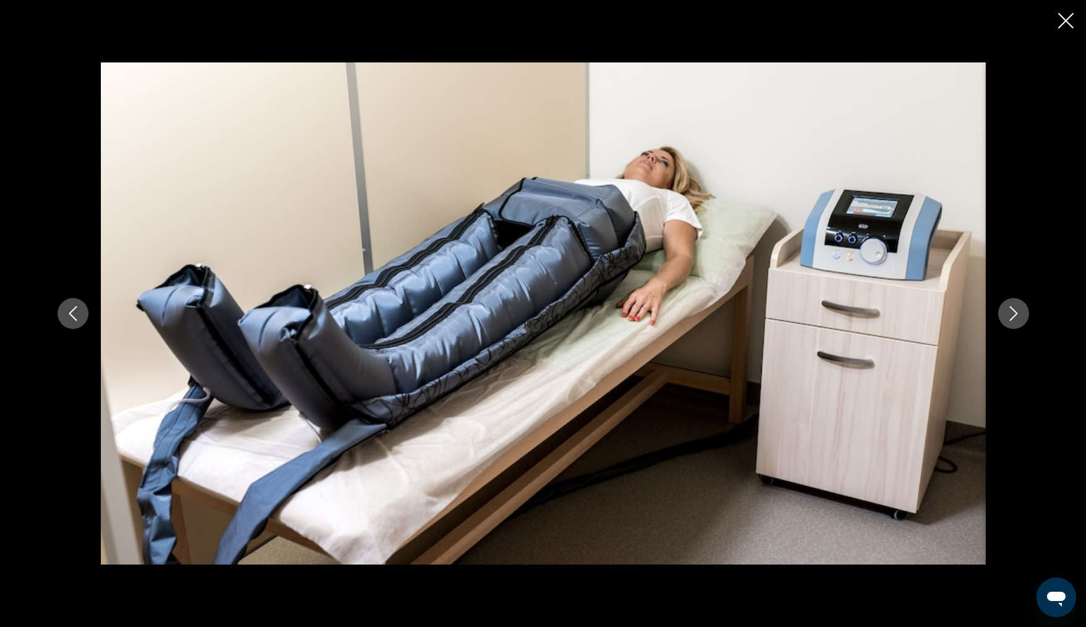
click at [1017, 311] on icon "Next image" at bounding box center [1013, 313] width 15 height 15
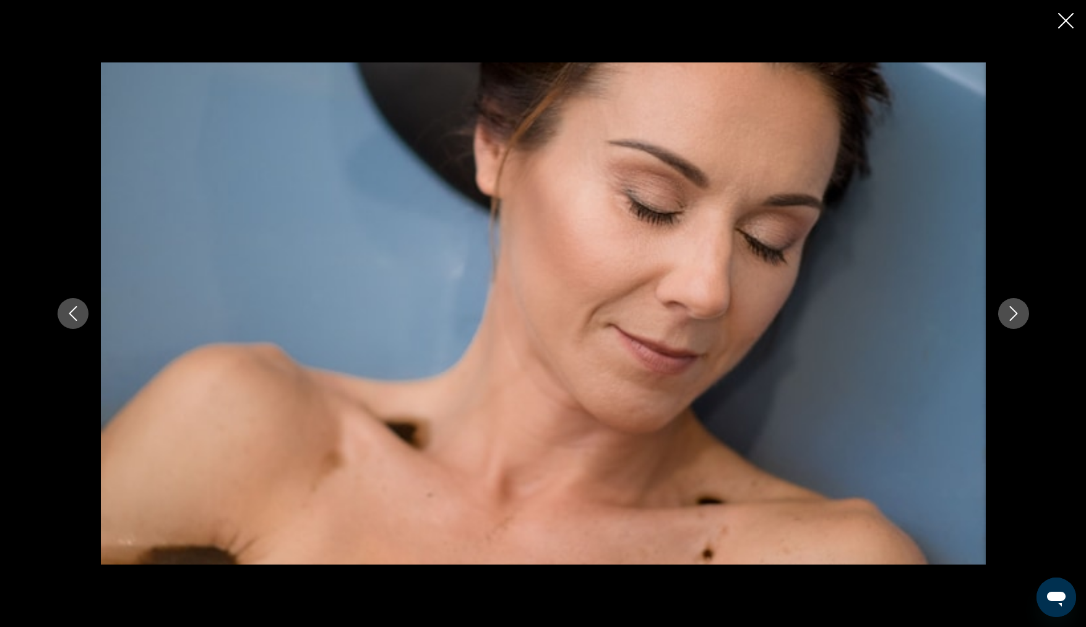
click at [1010, 304] on button "Next image" at bounding box center [1013, 313] width 31 height 31
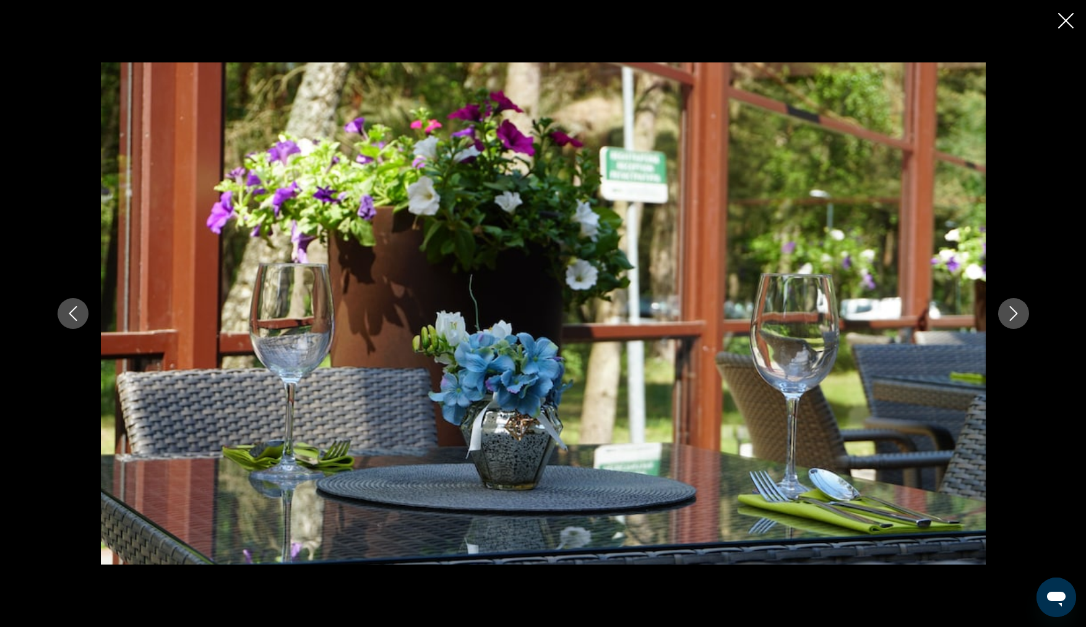
click at [1010, 304] on button "Next image" at bounding box center [1013, 313] width 31 height 31
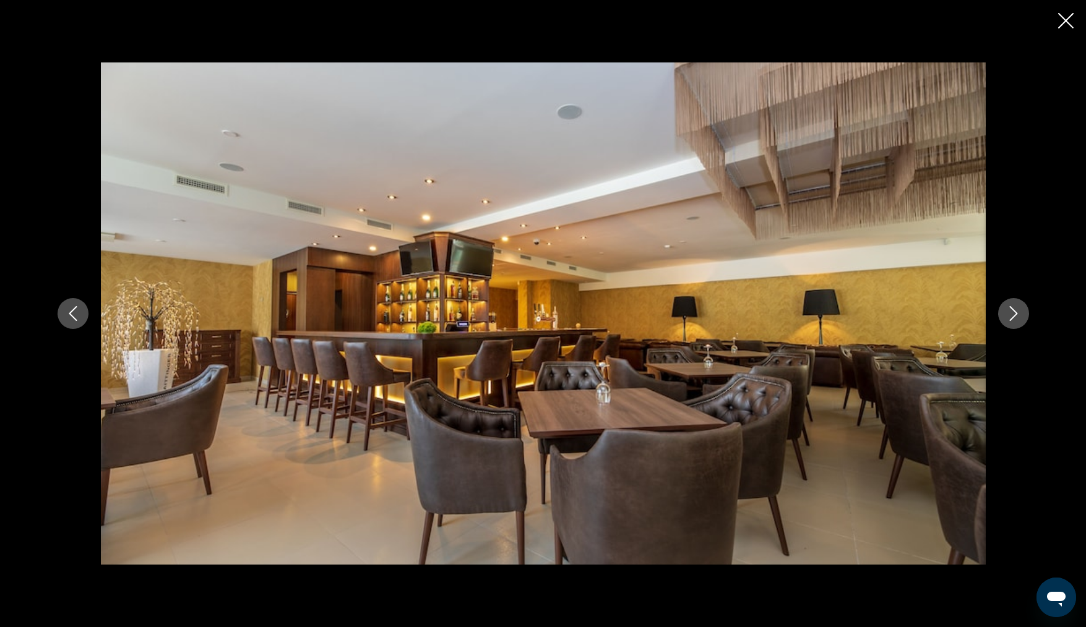
click at [1062, 25] on icon "Close slideshow" at bounding box center [1065, 20] width 15 height 15
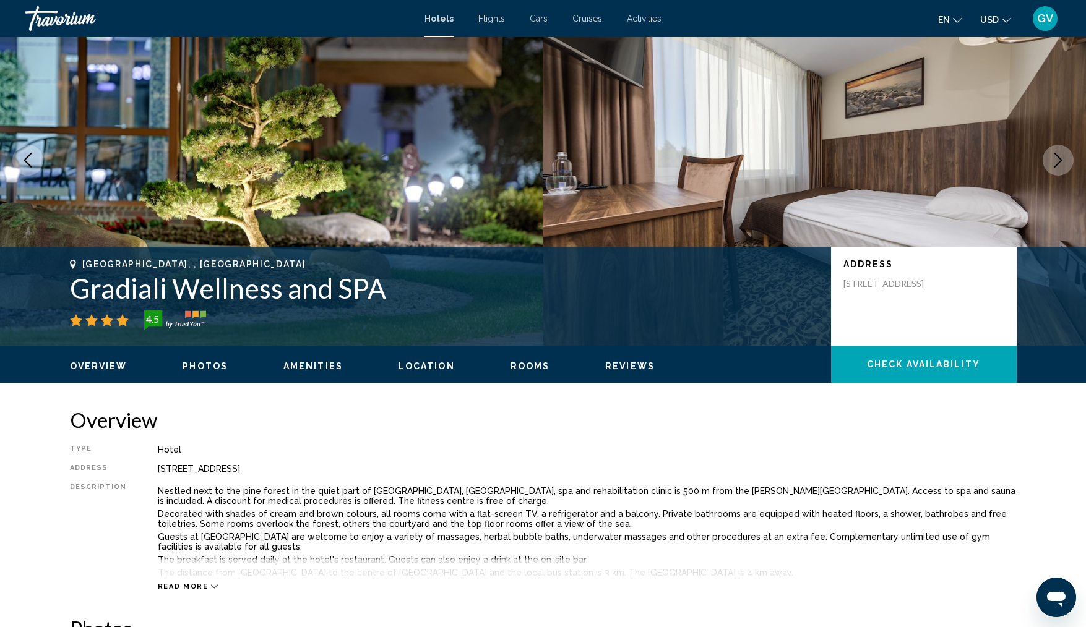
scroll to position [0, 0]
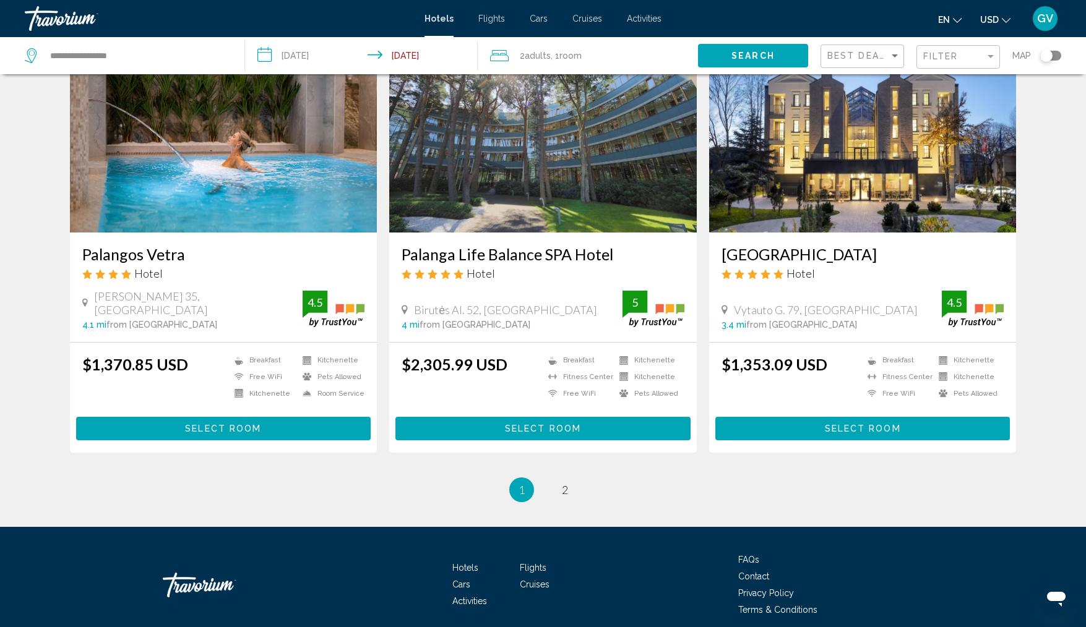
scroll to position [1427, 0]
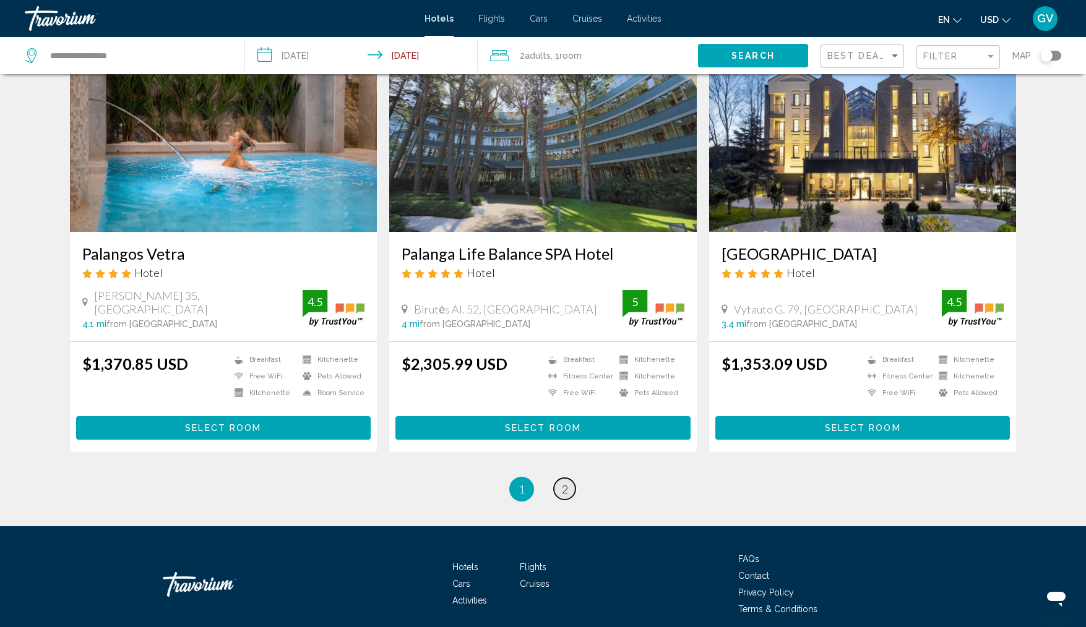
click at [565, 483] on span "2" at bounding box center [565, 490] width 6 height 14
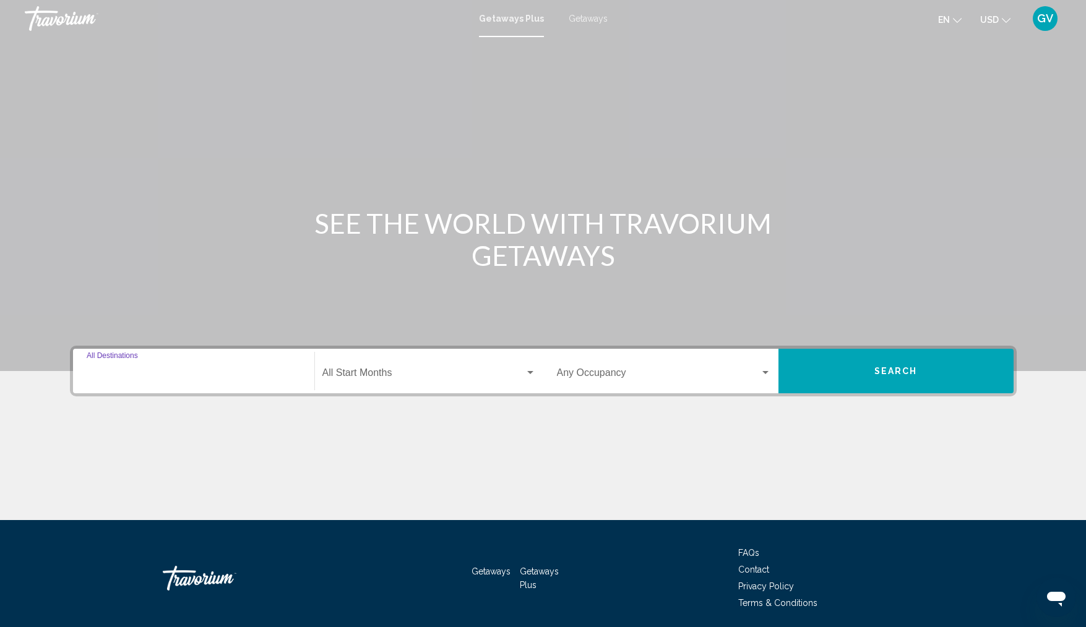
click at [133, 379] on input "Destination All Destinations" at bounding box center [194, 375] width 214 height 11
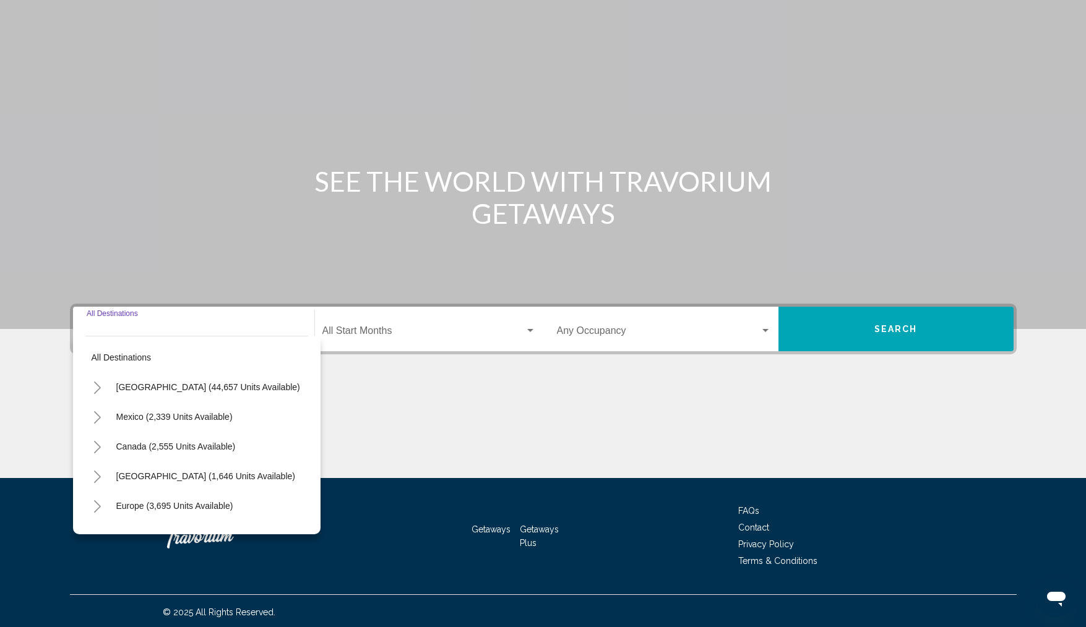
scroll to position [45, 0]
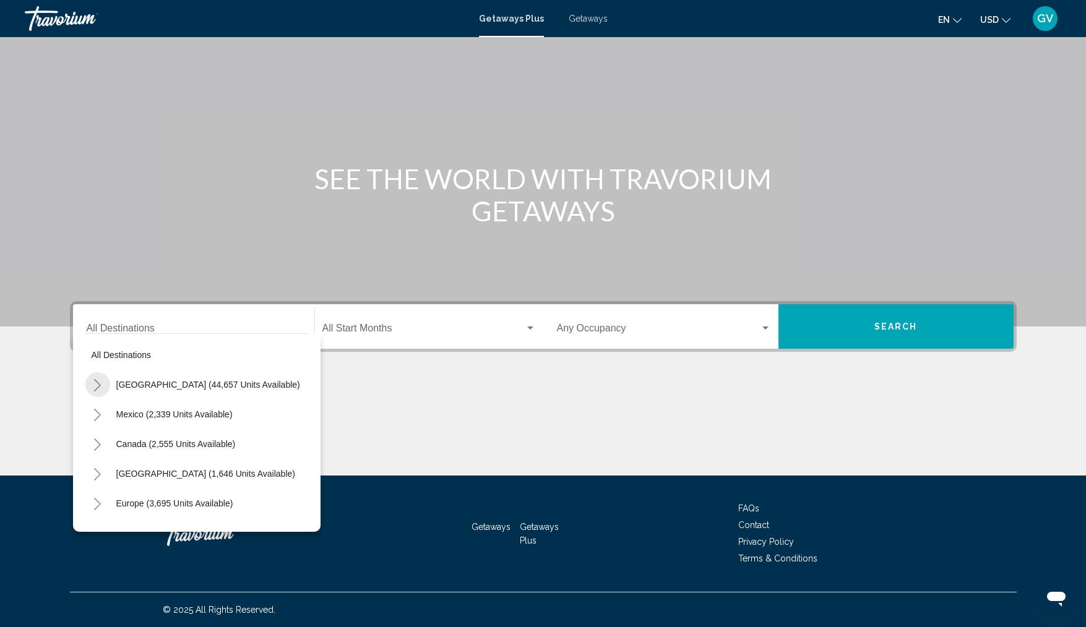
click at [98, 380] on icon "Toggle United States (44,657 units available)" at bounding box center [97, 385] width 9 height 12
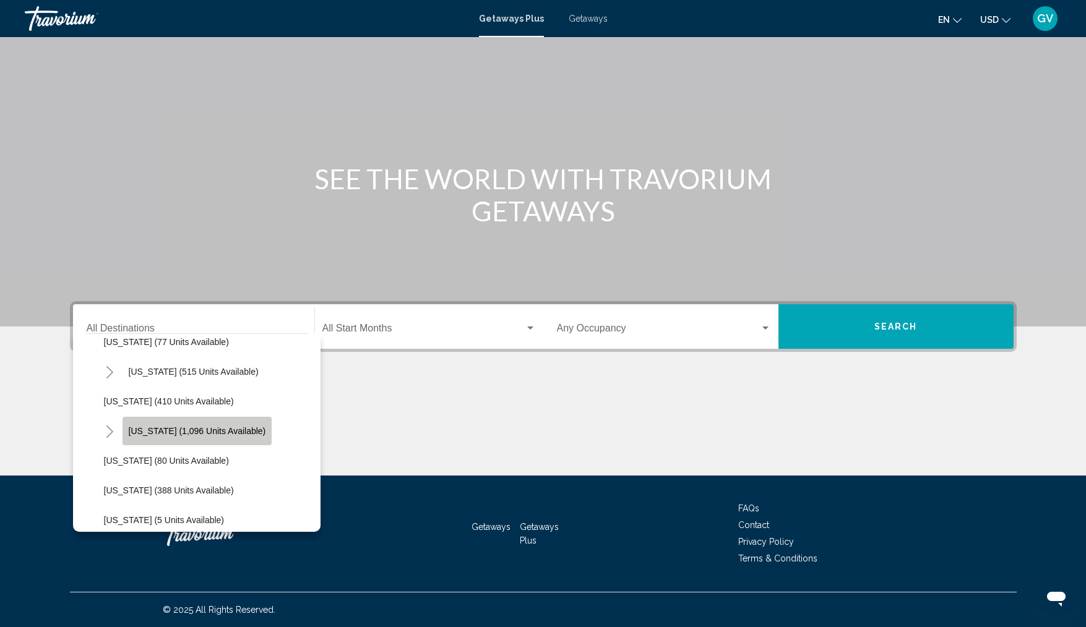
click at [186, 430] on span "[US_STATE] (1,096 units available)" at bounding box center [197, 431] width 137 height 10
type input "**********"
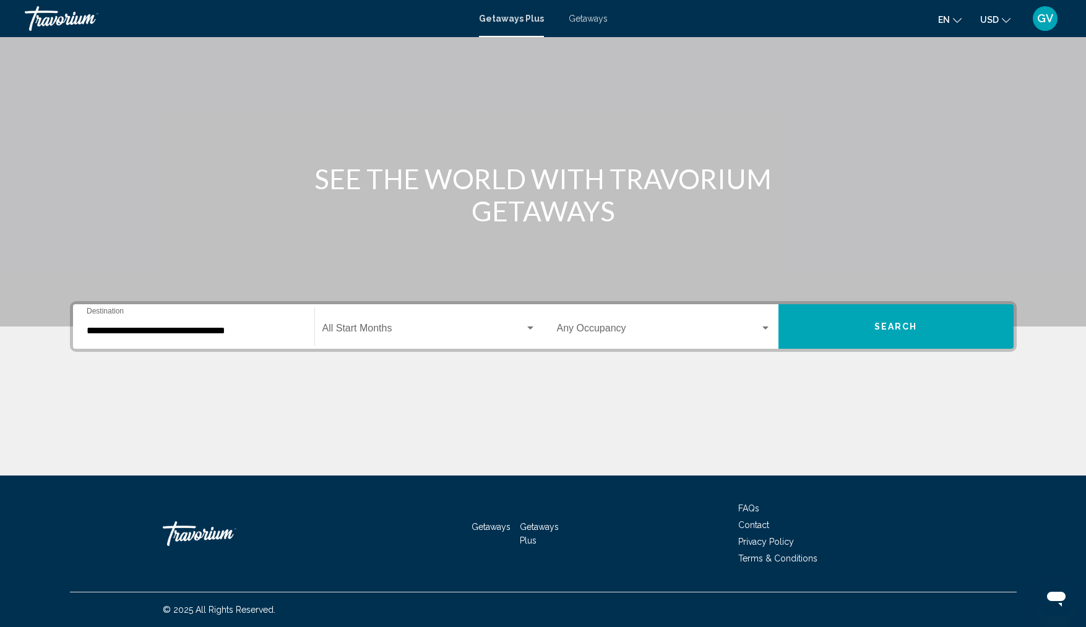
click at [377, 323] on div "Start Month All Start Months" at bounding box center [428, 326] width 213 height 39
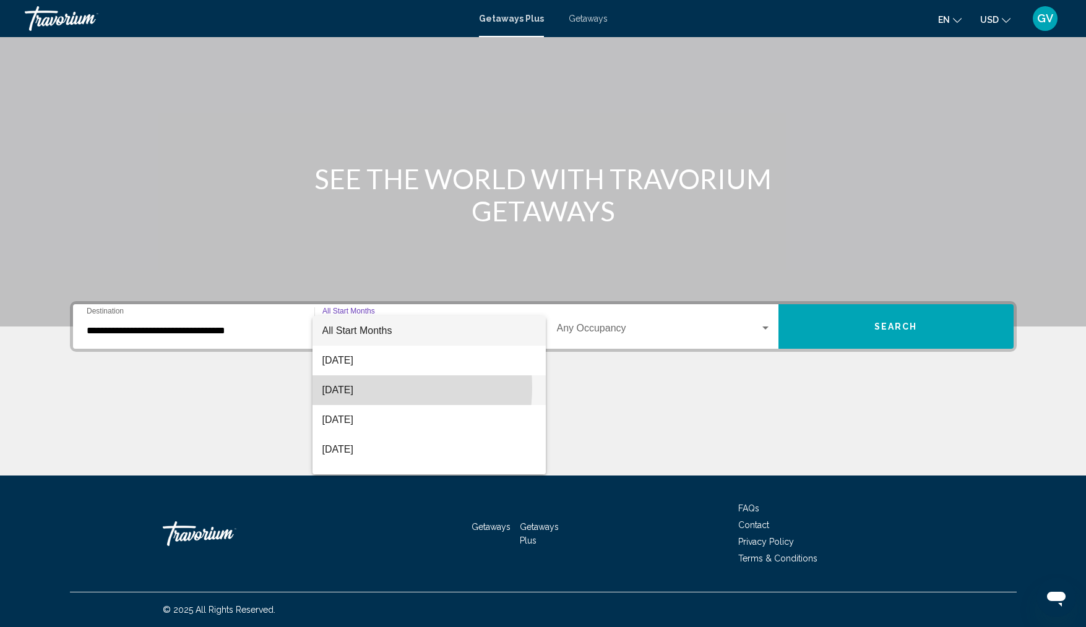
click at [350, 387] on span "[DATE]" at bounding box center [428, 391] width 213 height 30
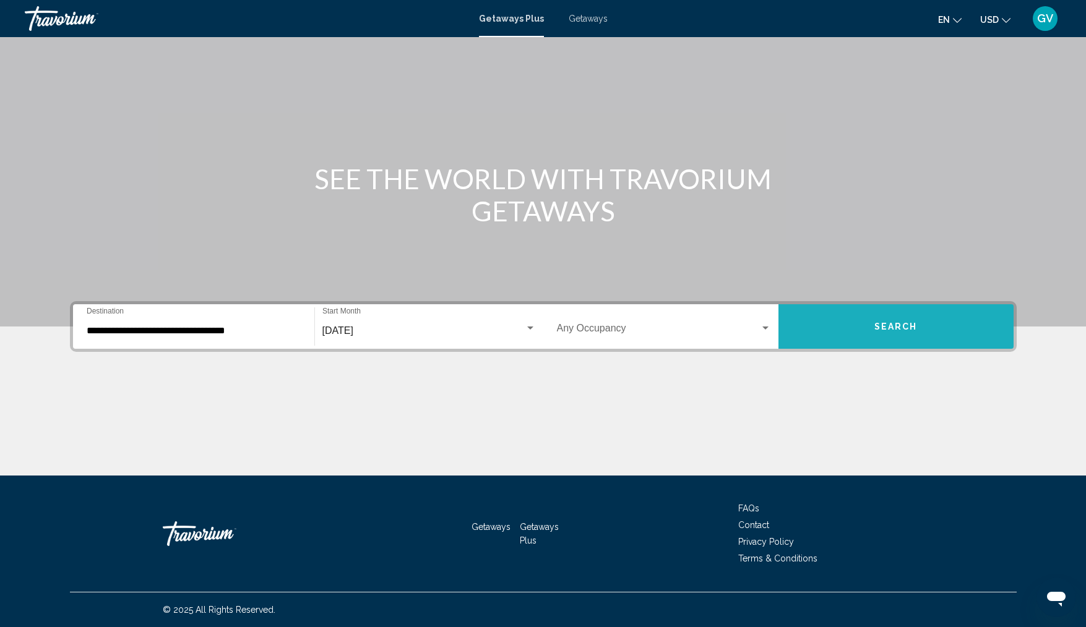
click at [864, 333] on button "Search" at bounding box center [895, 326] width 235 height 45
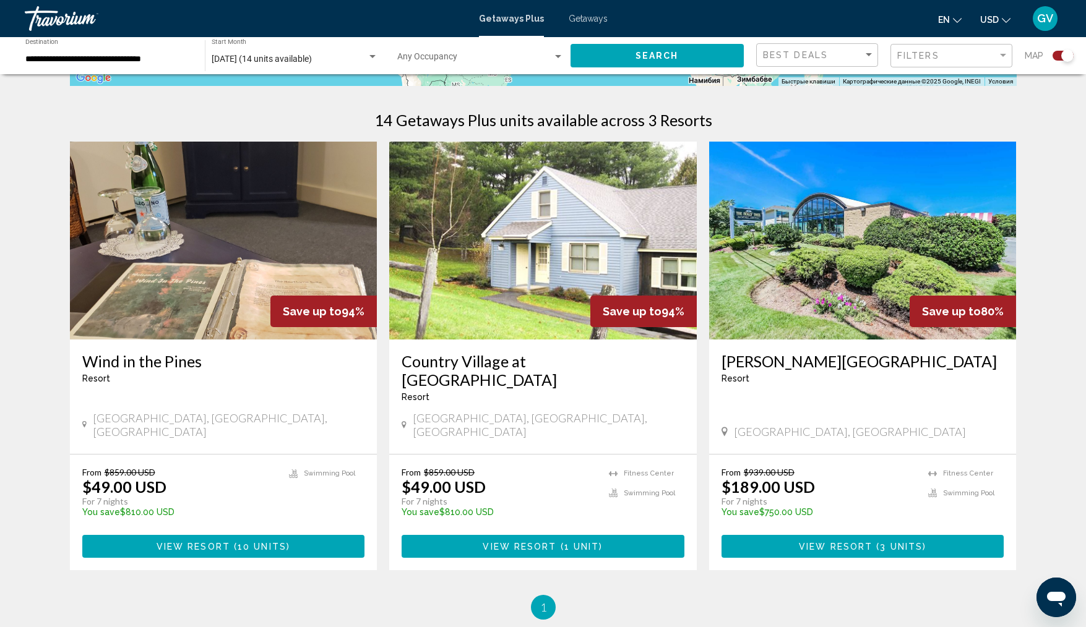
scroll to position [408, 0]
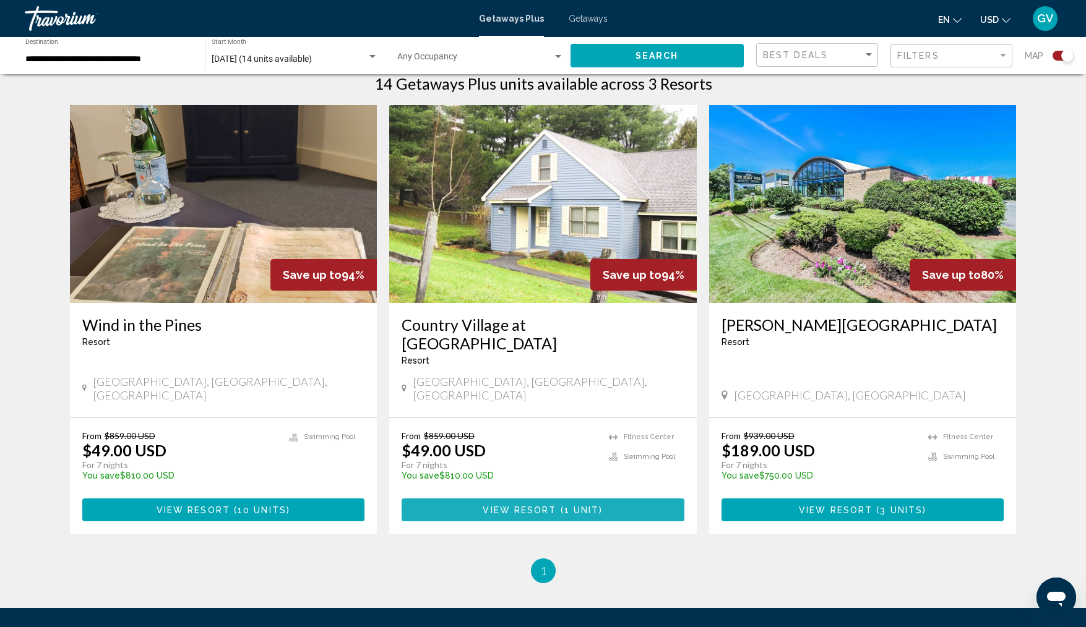
click at [565, 505] on span "1 unit" at bounding box center [581, 510] width 35 height 10
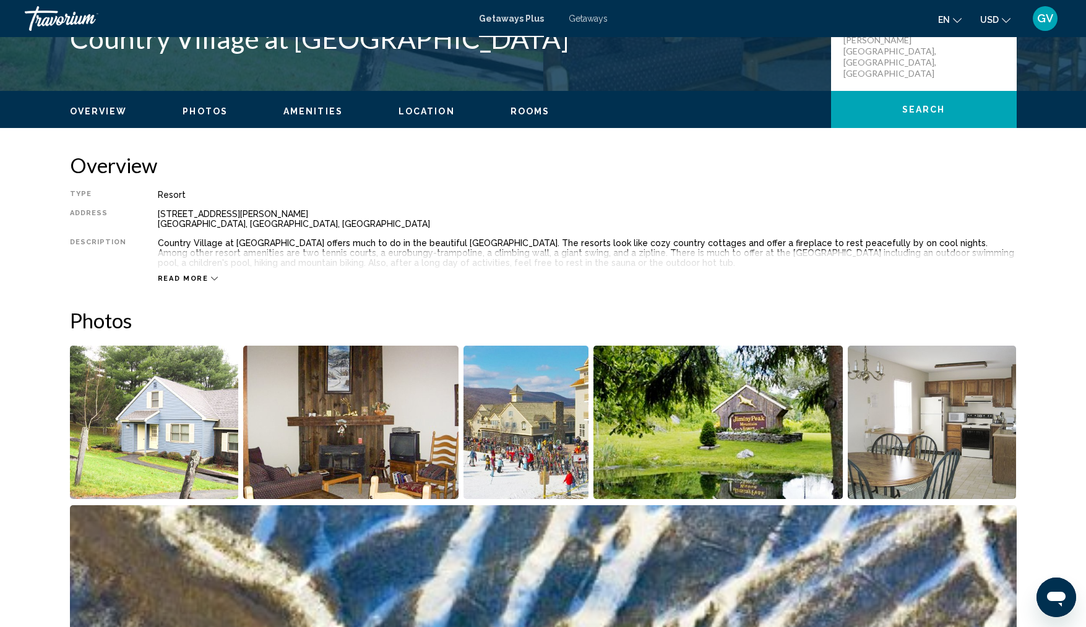
scroll to position [322, 0]
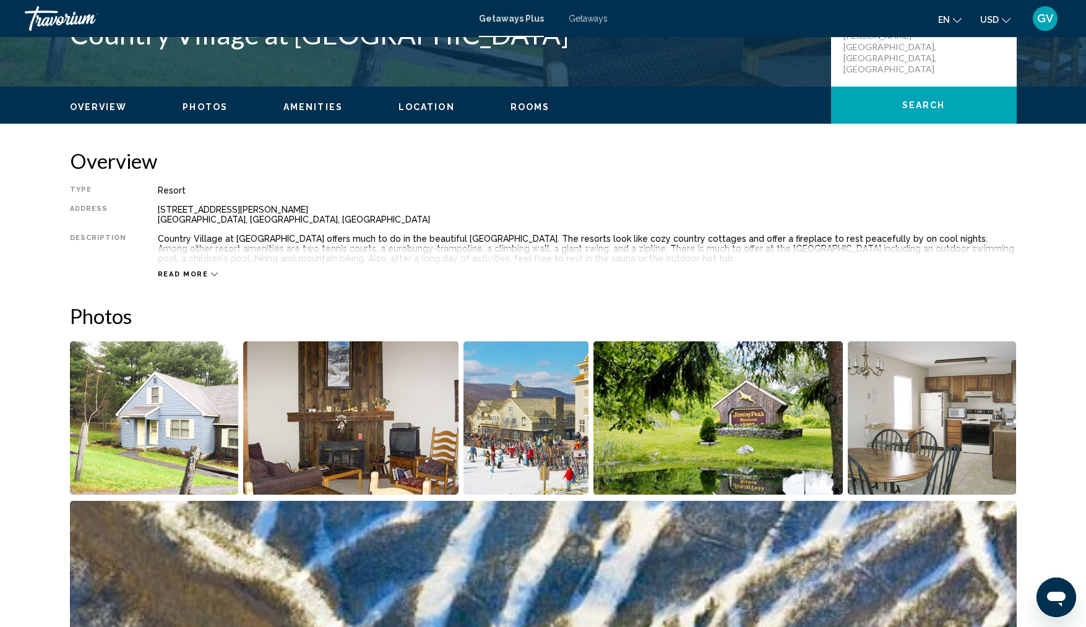
click at [211, 271] on icon "Main content" at bounding box center [214, 274] width 7 height 7
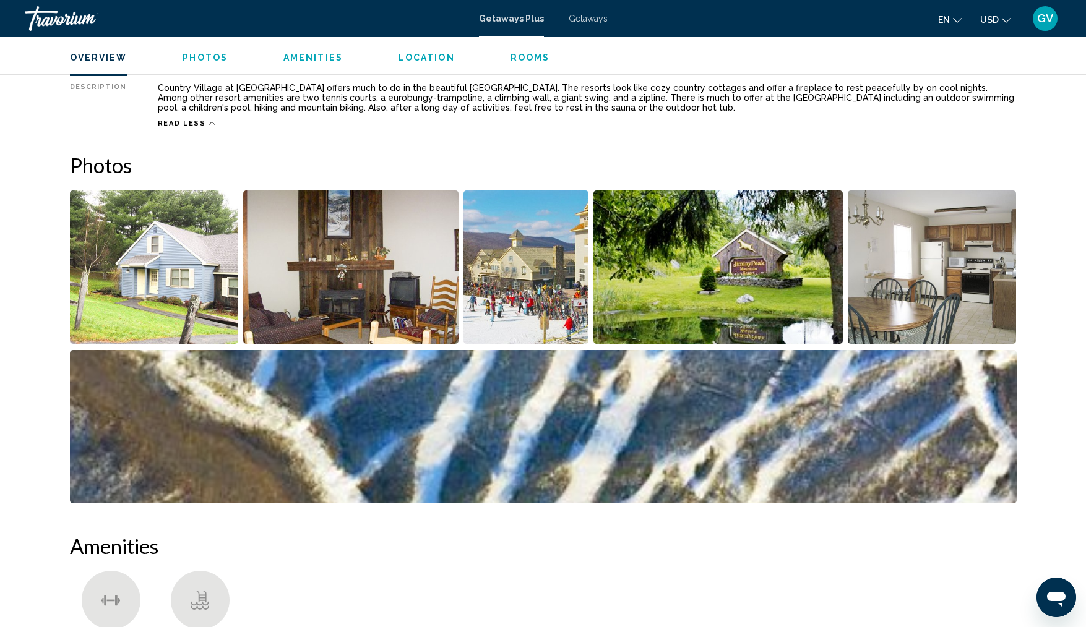
scroll to position [457, 0]
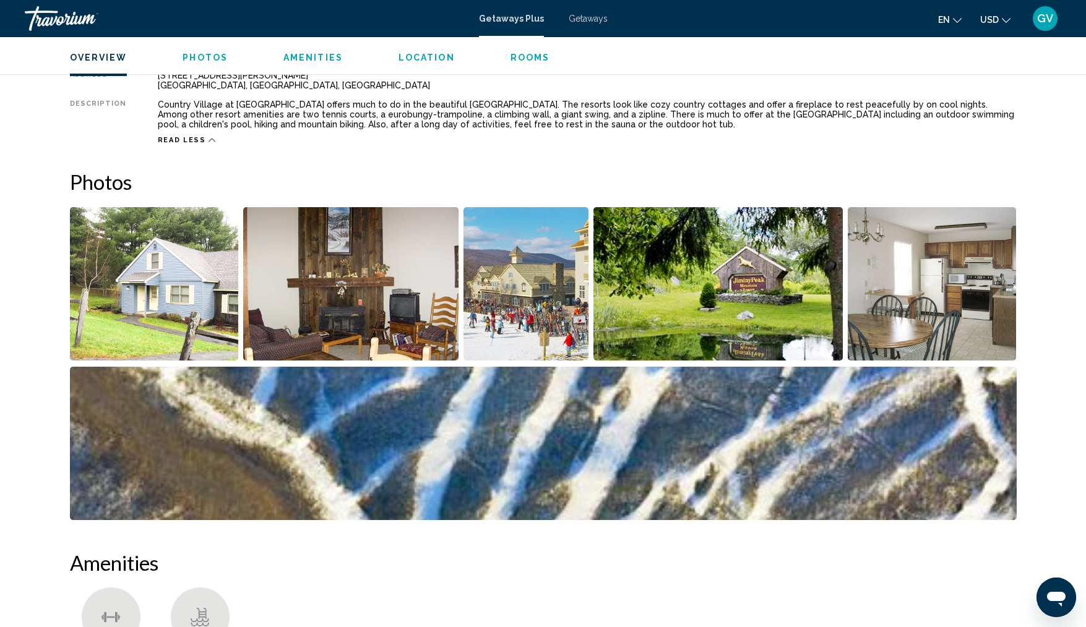
click at [877, 438] on img "Open full-screen image slider" at bounding box center [543, 443] width 947 height 153
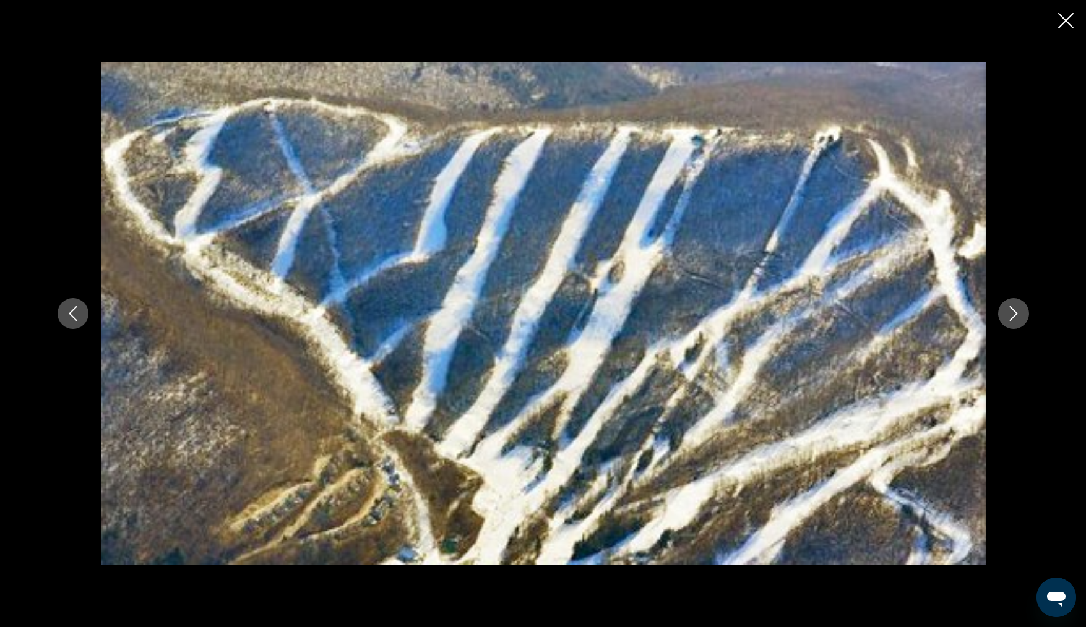
click at [1065, 19] on icon "Close slideshow" at bounding box center [1065, 20] width 15 height 15
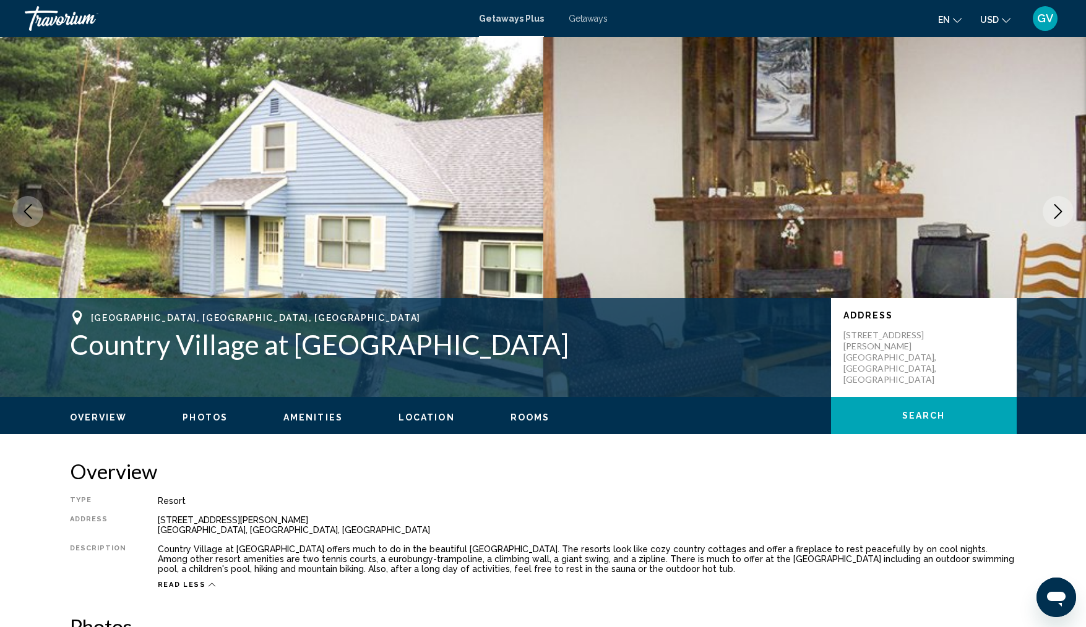
scroll to position [0, 0]
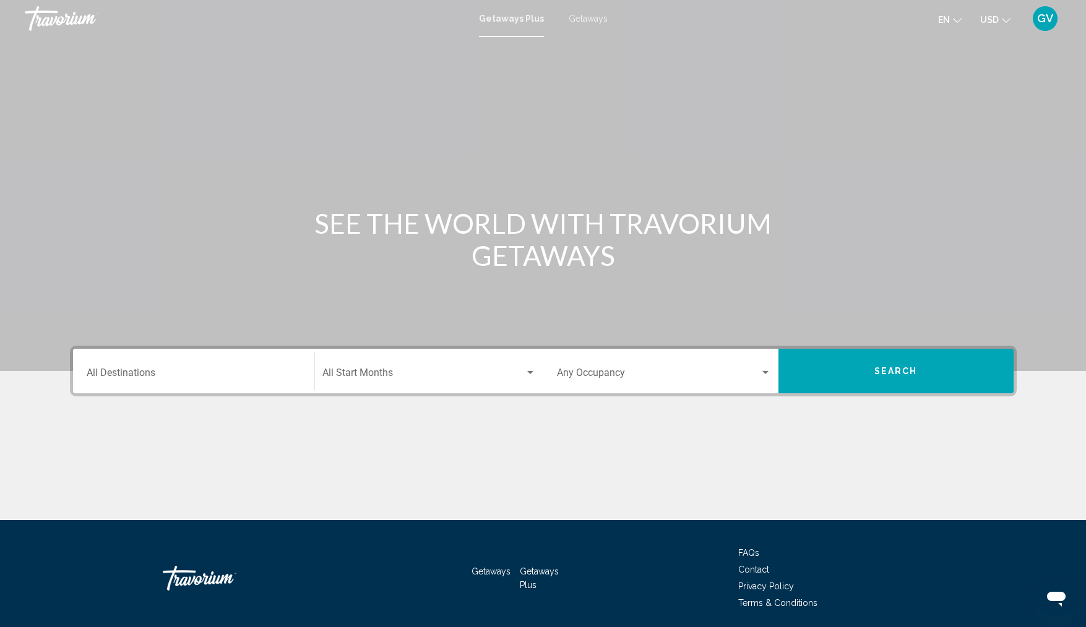
click at [585, 20] on span "Getaways" at bounding box center [588, 19] width 39 height 10
click at [172, 372] on input "Destination All Destinations" at bounding box center [194, 375] width 214 height 11
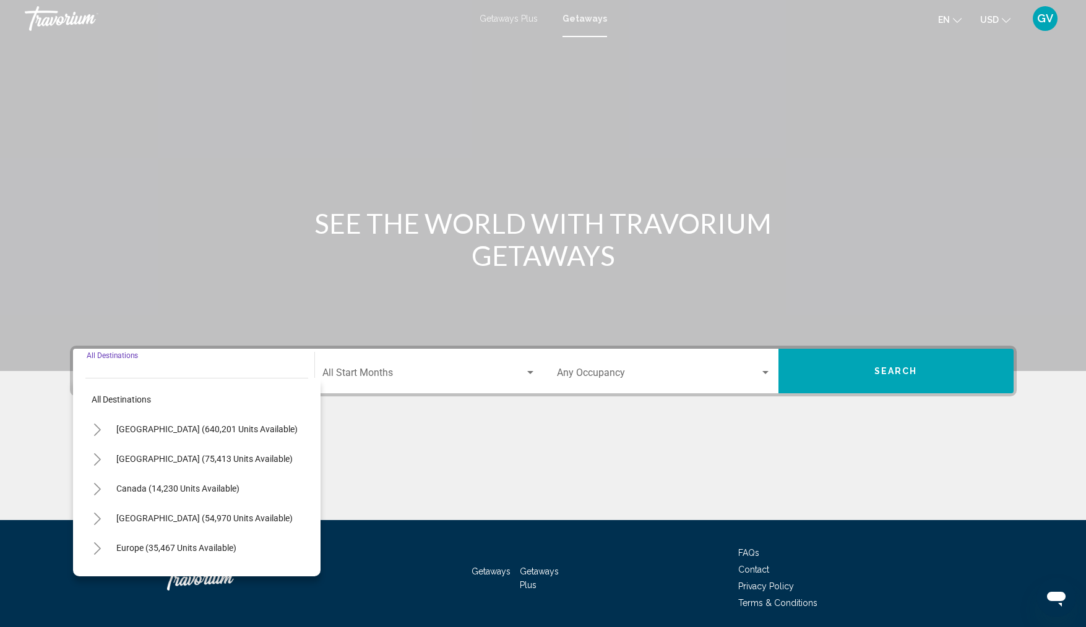
scroll to position [45, 0]
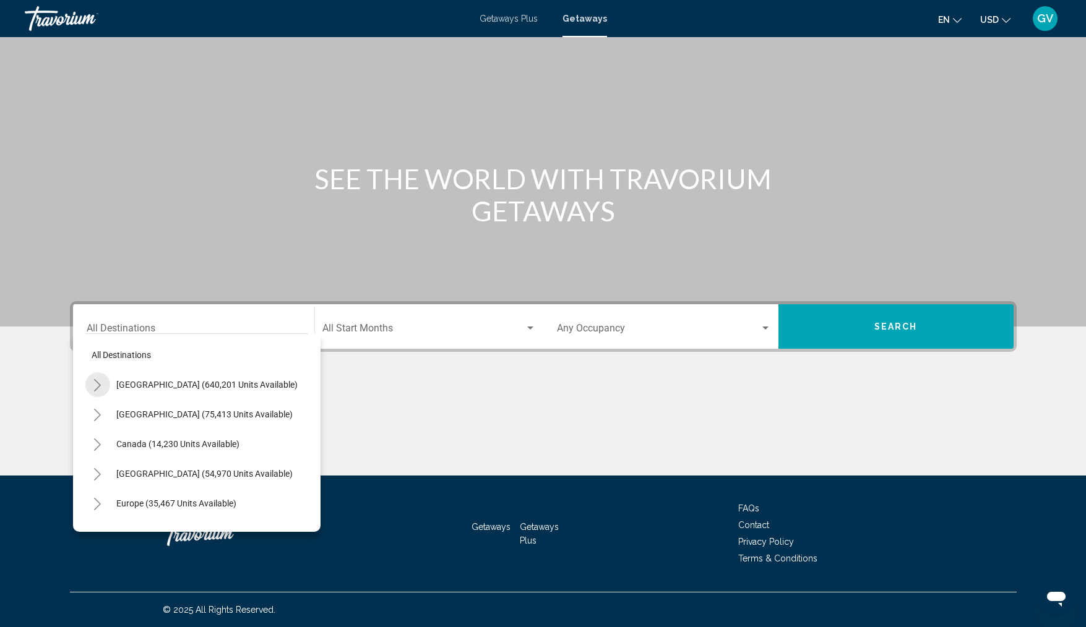
click at [97, 380] on icon "Toggle United States (640,201 units available)" at bounding box center [97, 385] width 9 height 12
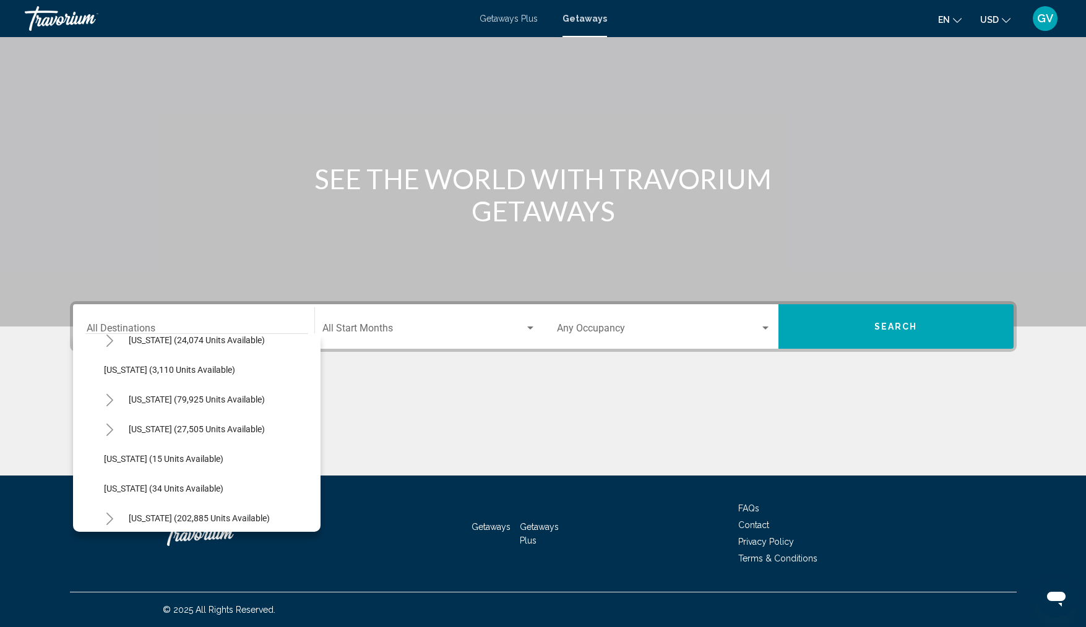
scroll to position [111, 0]
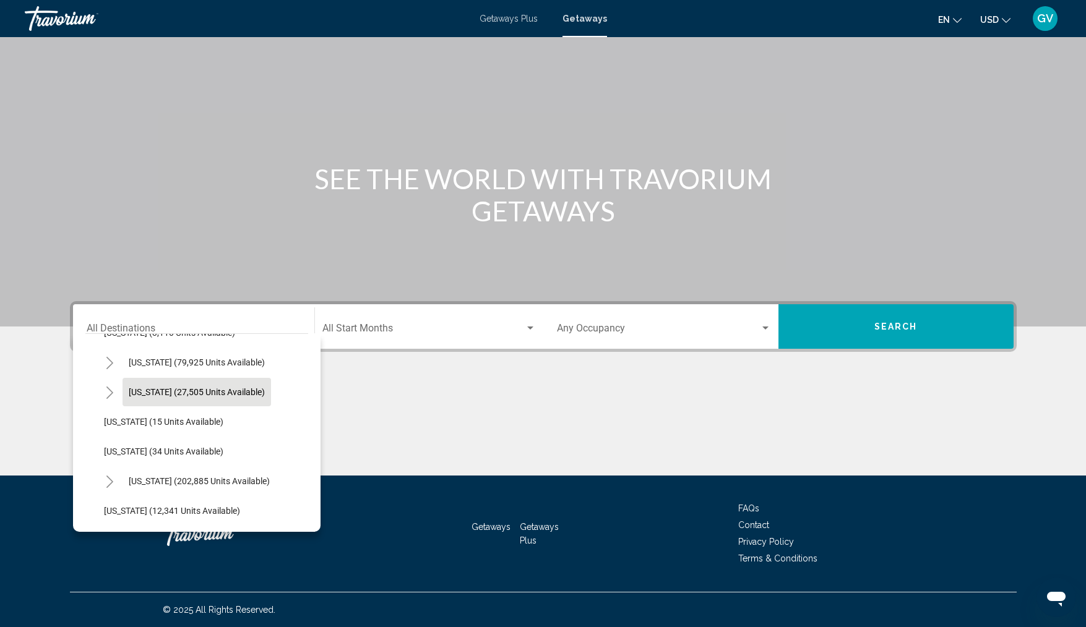
click at [167, 398] on button "[US_STATE] (27,505 units available)" at bounding box center [196, 392] width 148 height 28
type input "**********"
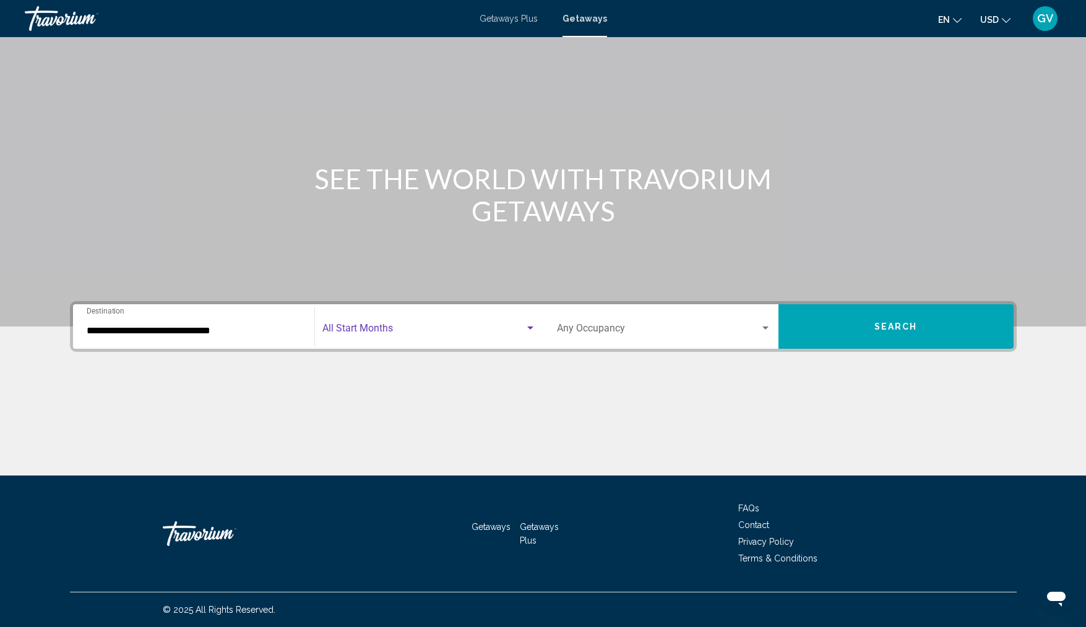
click at [533, 325] on div "Search widget" at bounding box center [530, 329] width 11 height 10
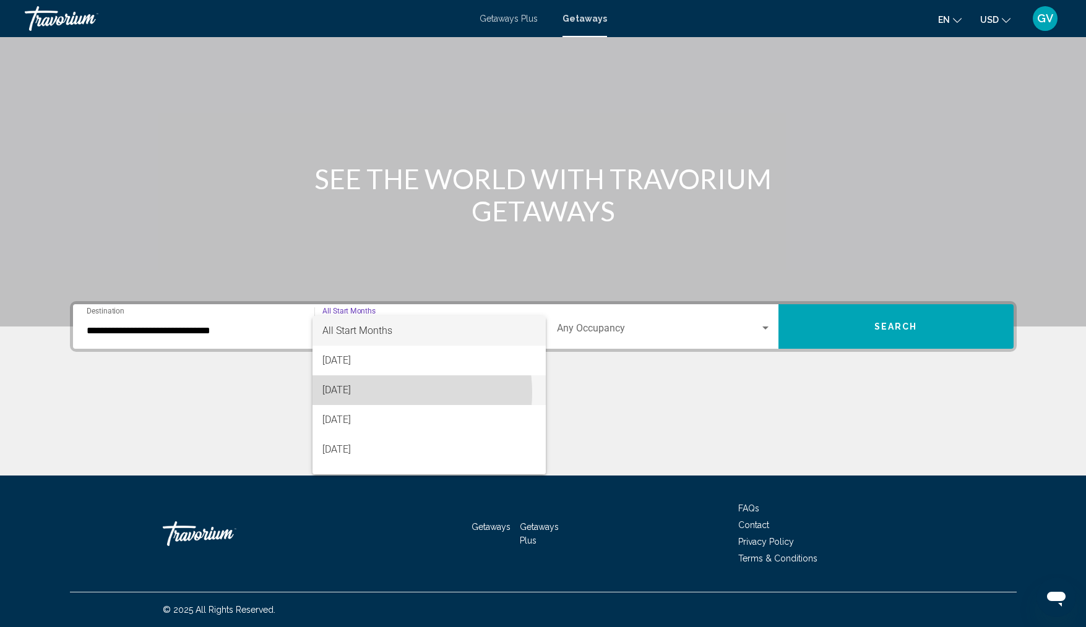
click at [381, 393] on span "[DATE]" at bounding box center [428, 391] width 213 height 30
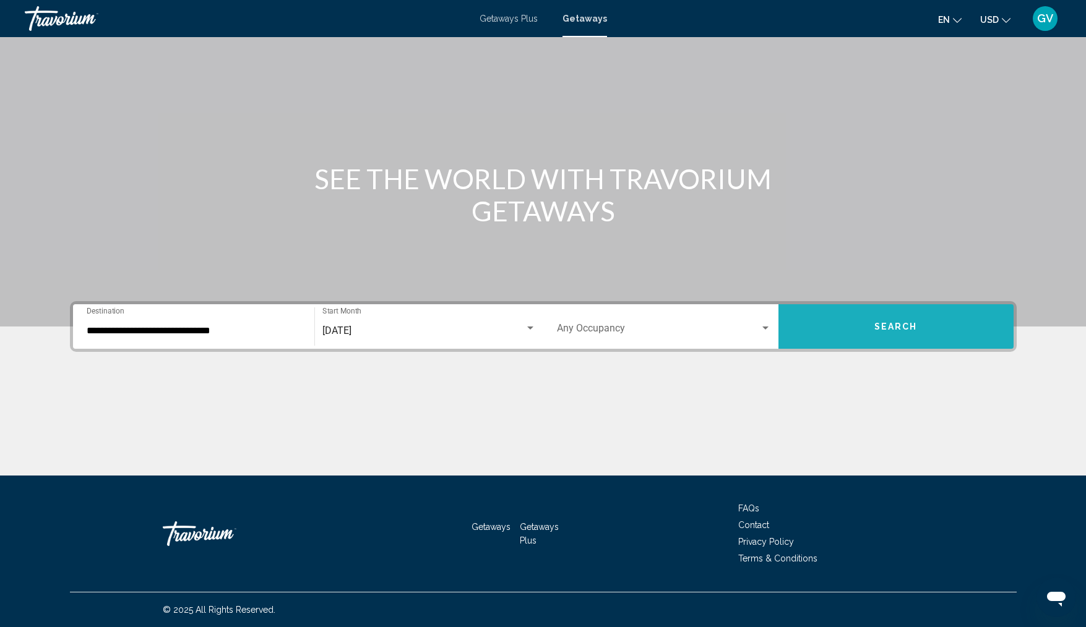
click at [860, 321] on button "Search" at bounding box center [895, 326] width 235 height 45
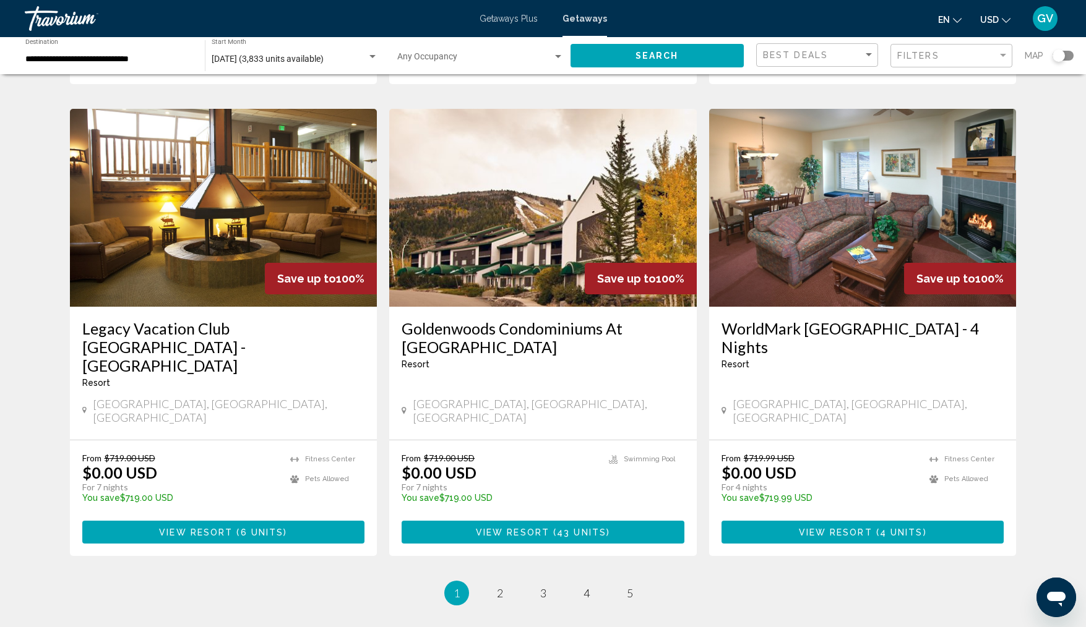
scroll to position [1427, 0]
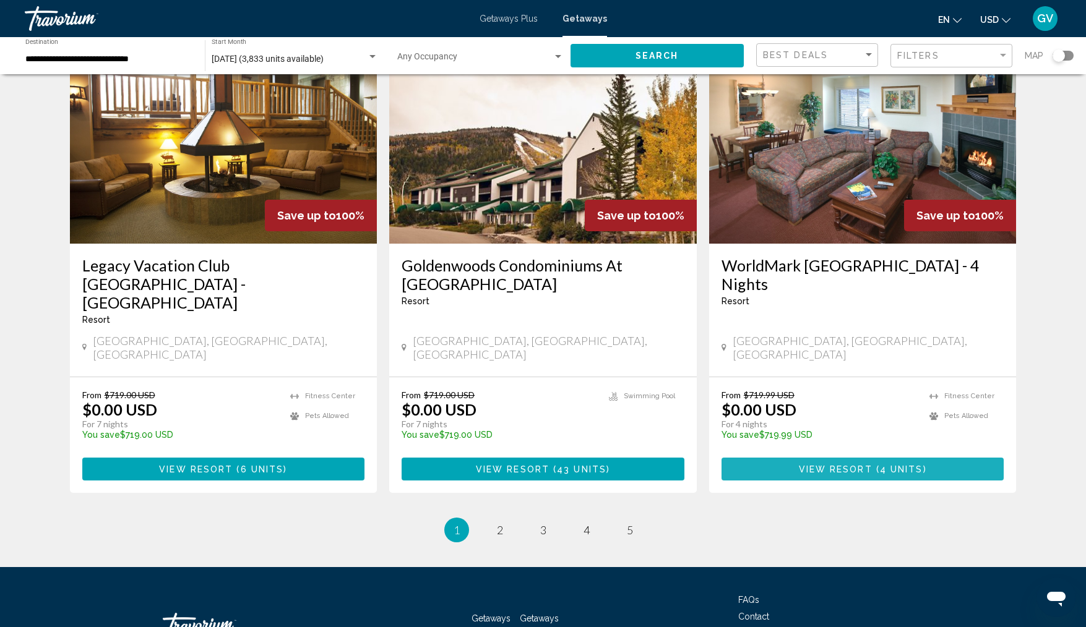
click at [850, 458] on button "View Resort ( 4 units )" at bounding box center [862, 469] width 283 height 23
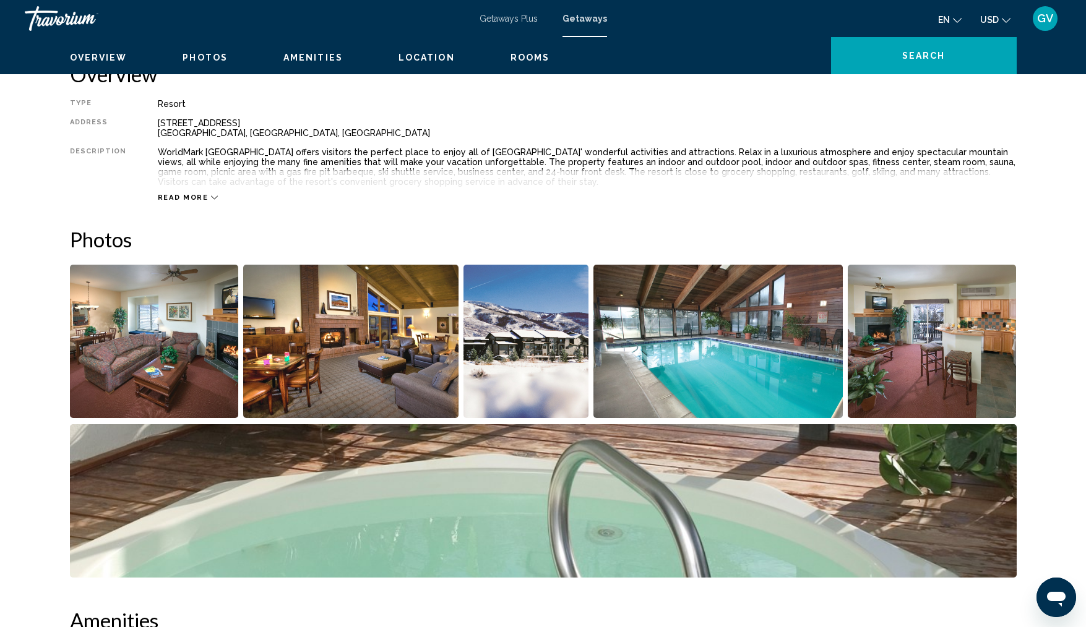
scroll to position [322, 0]
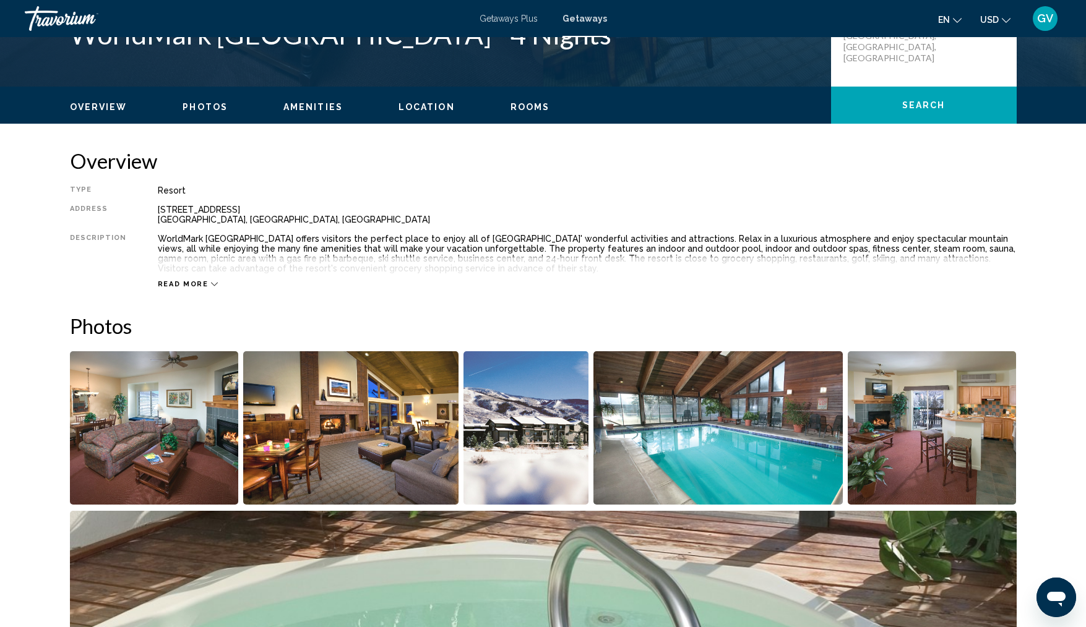
click at [529, 401] on img "Open full-screen image slider" at bounding box center [526, 427] width 126 height 153
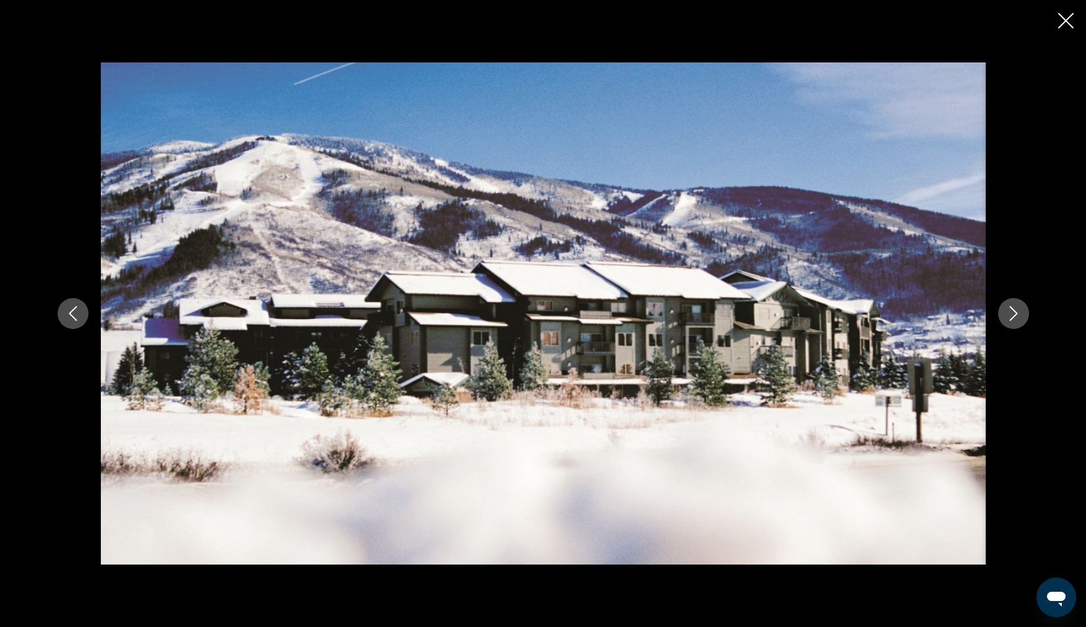
scroll to position [953, 0]
click at [1007, 325] on button "Next image" at bounding box center [1013, 313] width 31 height 31
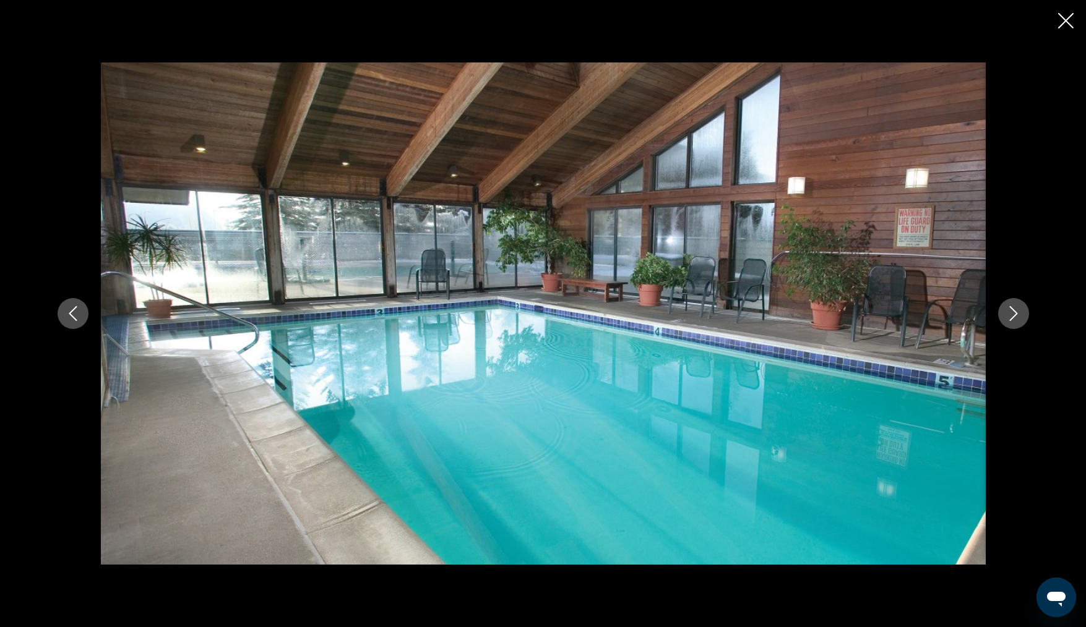
click at [1007, 325] on button "Next image" at bounding box center [1013, 313] width 31 height 31
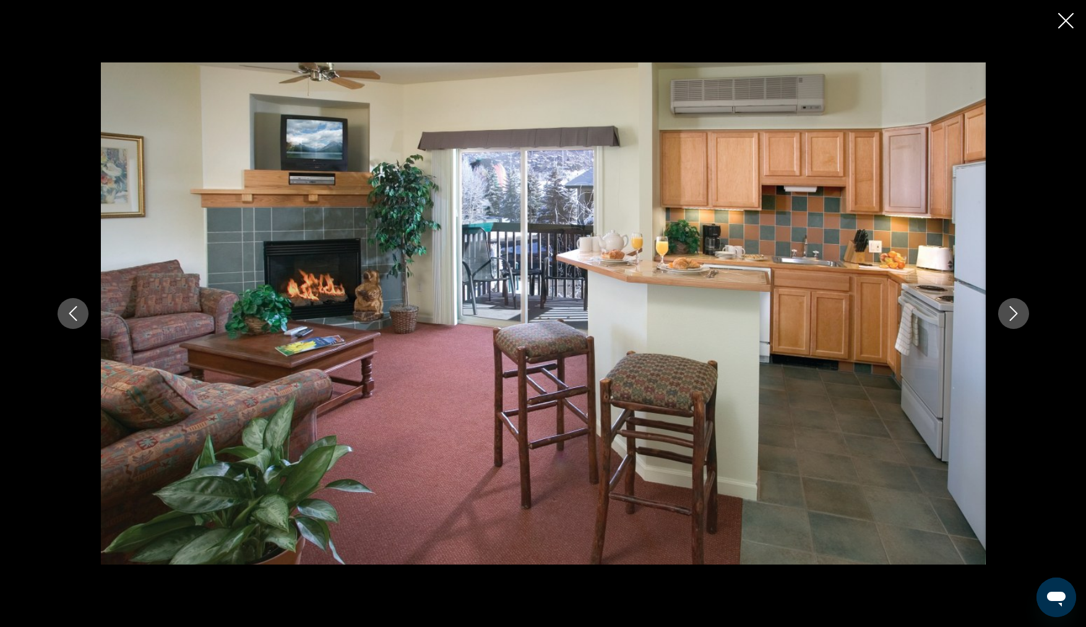
click at [1013, 309] on icon "Next image" at bounding box center [1013, 313] width 15 height 15
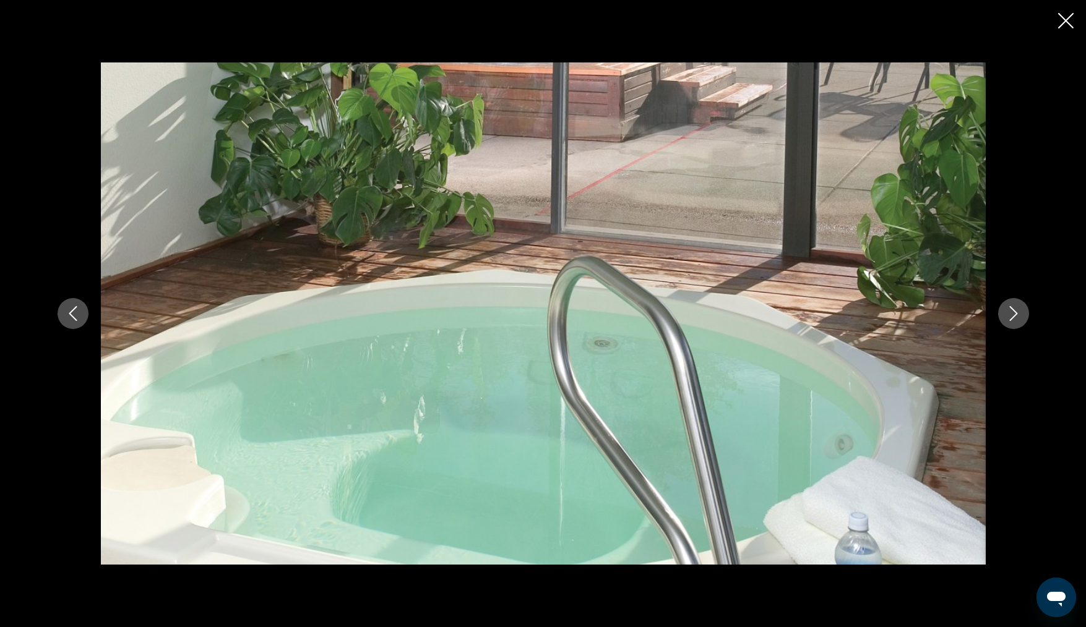
click at [1013, 309] on icon "Next image" at bounding box center [1013, 313] width 15 height 15
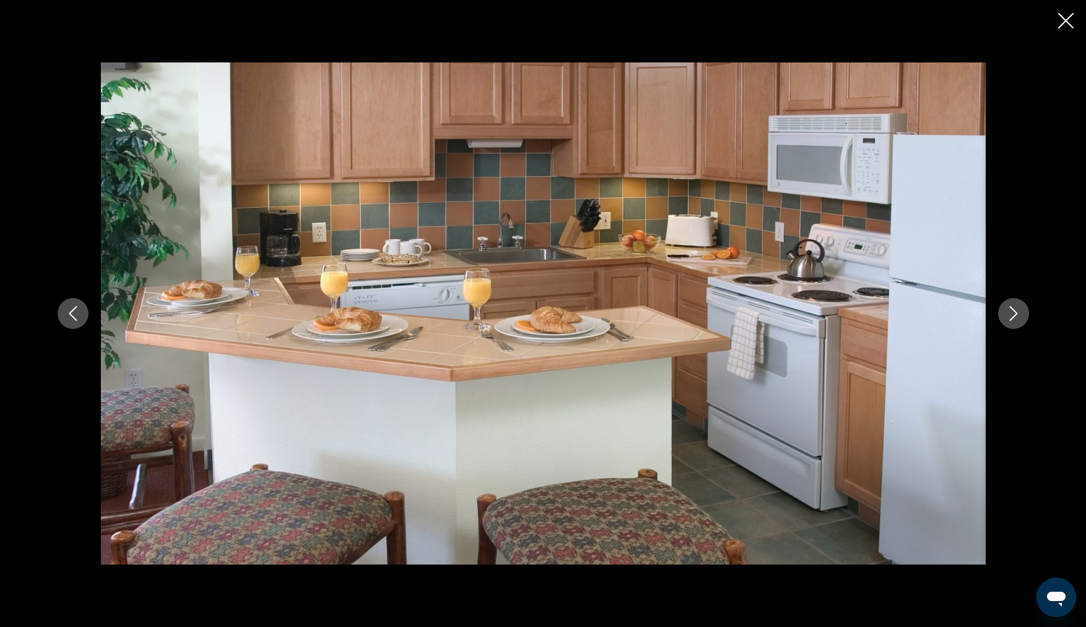
click at [1013, 309] on icon "Next image" at bounding box center [1013, 313] width 15 height 15
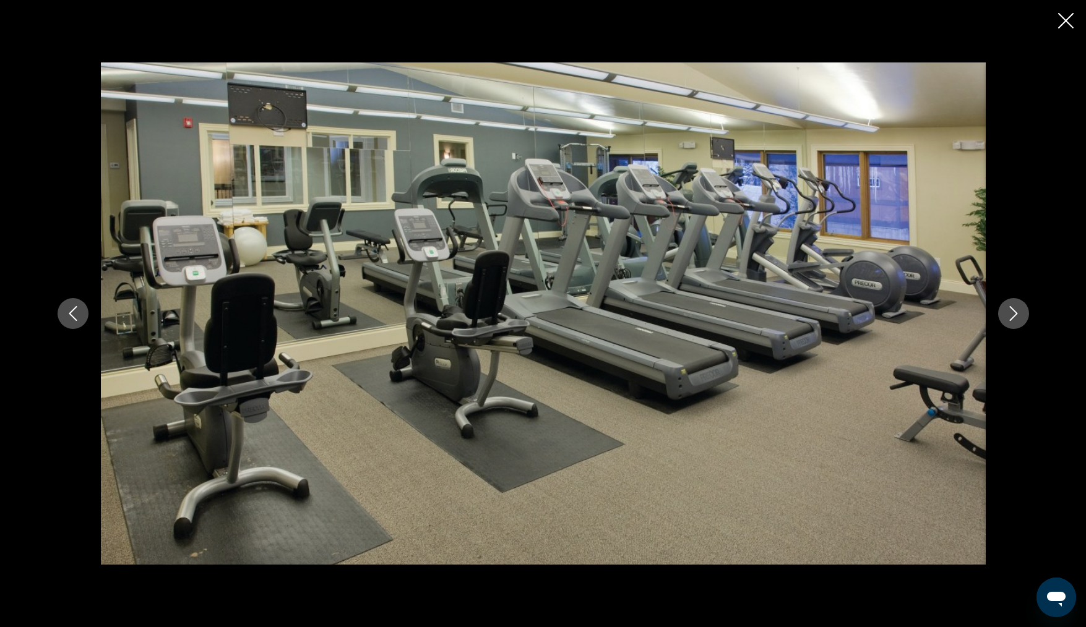
click at [1013, 309] on icon "Next image" at bounding box center [1013, 313] width 15 height 15
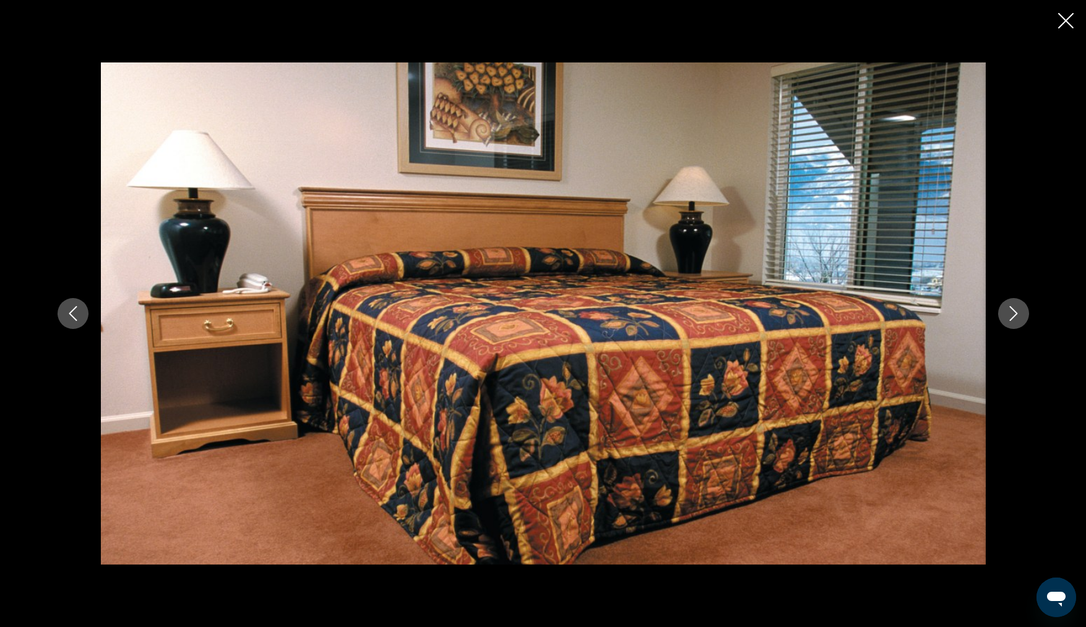
click at [1013, 309] on icon "Next image" at bounding box center [1013, 313] width 15 height 15
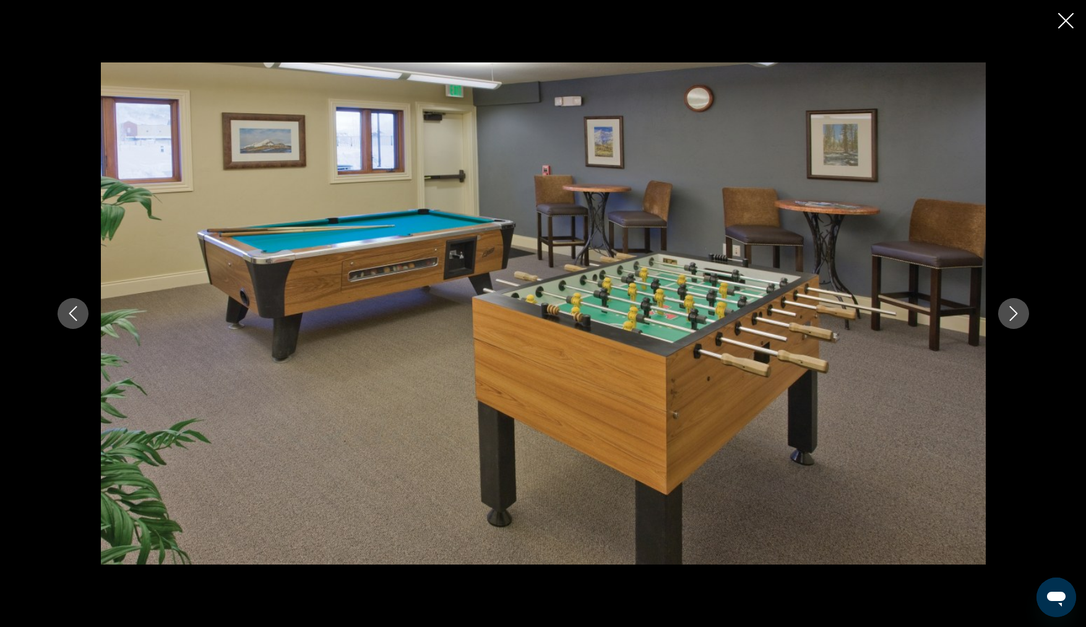
click at [1013, 309] on icon "Next image" at bounding box center [1013, 313] width 15 height 15
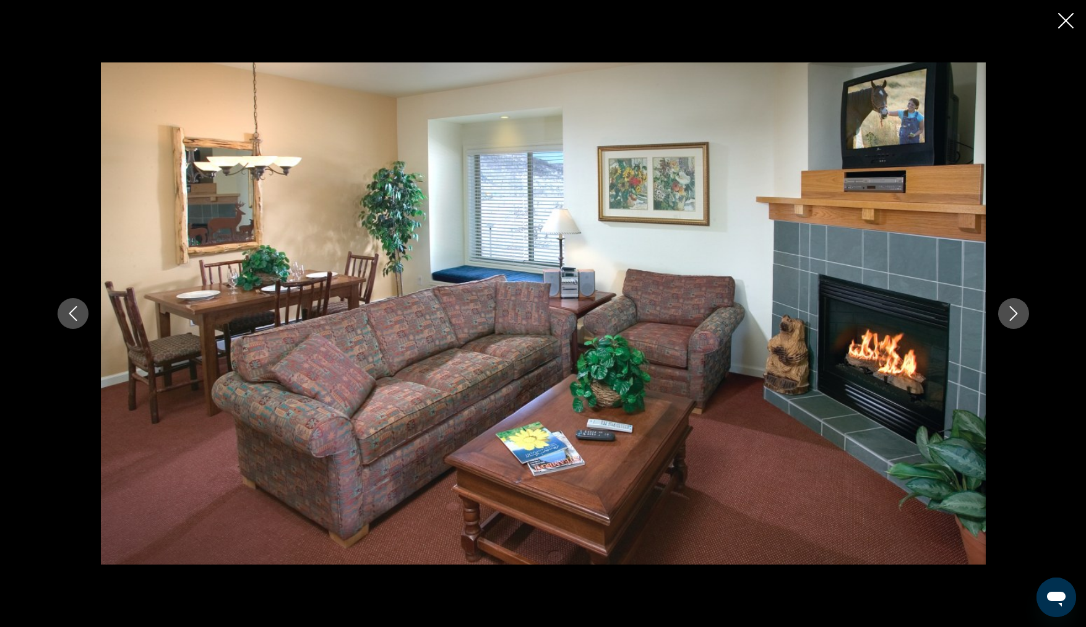
click at [1067, 20] on icon "Close slideshow" at bounding box center [1065, 20] width 15 height 15
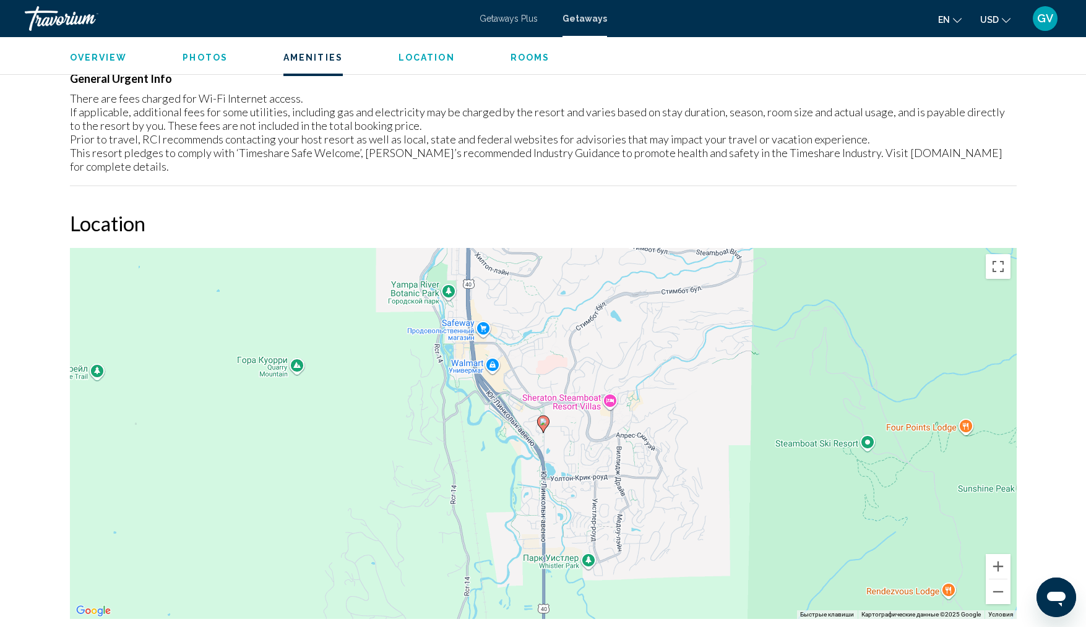
scroll to position [1516, 0]
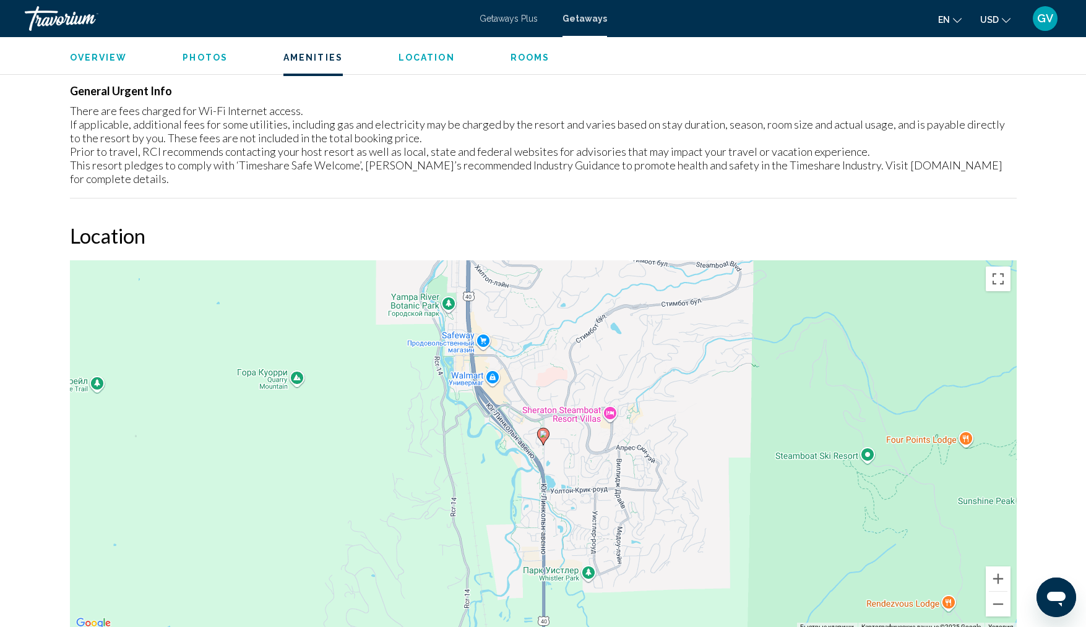
click at [580, 418] on div "Чтобы активировать перетаскивание с помощью клавиатуры, нажмите Alt + Ввод. Пос…" at bounding box center [543, 445] width 947 height 371
click at [471, 290] on div "Чтобы активировать перетаскивание с помощью клавиатуры, нажмите Alt + Ввод. Пос…" at bounding box center [543, 445] width 947 height 371
click at [500, 277] on div "Чтобы активировать перетаскивание с помощью клавиатуры, нажмите Alt + Ввод. Пос…" at bounding box center [543, 445] width 947 height 371
click at [100, 406] on div "Чтобы активировать перетаскивание с помощью клавиатуры, нажмите Alt + Ввод. Пос…" at bounding box center [543, 445] width 947 height 371
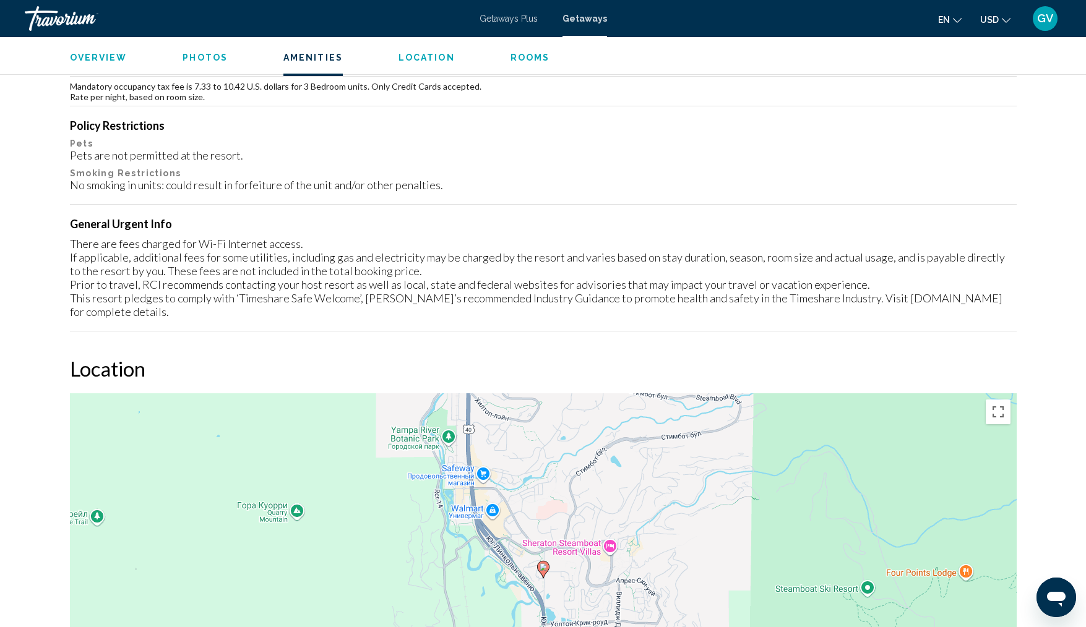
scroll to position [1374, 0]
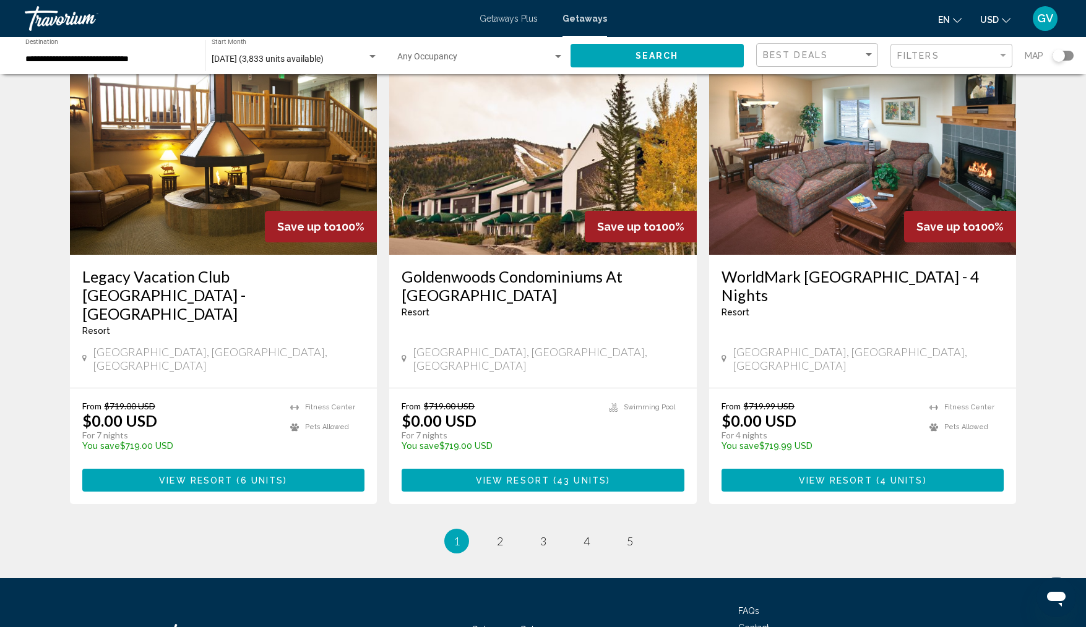
scroll to position [1423, 0]
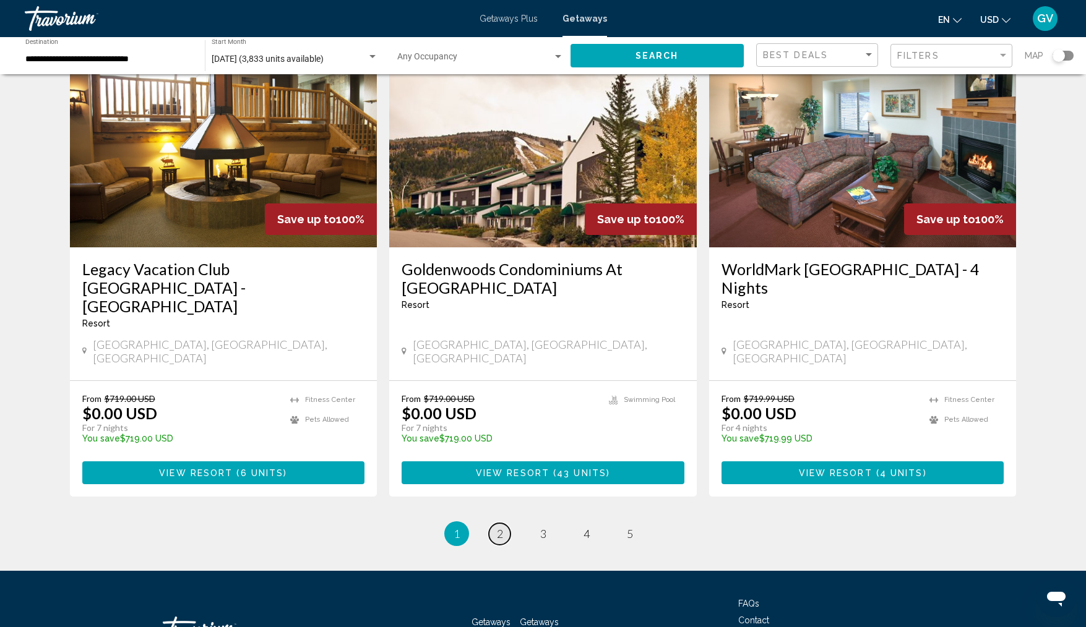
click at [504, 523] on link "page 2" at bounding box center [500, 534] width 22 height 22
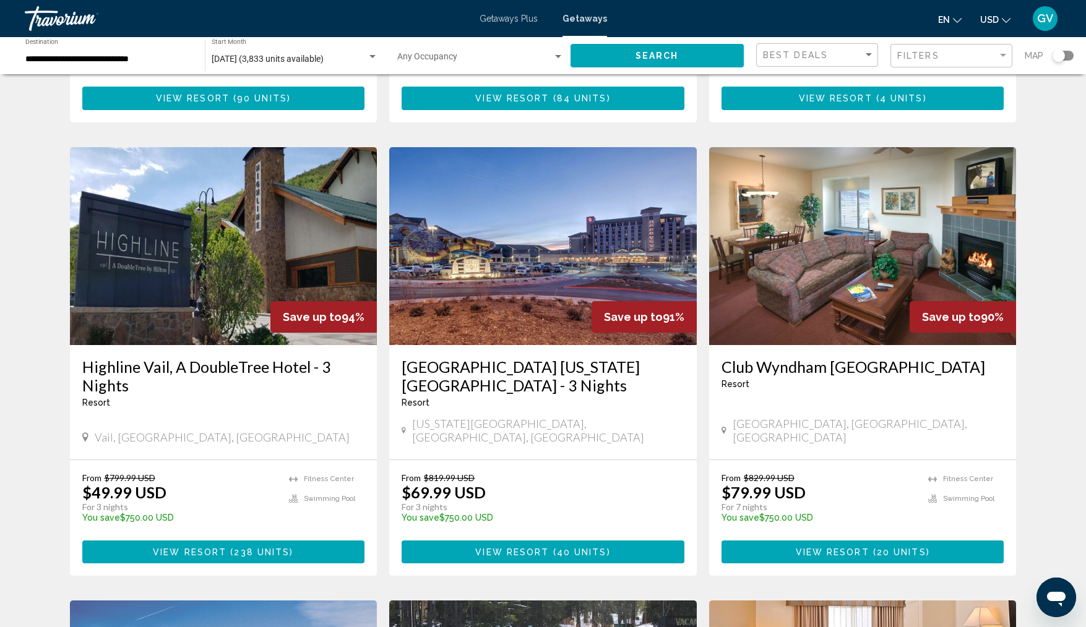
scroll to position [903, 0]
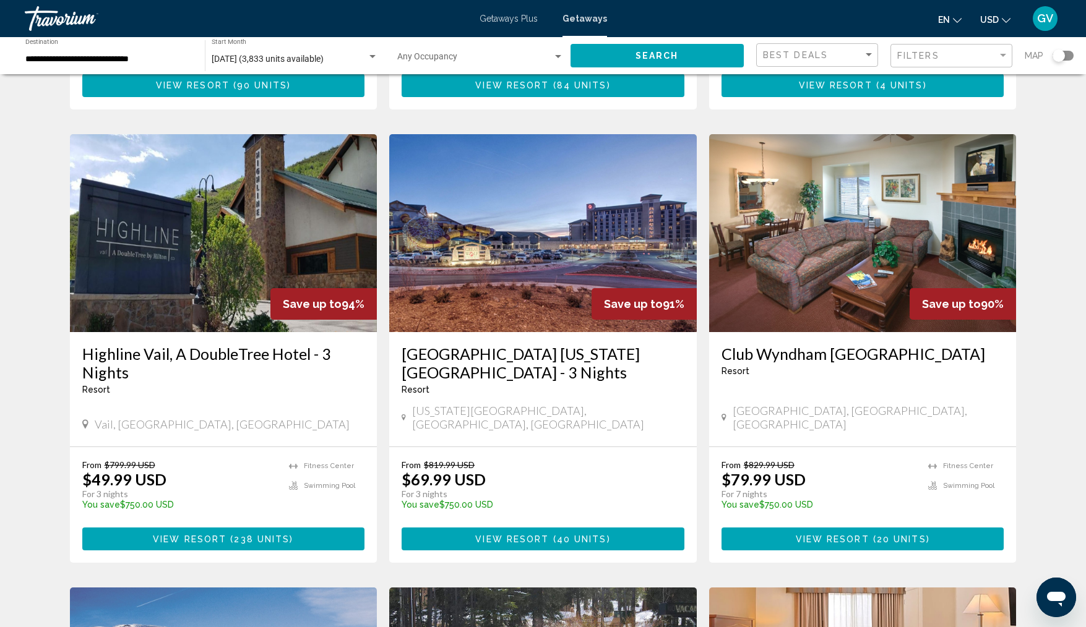
click at [557, 272] on img "Main content" at bounding box center [542, 233] width 307 height 198
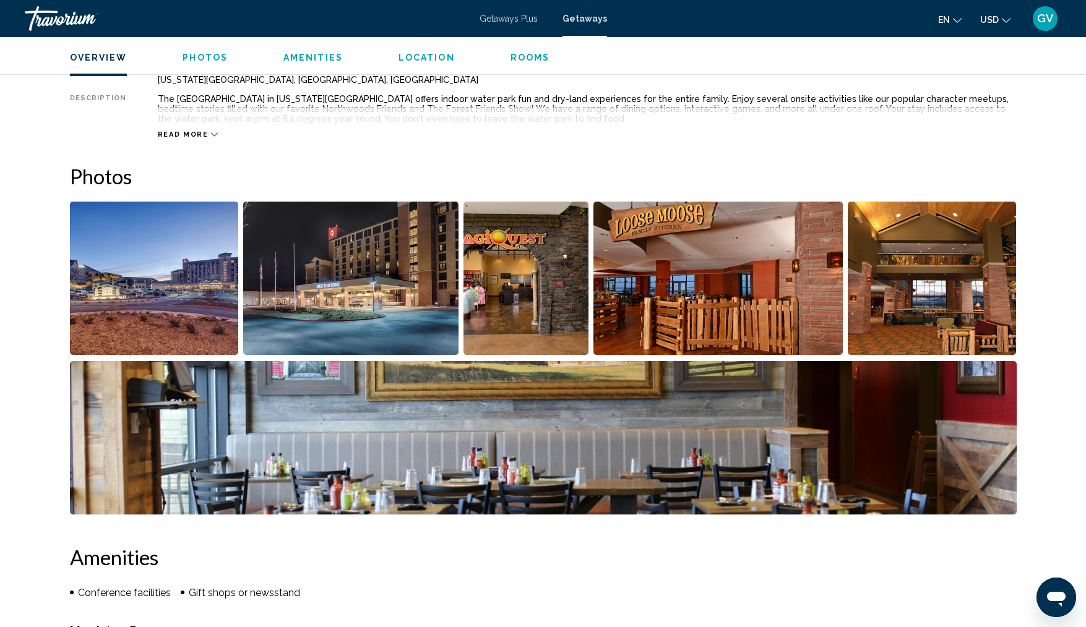
scroll to position [470, 0]
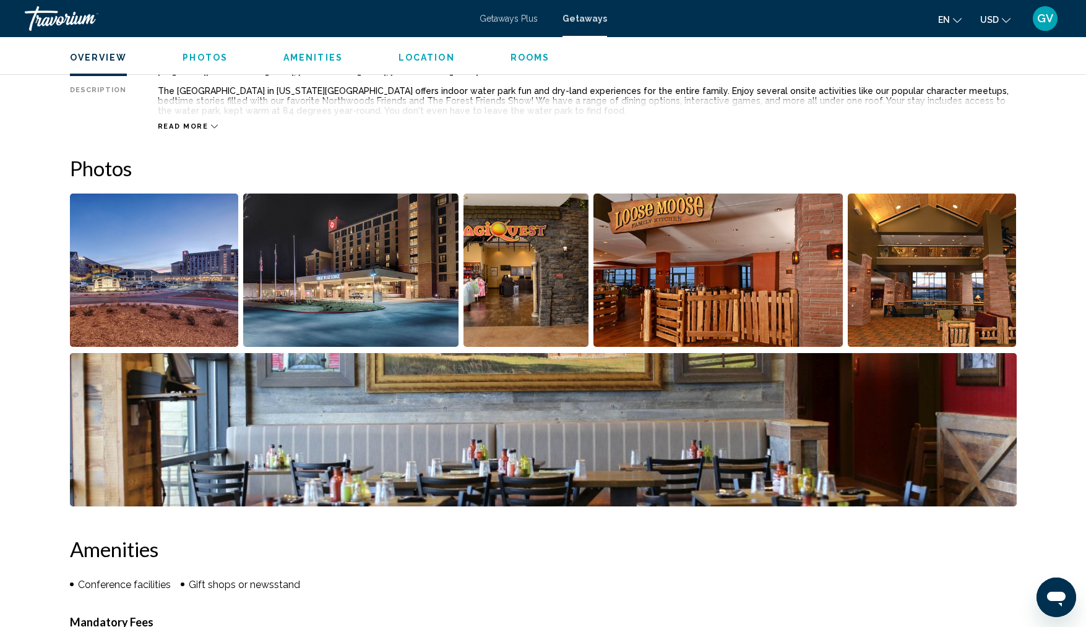
click at [212, 294] on img "Open full-screen image slider" at bounding box center [154, 270] width 169 height 153
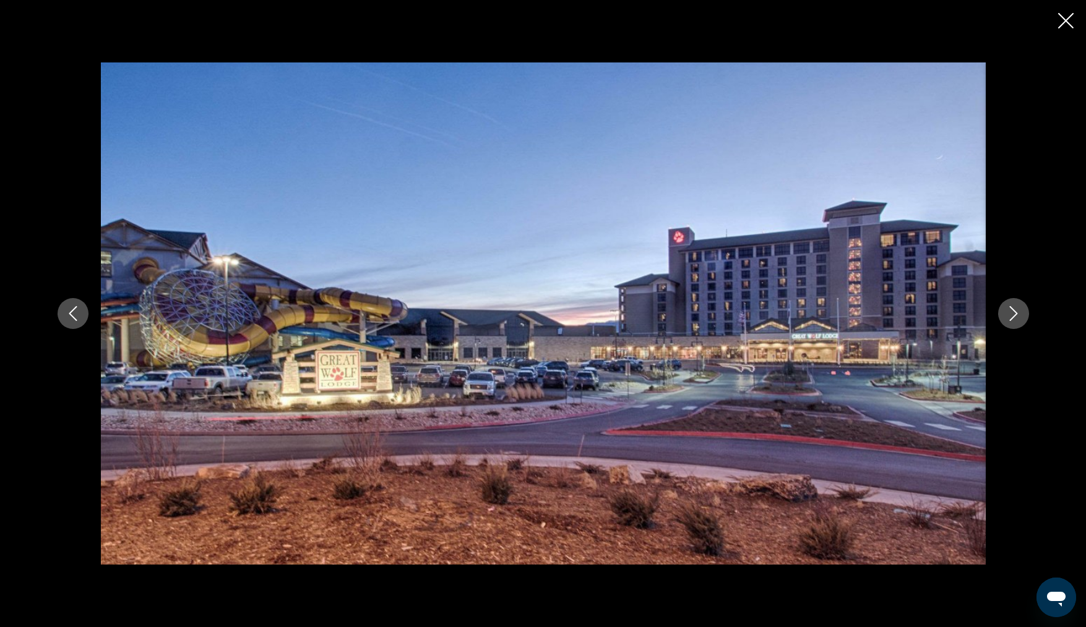
click at [1016, 309] on icon "Next image" at bounding box center [1013, 313] width 15 height 15
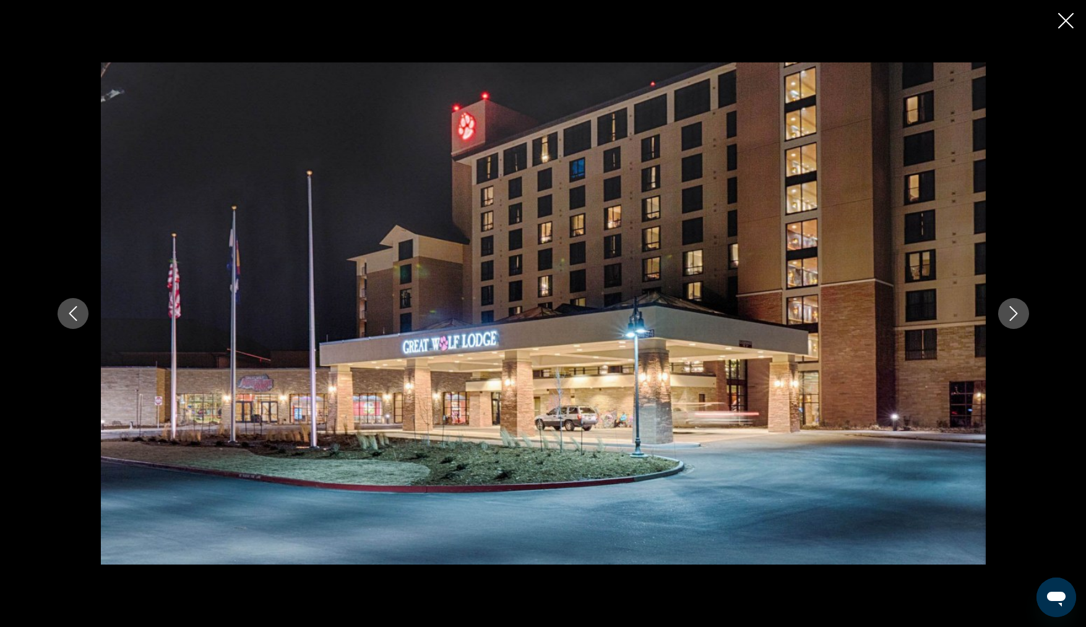
click at [1016, 309] on icon "Next image" at bounding box center [1013, 313] width 15 height 15
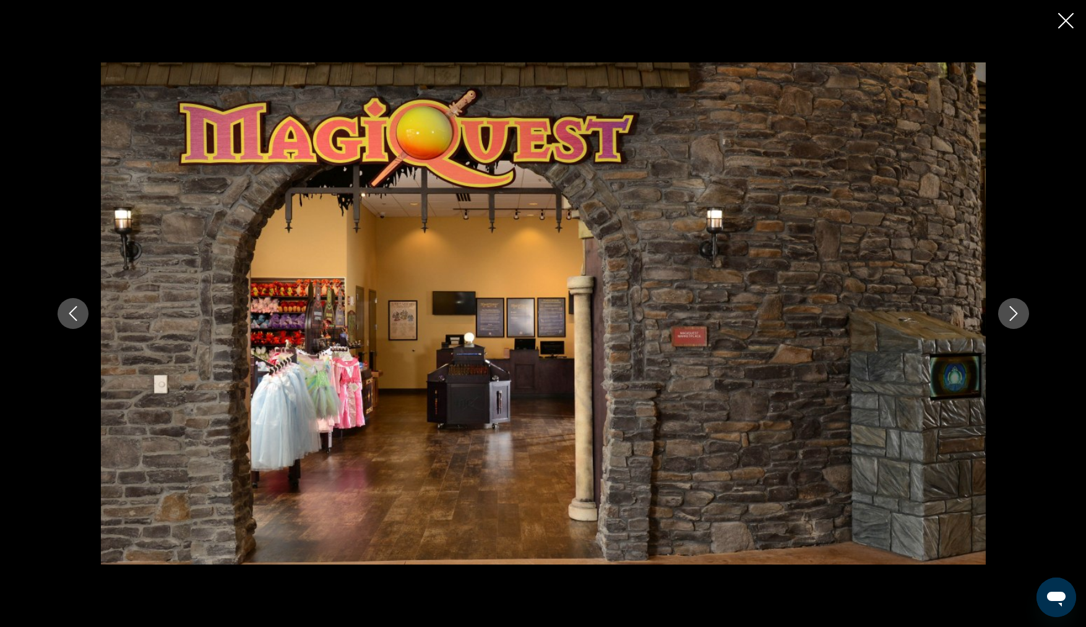
click at [1016, 309] on icon "Next image" at bounding box center [1013, 313] width 15 height 15
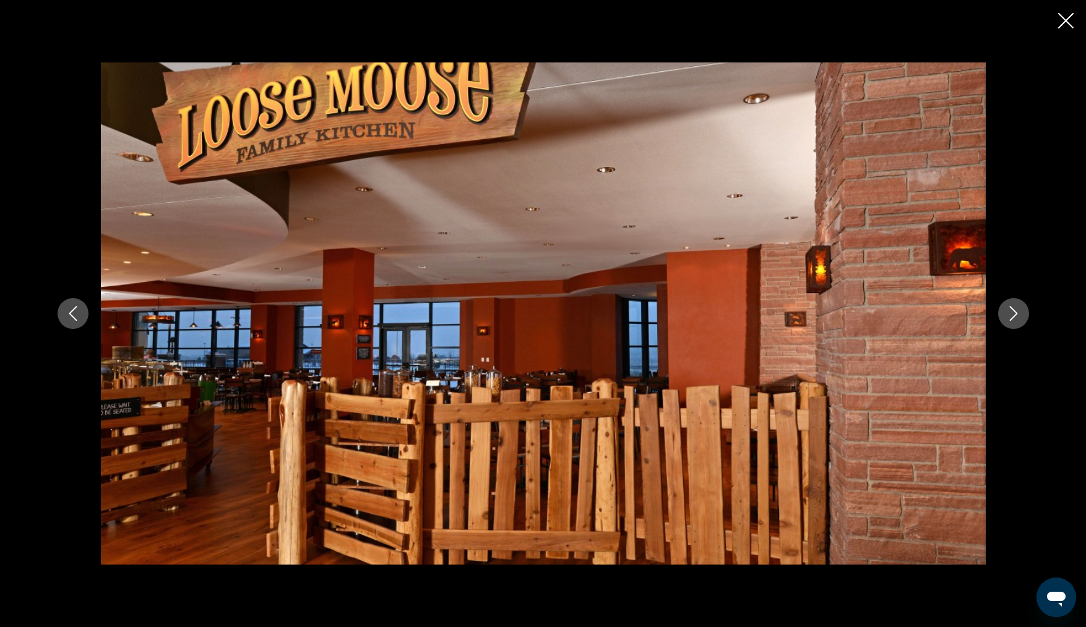
click at [1016, 309] on icon "Next image" at bounding box center [1013, 313] width 15 height 15
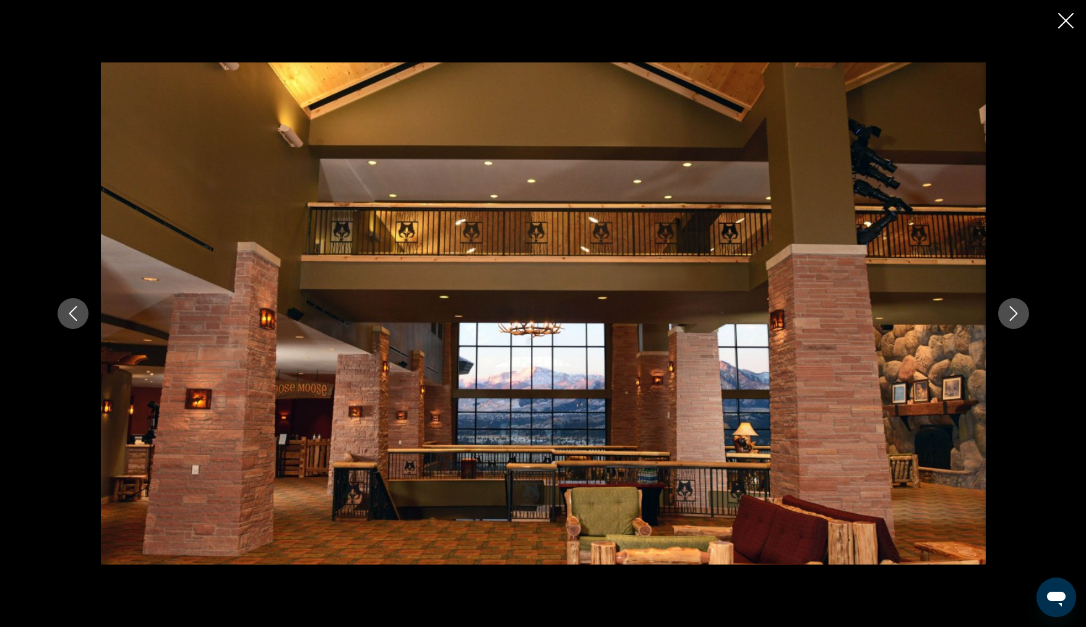
click at [1016, 309] on icon "Next image" at bounding box center [1013, 313] width 15 height 15
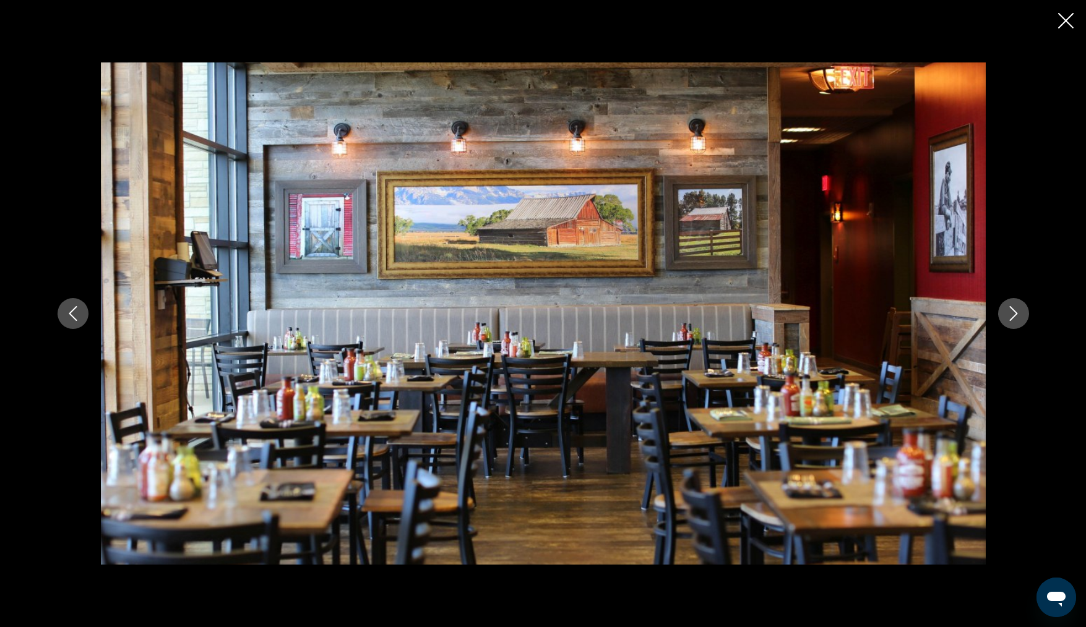
click at [1016, 309] on icon "Next image" at bounding box center [1013, 313] width 15 height 15
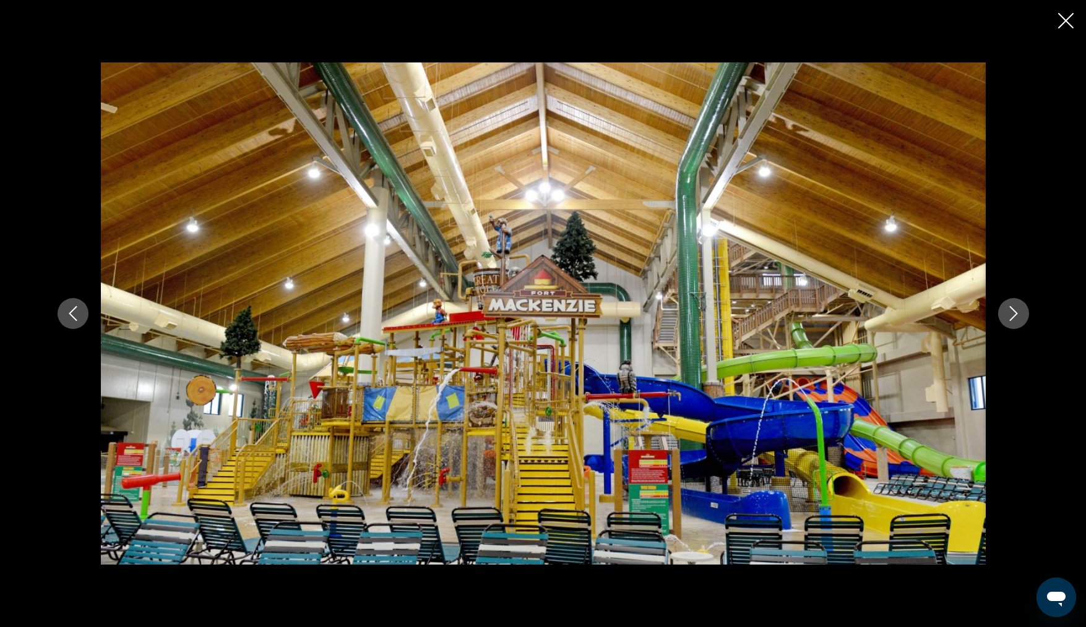
click at [1016, 309] on icon "Next image" at bounding box center [1013, 313] width 15 height 15
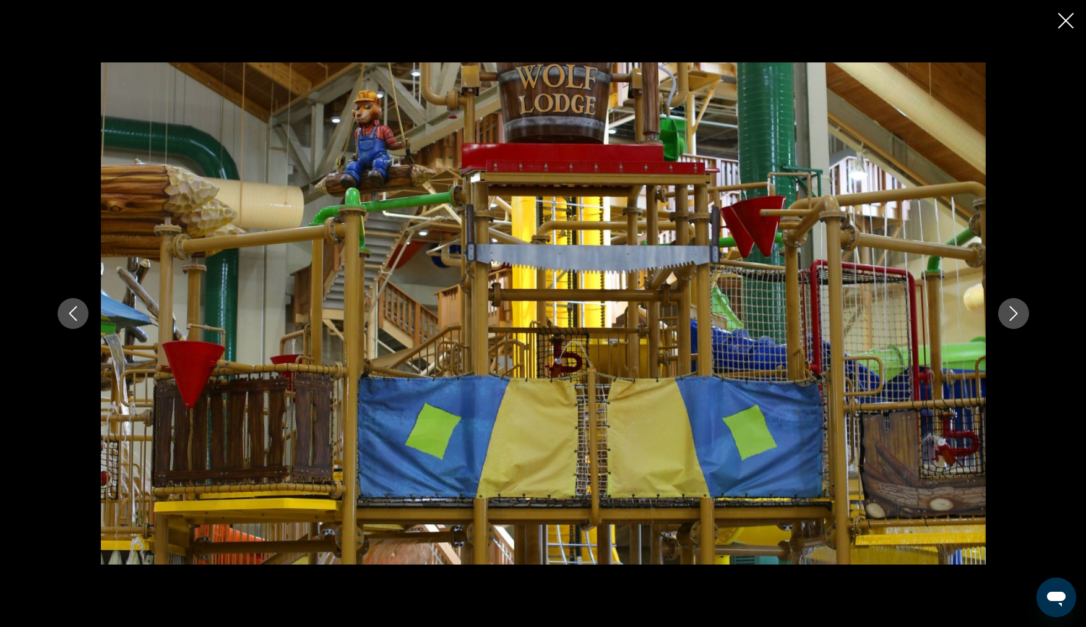
click at [1016, 309] on icon "Next image" at bounding box center [1013, 313] width 15 height 15
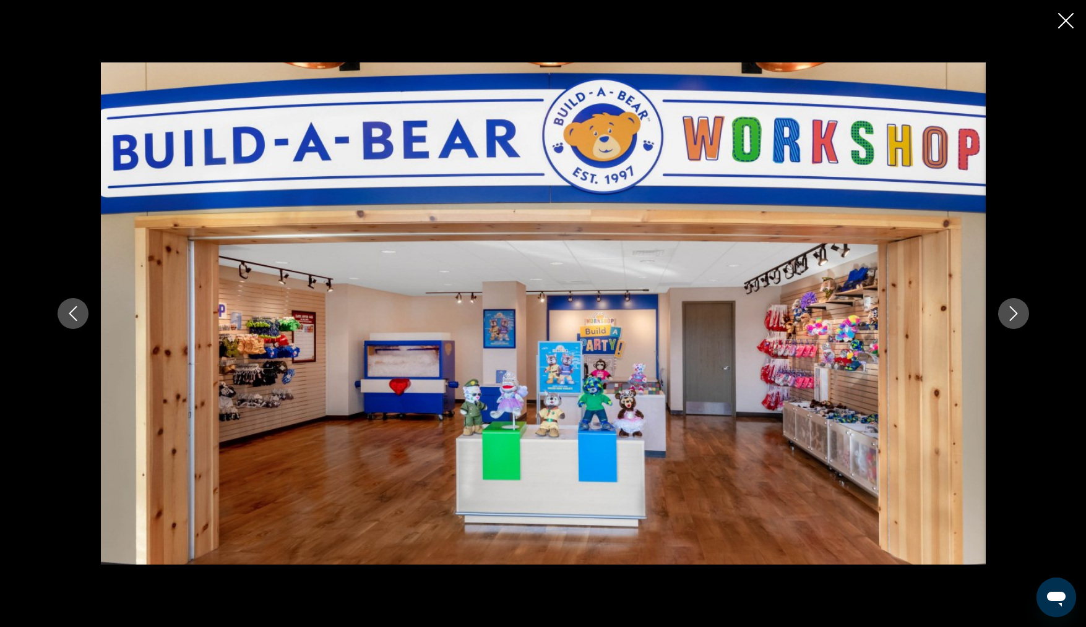
click at [1016, 309] on icon "Next image" at bounding box center [1013, 313] width 15 height 15
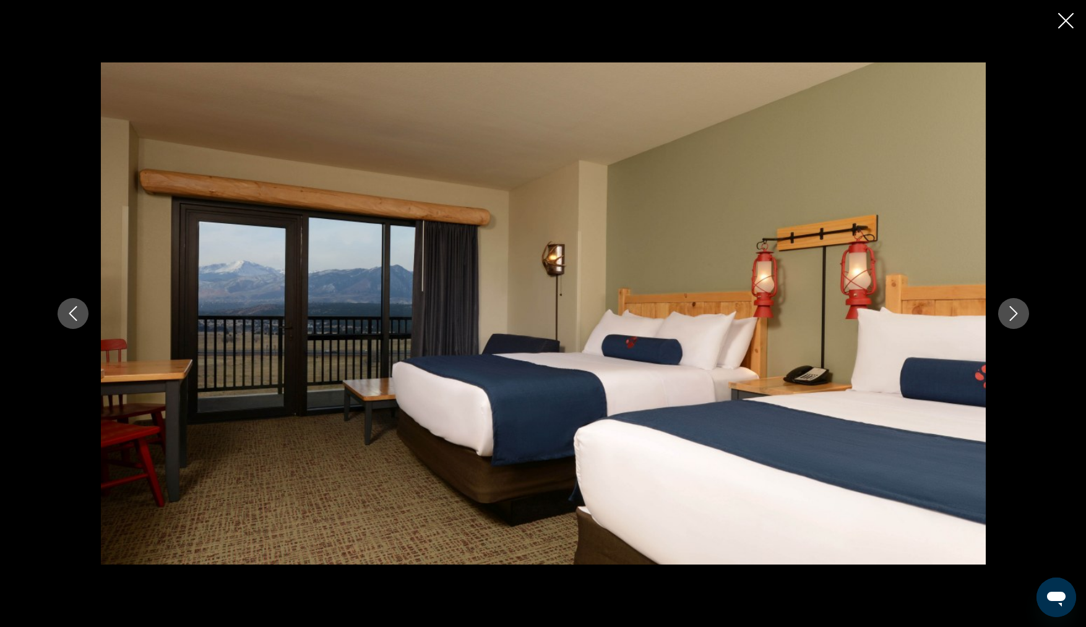
click at [1016, 309] on icon "Next image" at bounding box center [1013, 313] width 15 height 15
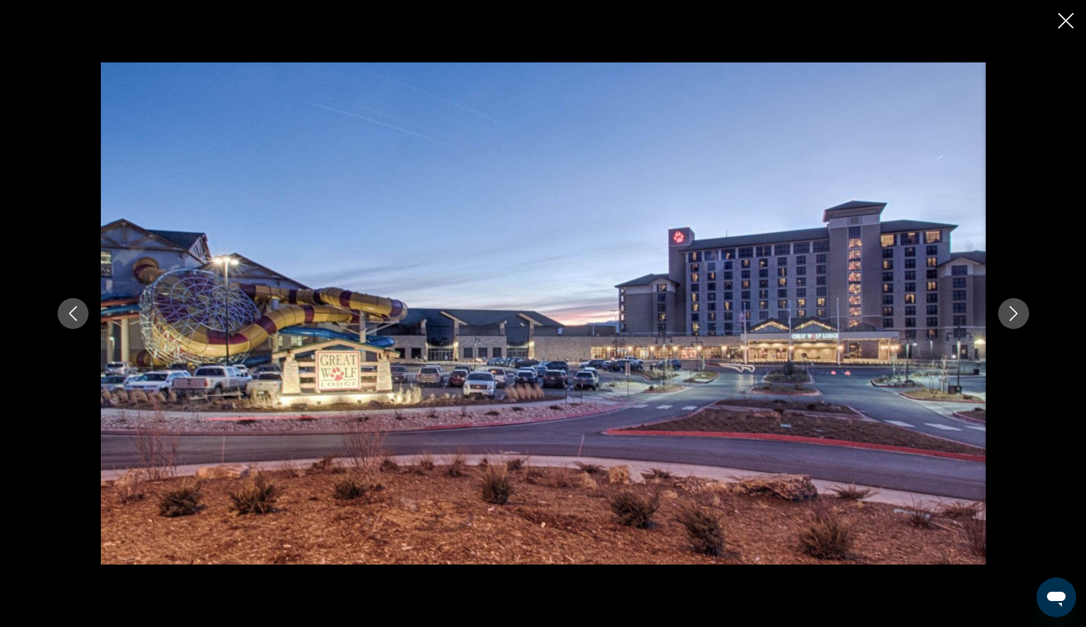
scroll to position [1279, 0]
click at [1007, 311] on icon "Next image" at bounding box center [1013, 313] width 15 height 15
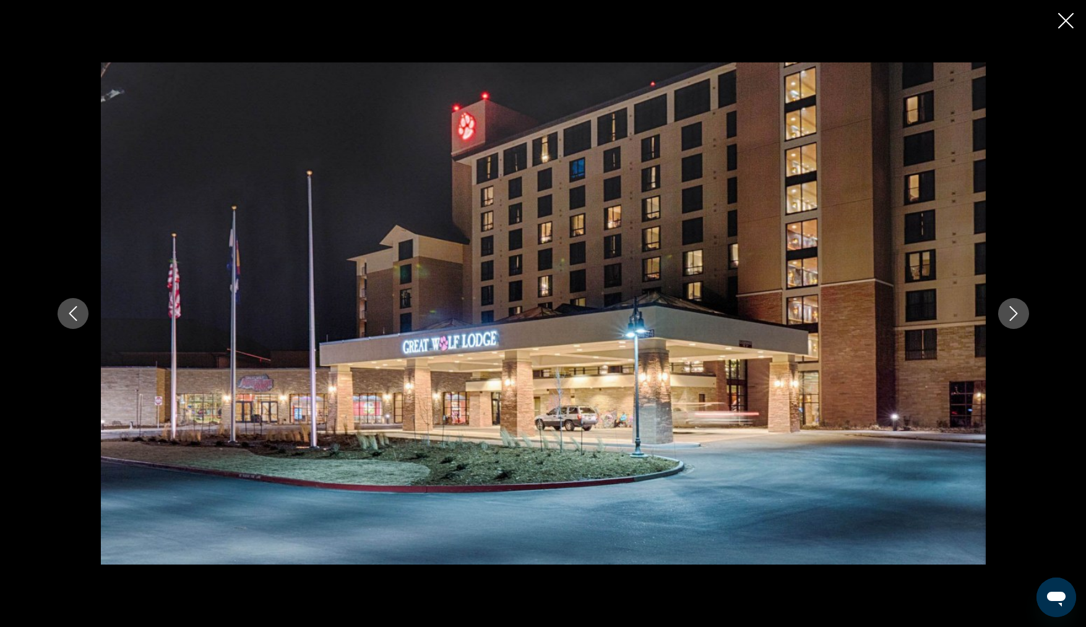
click at [1007, 311] on icon "Next image" at bounding box center [1013, 313] width 15 height 15
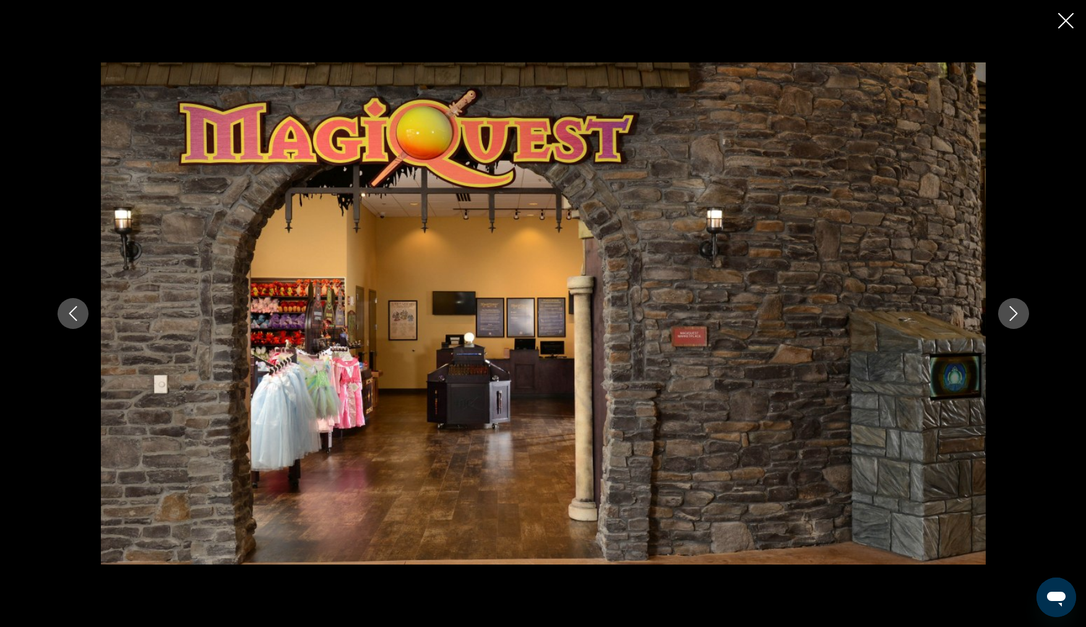
click at [1007, 311] on icon "Next image" at bounding box center [1013, 313] width 15 height 15
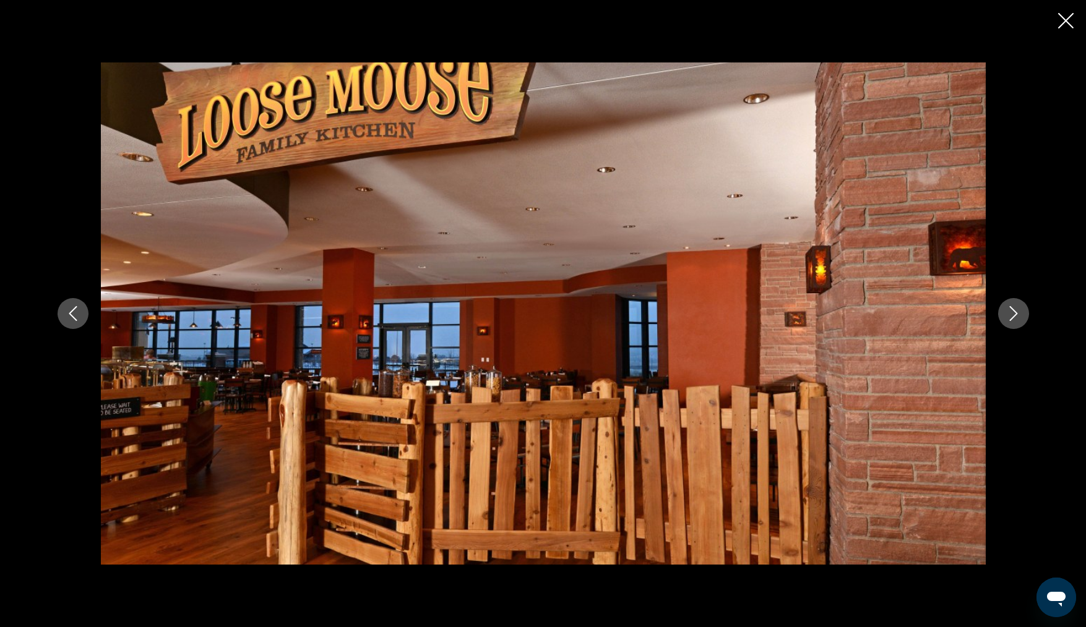
click at [1064, 14] on icon "Close slideshow" at bounding box center [1065, 20] width 15 height 15
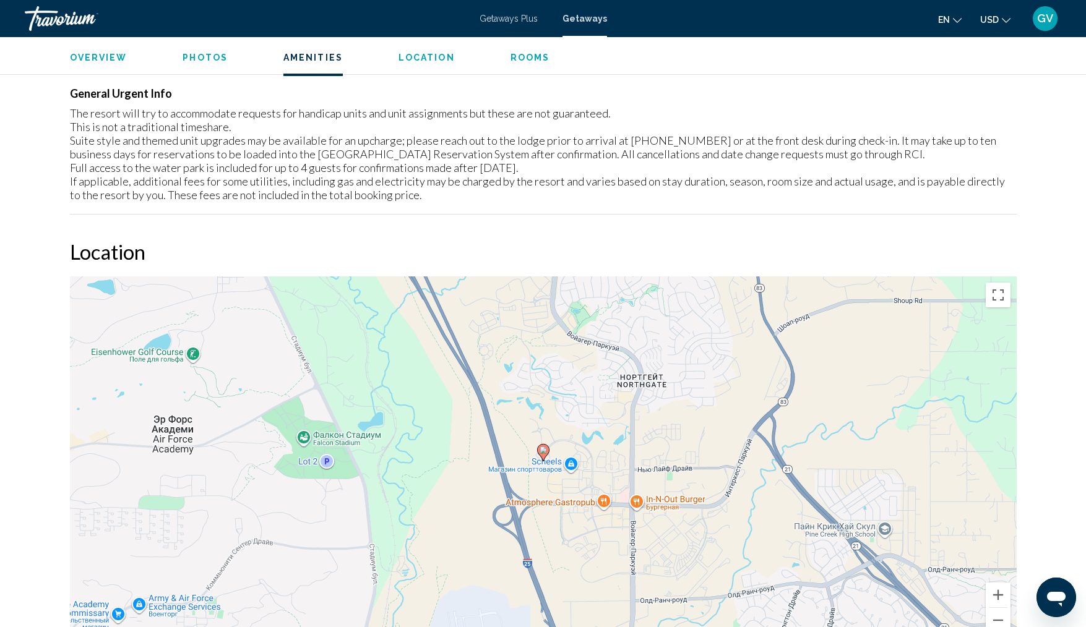
scroll to position [1118, 0]
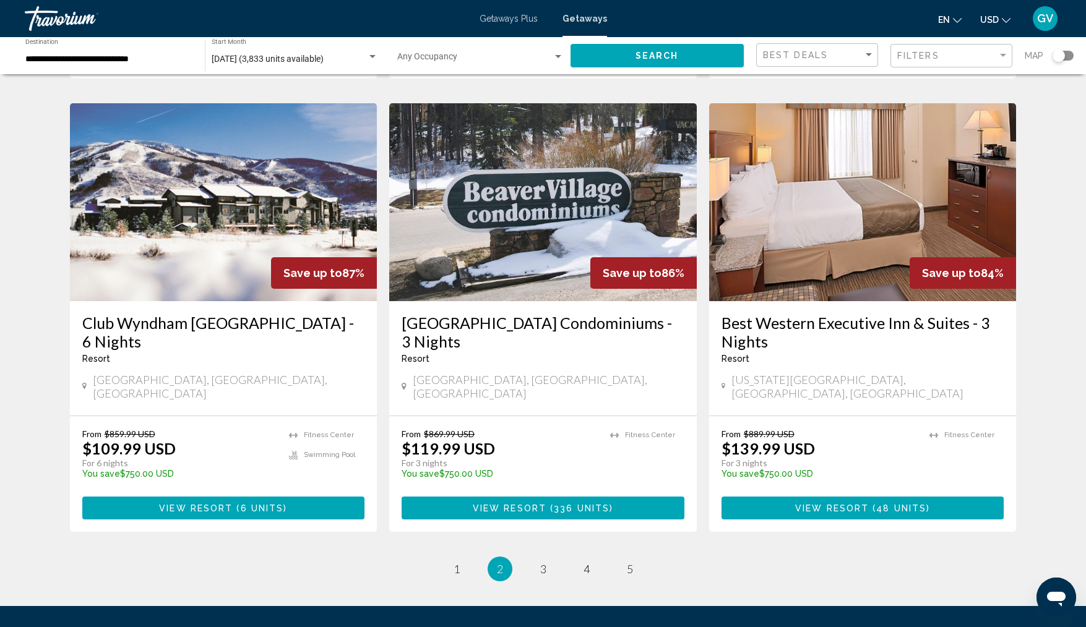
scroll to position [1390, 0]
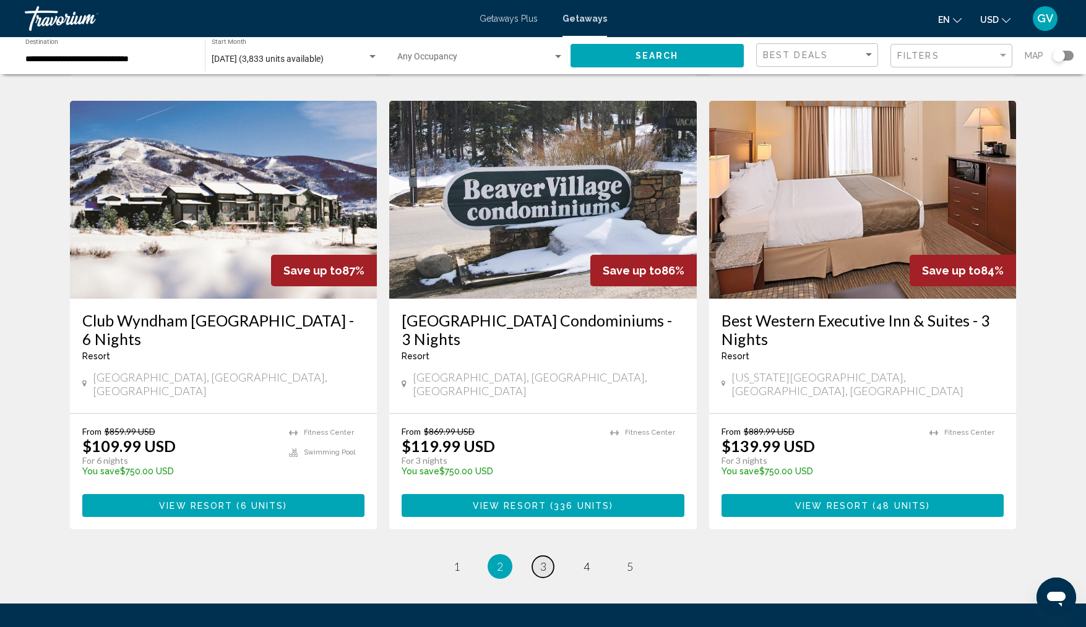
click at [542, 560] on span "3" at bounding box center [543, 567] width 6 height 14
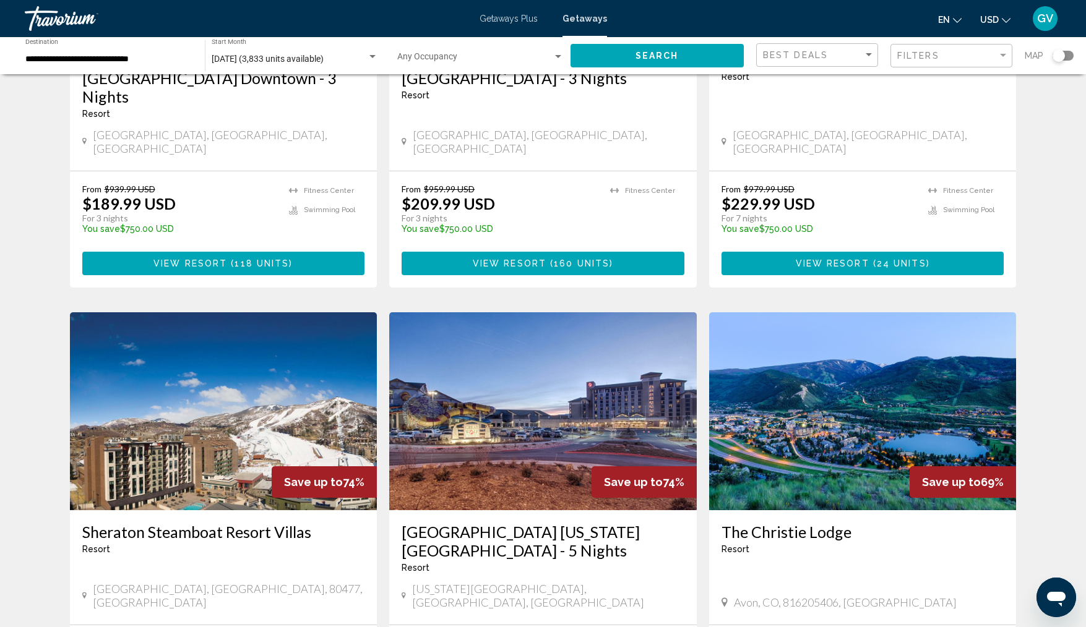
scroll to position [742, 0]
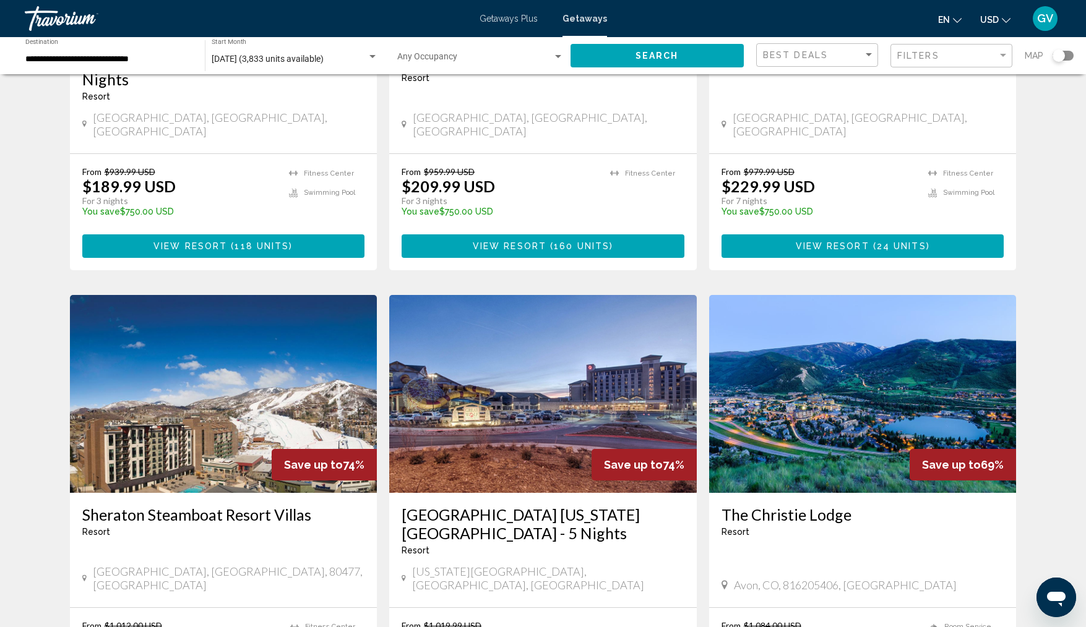
click at [275, 449] on div "Save up to 74%" at bounding box center [324, 465] width 105 height 32
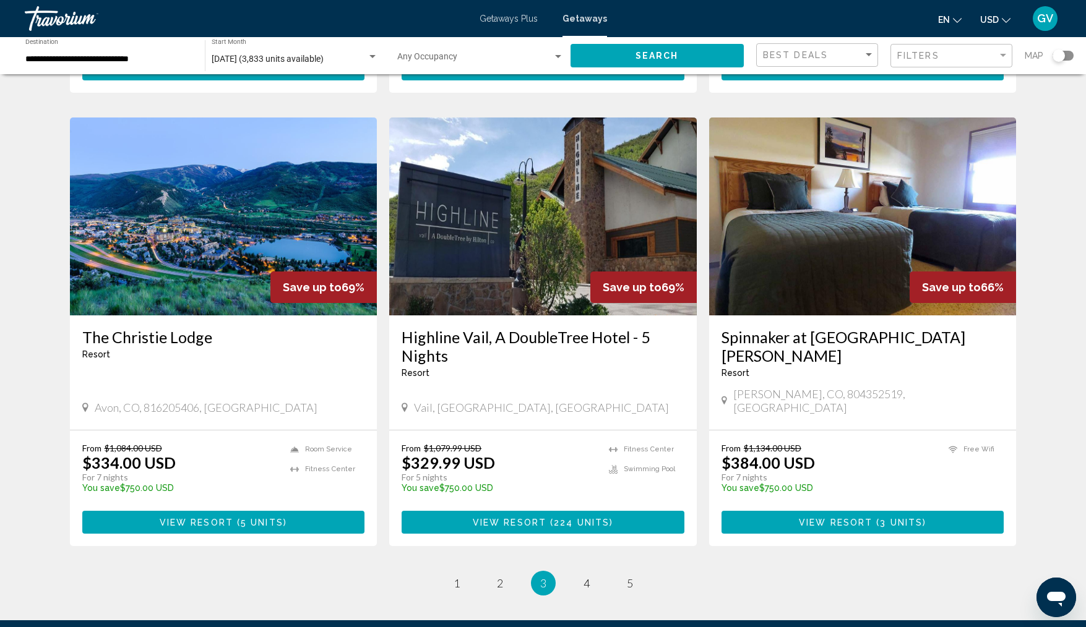
scroll to position [1445, 0]
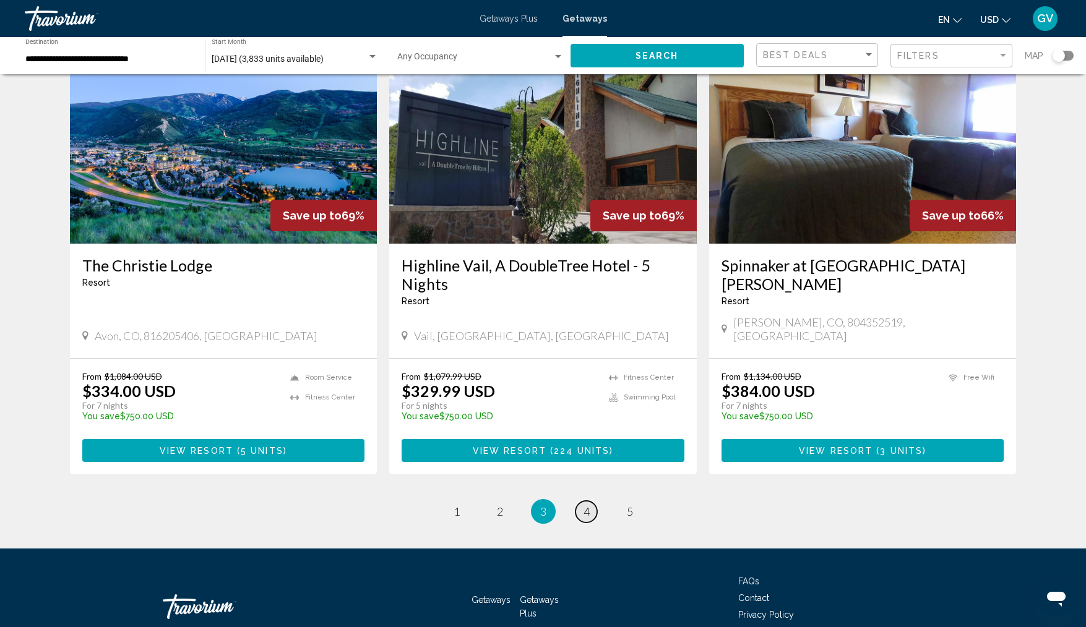
click at [593, 501] on link "page 4" at bounding box center [586, 512] width 22 height 22
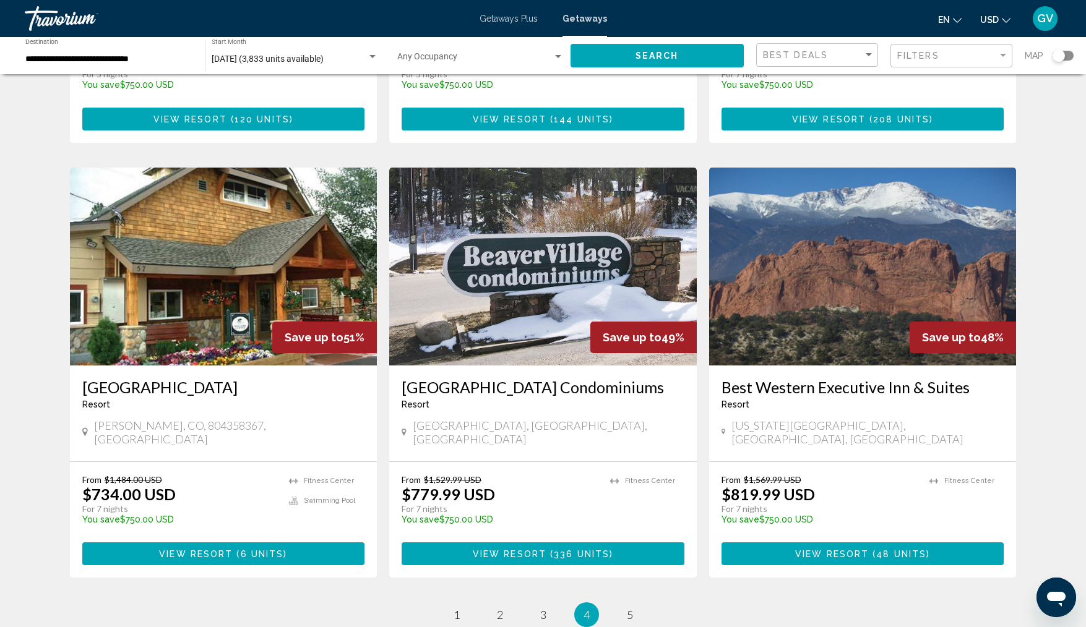
scroll to position [1427, 0]
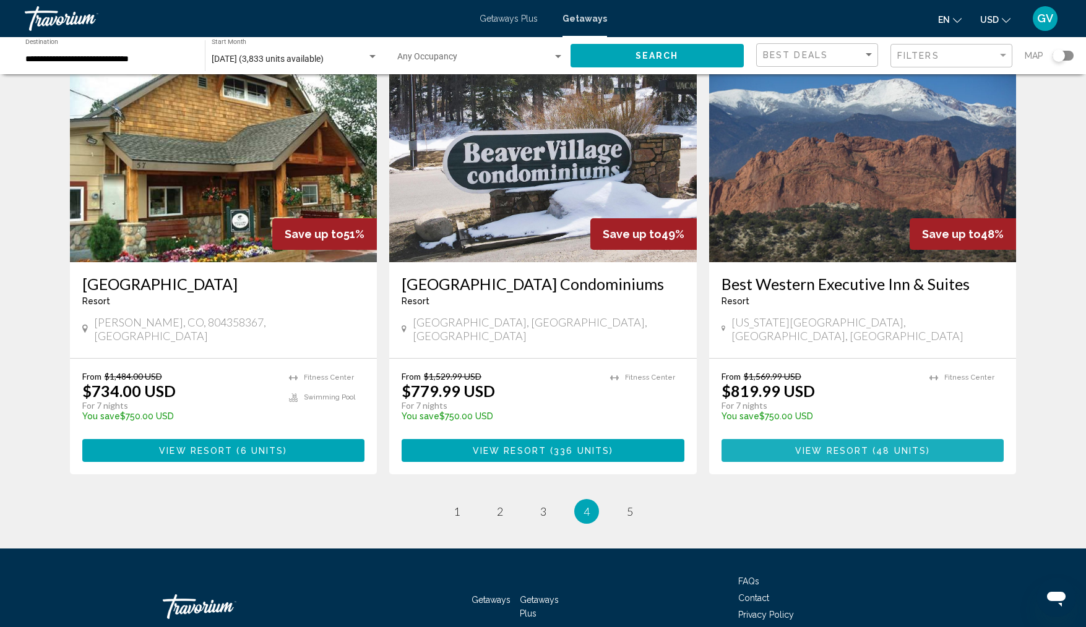
click at [834, 439] on button "View Resort ( 48 units )" at bounding box center [862, 450] width 283 height 23
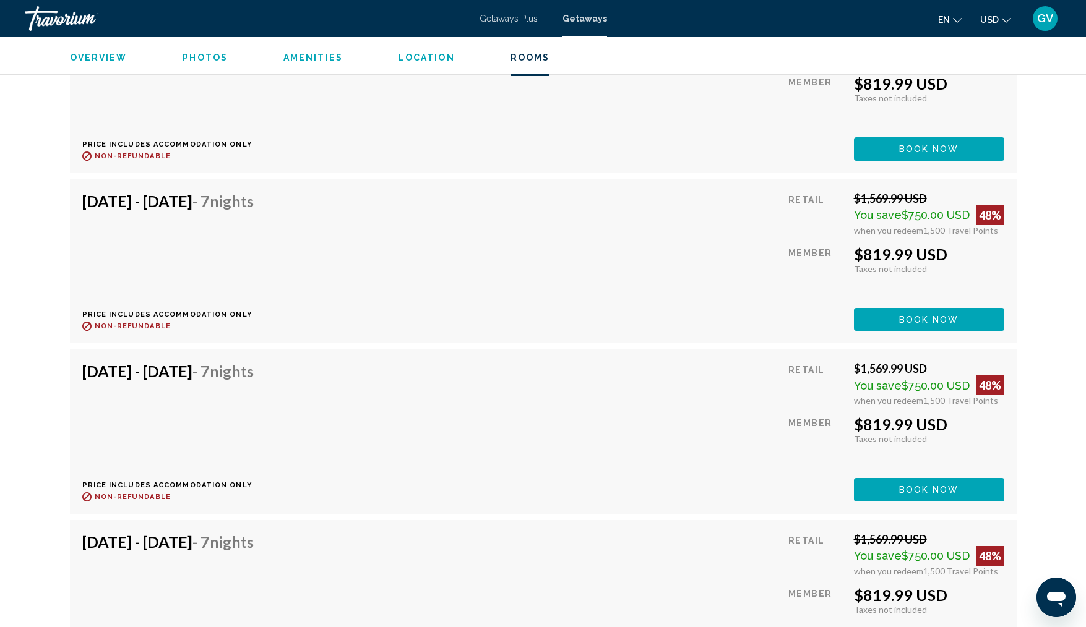
scroll to position [3204, 0]
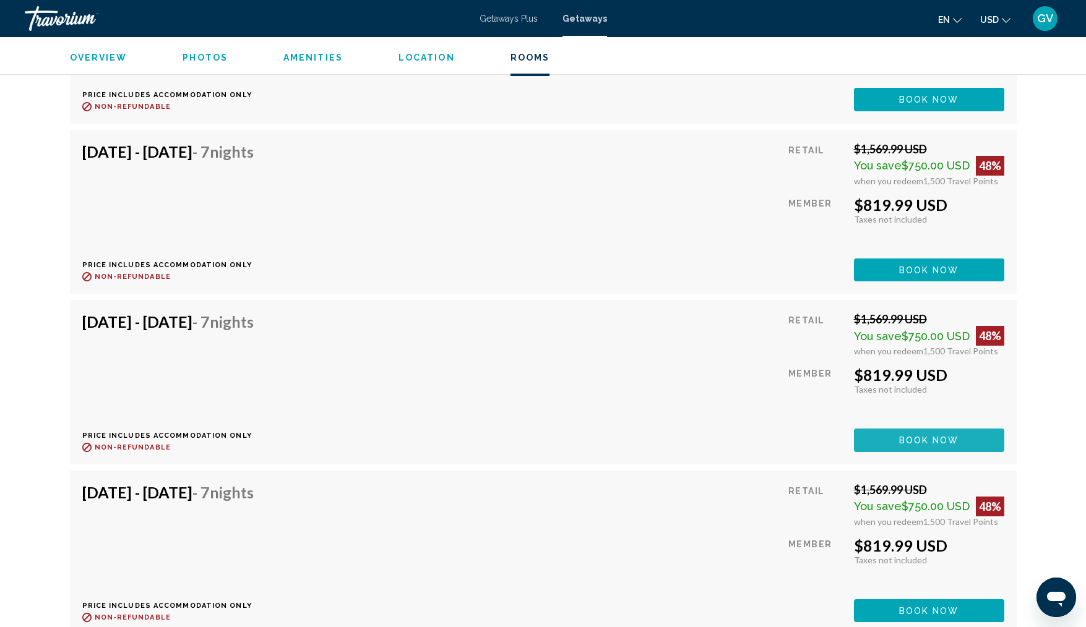
click at [900, 436] on span "Book now" at bounding box center [929, 441] width 60 height 10
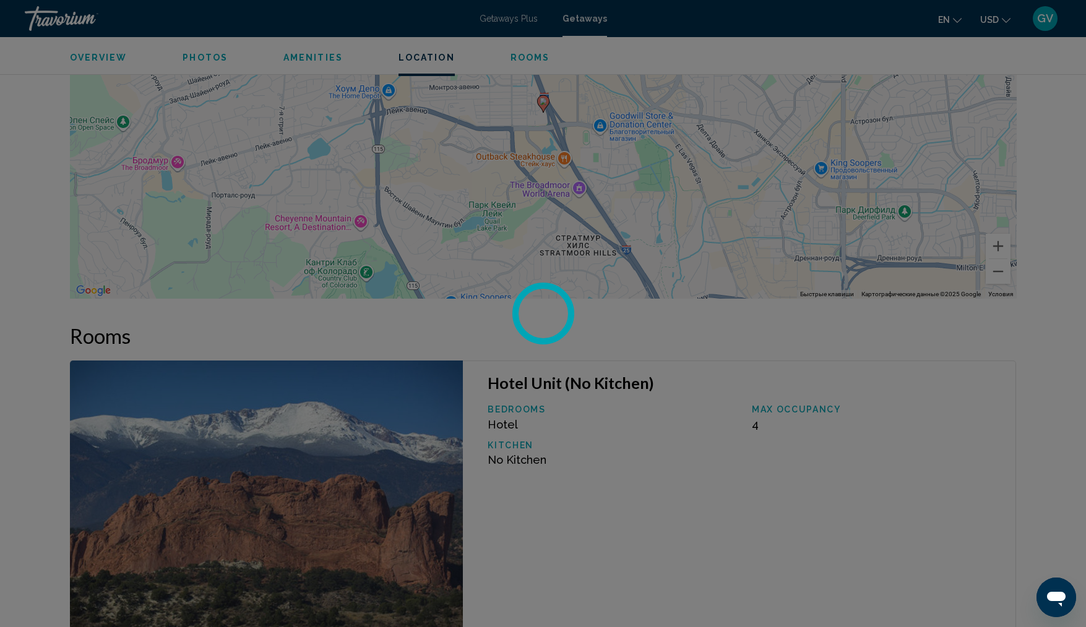
scroll to position [1458, 0]
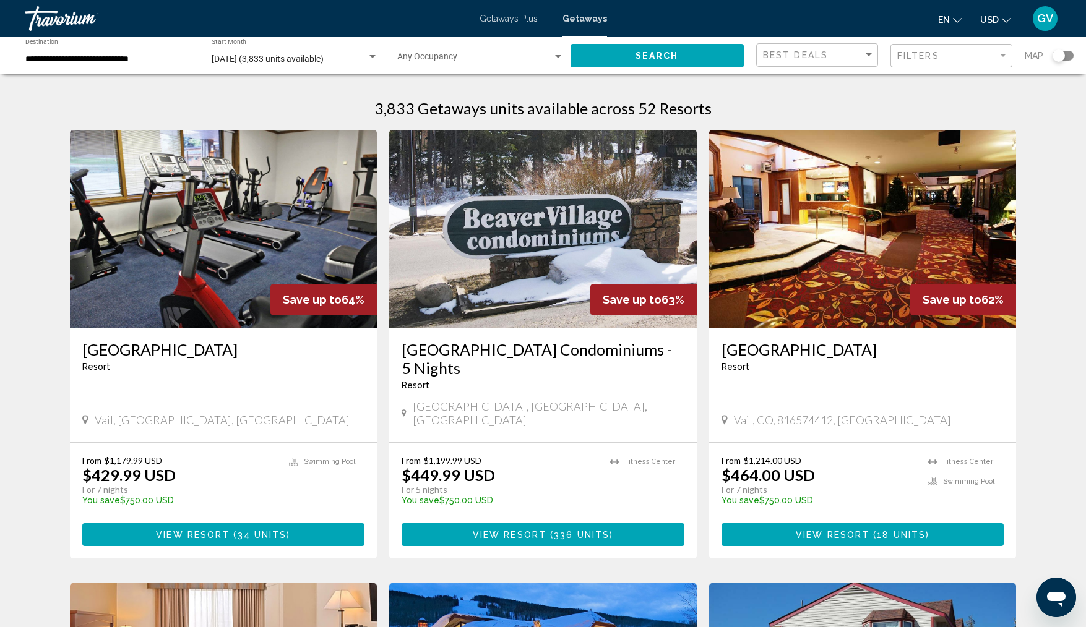
click at [160, 266] on img "Main content" at bounding box center [223, 229] width 307 height 198
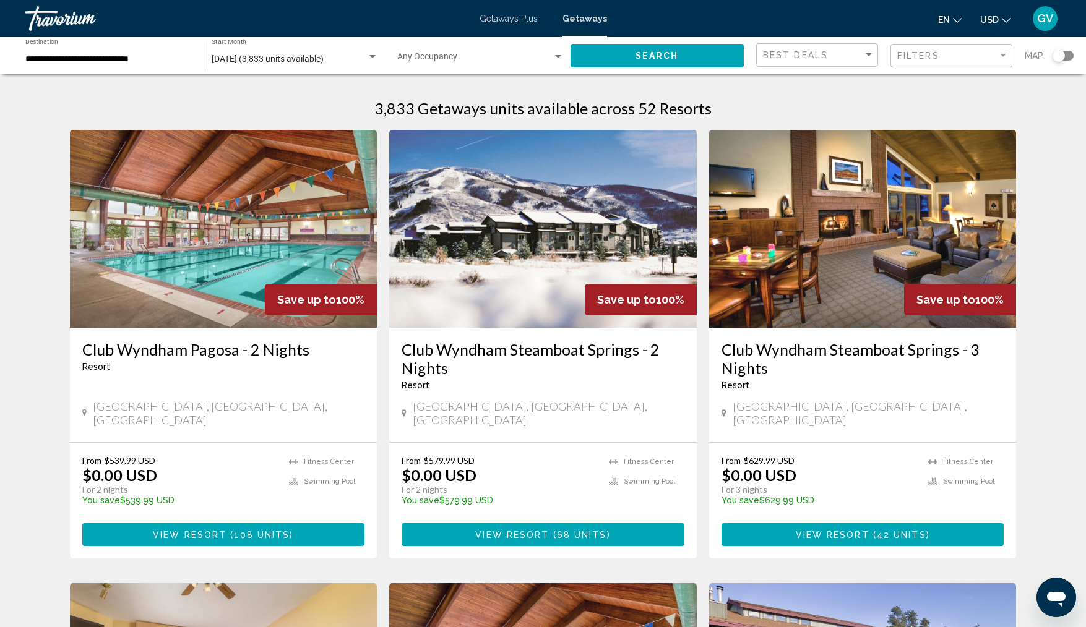
click at [537, 270] on img "Main content" at bounding box center [542, 229] width 307 height 198
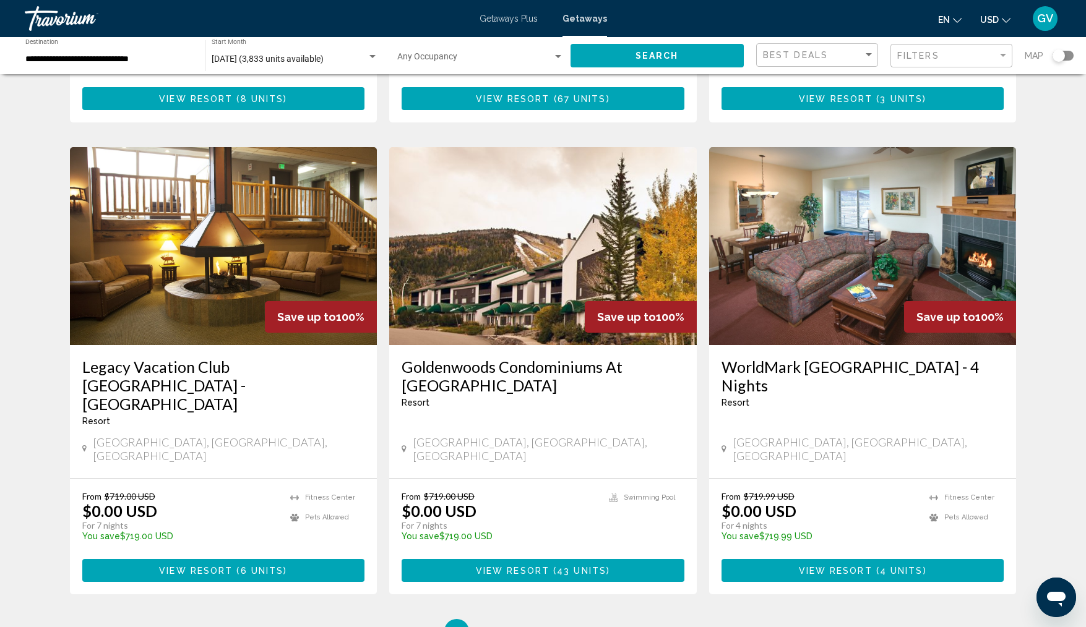
scroll to position [1336, 0]
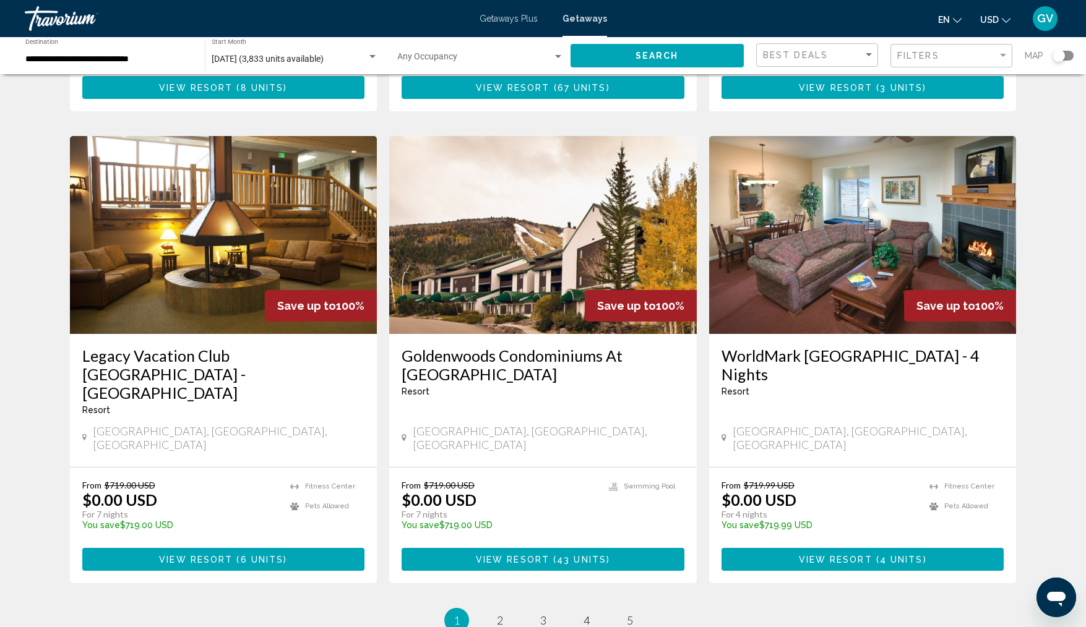
click at [282, 290] on div "Save up to 100%" at bounding box center [321, 306] width 112 height 32
click at [179, 192] on img "Main content" at bounding box center [223, 235] width 307 height 198
